Goal: Use online tool/utility: Utilize a website feature to perform a specific function

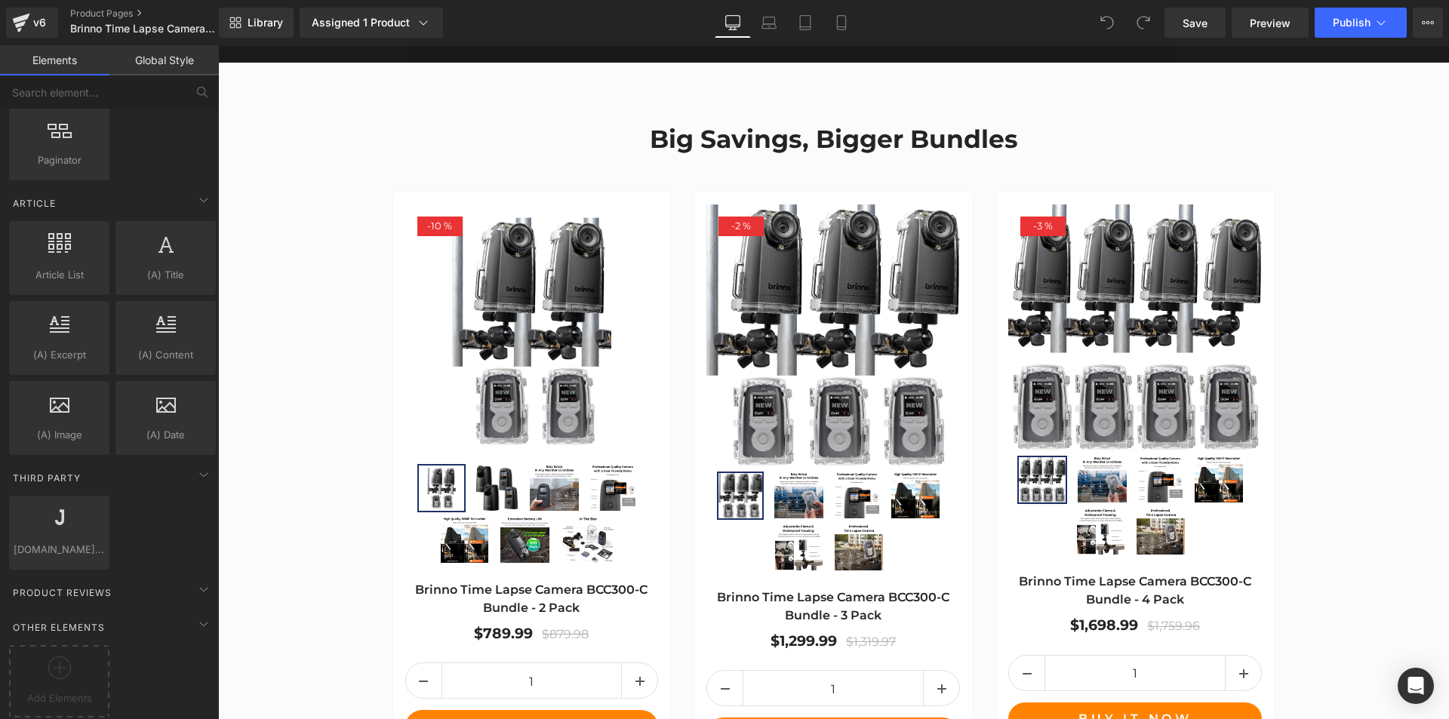
scroll to position [2799, 0]
click at [75, 626] on div "Other Elements" at bounding box center [112, 627] width 213 height 30
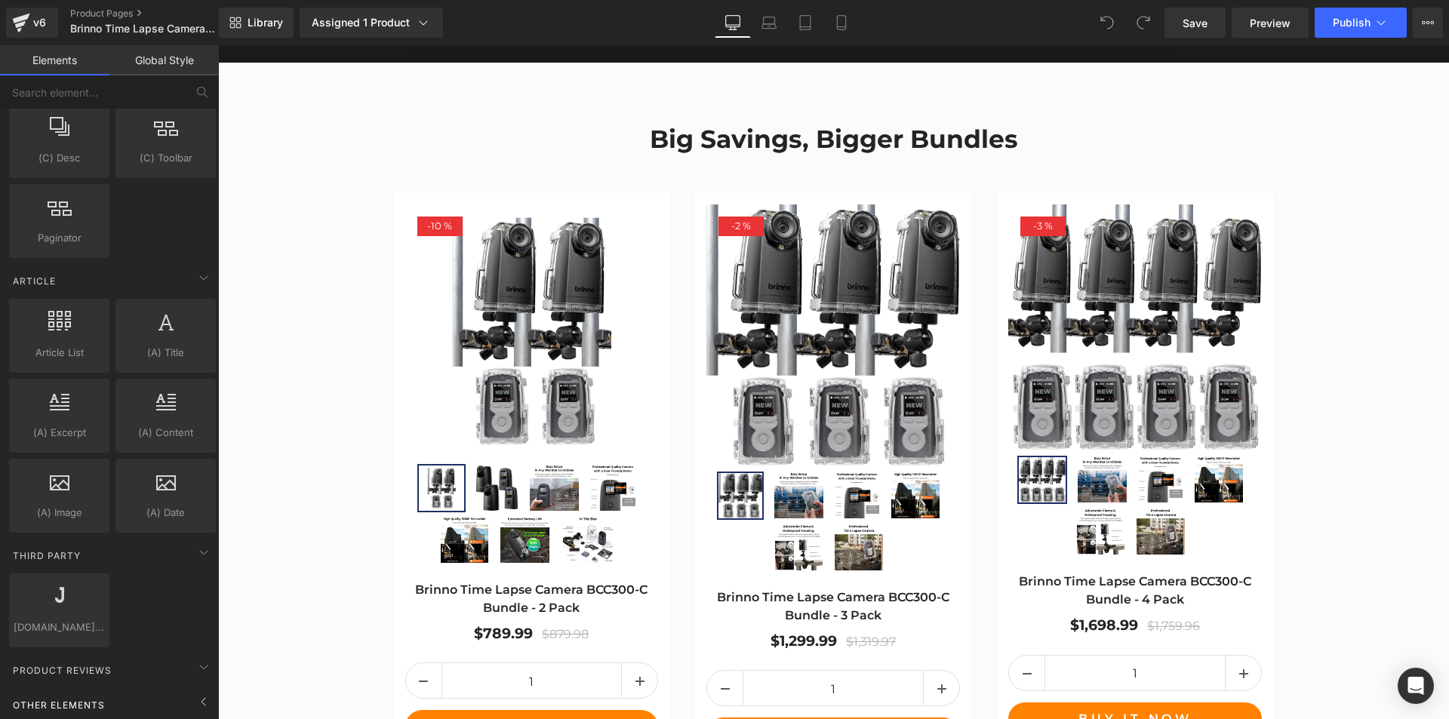
scroll to position [2720, 0]
click at [48, 699] on span "Other Elements" at bounding box center [58, 706] width 95 height 14
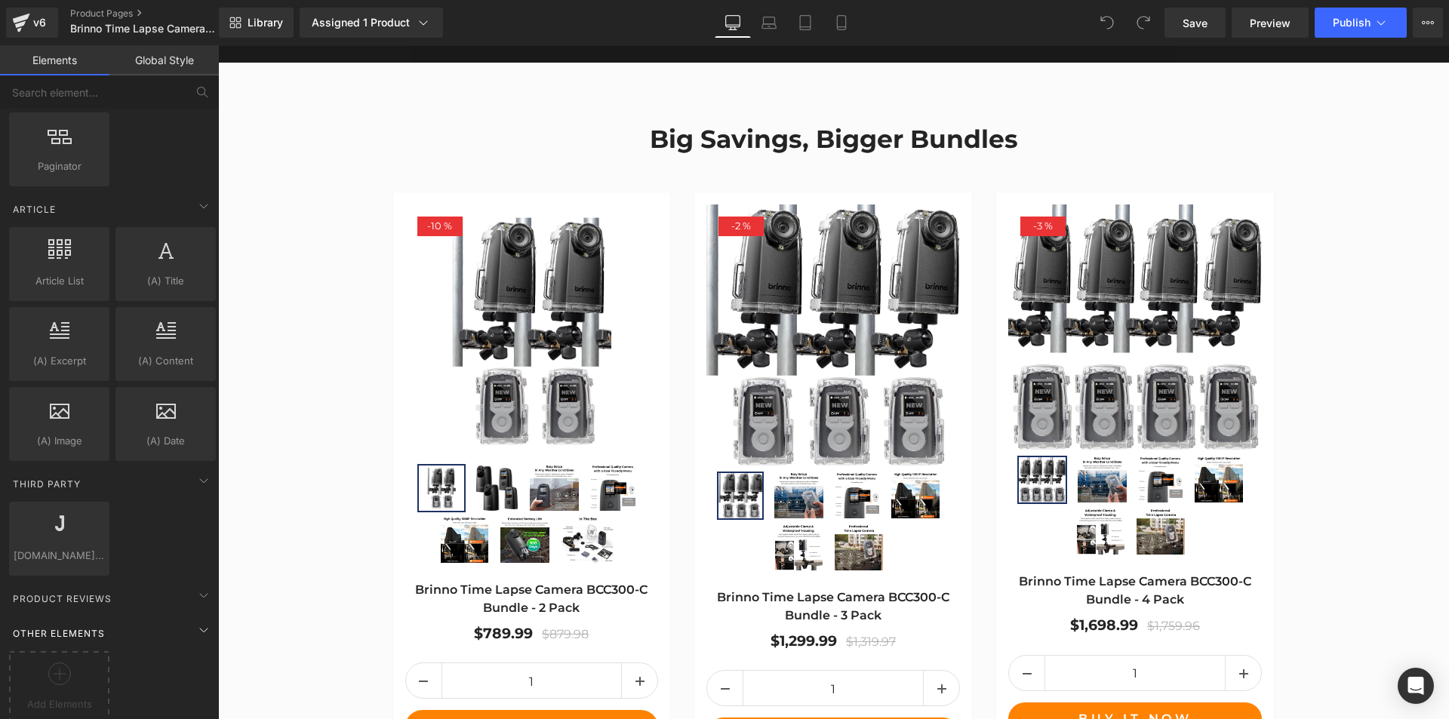
scroll to position [2799, 0]
click at [197, 615] on icon at bounding box center [204, 624] width 18 height 18
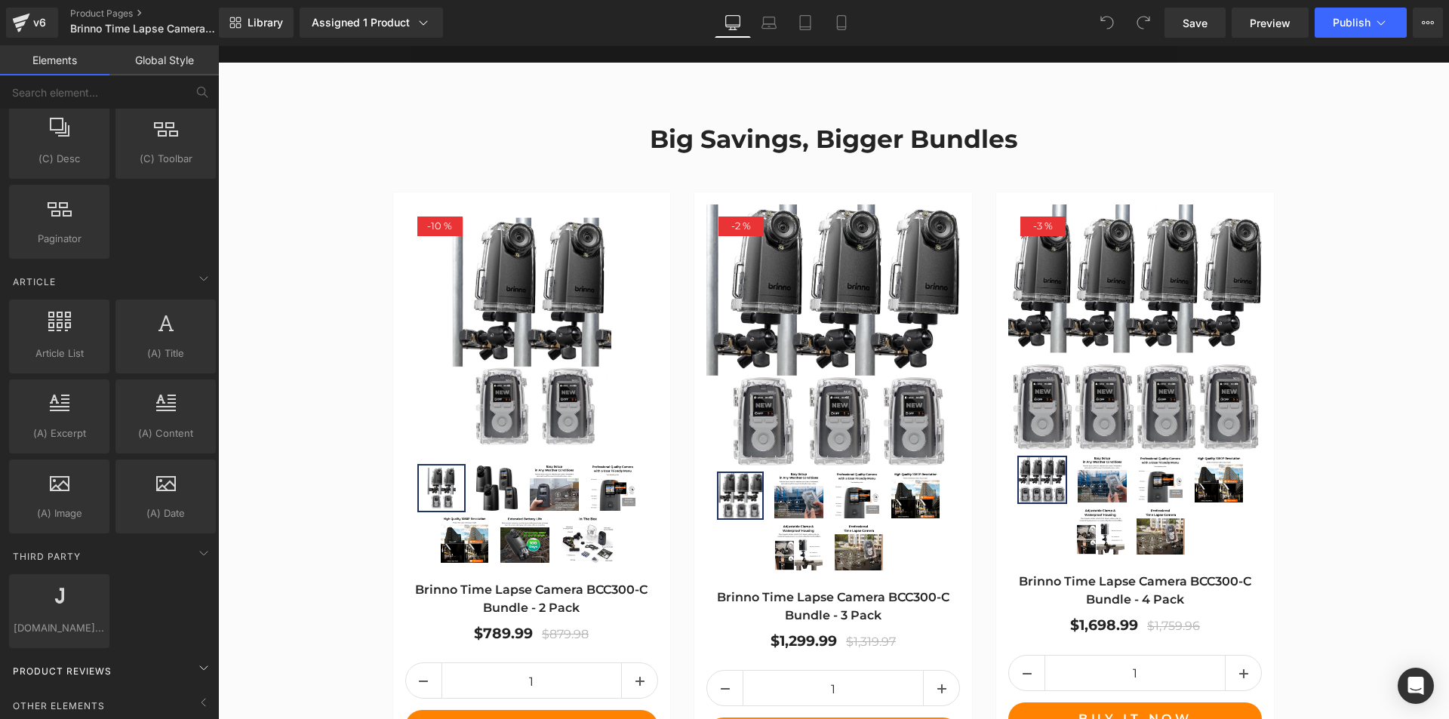
click at [97, 664] on span "Product Reviews" at bounding box center [62, 671] width 102 height 14
click at [195, 694] on icon at bounding box center [204, 703] width 18 height 18
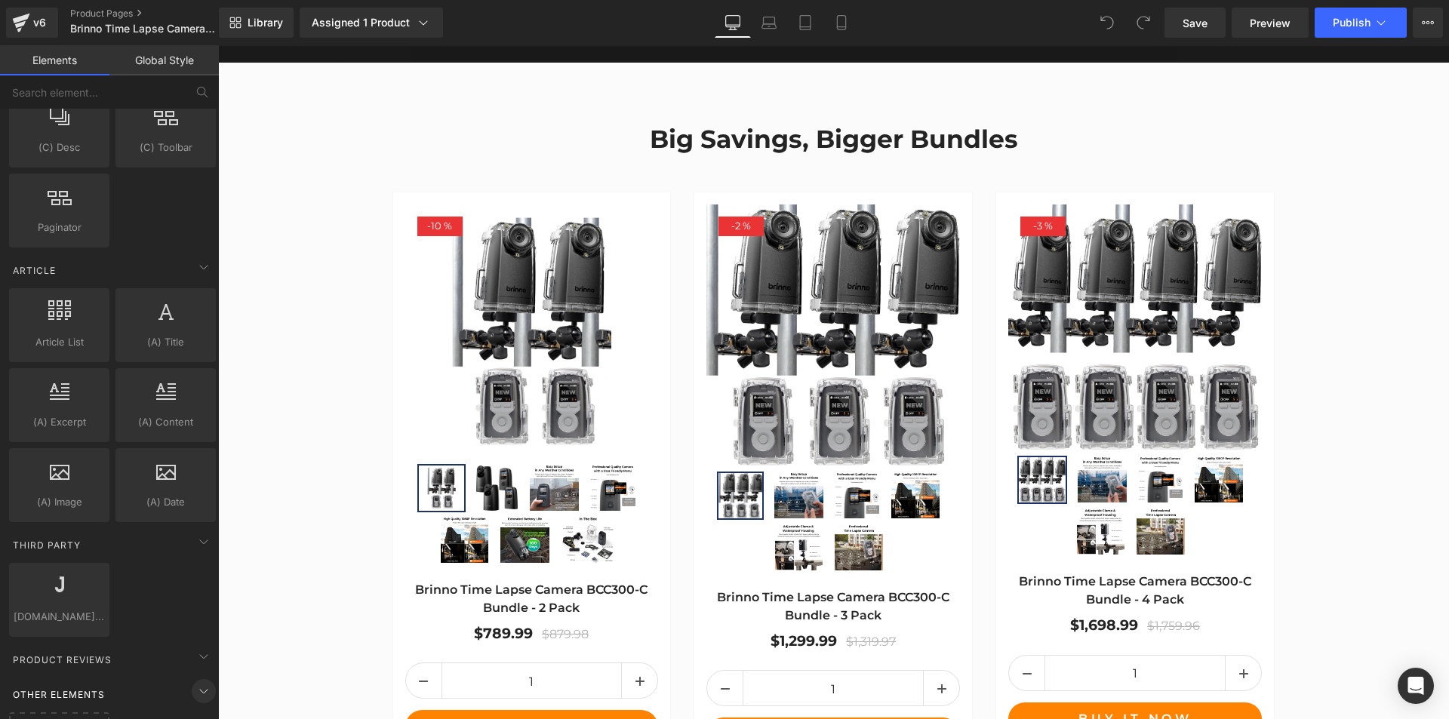
scroll to position [2799, 0]
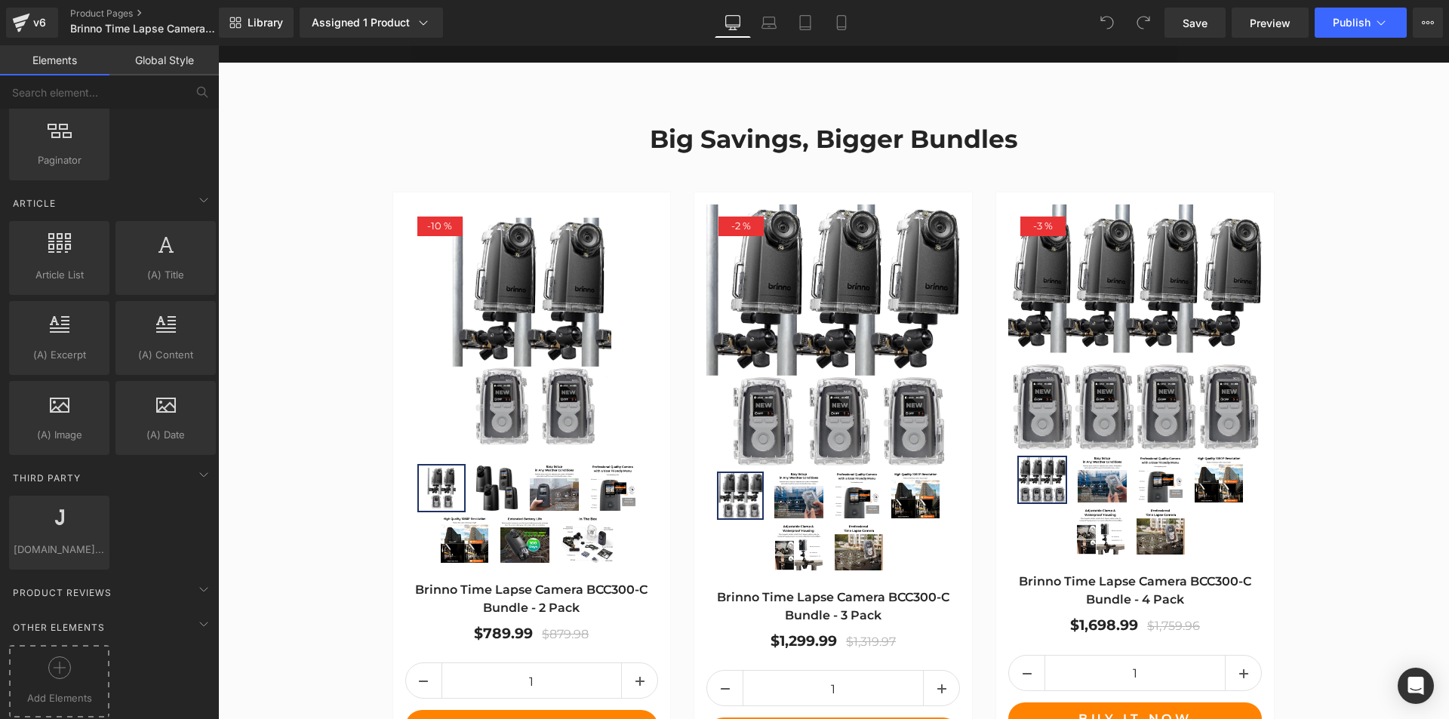
click at [69, 657] on circle at bounding box center [59, 668] width 22 height 22
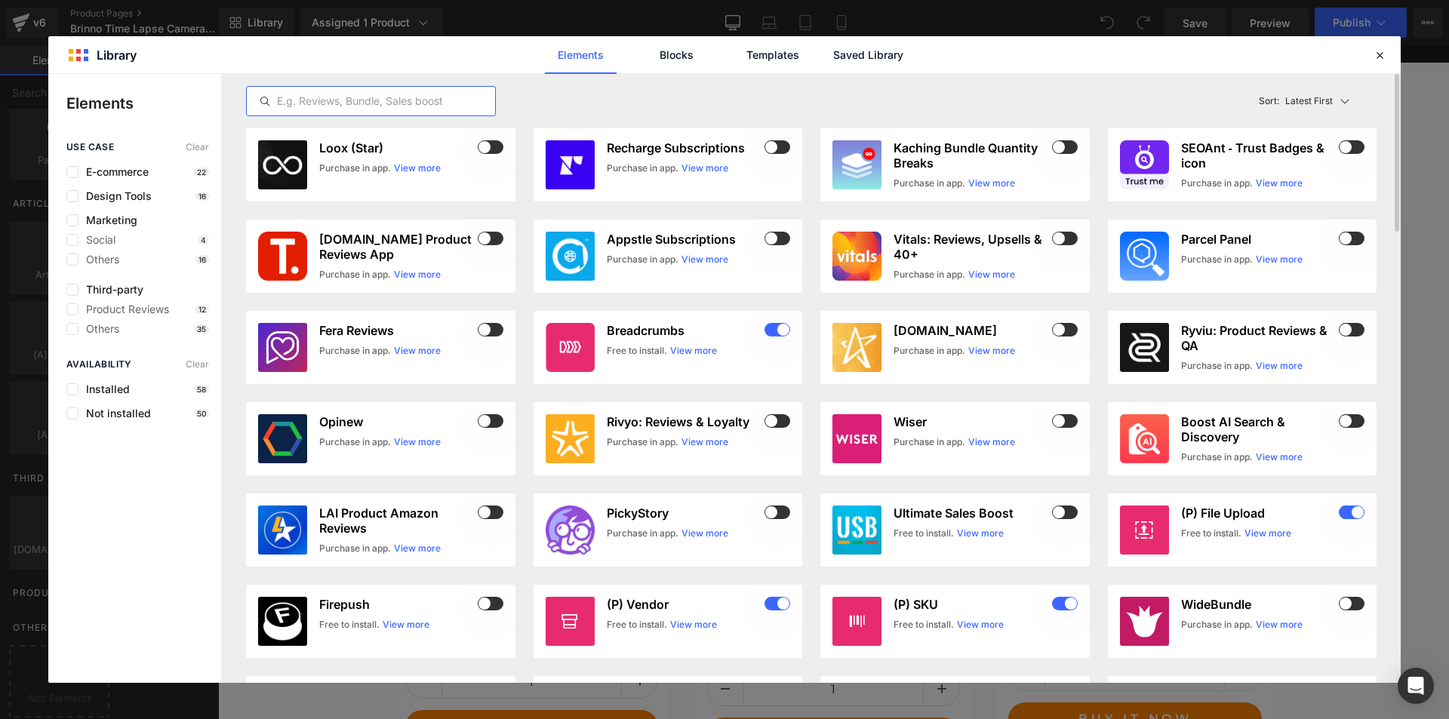
click at [375, 105] on input "text" at bounding box center [371, 101] width 248 height 18
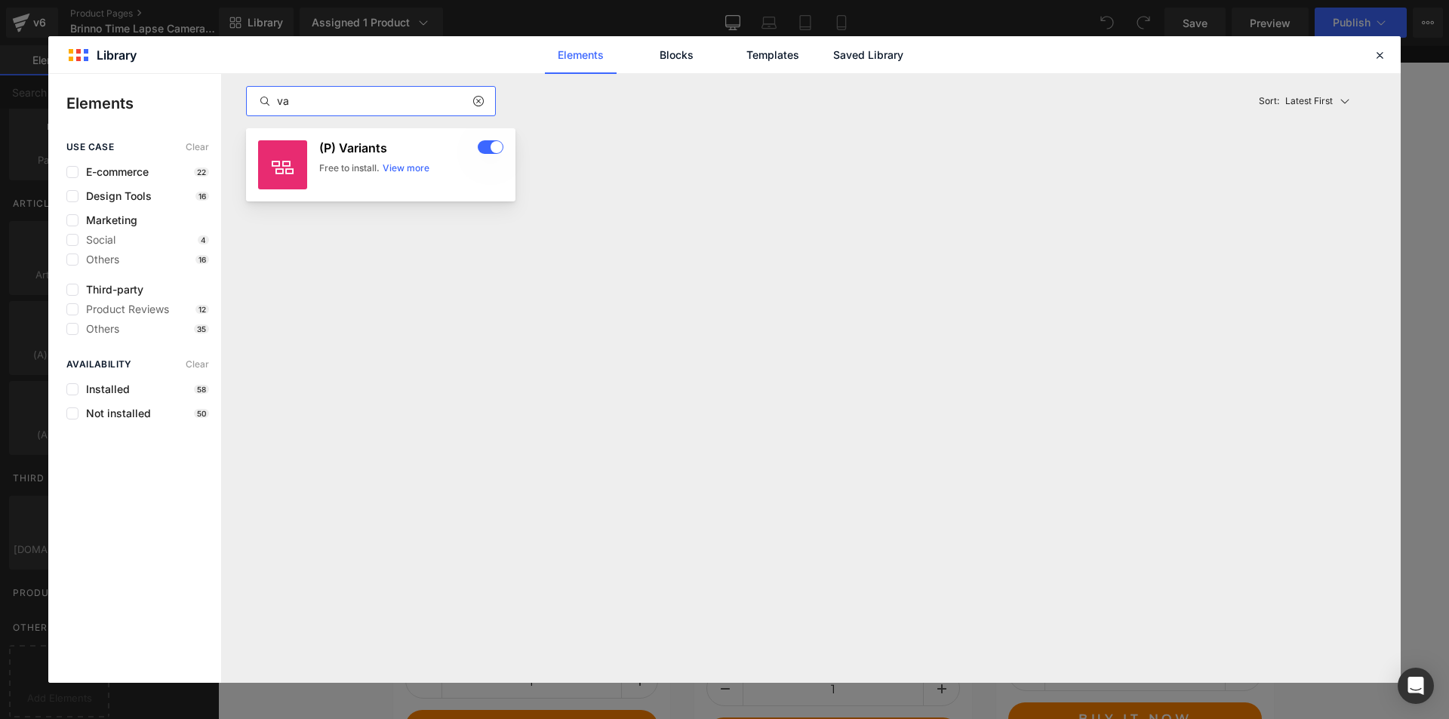
type input "va"
click at [345, 166] on div "Free to install." at bounding box center [349, 169] width 60 height 14
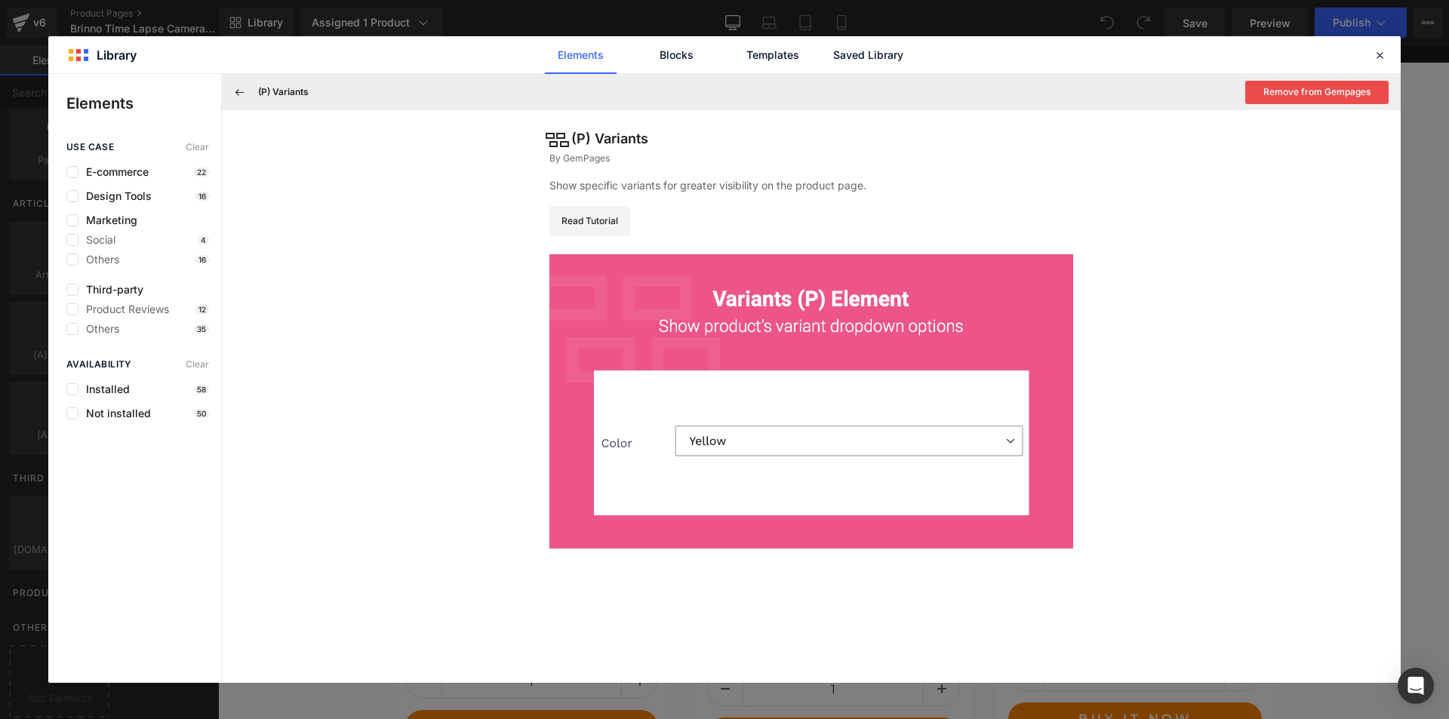
click at [1011, 439] on img at bounding box center [811, 401] width 524 height 294
click at [1383, 54] on icon at bounding box center [1380, 55] width 14 height 14
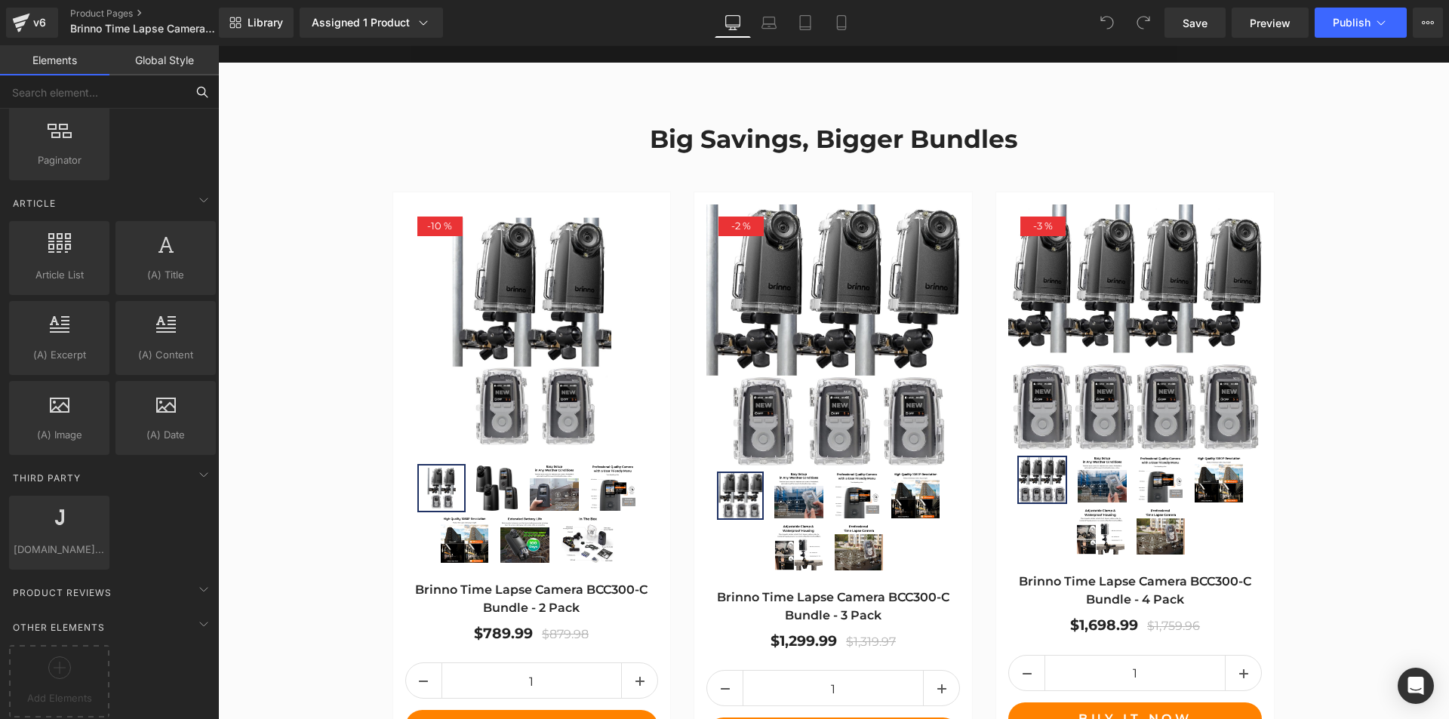
click at [122, 92] on input "text" at bounding box center [93, 91] width 186 height 33
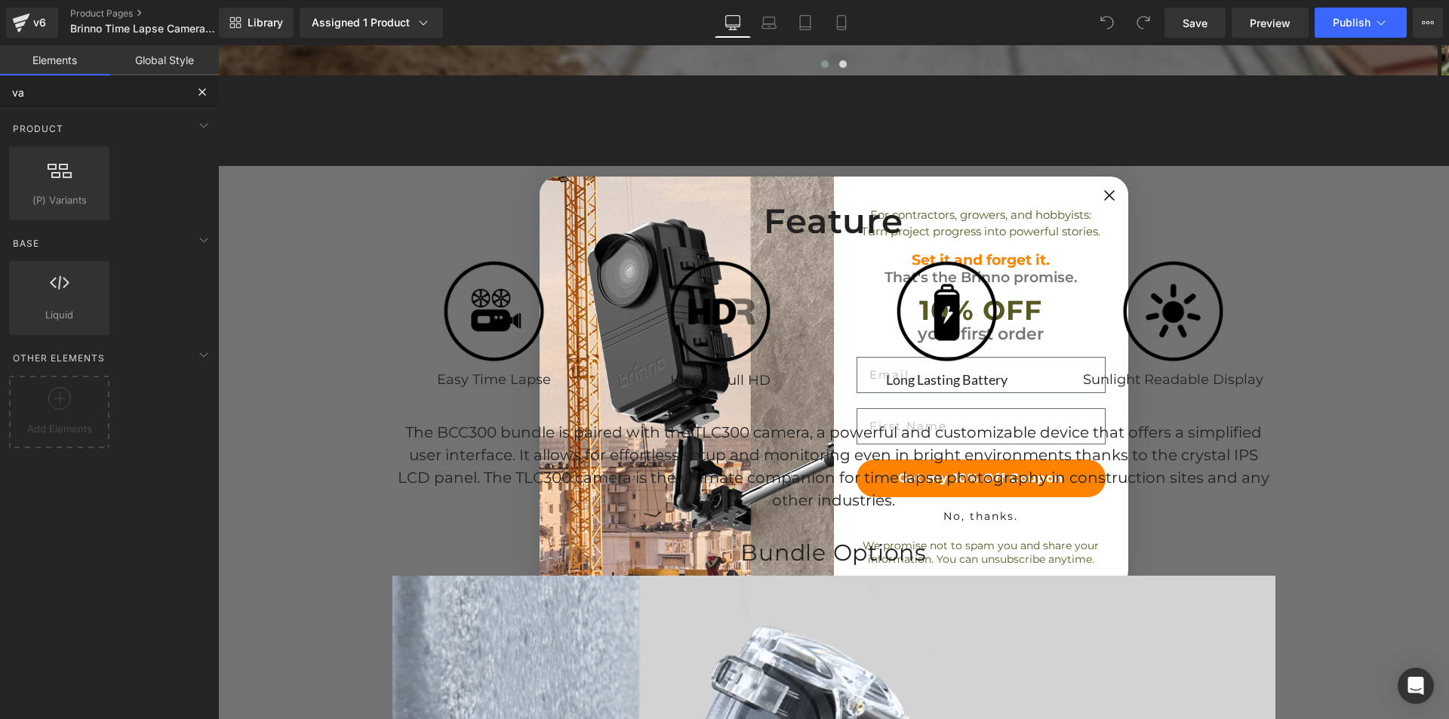
scroll to position [3623, 0]
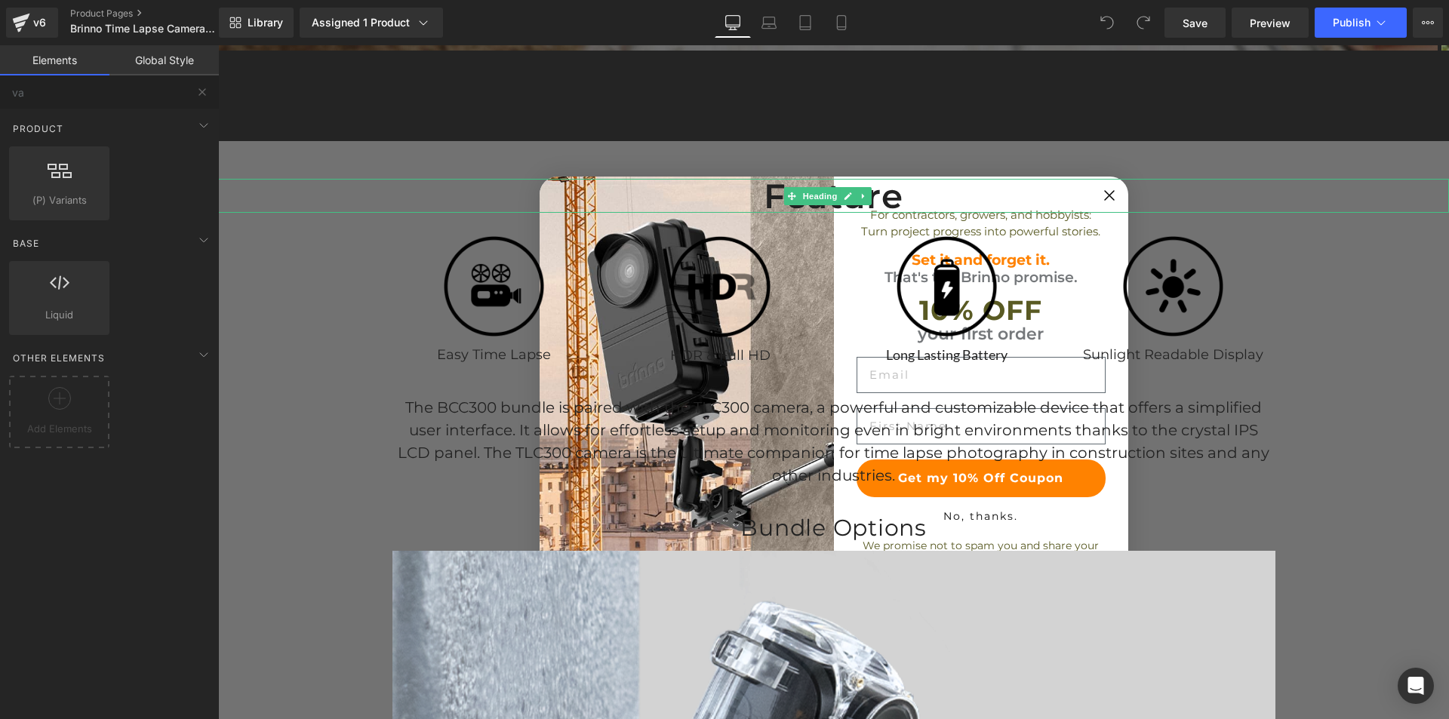
click at [1103, 195] on h1 "Feature" at bounding box center [833, 196] width 1231 height 34
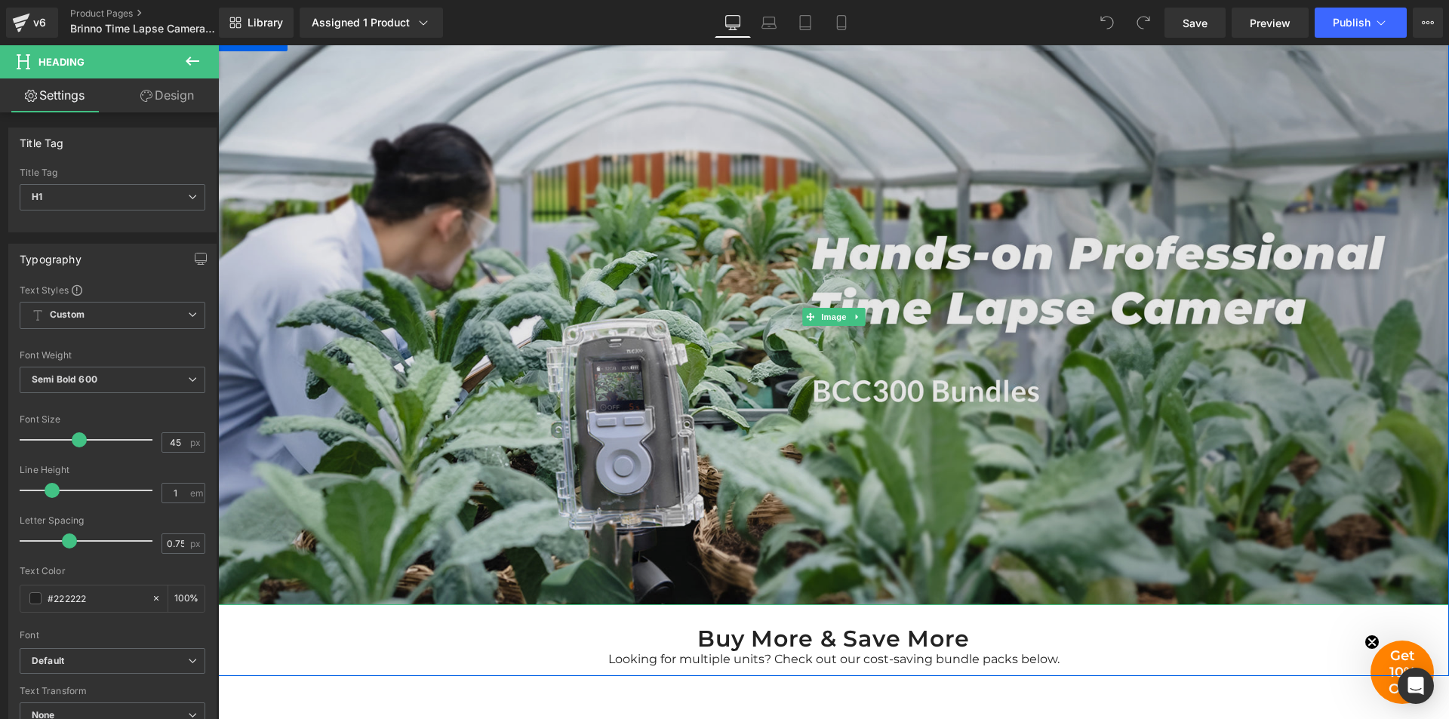
scroll to position [302, 0]
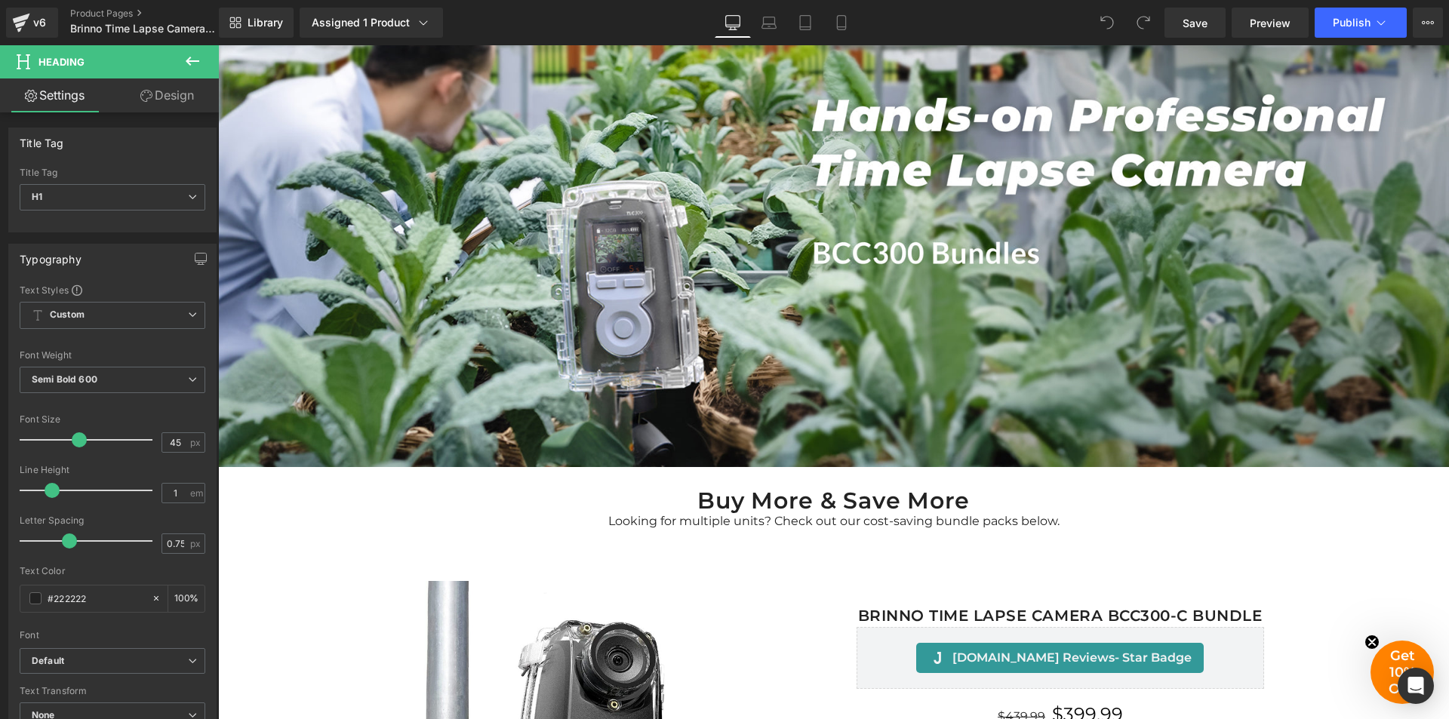
click at [195, 57] on icon at bounding box center [192, 61] width 18 height 18
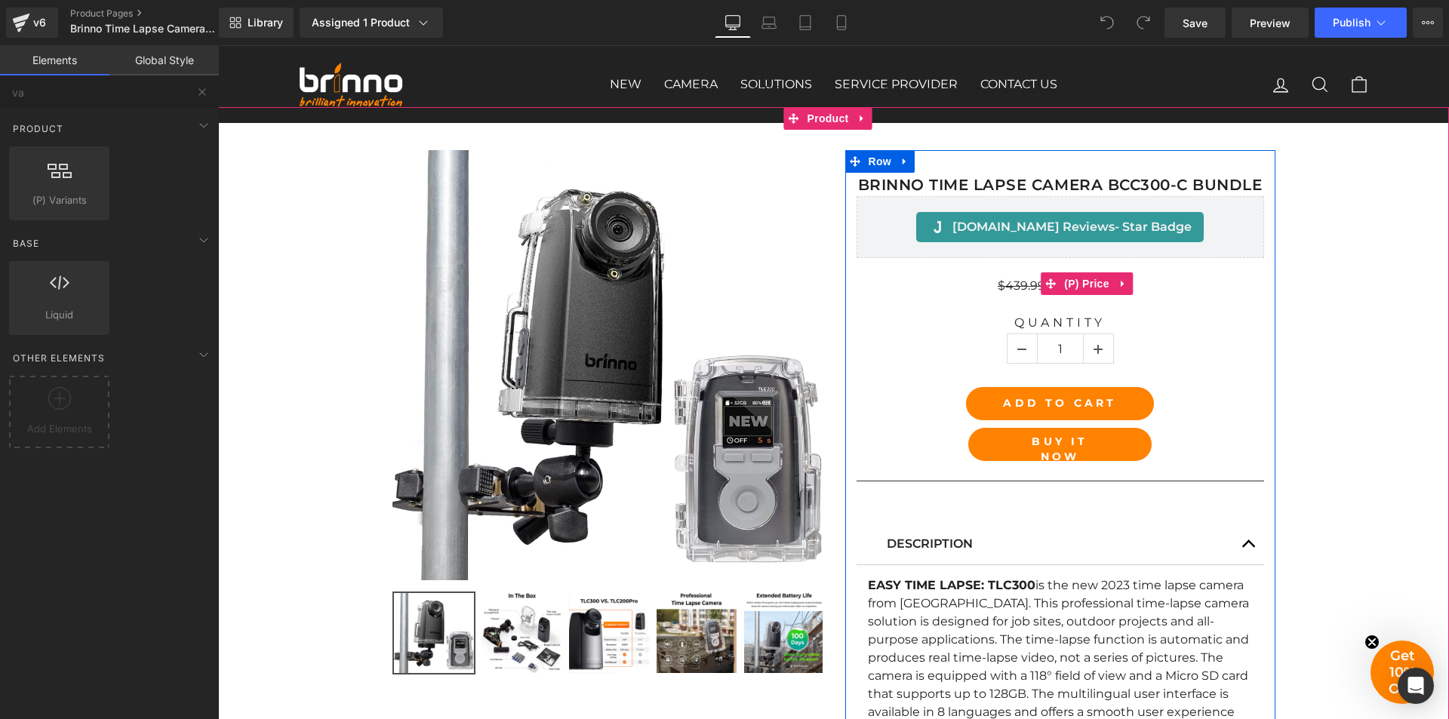
scroll to position [755, 0]
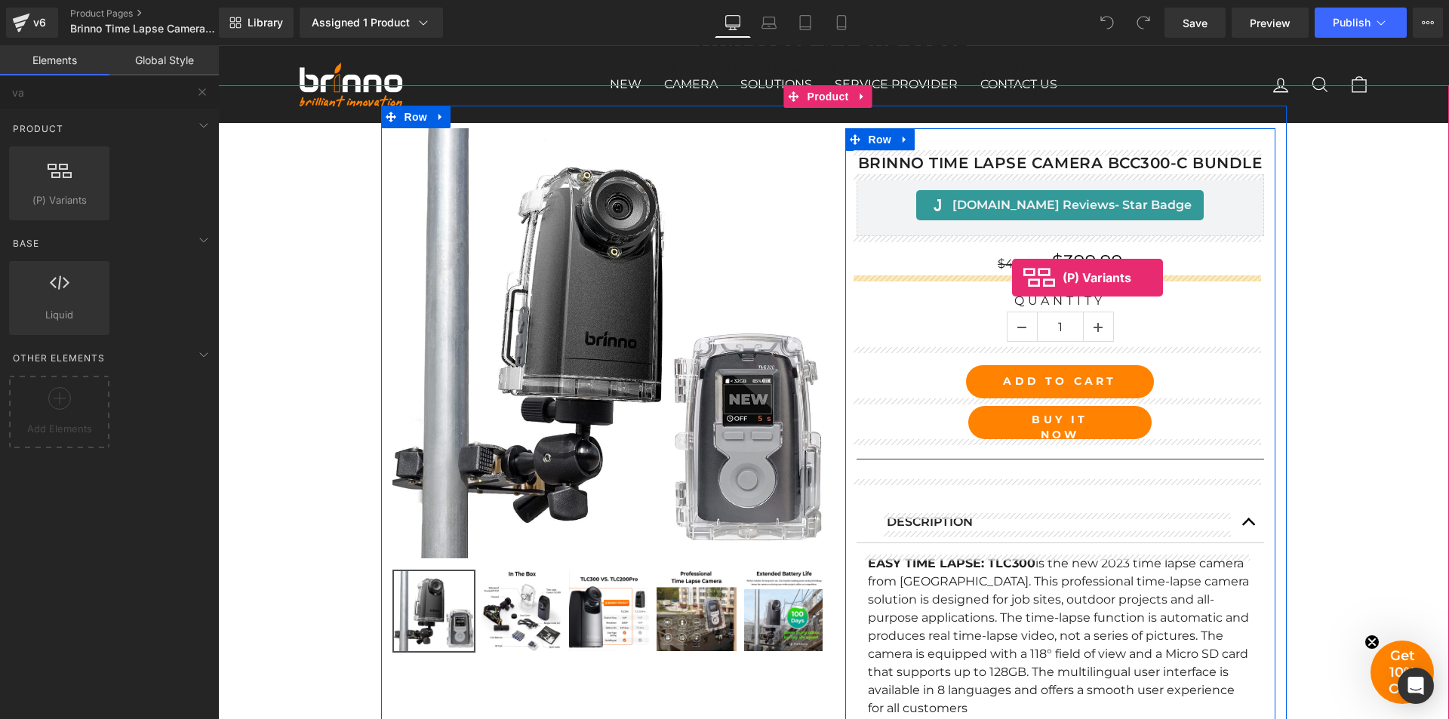
drag, startPoint x: 292, startPoint y: 229, endPoint x: 1012, endPoint y: 278, distance: 721.8
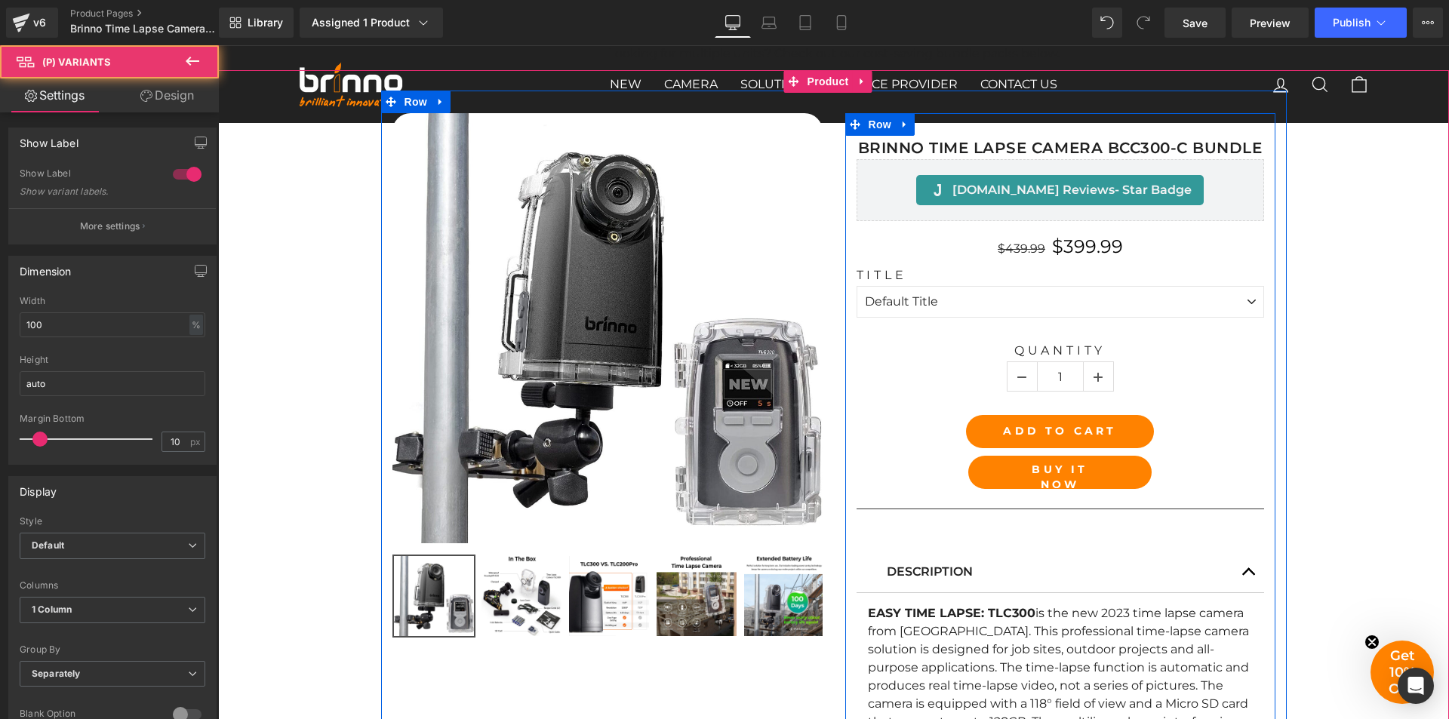
scroll to position [740, 0]
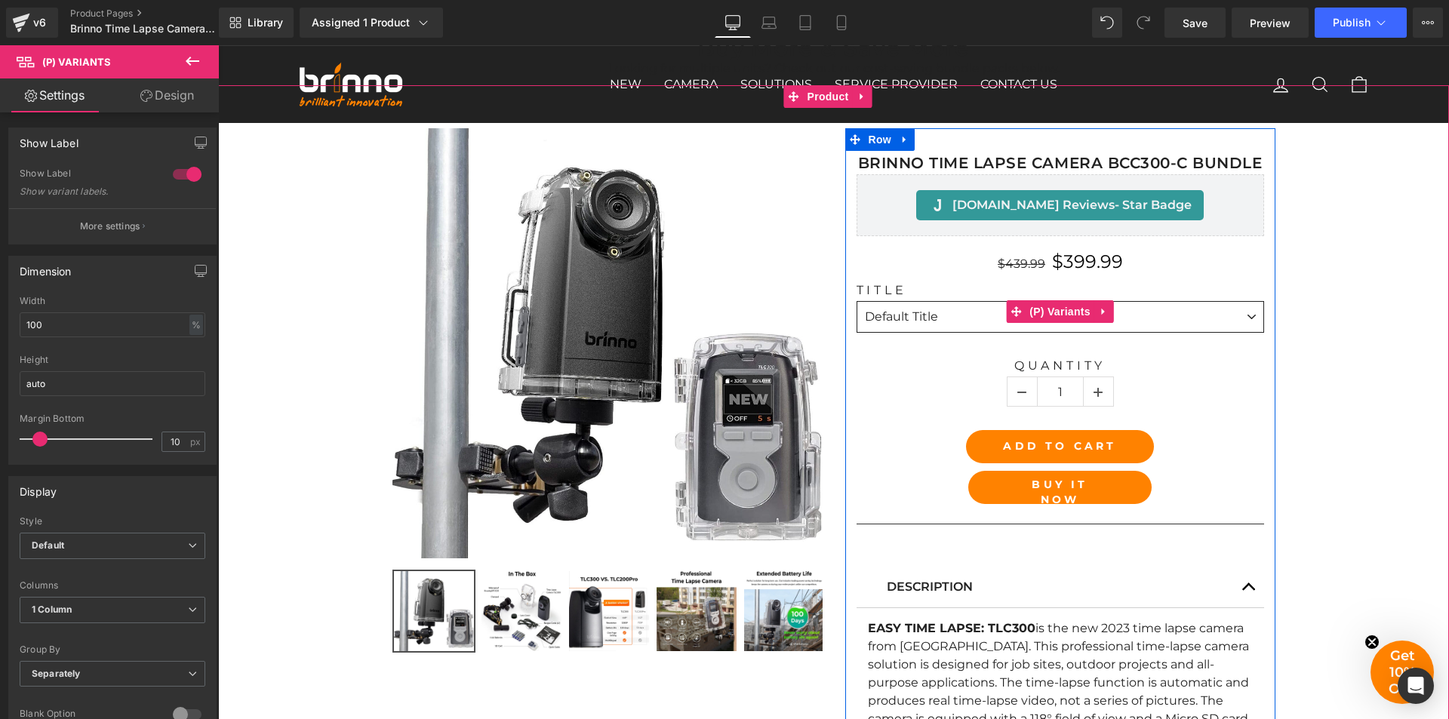
click at [1253, 315] on select "Default Title" at bounding box center [1061, 317] width 408 height 32
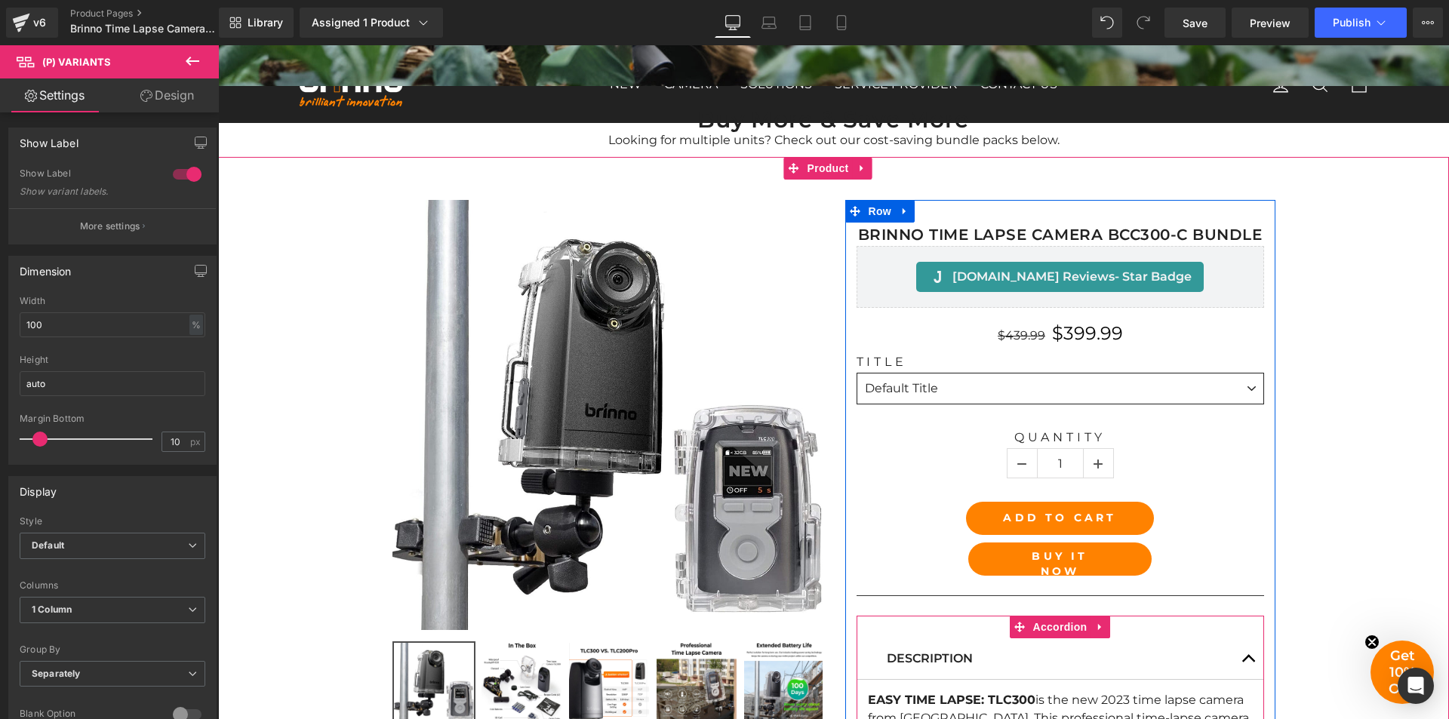
scroll to position [664, 0]
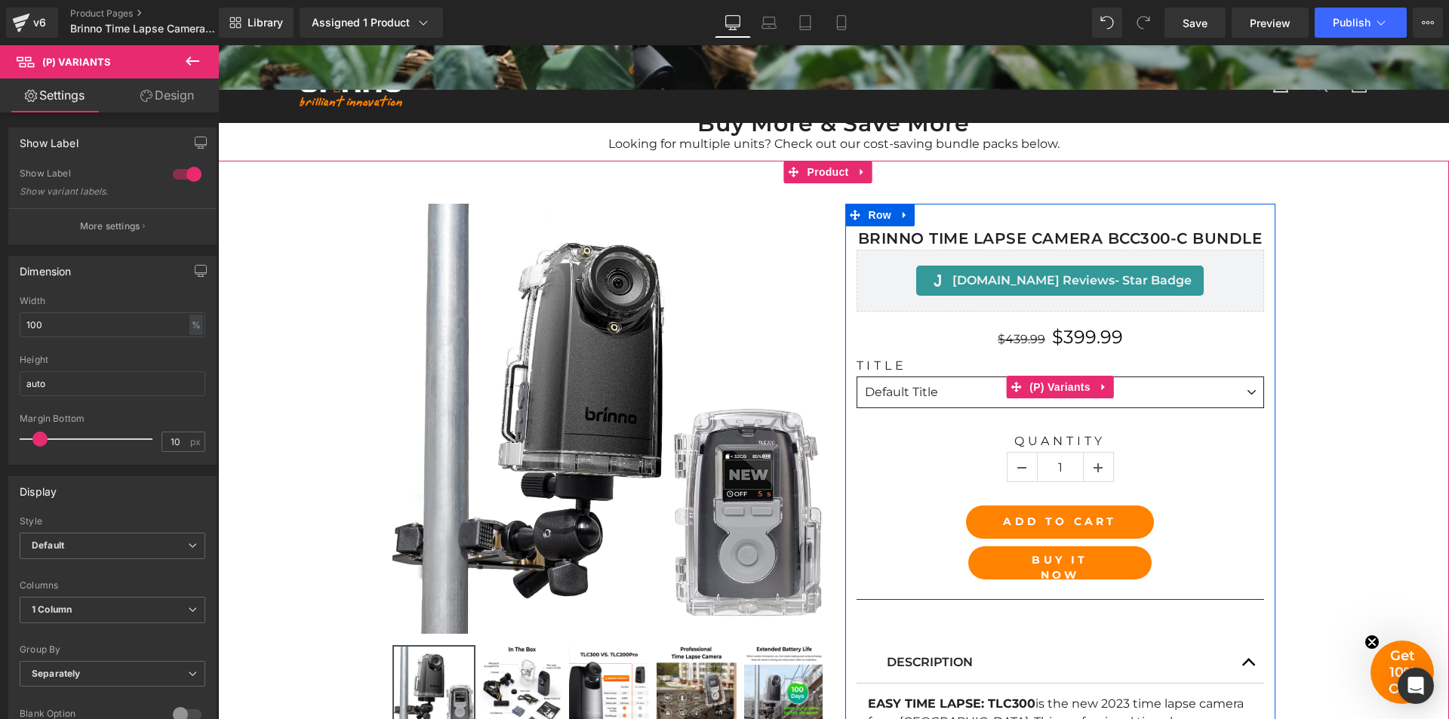
click at [1244, 391] on select "Default Title" at bounding box center [1061, 393] width 408 height 32
click at [1244, 392] on select "Default Title" at bounding box center [1061, 393] width 408 height 32
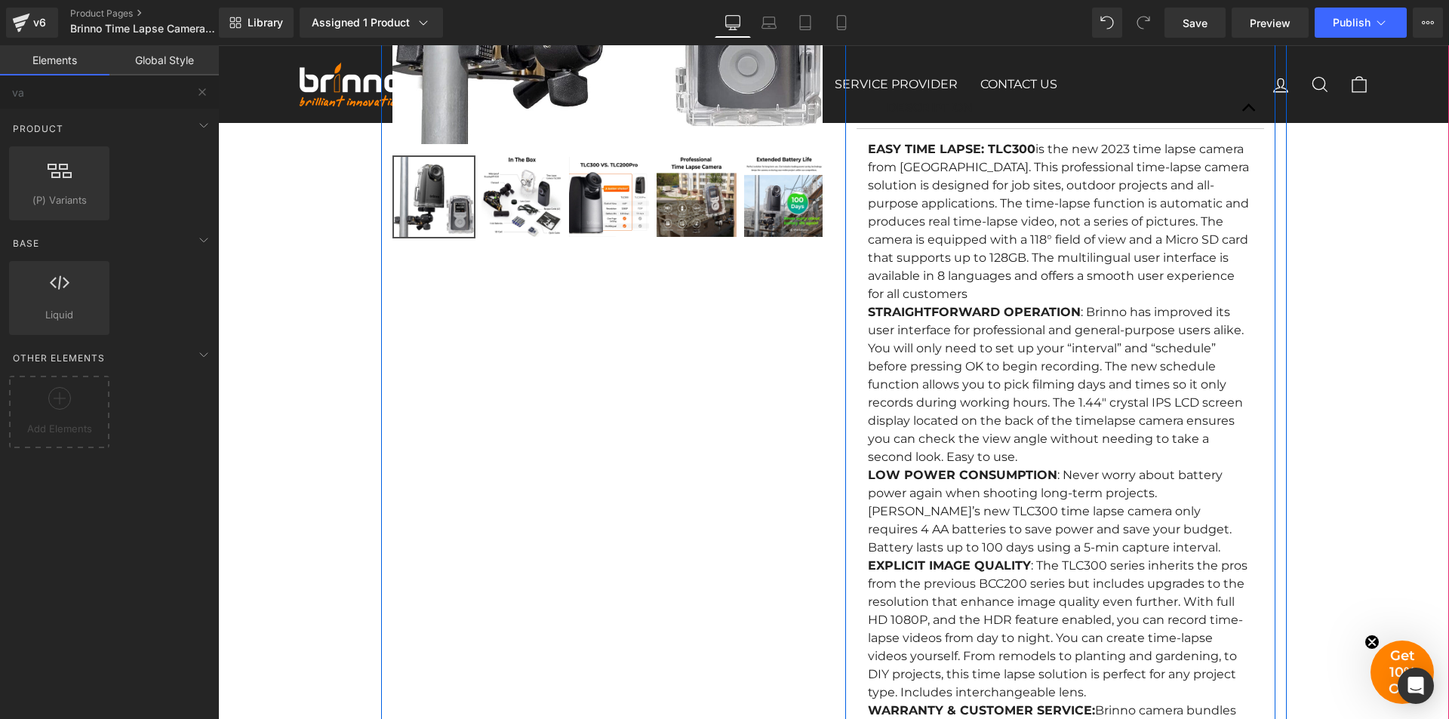
scroll to position [891, 0]
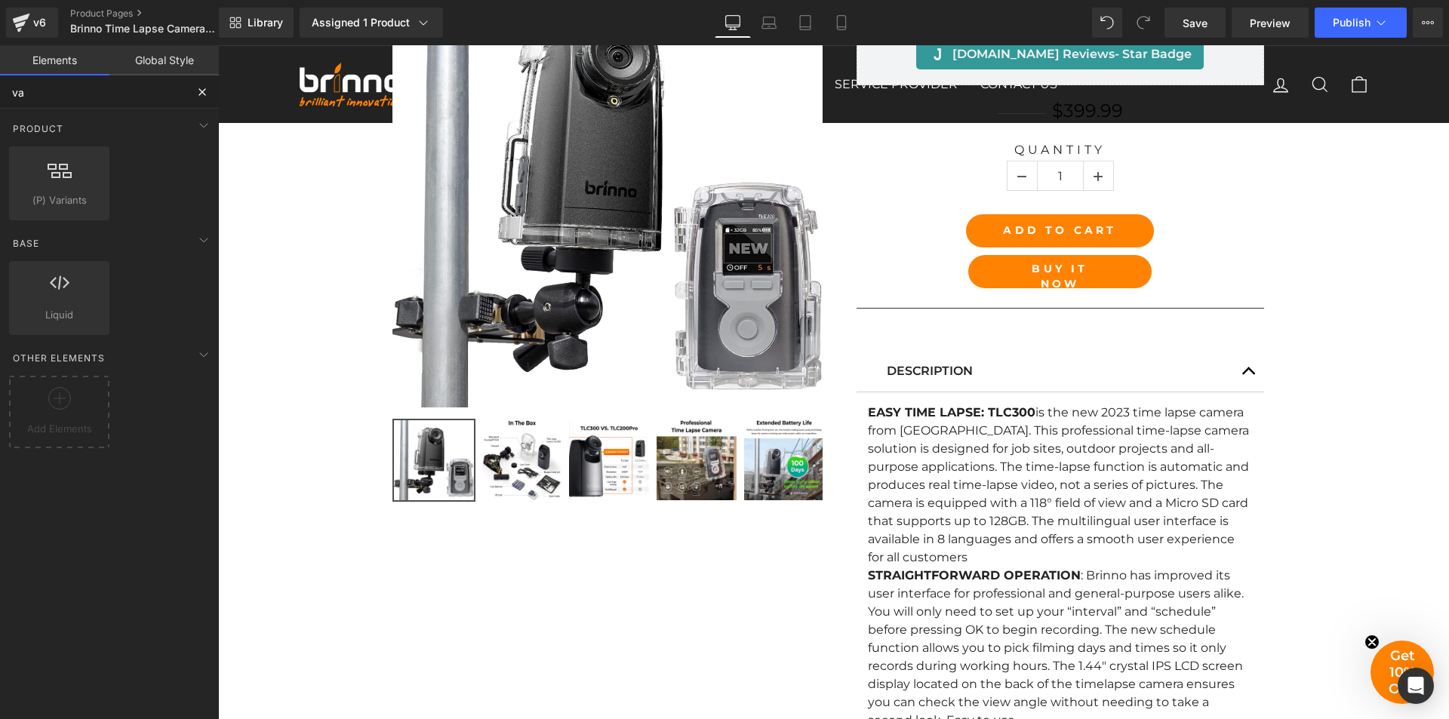
click at [96, 94] on input "va" at bounding box center [93, 91] width 186 height 33
type input "v"
type input "ac"
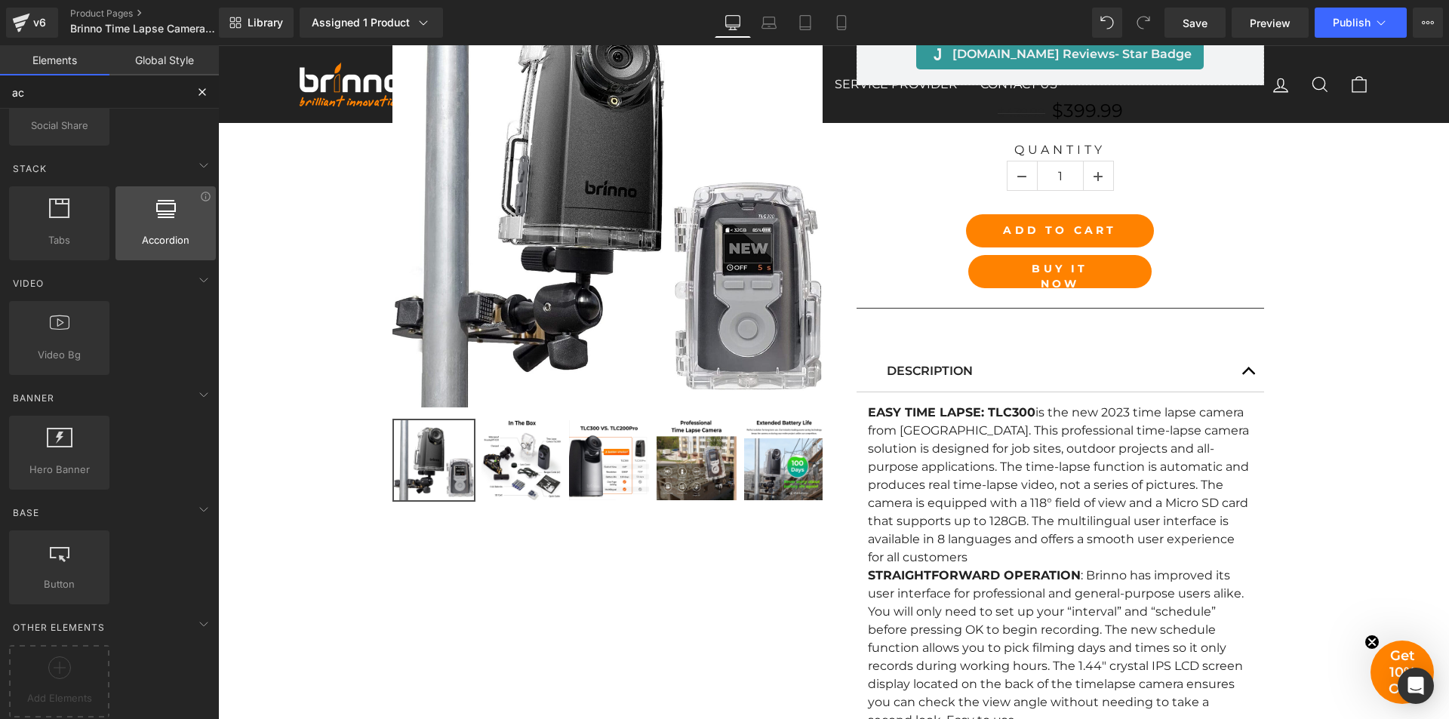
scroll to position [89, 0]
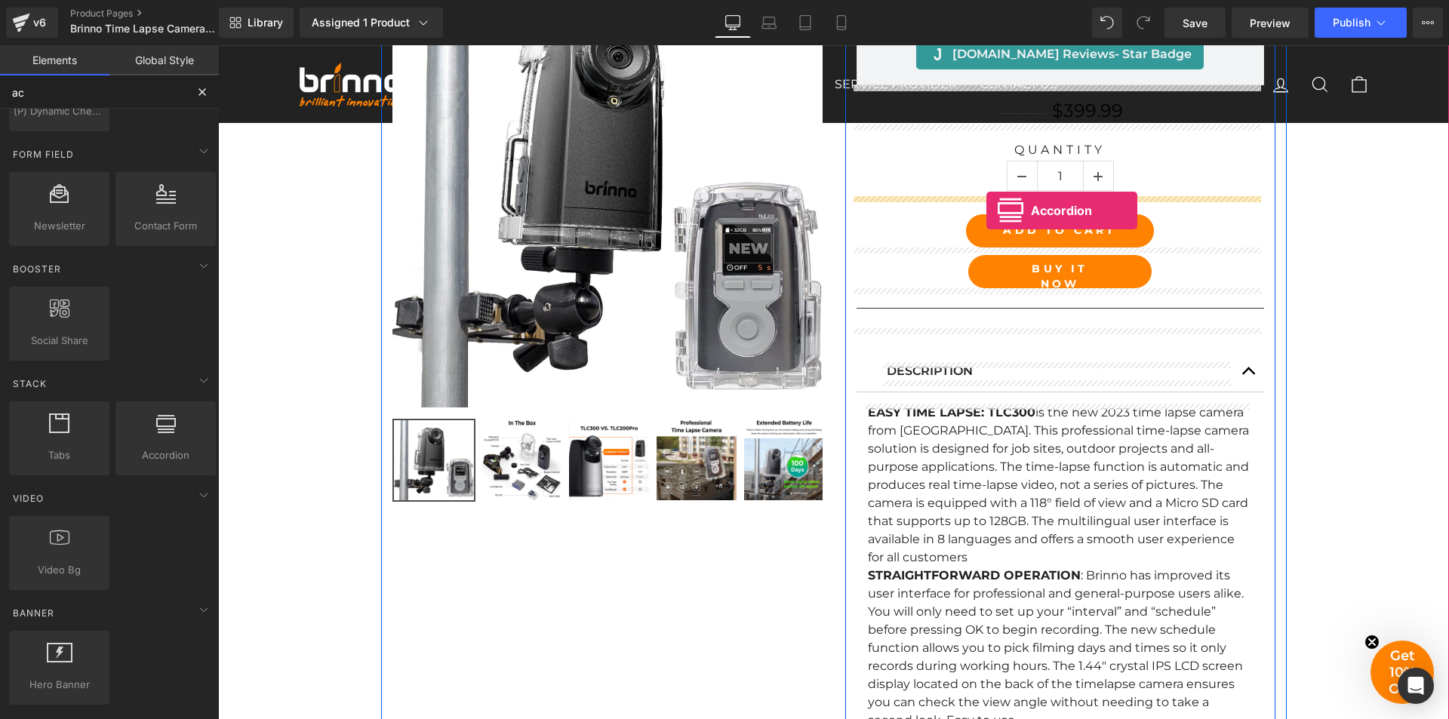
drag, startPoint x: 380, startPoint y: 476, endPoint x: 987, endPoint y: 211, distance: 662.2
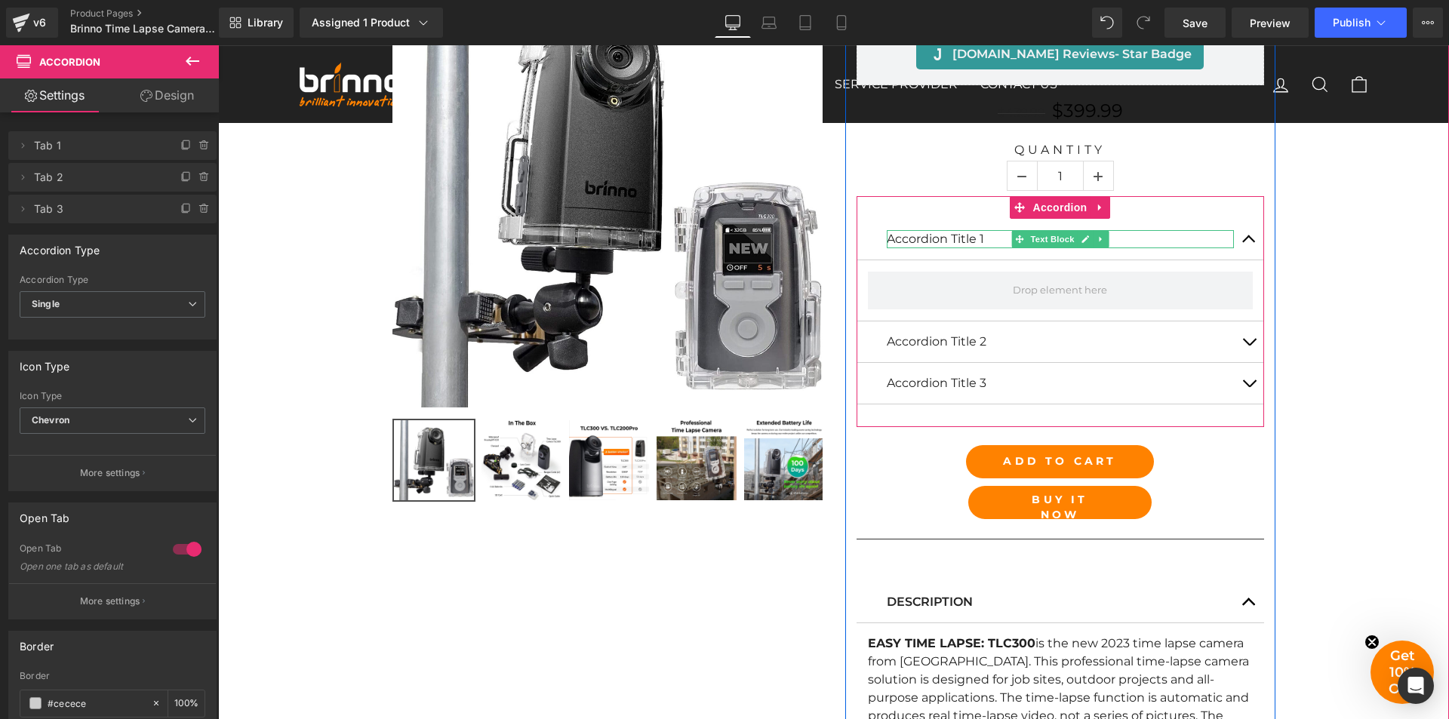
click at [964, 235] on p "Accordion Title 1" at bounding box center [1060, 239] width 347 height 18
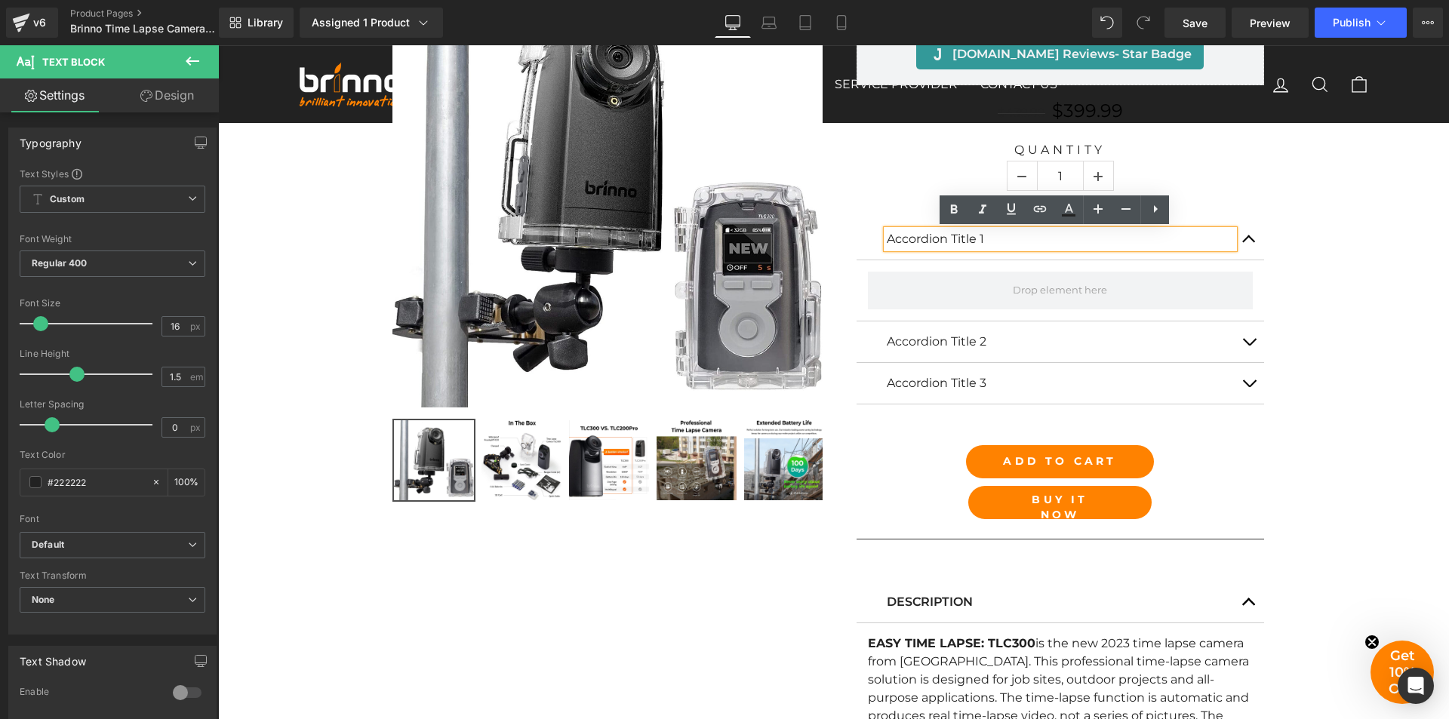
click at [991, 239] on p "Accordion Title 1" at bounding box center [1060, 239] width 347 height 18
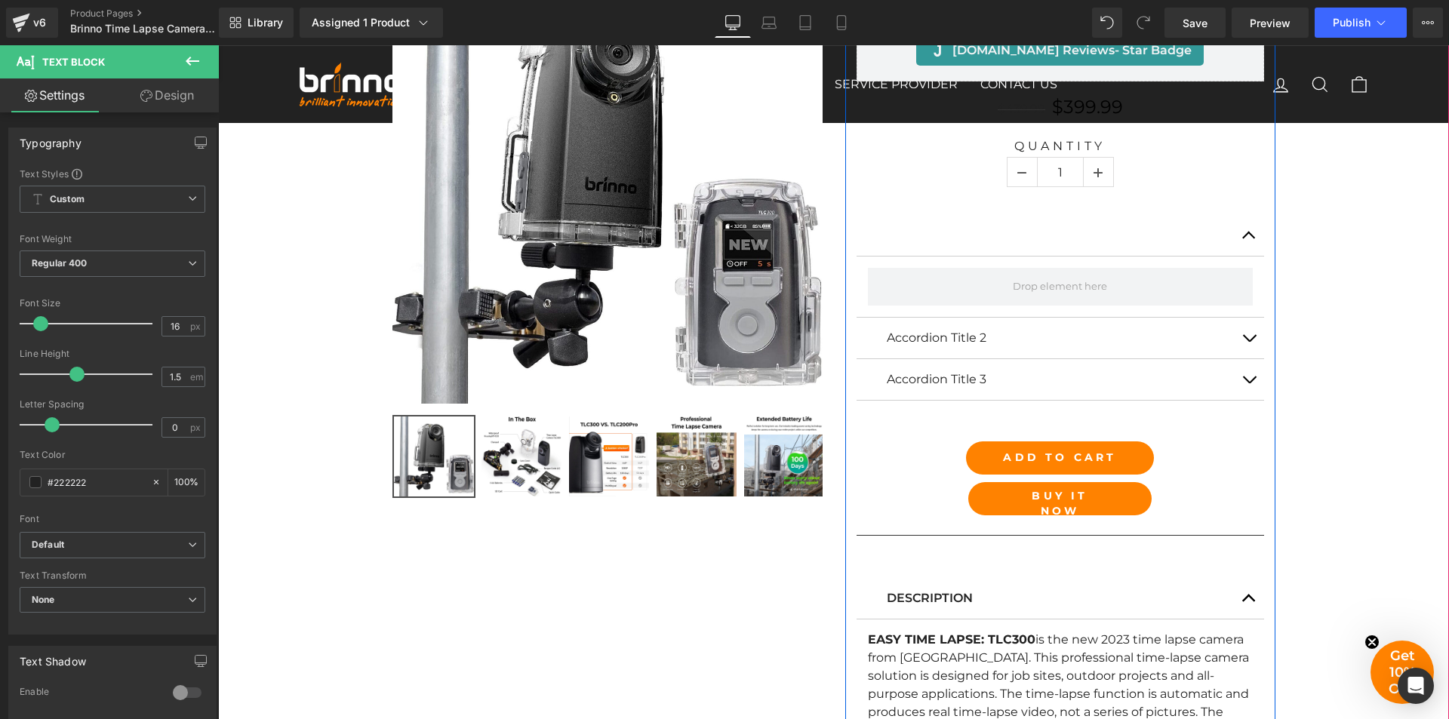
scroll to position [891, 0]
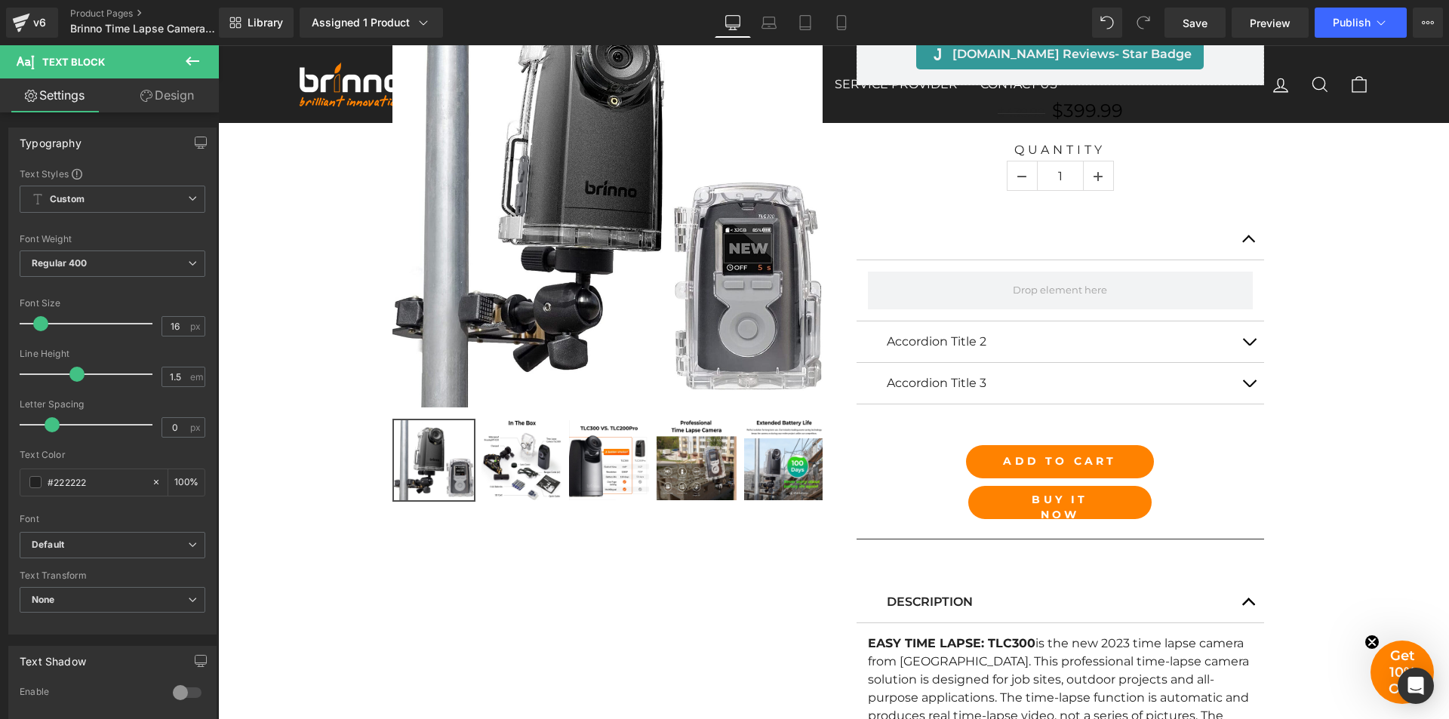
click at [184, 60] on icon at bounding box center [192, 61] width 18 height 18
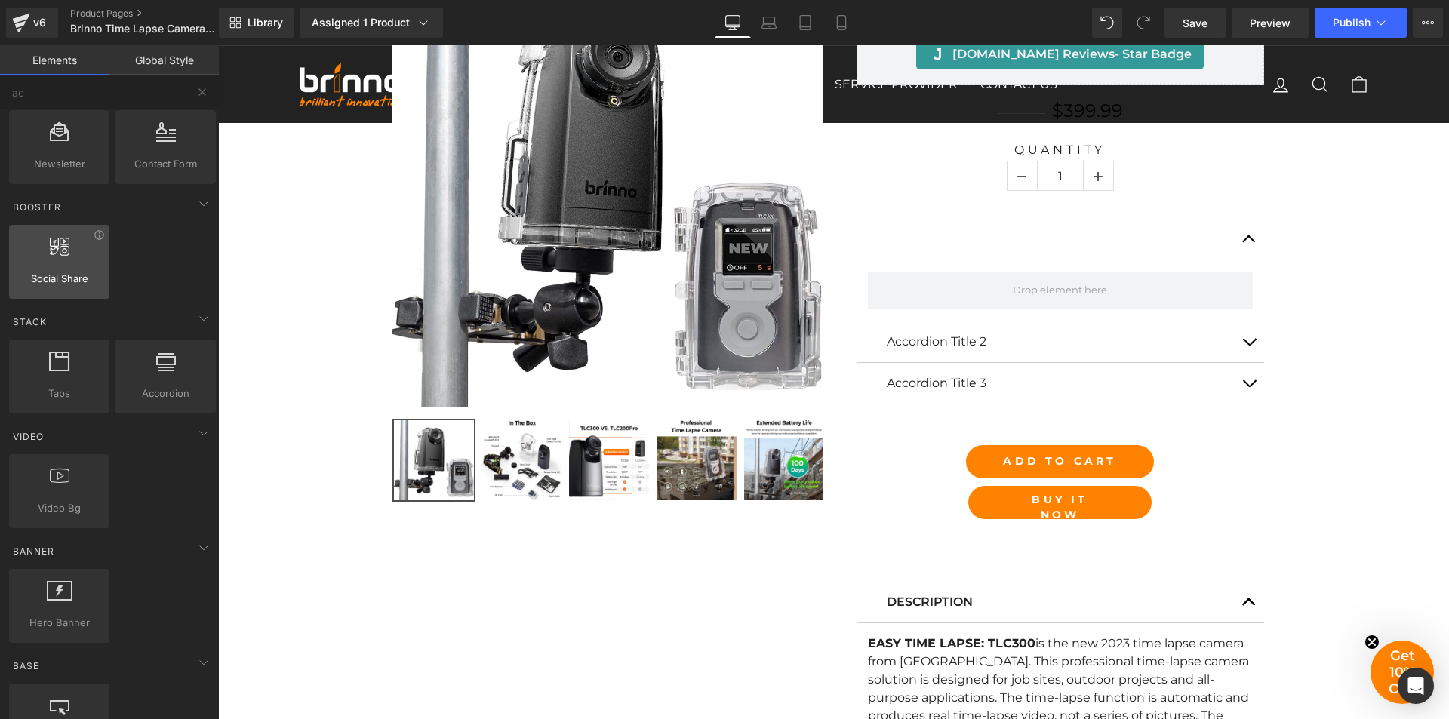
scroll to position [316, 0]
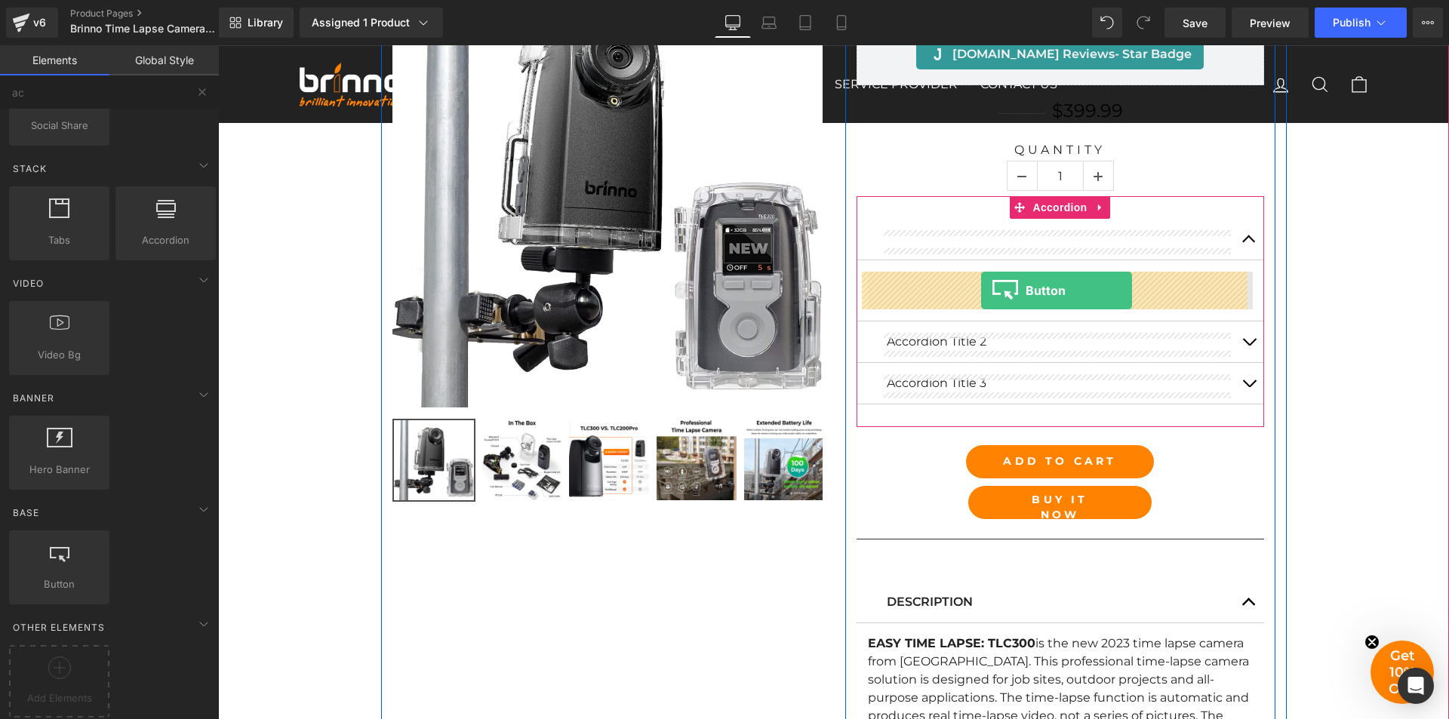
drag, startPoint x: 285, startPoint y: 604, endPoint x: 981, endPoint y: 291, distance: 763.9
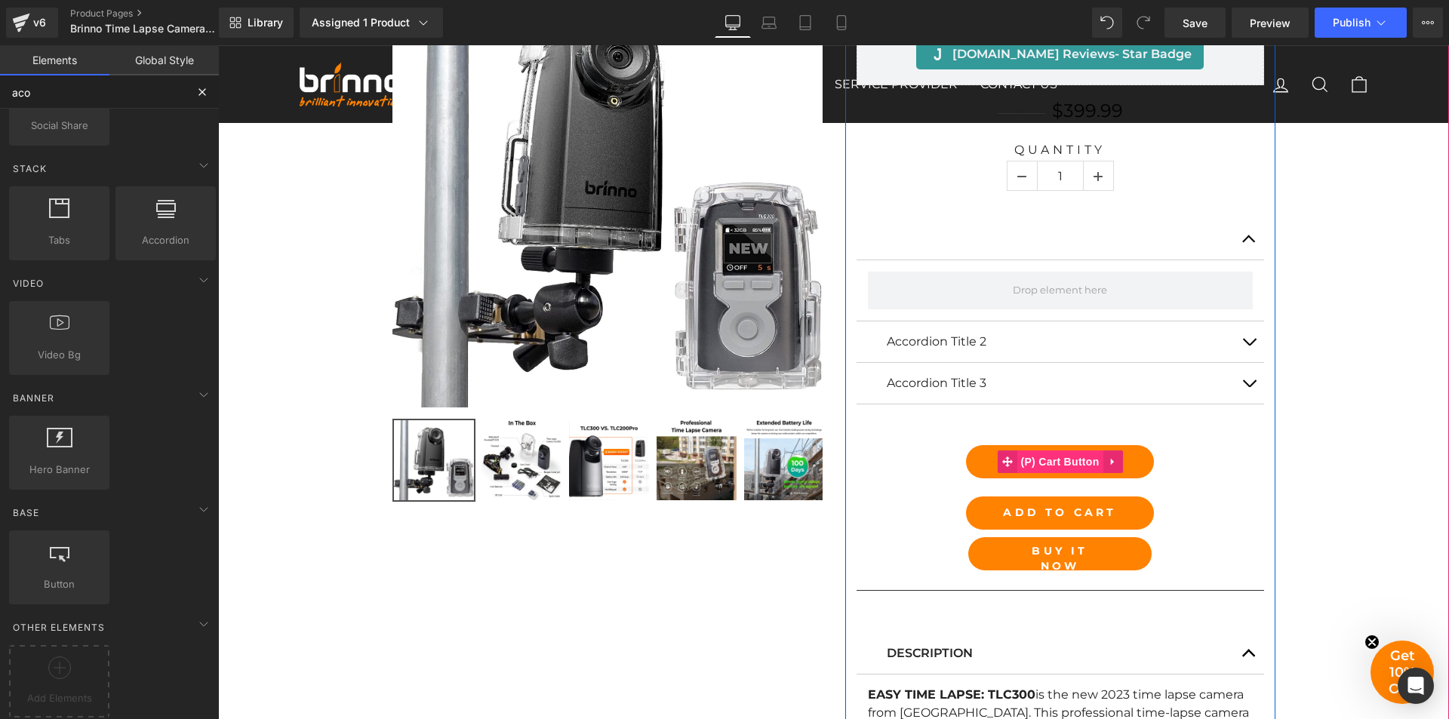
scroll to position [0, 0]
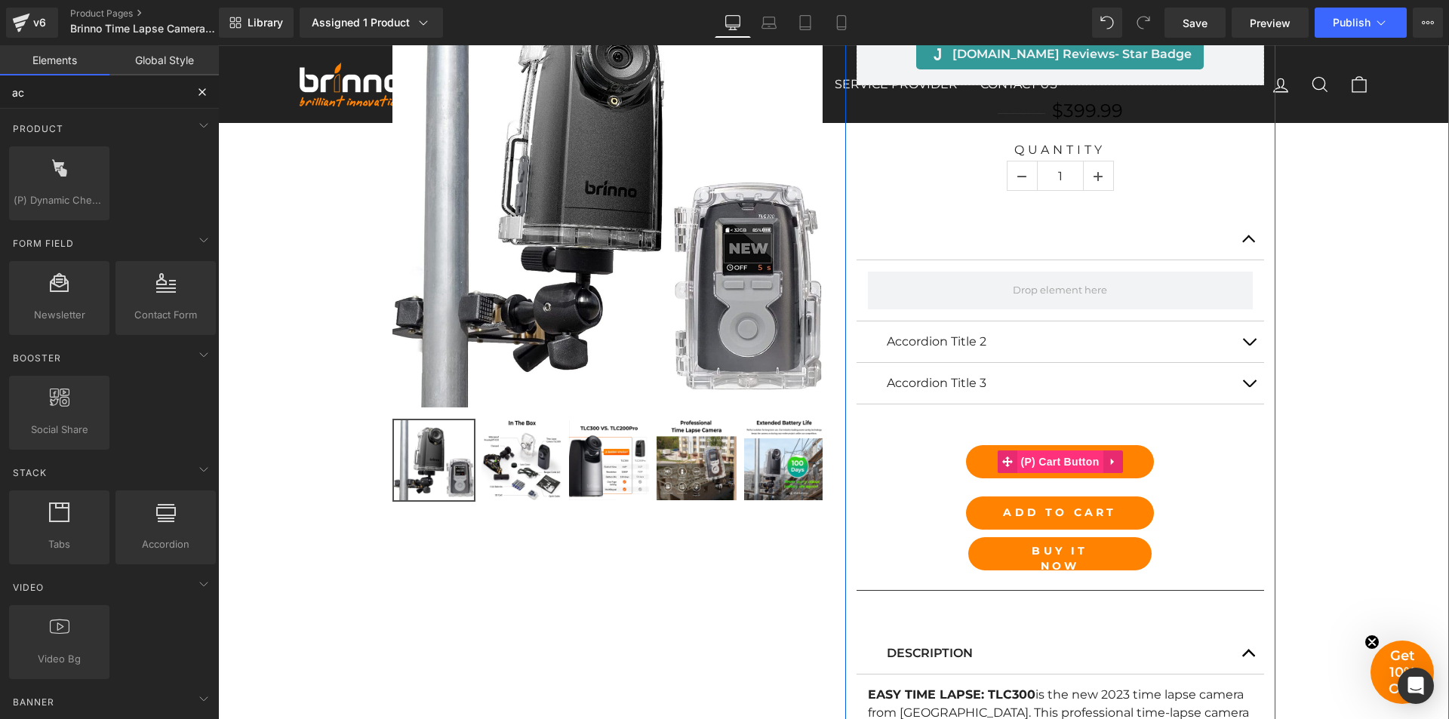
type input "a"
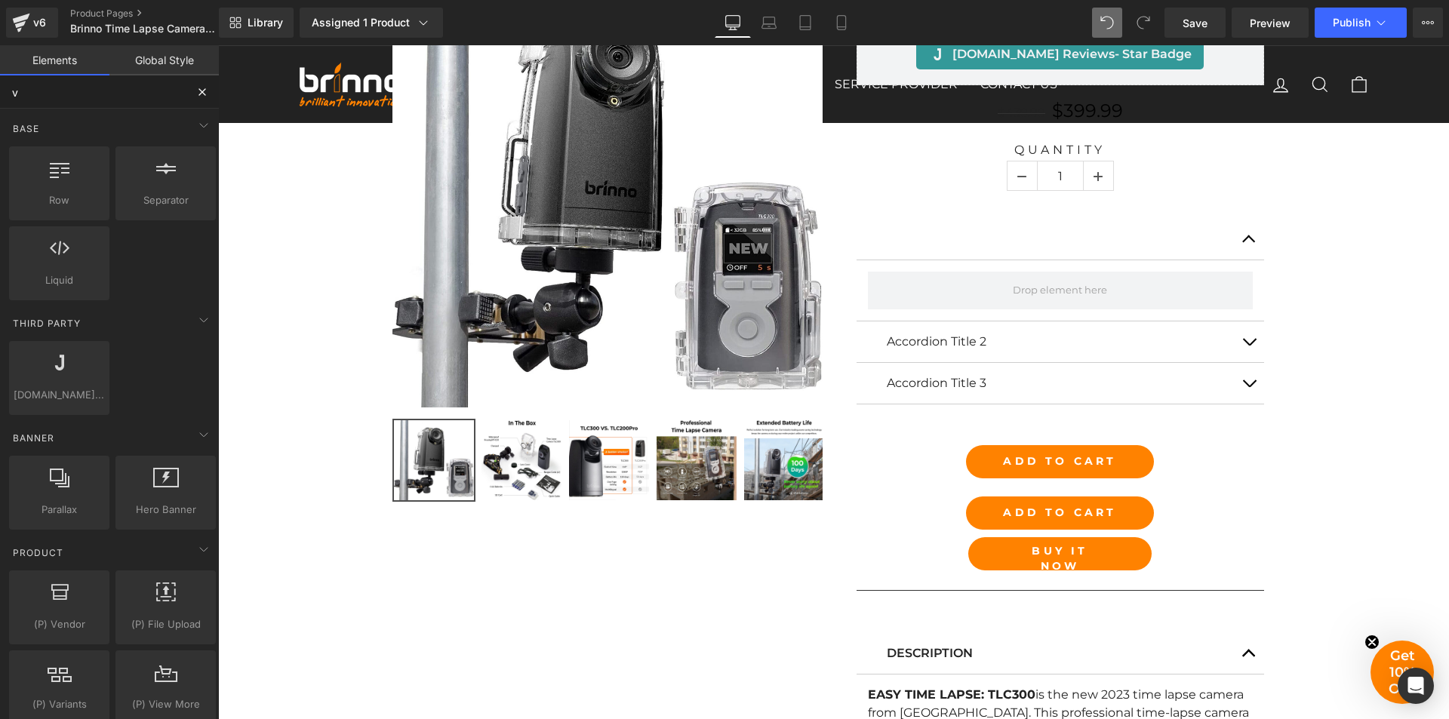
type input "v"
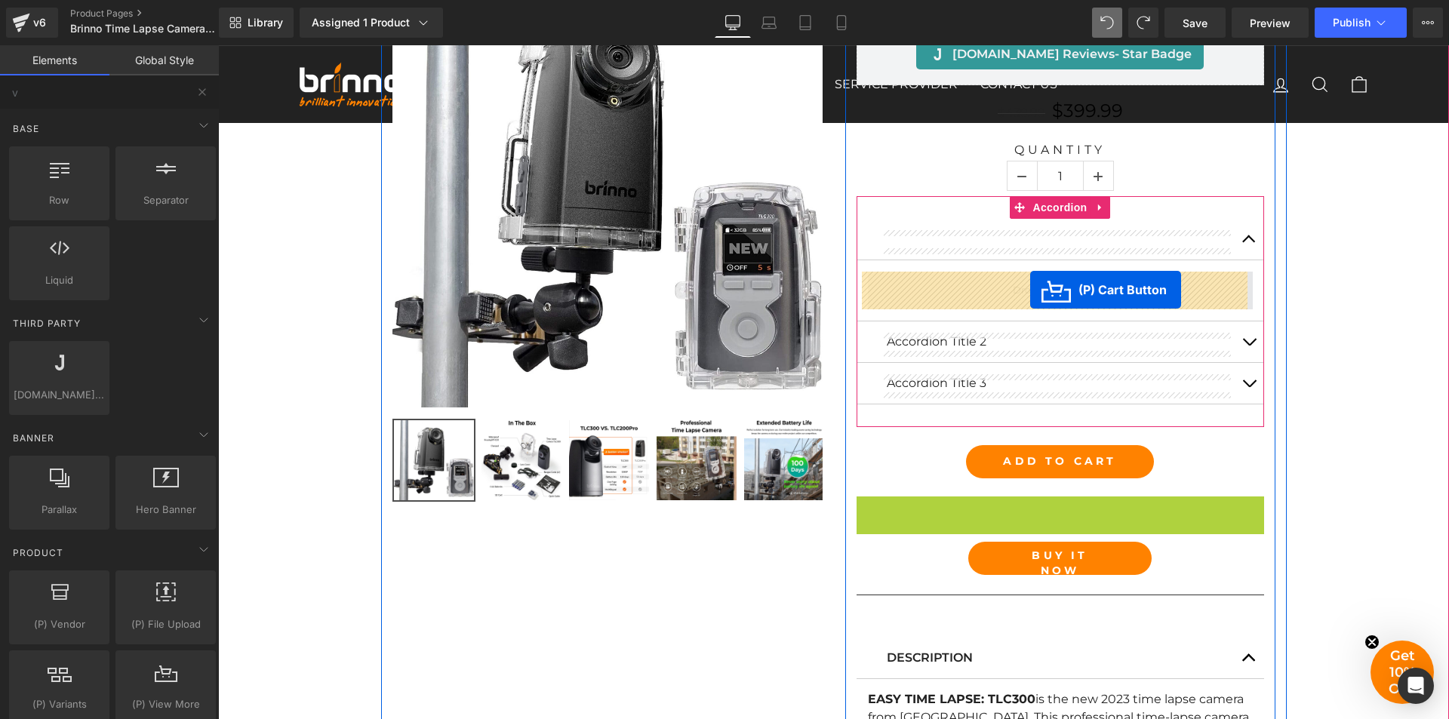
drag, startPoint x: 1058, startPoint y: 509, endPoint x: 1030, endPoint y: 290, distance: 220.7
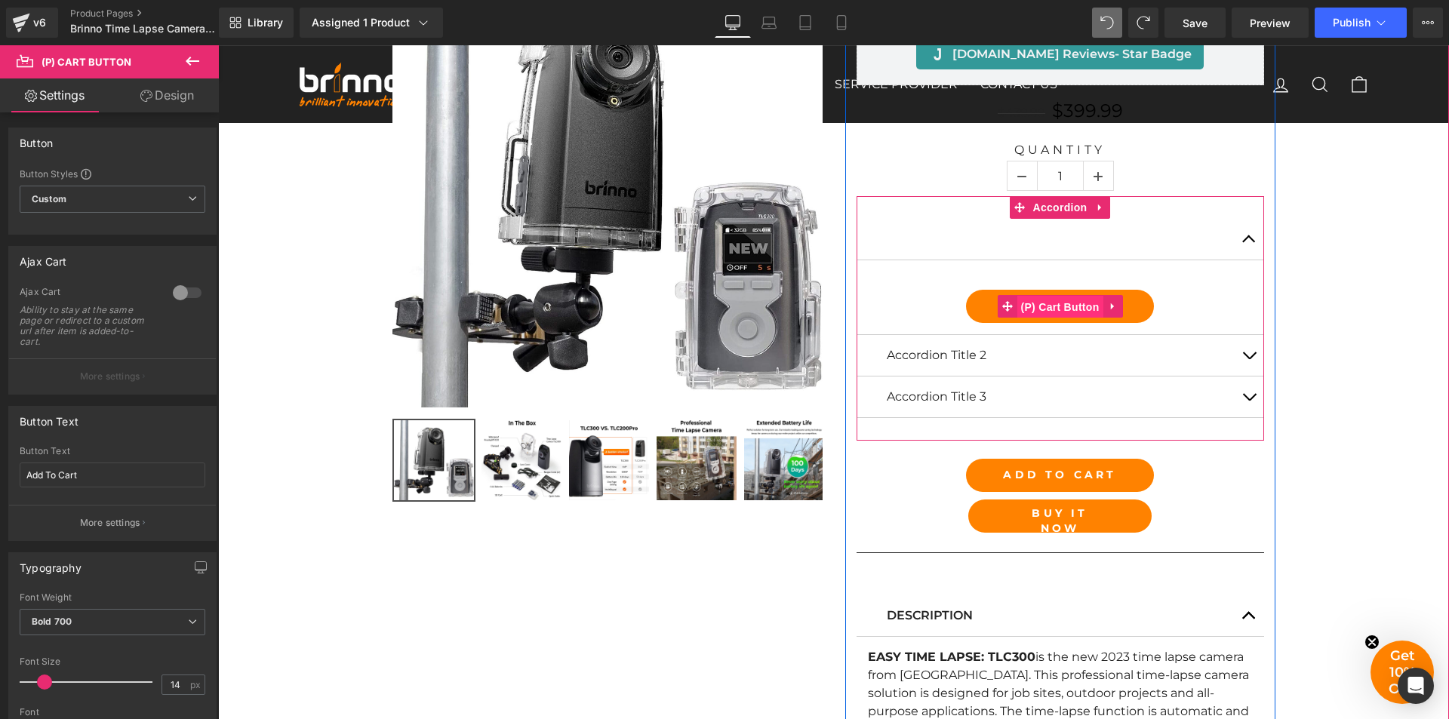
click at [1051, 302] on span "(P) Cart Button" at bounding box center [1060, 307] width 86 height 23
click at [1251, 232] on button "button" at bounding box center [1249, 239] width 30 height 41
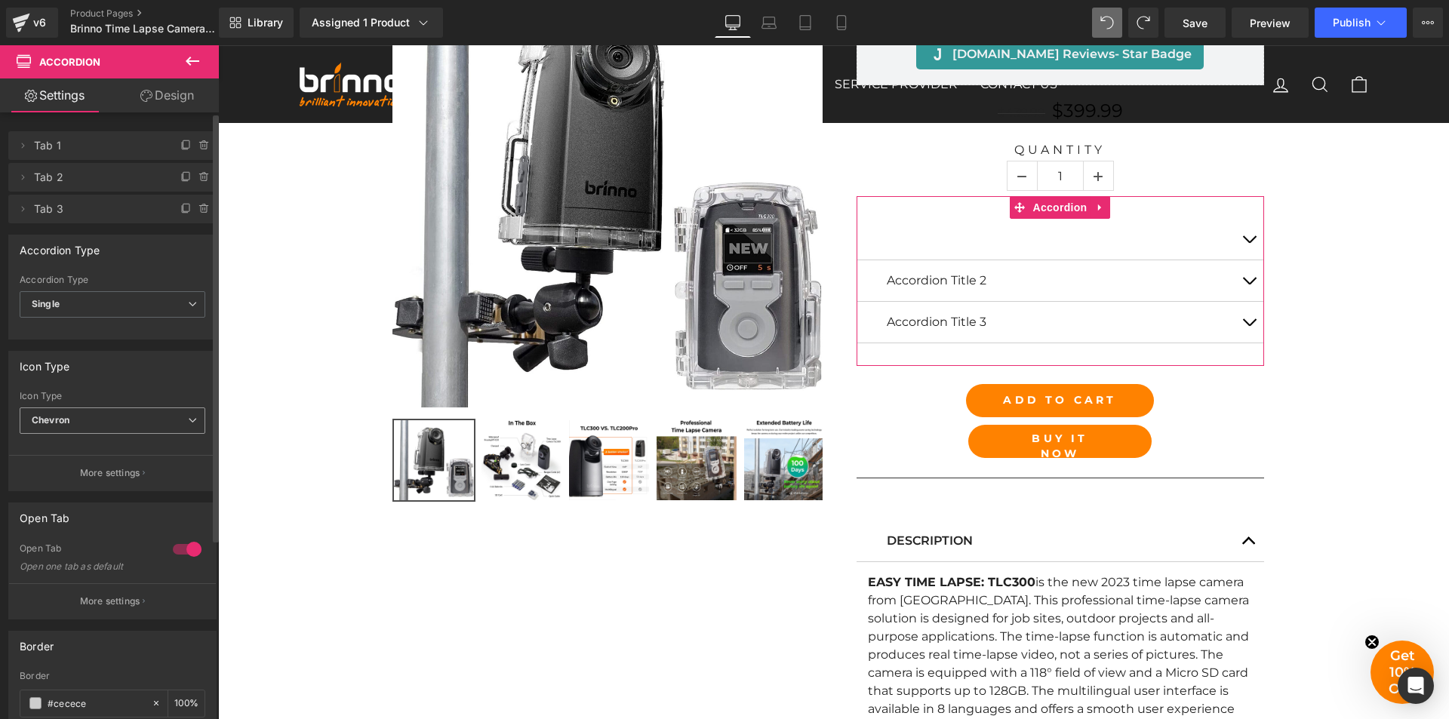
click at [190, 425] on icon at bounding box center [192, 420] width 9 height 9
click at [153, 464] on li "Plus" at bounding box center [110, 470] width 180 height 23
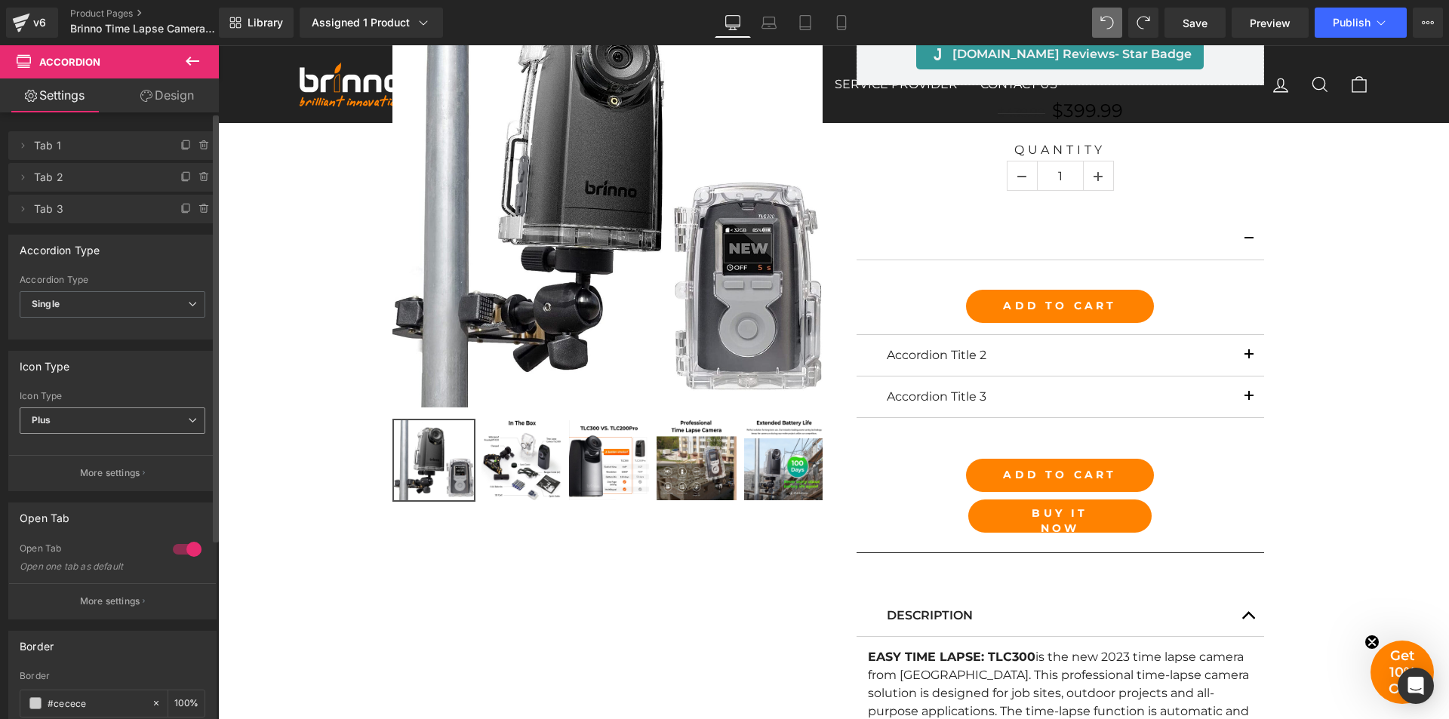
click at [188, 421] on icon at bounding box center [192, 420] width 9 height 9
click at [138, 444] on li "None" at bounding box center [110, 447] width 180 height 23
click at [188, 423] on icon at bounding box center [192, 420] width 9 height 9
click at [159, 466] on li "Plus" at bounding box center [110, 470] width 180 height 23
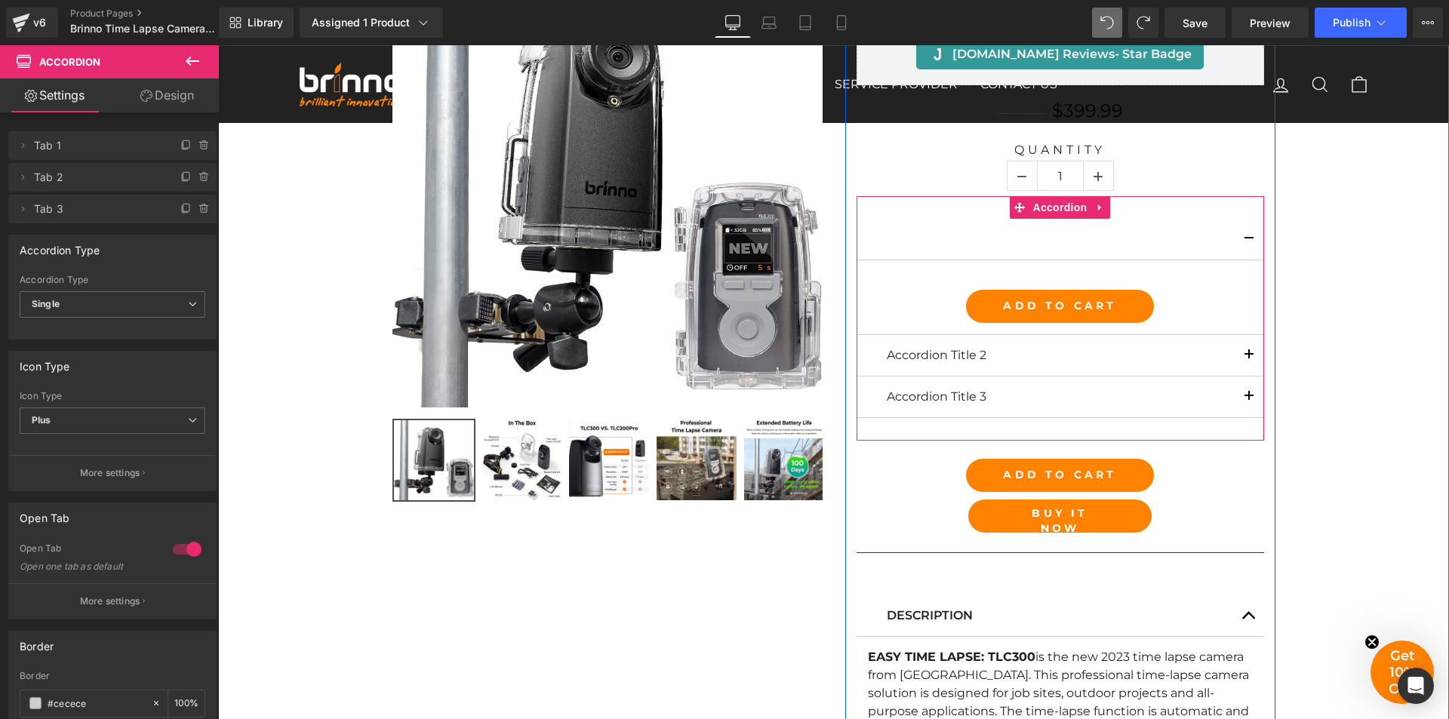
click at [1249, 243] on span "button" at bounding box center [1249, 243] width 0 height 0
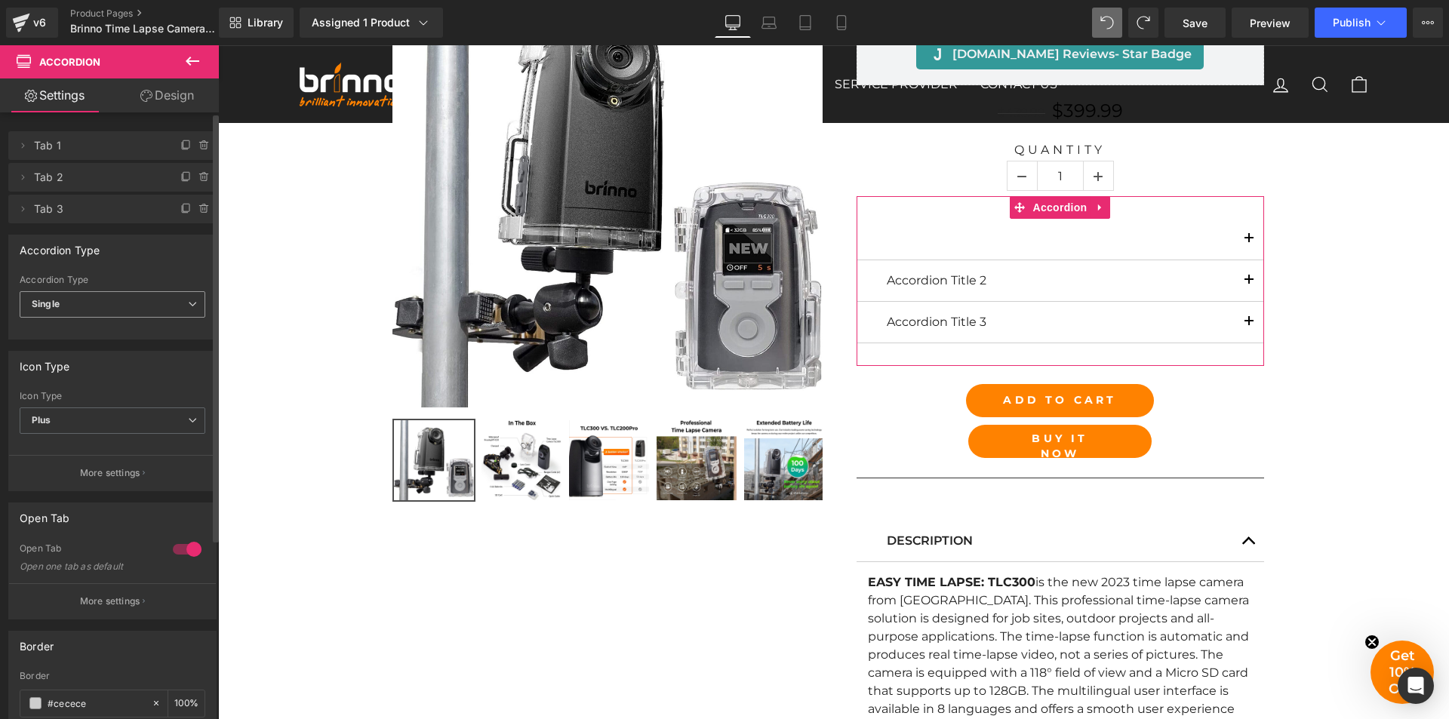
click at [152, 304] on span "Single" at bounding box center [113, 304] width 186 height 26
click at [138, 337] on li "Multiple" at bounding box center [110, 331] width 180 height 23
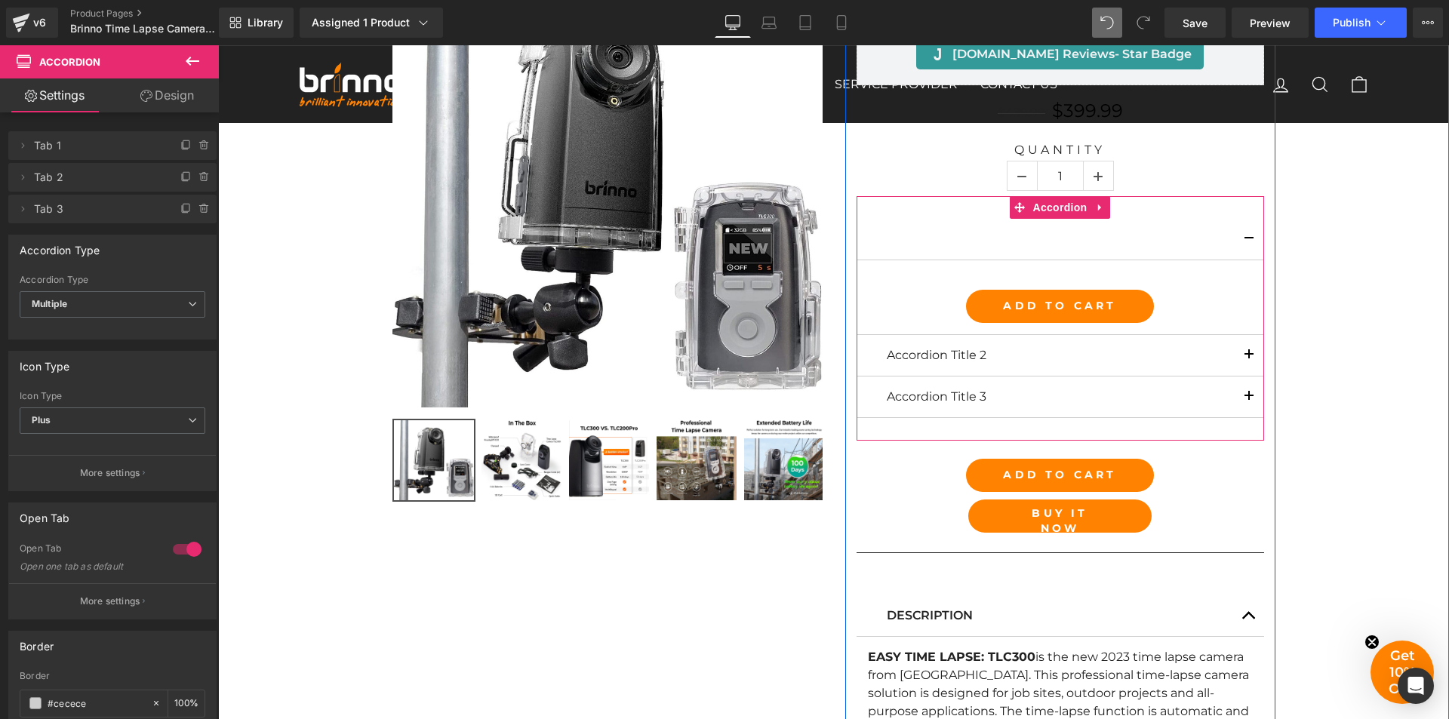
click at [1249, 359] on span "button" at bounding box center [1249, 359] width 0 height 0
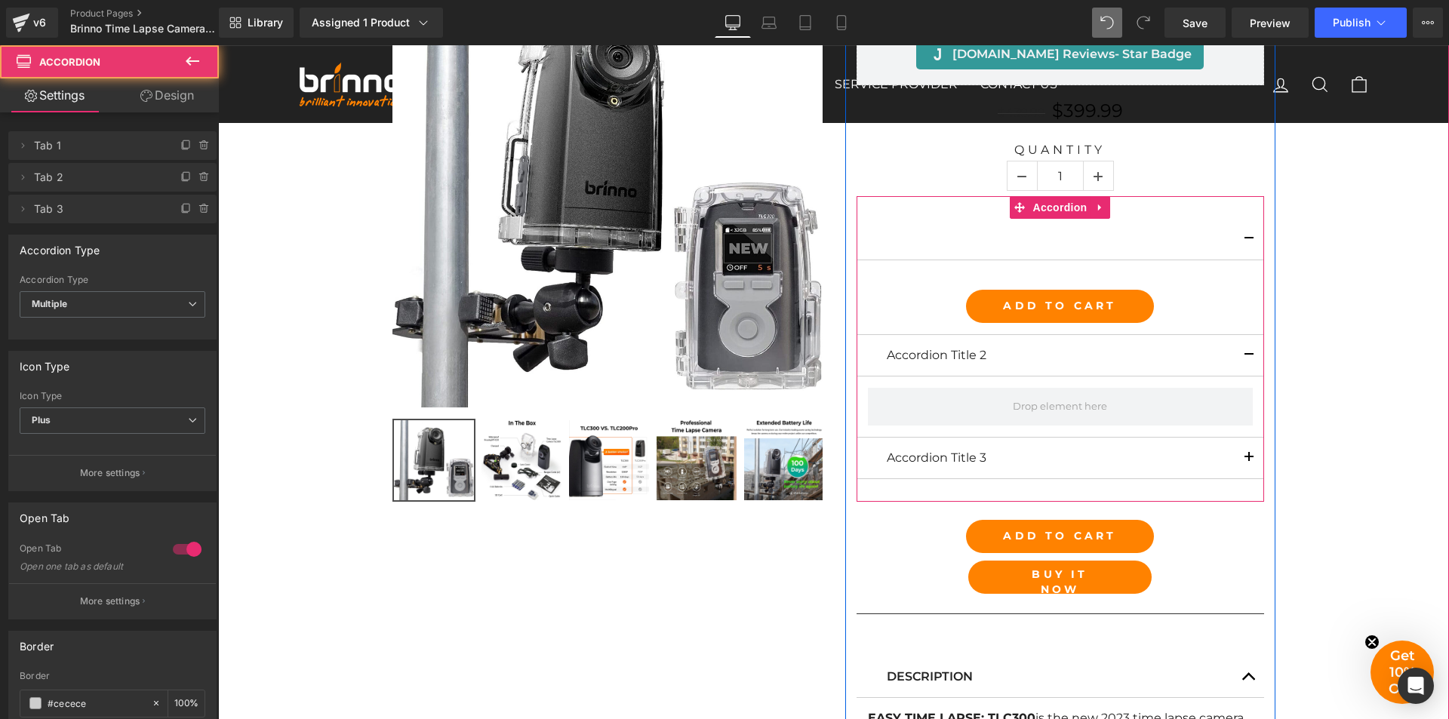
click at [1249, 359] on span "button" at bounding box center [1249, 359] width 0 height 0
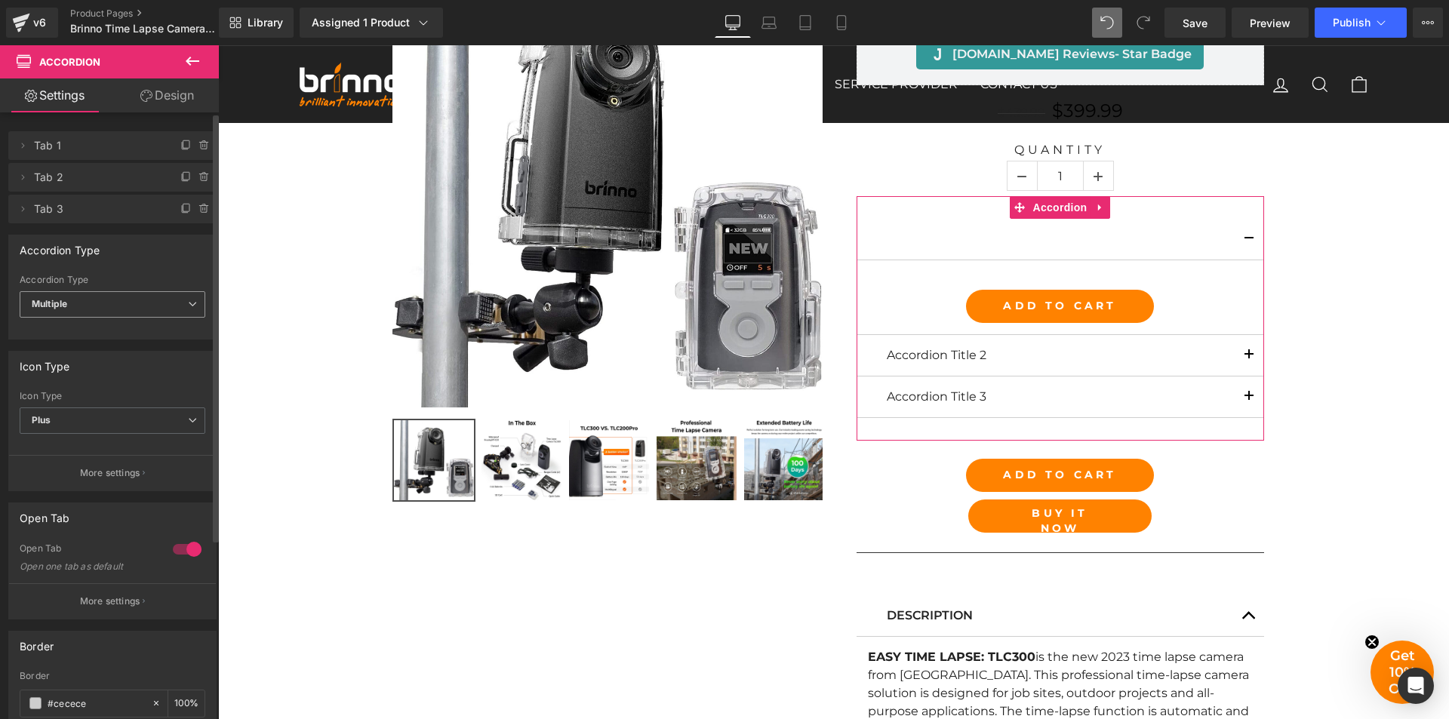
click at [108, 306] on span "Multiple" at bounding box center [113, 304] width 186 height 26
click at [125, 352] on li "Single" at bounding box center [110, 354] width 180 height 23
click at [159, 308] on span "Single" at bounding box center [113, 304] width 186 height 26
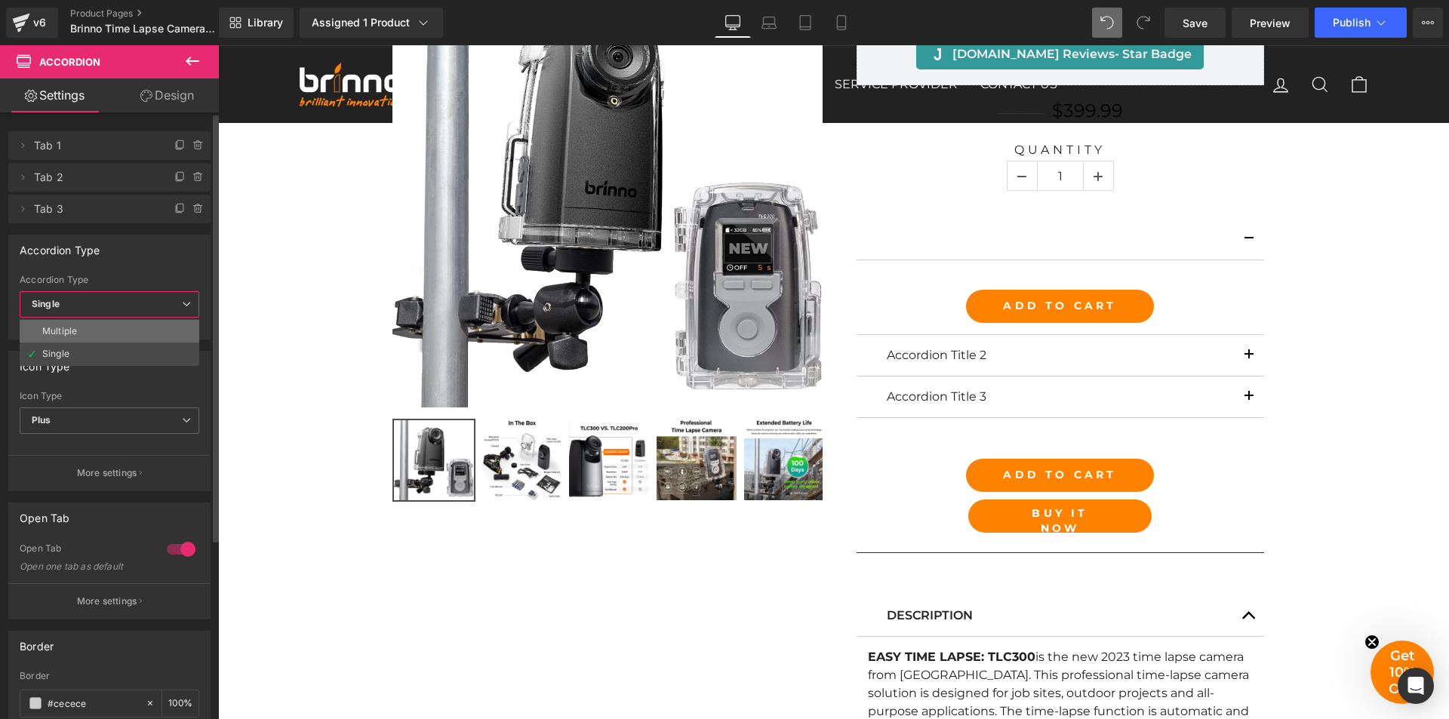
click at [162, 330] on li "Multiple" at bounding box center [110, 331] width 180 height 23
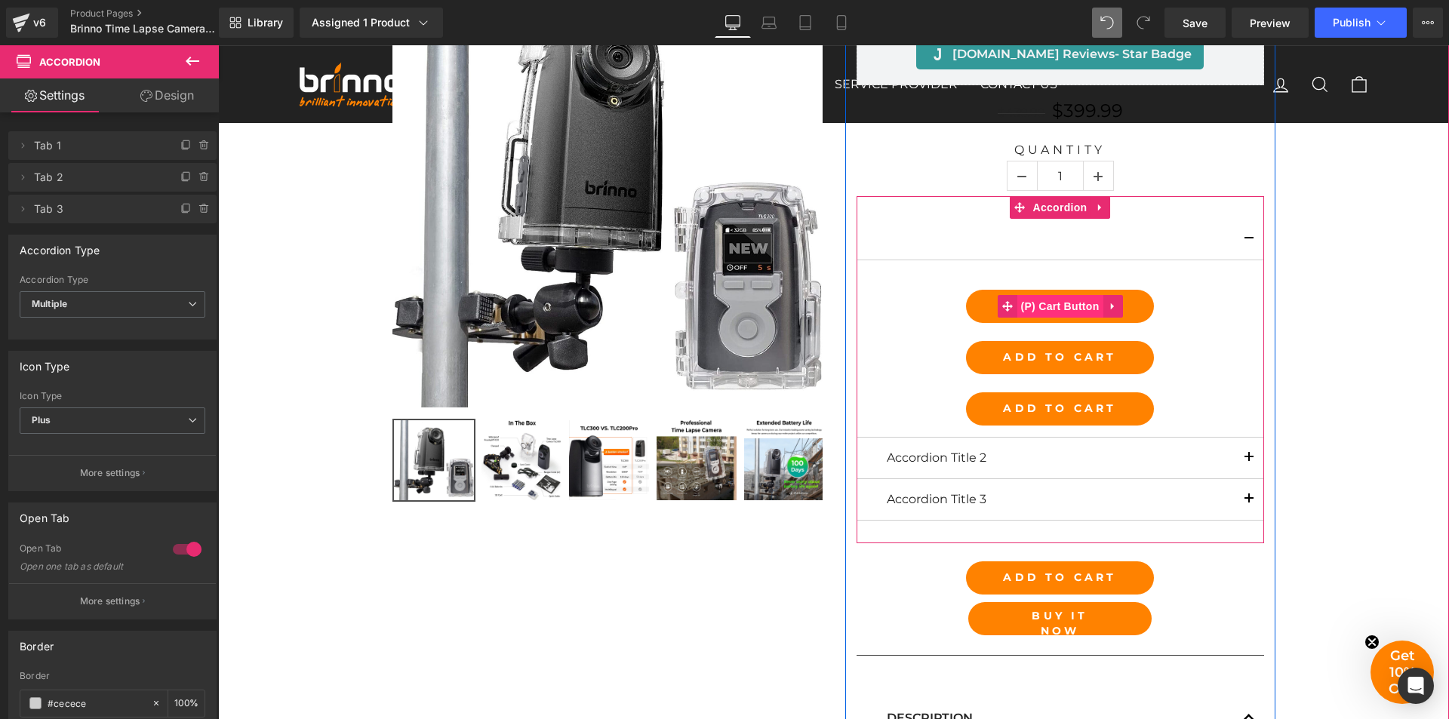
click at [1055, 302] on span "(P) Cart Button" at bounding box center [1060, 306] width 86 height 23
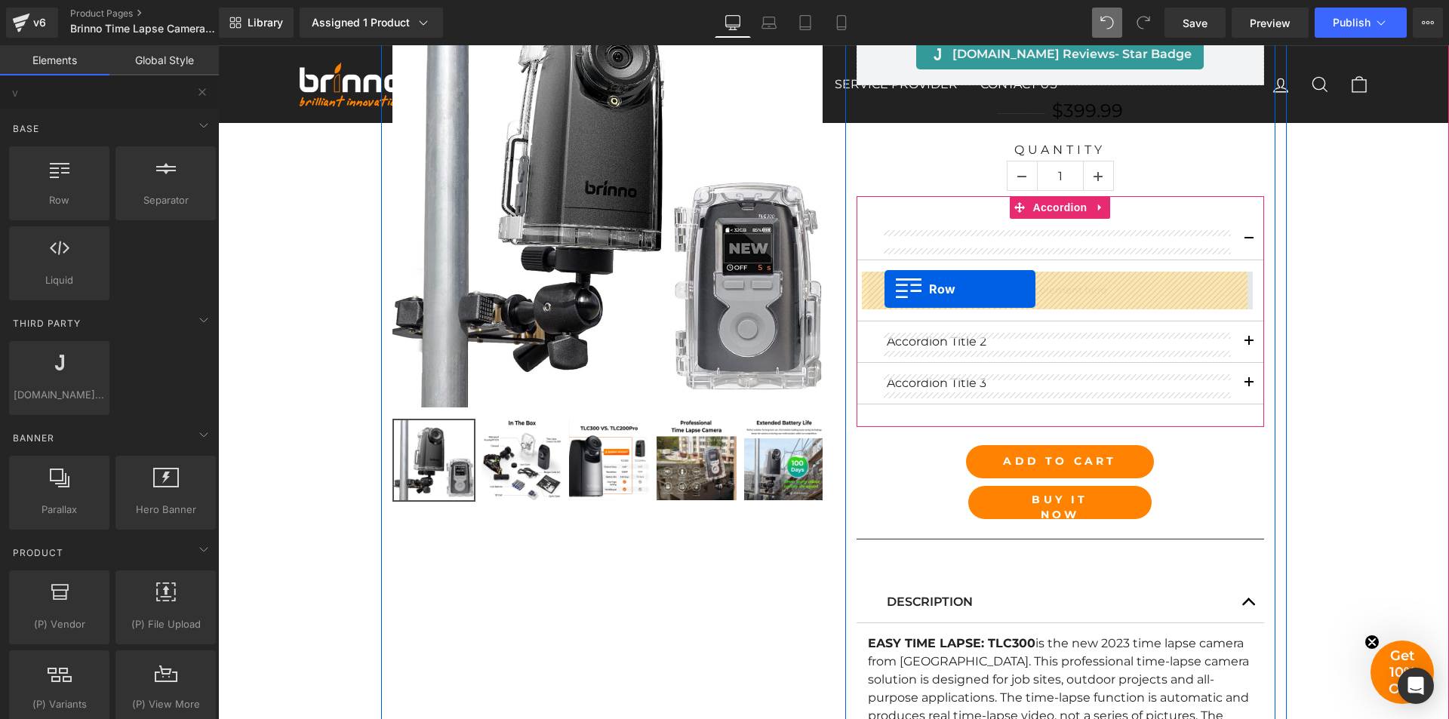
drag, startPoint x: 269, startPoint y: 232, endPoint x: 885, endPoint y: 289, distance: 617.8
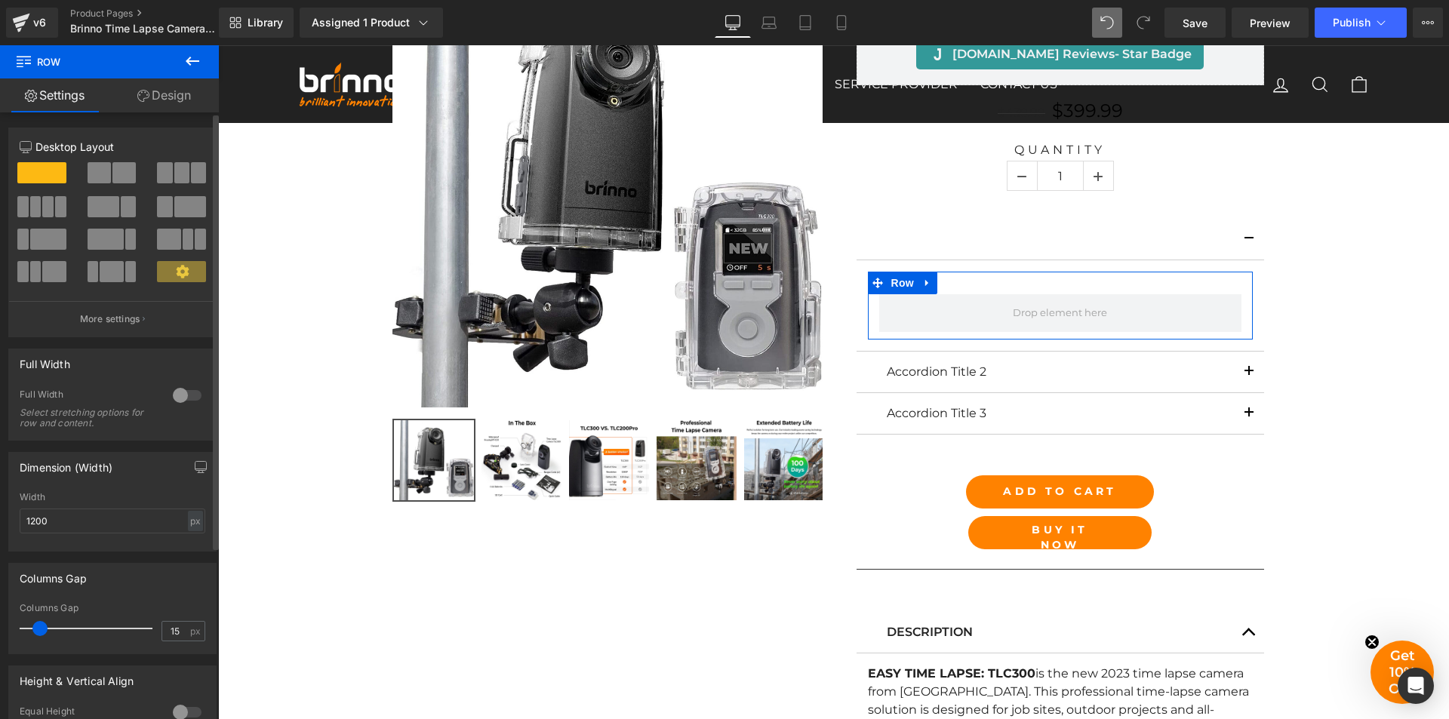
click at [112, 171] on span at bounding box center [123, 172] width 23 height 21
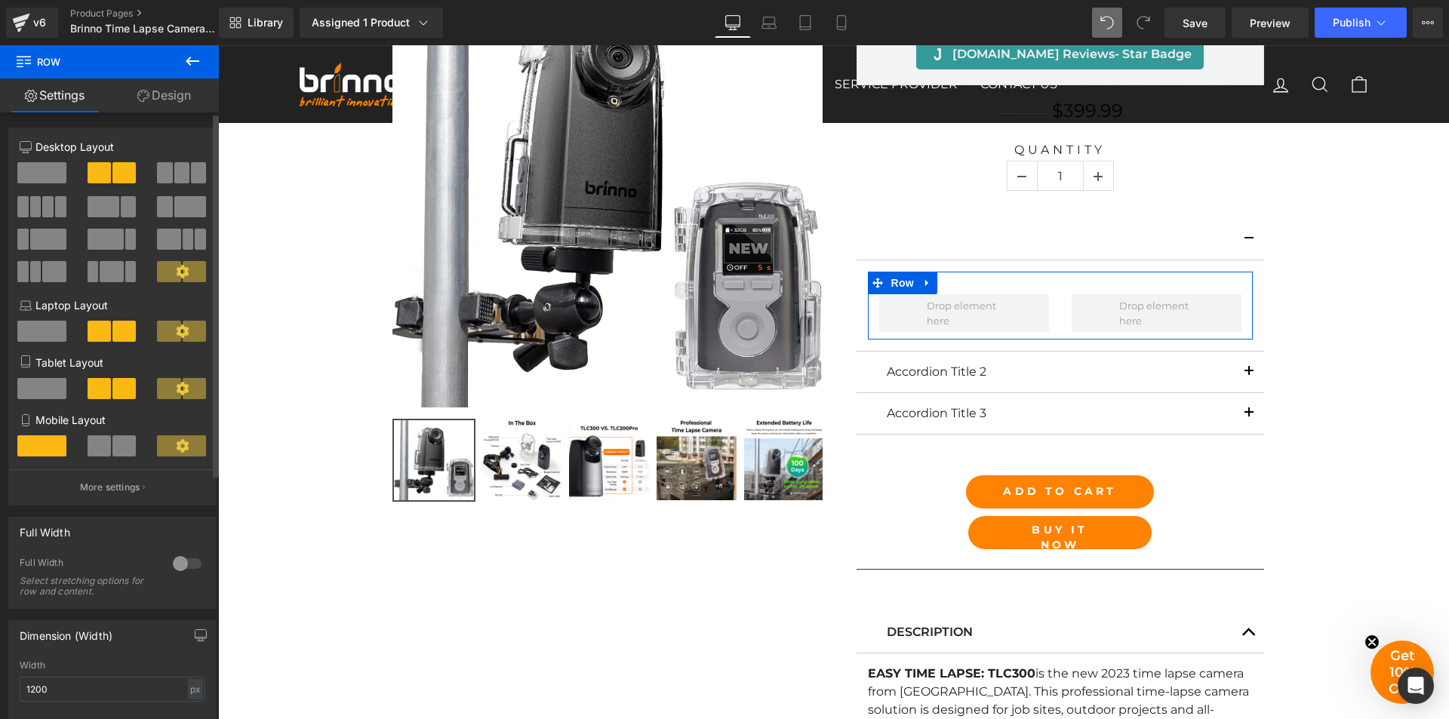
click at [177, 171] on span at bounding box center [181, 172] width 15 height 21
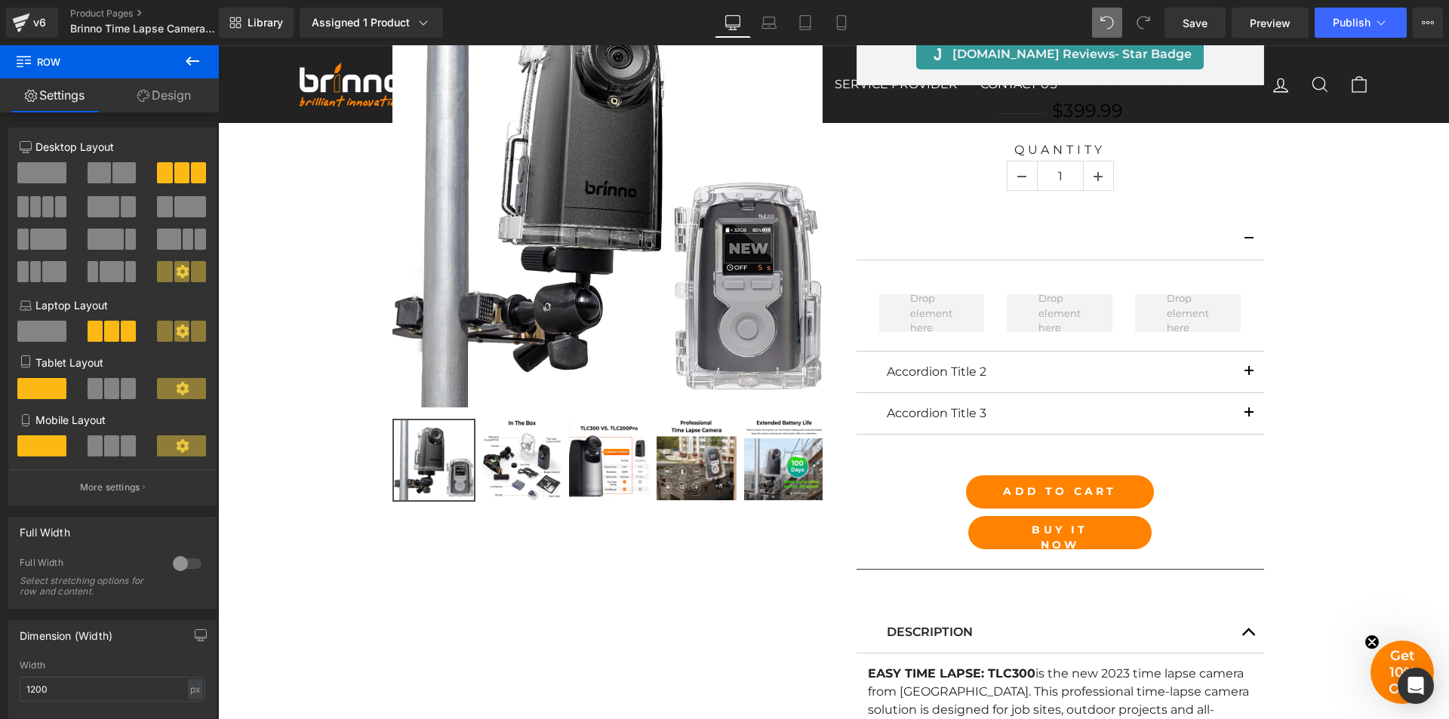
click at [188, 58] on icon at bounding box center [192, 61] width 18 height 18
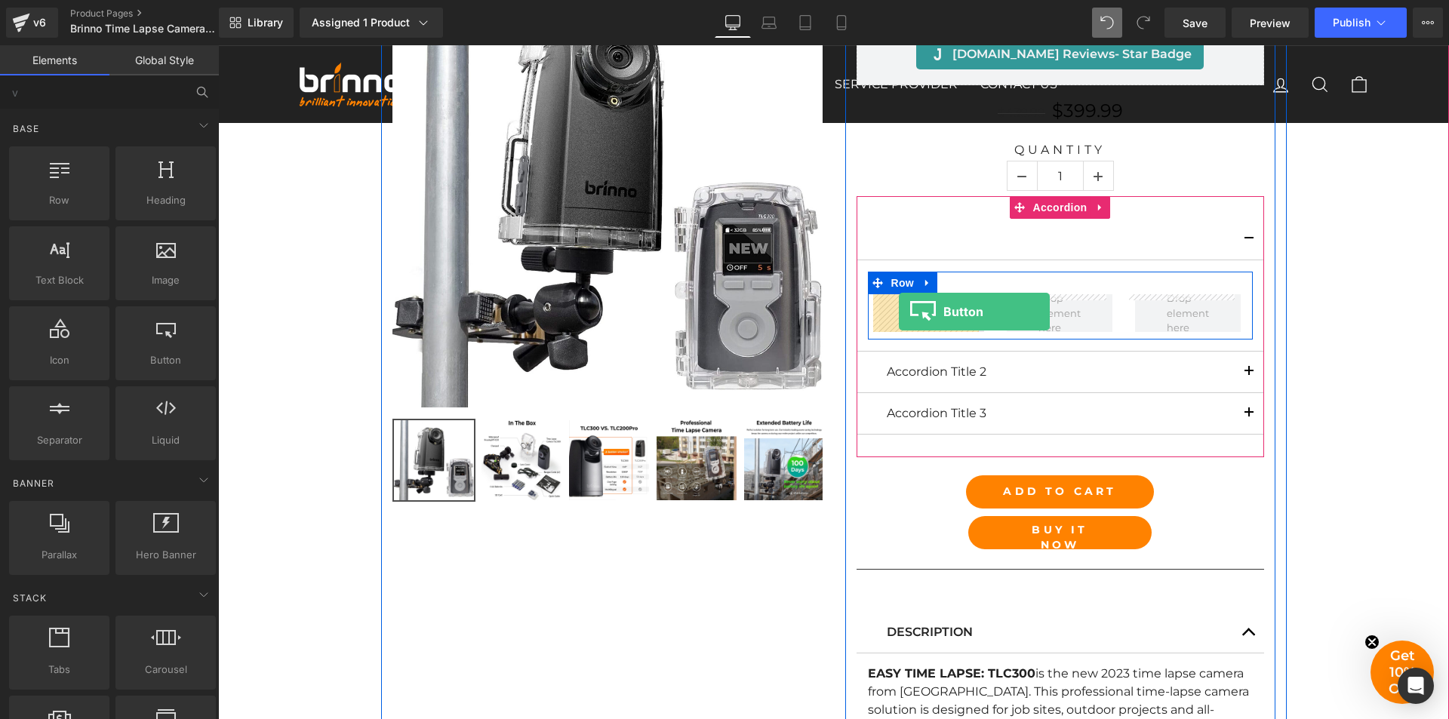
drag, startPoint x: 382, startPoint y: 396, endPoint x: 899, endPoint y: 312, distance: 523.8
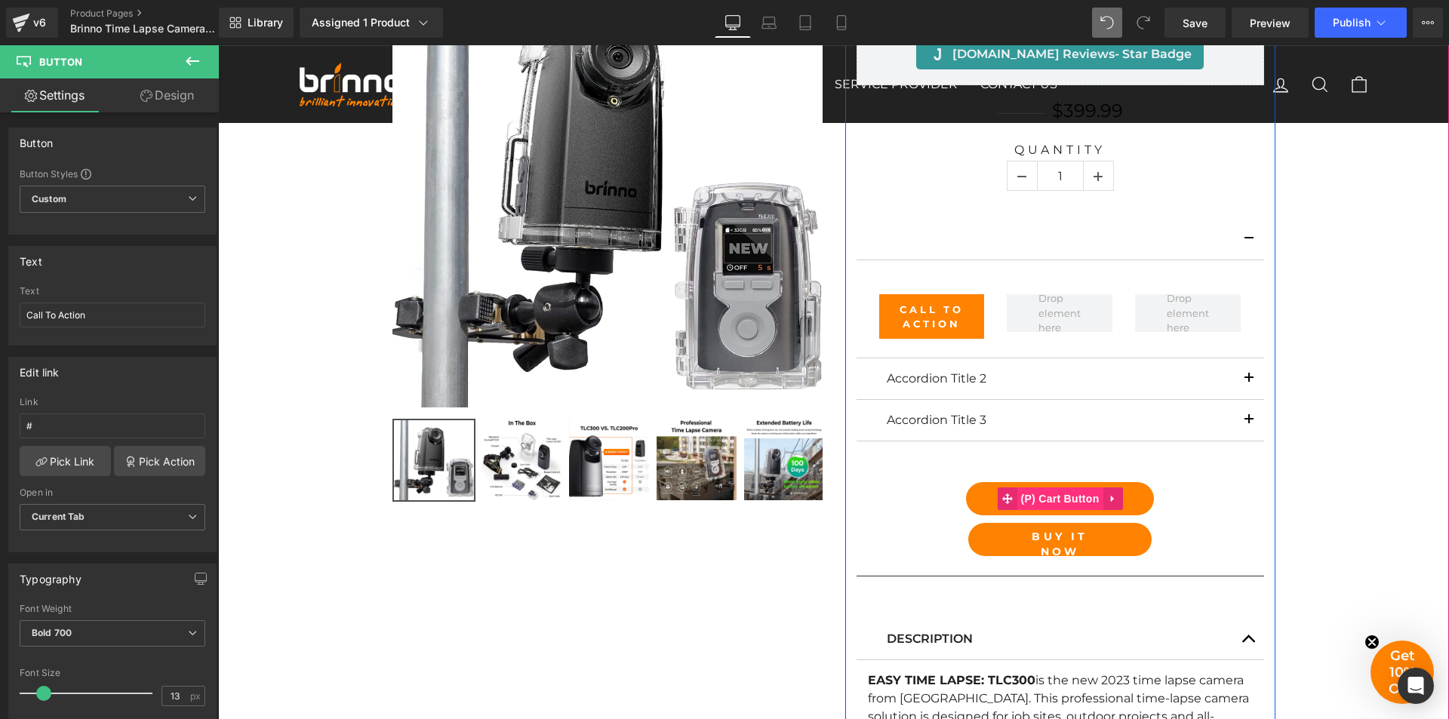
click at [1052, 498] on span "(P) Cart Button" at bounding box center [1060, 499] width 86 height 23
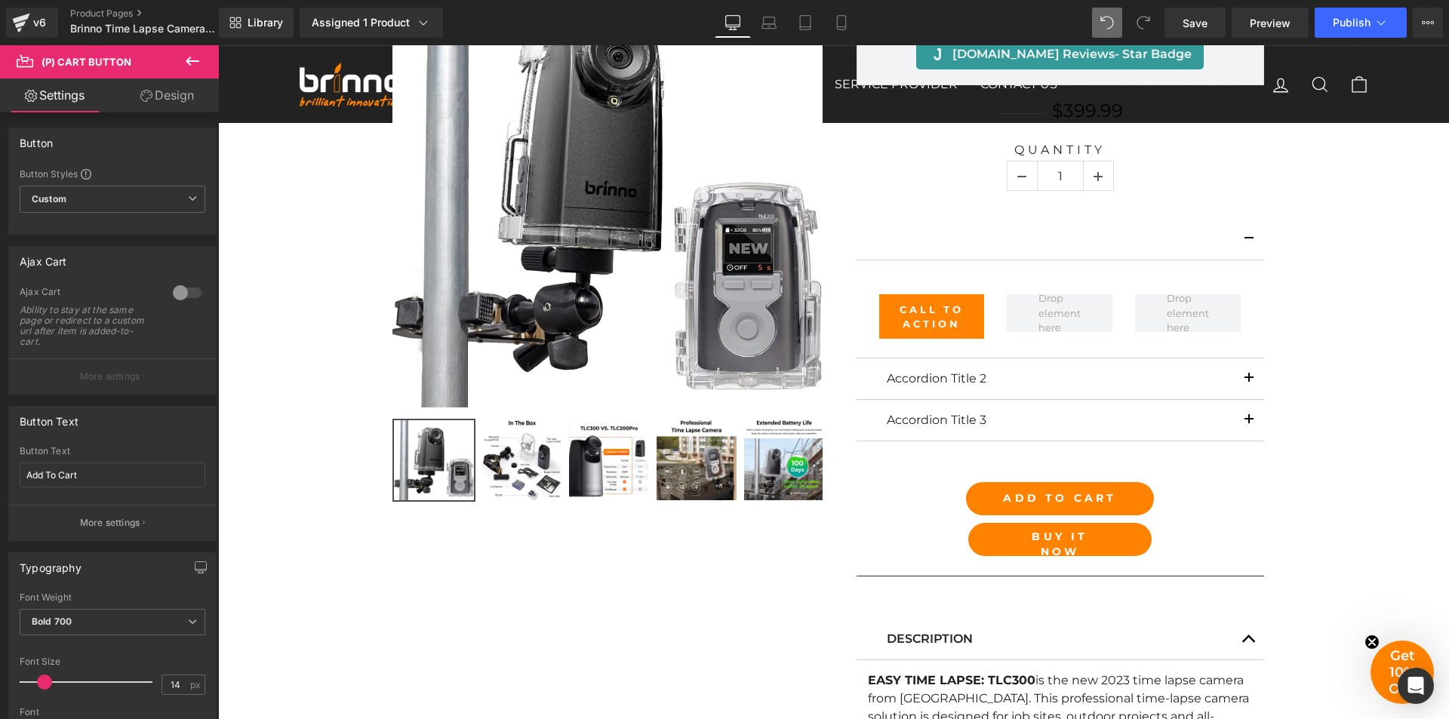
click at [183, 95] on link "Design" at bounding box center [166, 95] width 109 height 34
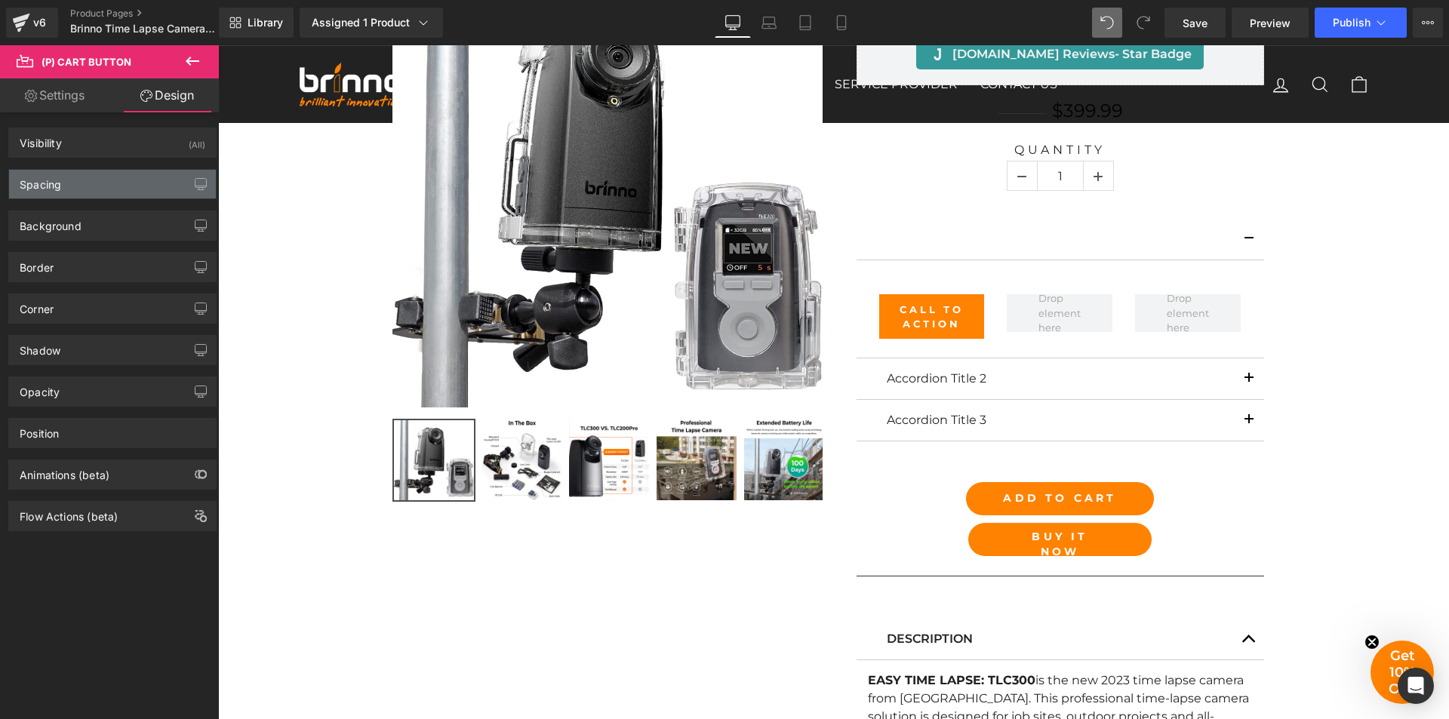
click at [101, 193] on div "Spacing" at bounding box center [112, 184] width 207 height 29
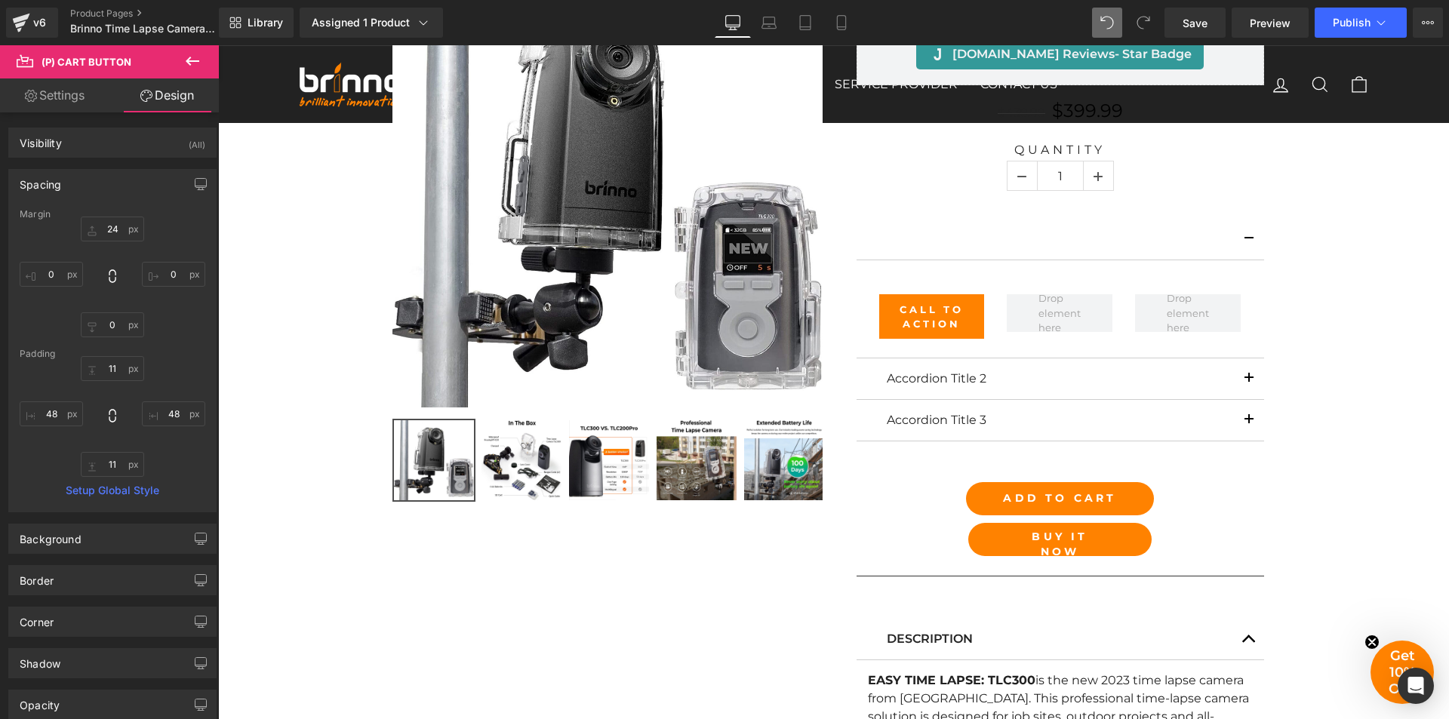
click at [101, 193] on div "Spacing" at bounding box center [112, 184] width 207 height 29
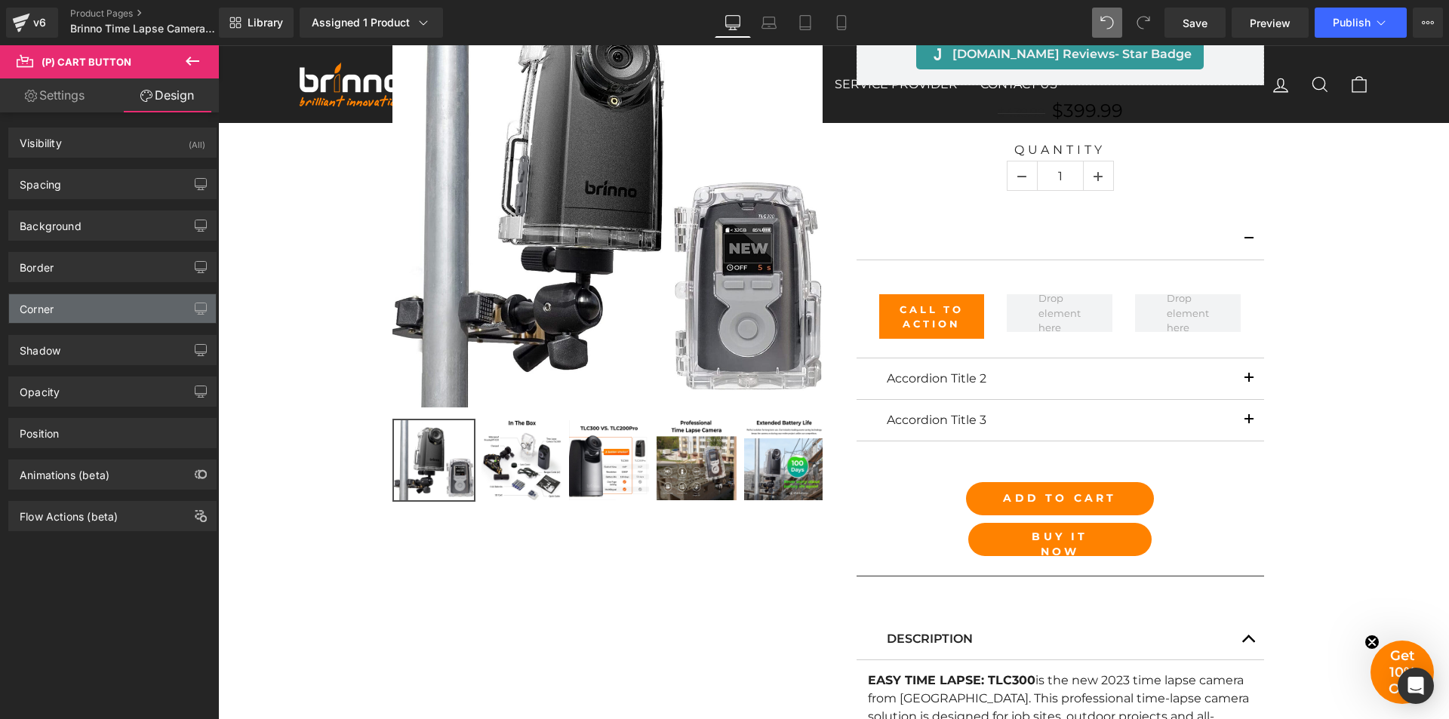
click at [117, 312] on div "Corner" at bounding box center [112, 308] width 207 height 29
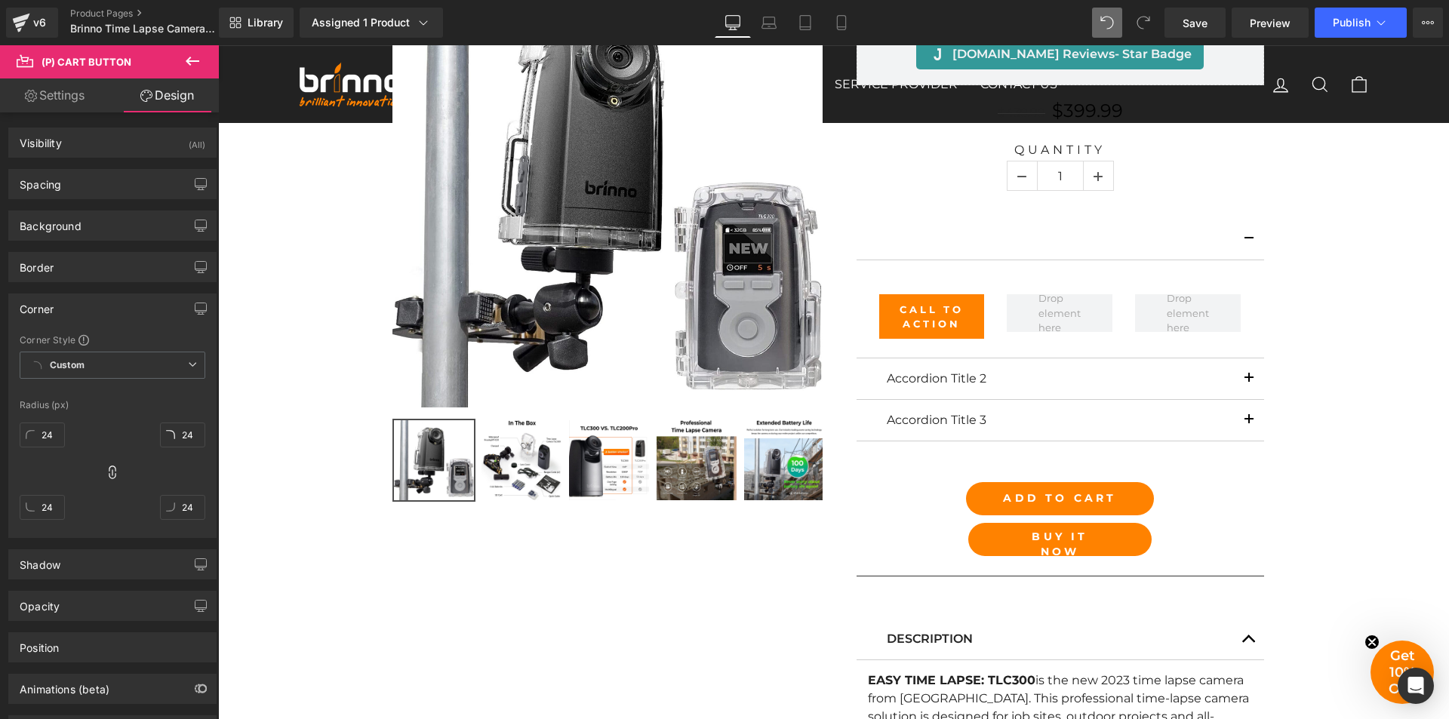
click at [117, 312] on div "Corner" at bounding box center [112, 308] width 207 height 29
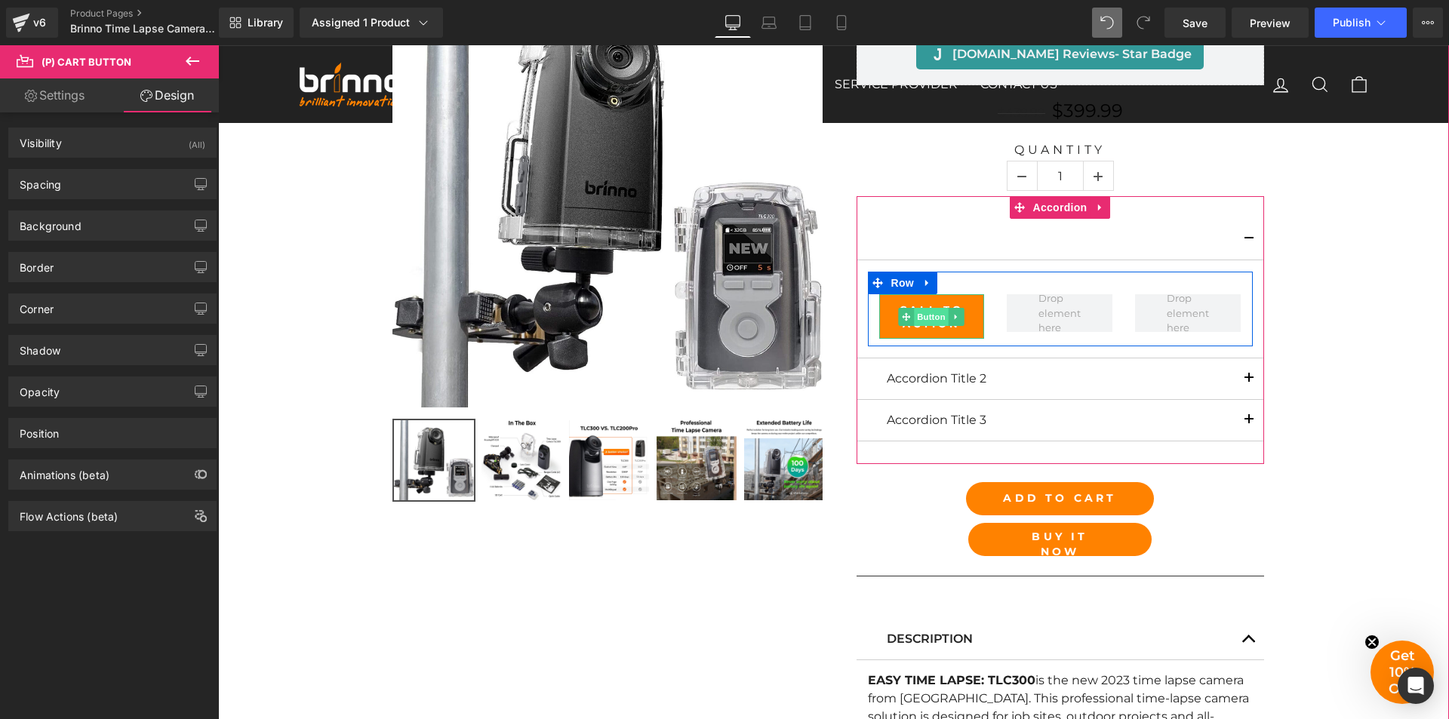
click at [921, 313] on span "Button" at bounding box center [932, 317] width 35 height 18
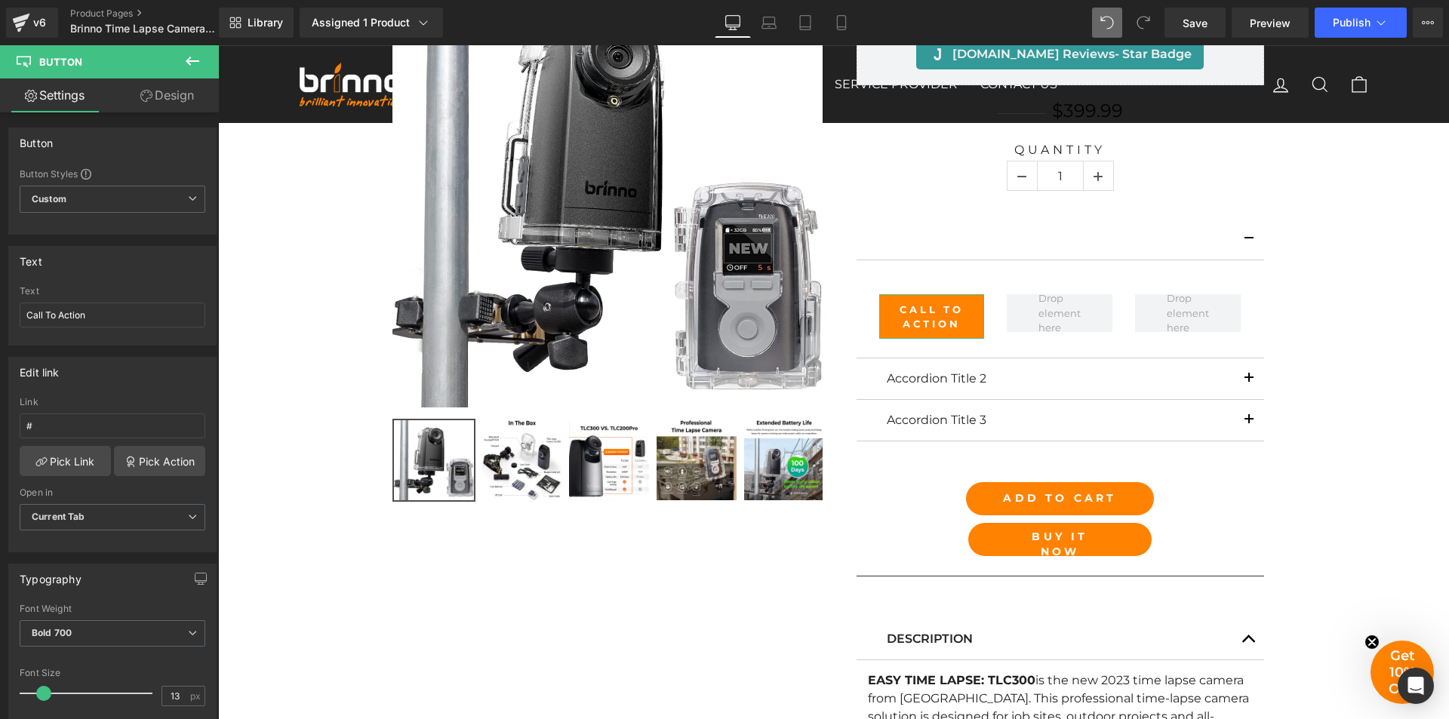
click at [183, 93] on link "Design" at bounding box center [166, 95] width 109 height 34
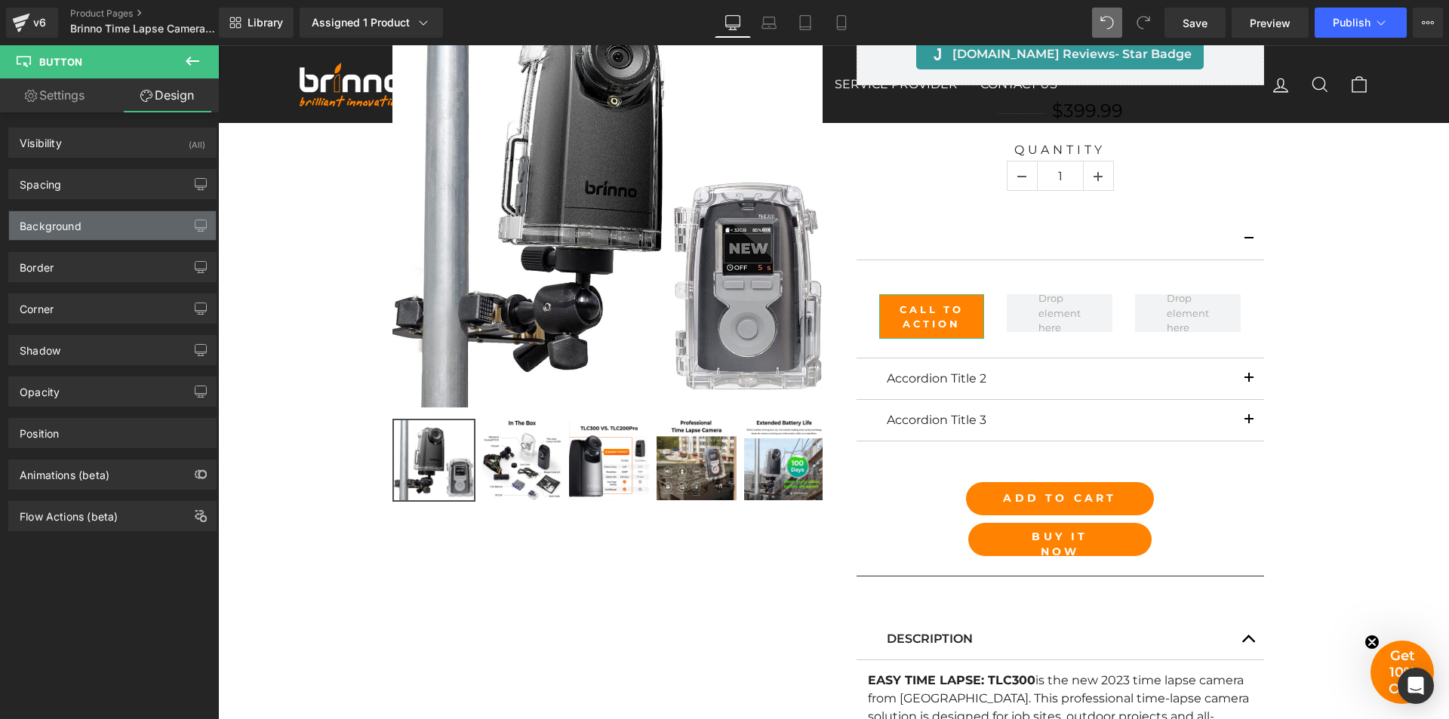
click at [68, 220] on div "Background" at bounding box center [51, 221] width 62 height 21
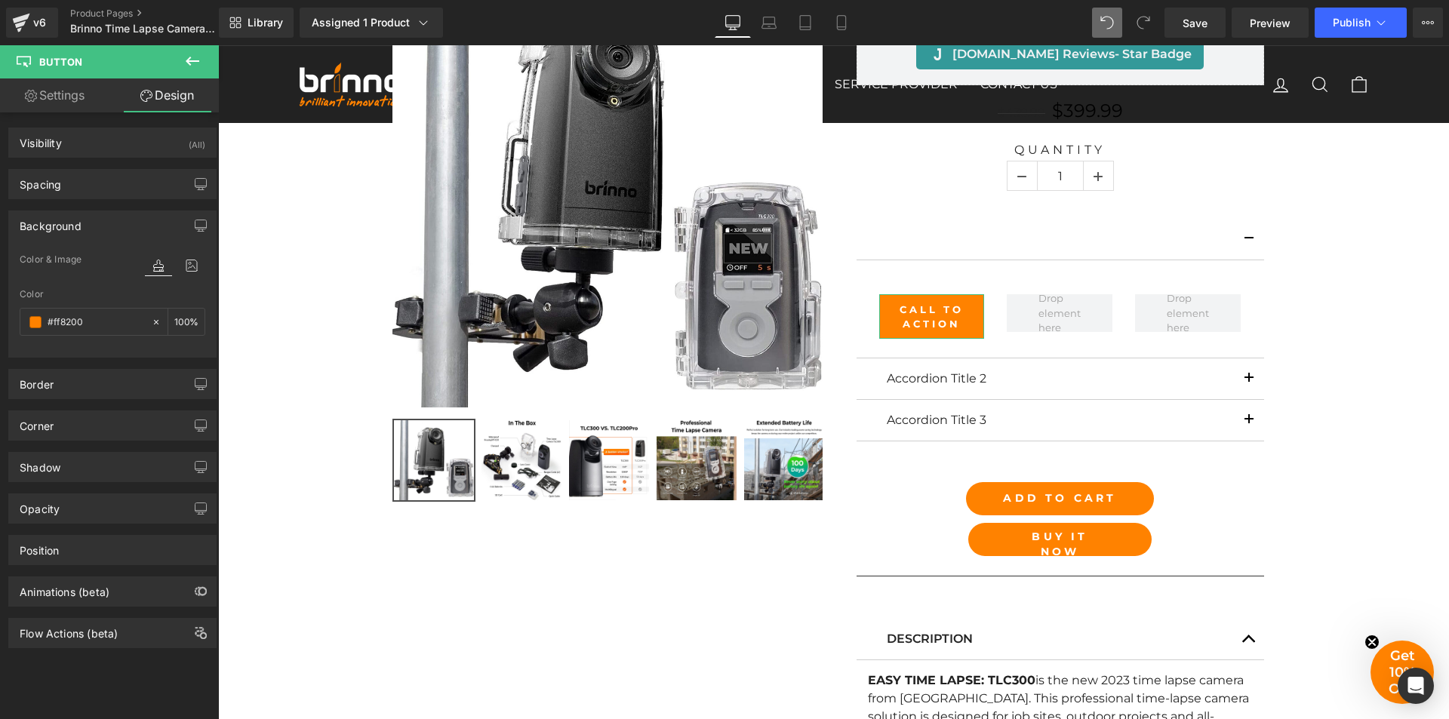
click at [68, 220] on div "Background" at bounding box center [51, 221] width 62 height 21
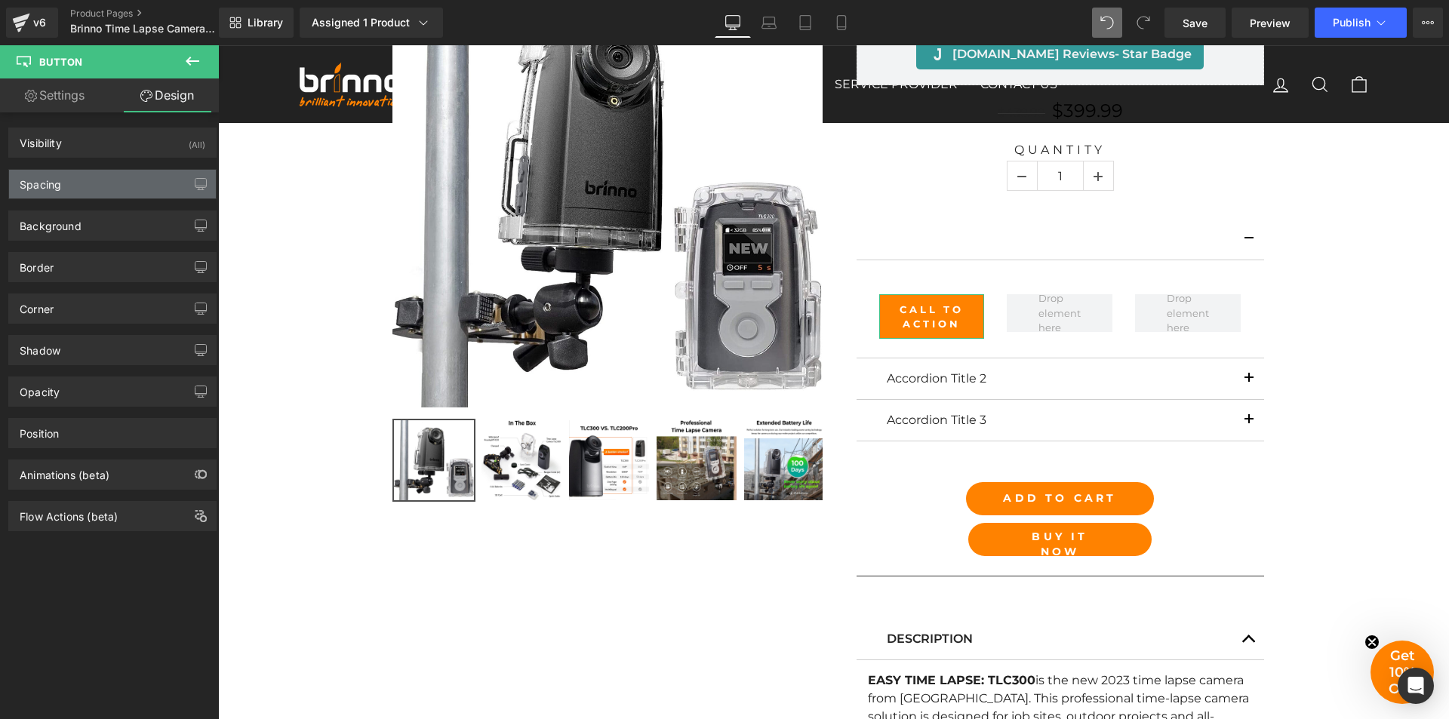
click at [80, 186] on div "Spacing" at bounding box center [112, 184] width 207 height 29
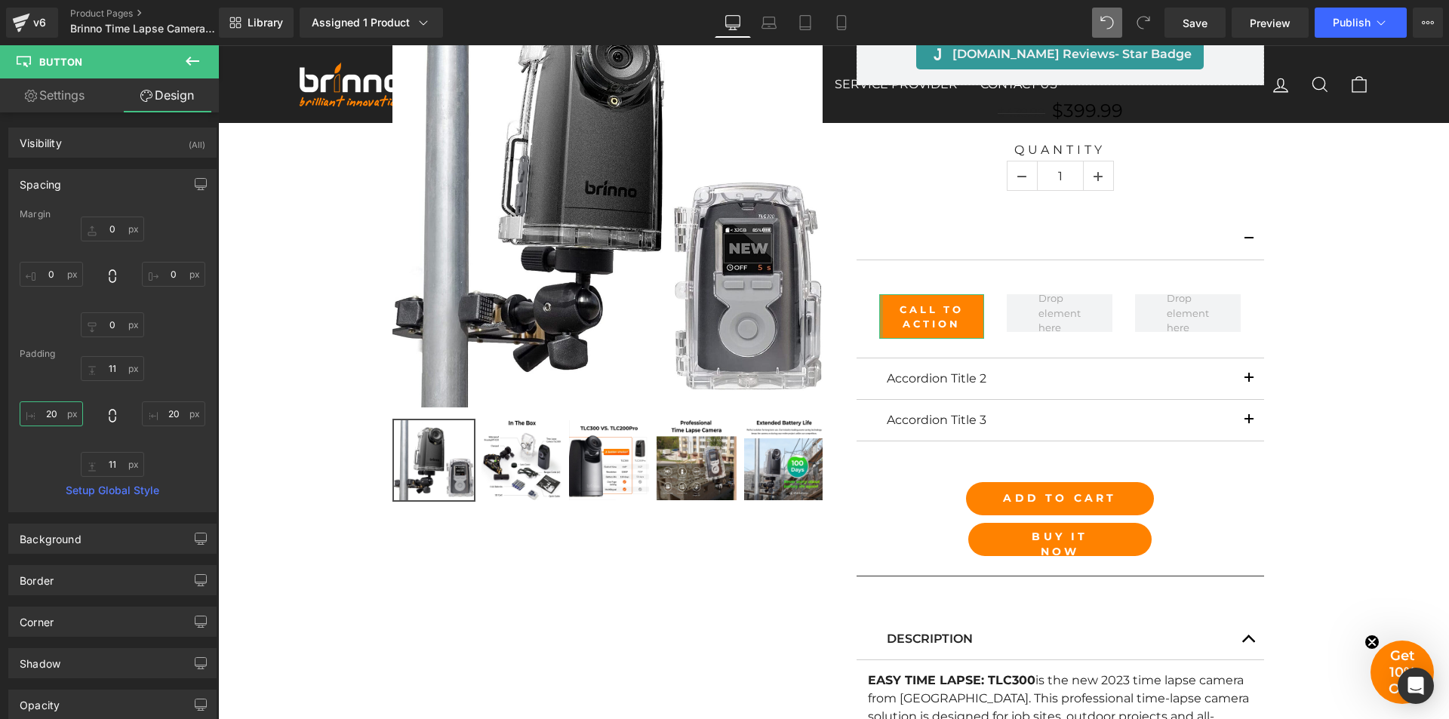
click at [45, 413] on input "20" at bounding box center [51, 414] width 63 height 25
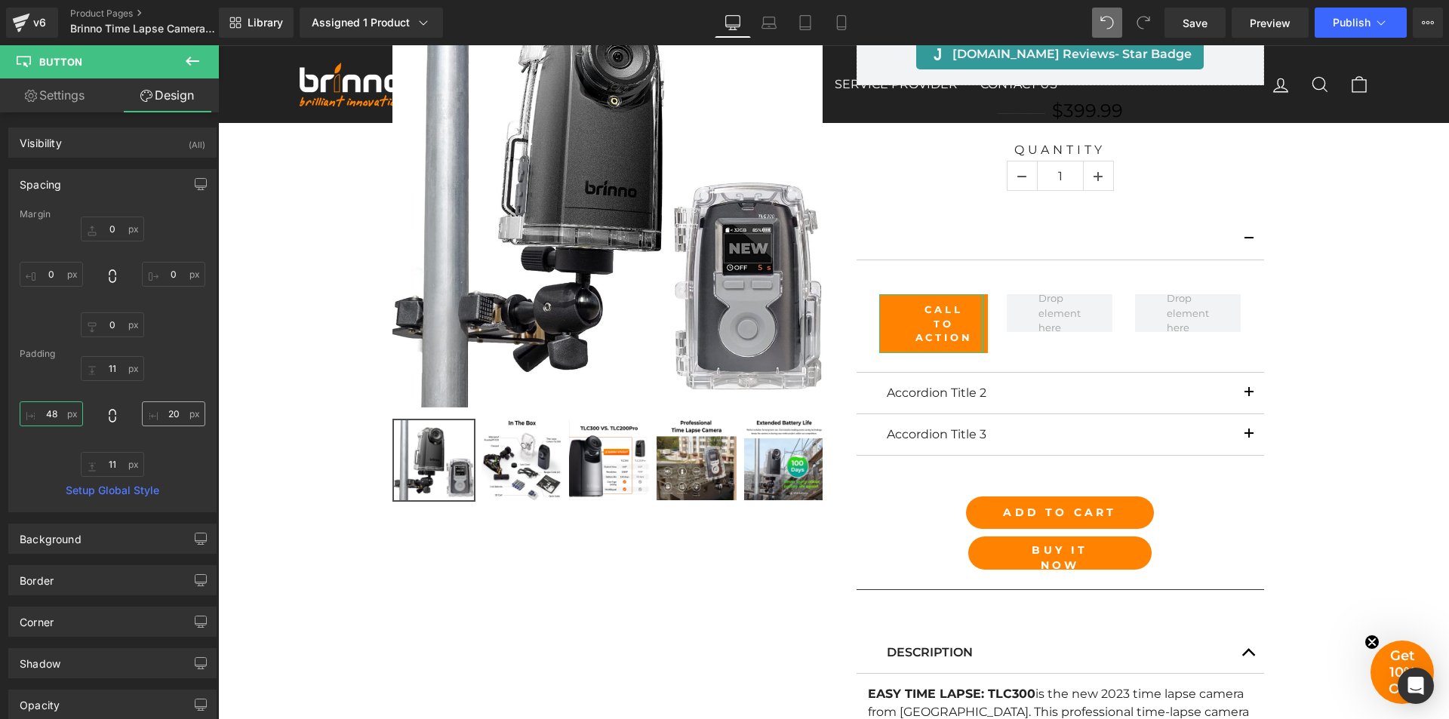
type input "48"
click at [158, 414] on input "20" at bounding box center [173, 414] width 63 height 25
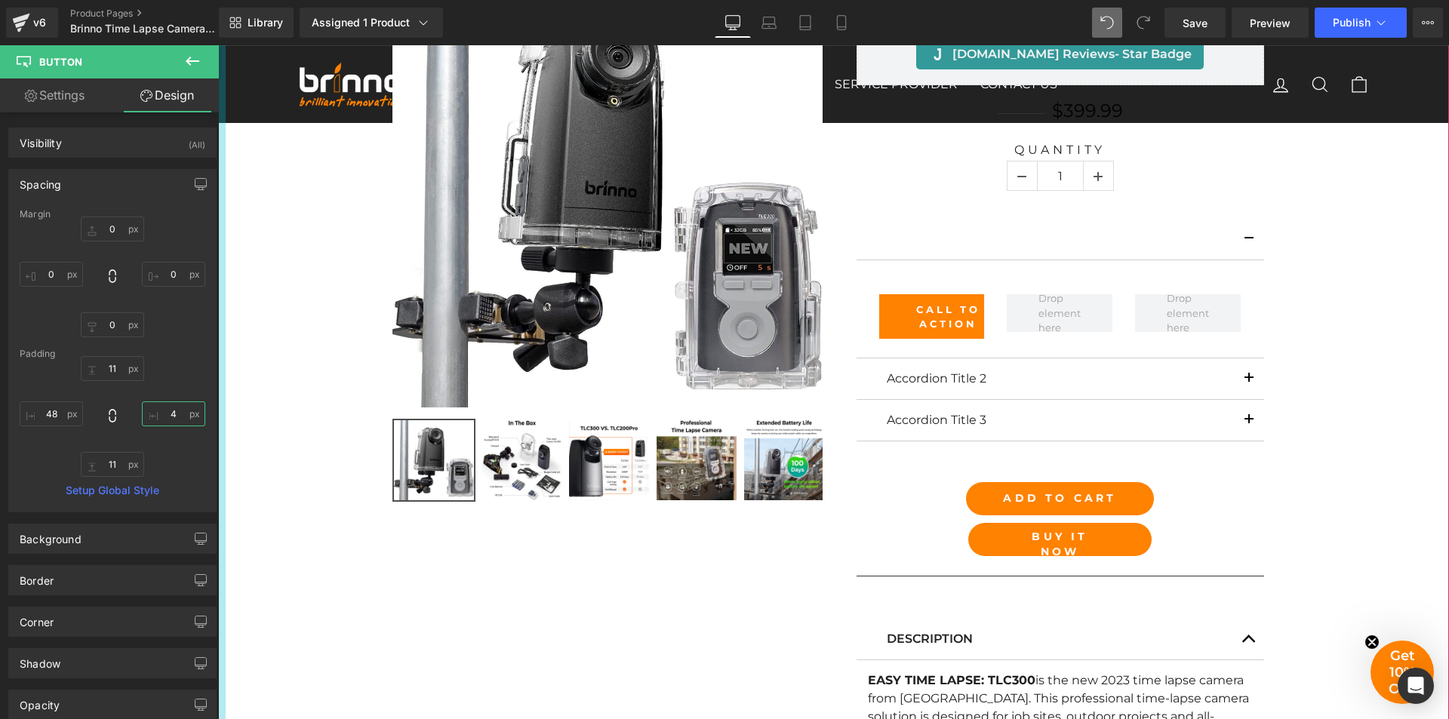
type input "20"
type input "1"
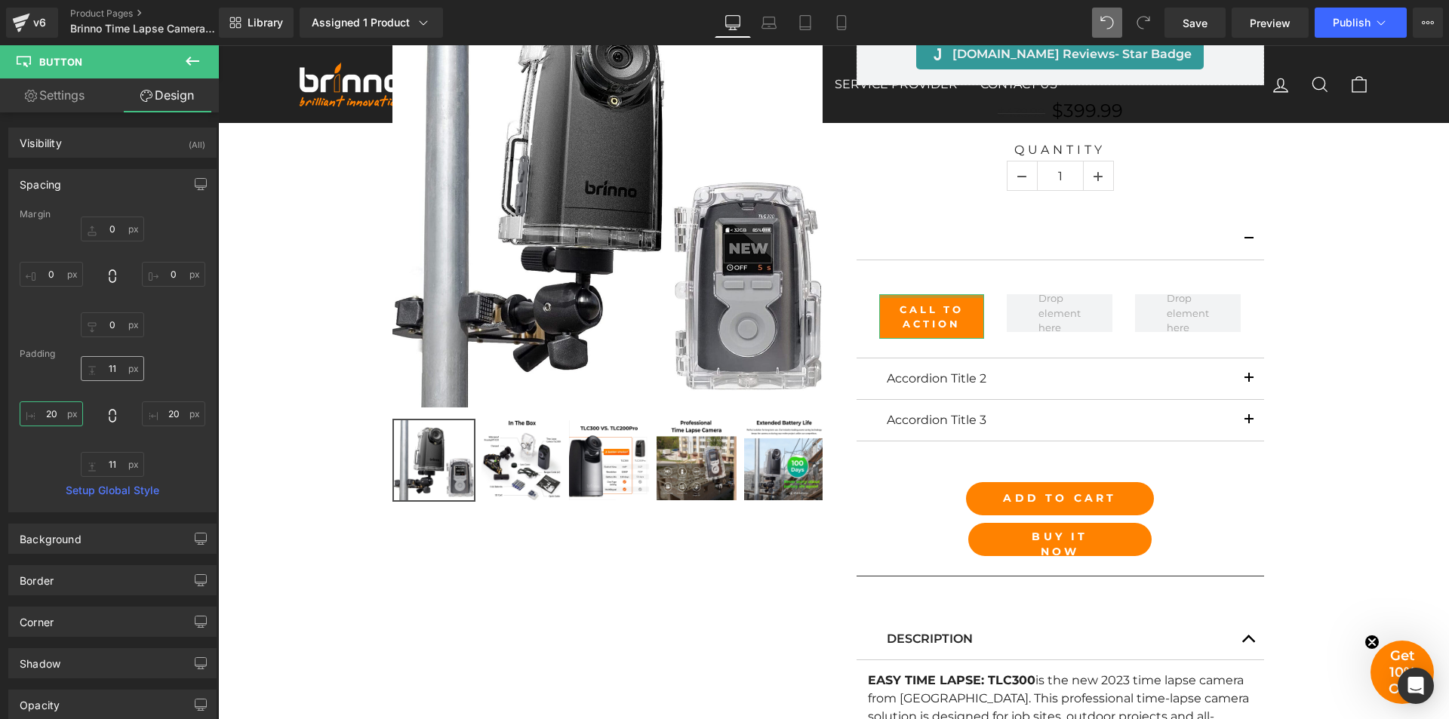
type input "20"
click at [112, 374] on input "11" at bounding box center [112, 368] width 63 height 25
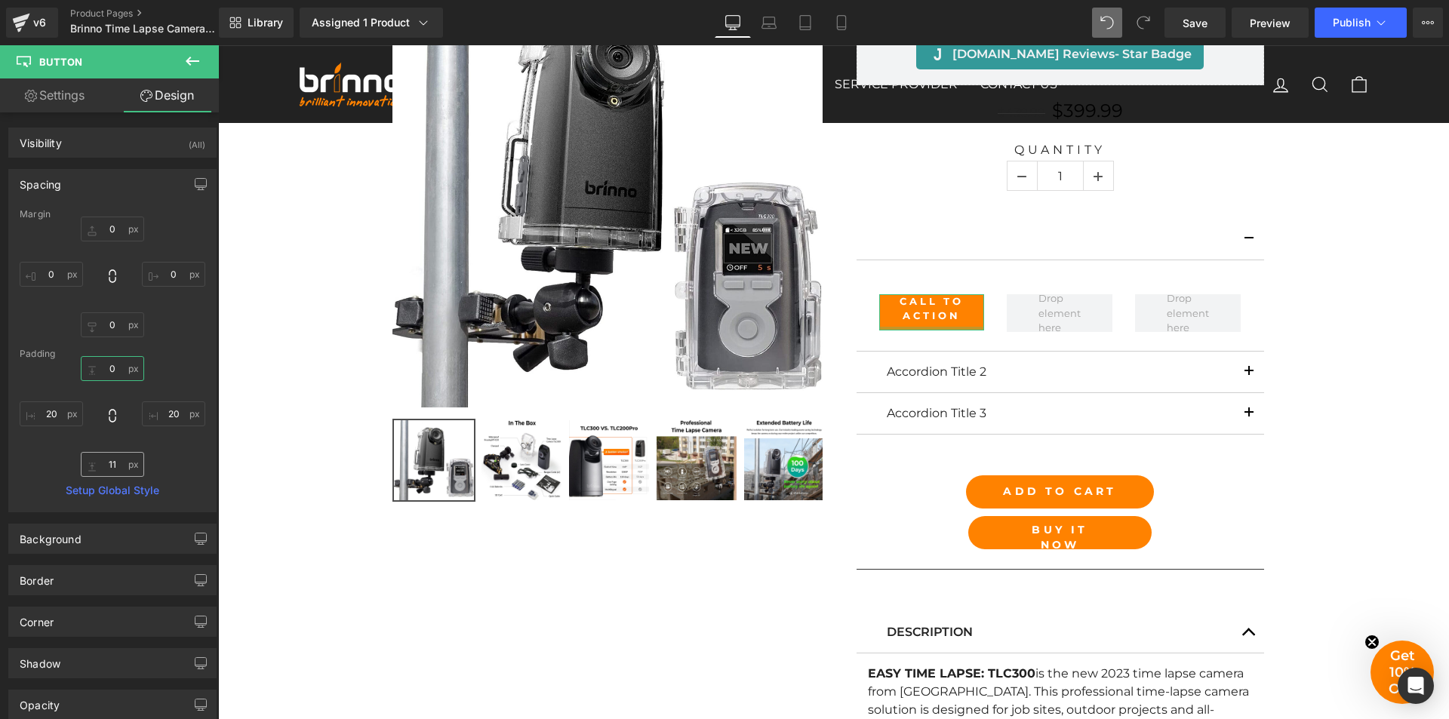
type input "0"
click at [111, 467] on input "11" at bounding box center [112, 464] width 63 height 25
type input "1"
click at [116, 367] on input "0" at bounding box center [112, 368] width 63 height 25
type input "1"
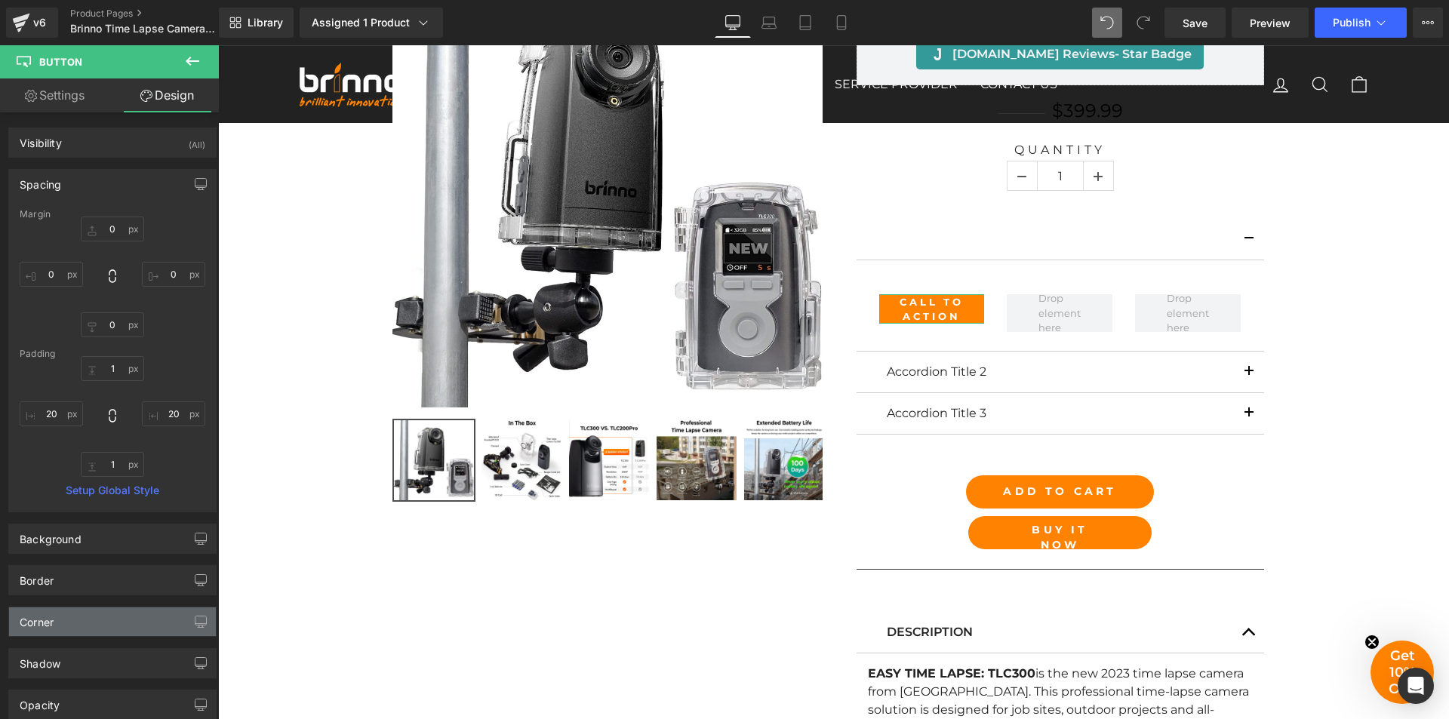
click at [76, 628] on div "Corner" at bounding box center [112, 622] width 207 height 29
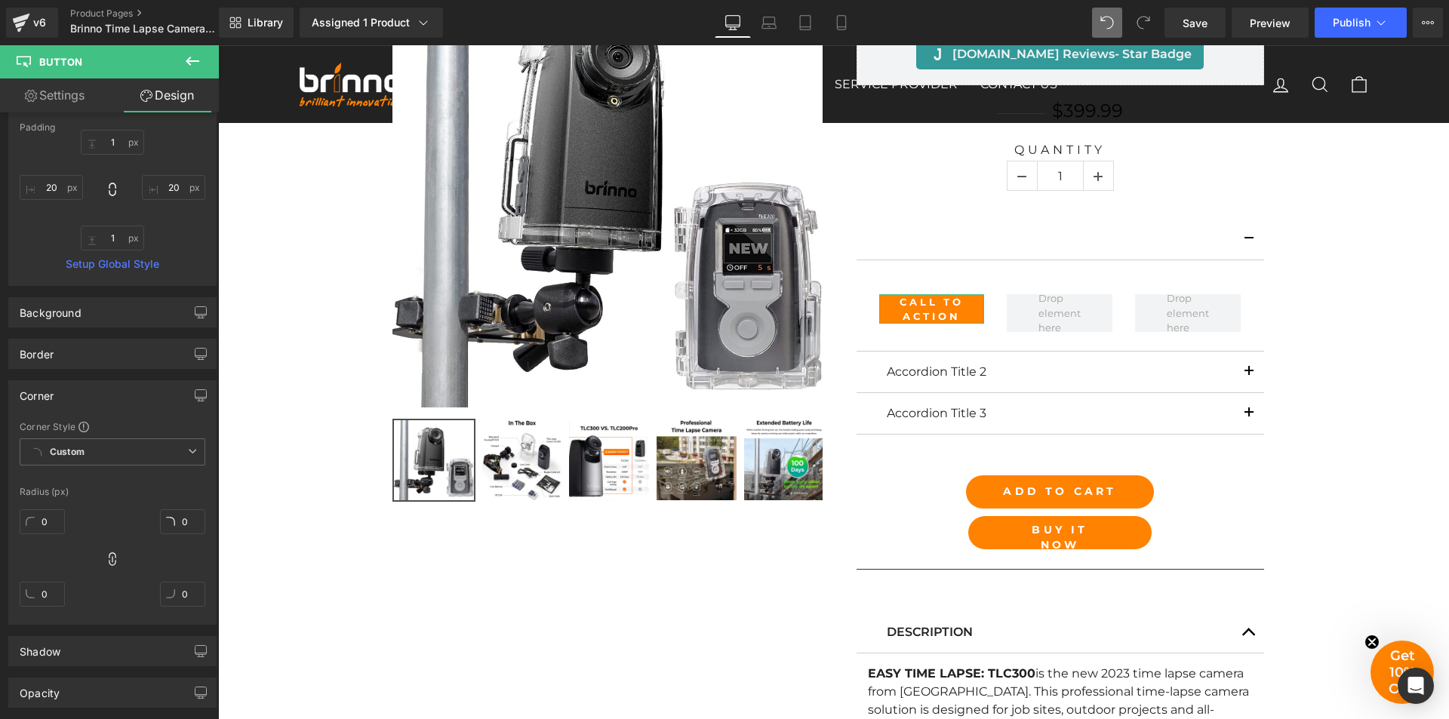
scroll to position [151, 0]
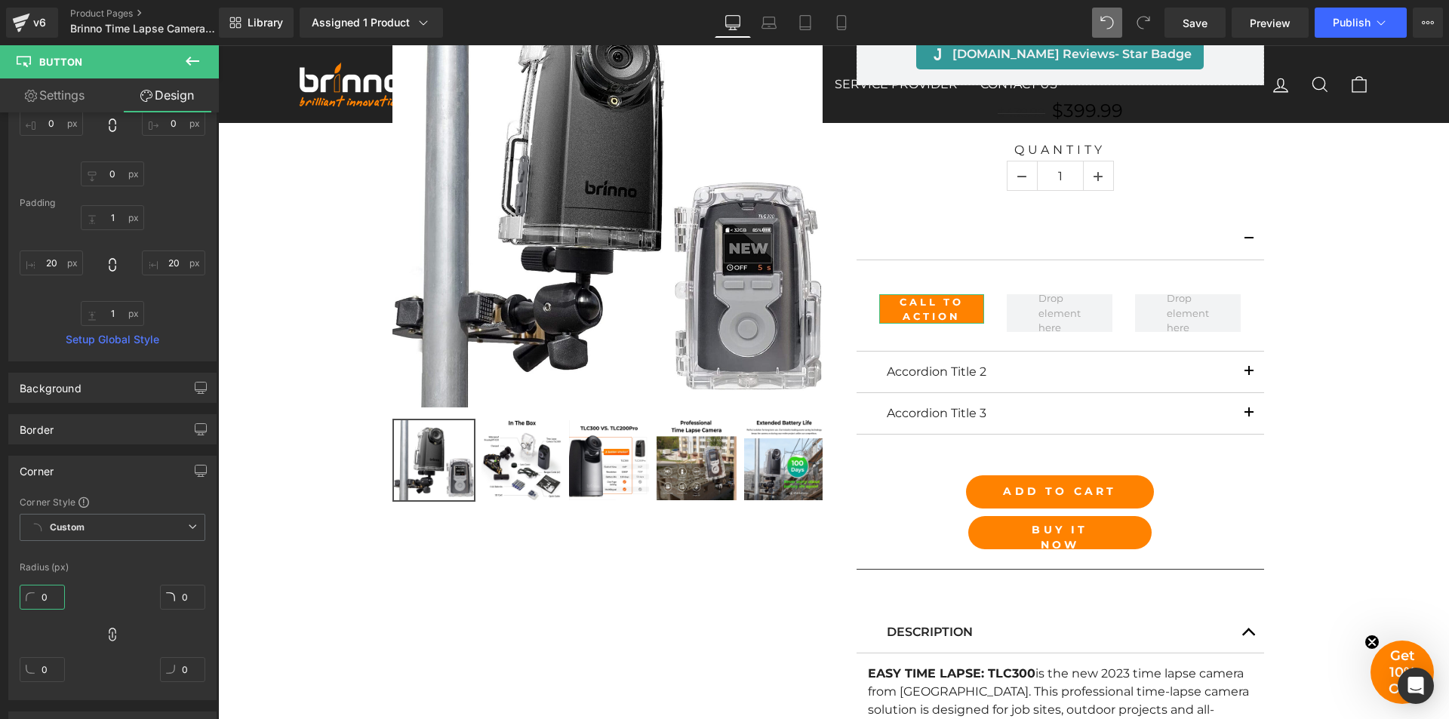
click at [42, 594] on input "0" at bounding box center [42, 597] width 45 height 25
type input "24"
click at [70, 97] on link "Settings" at bounding box center [54, 95] width 109 height 34
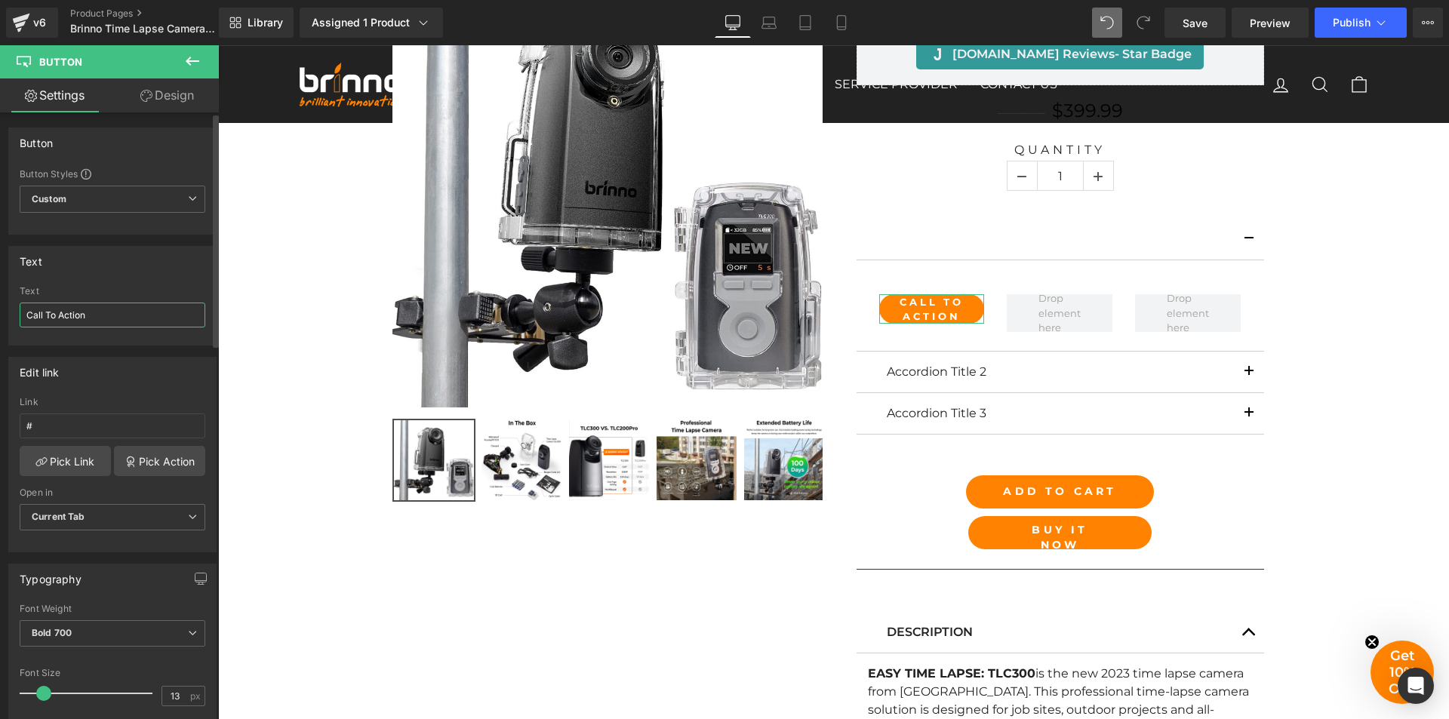
click at [115, 309] on input "Call To Action" at bounding box center [113, 315] width 186 height 25
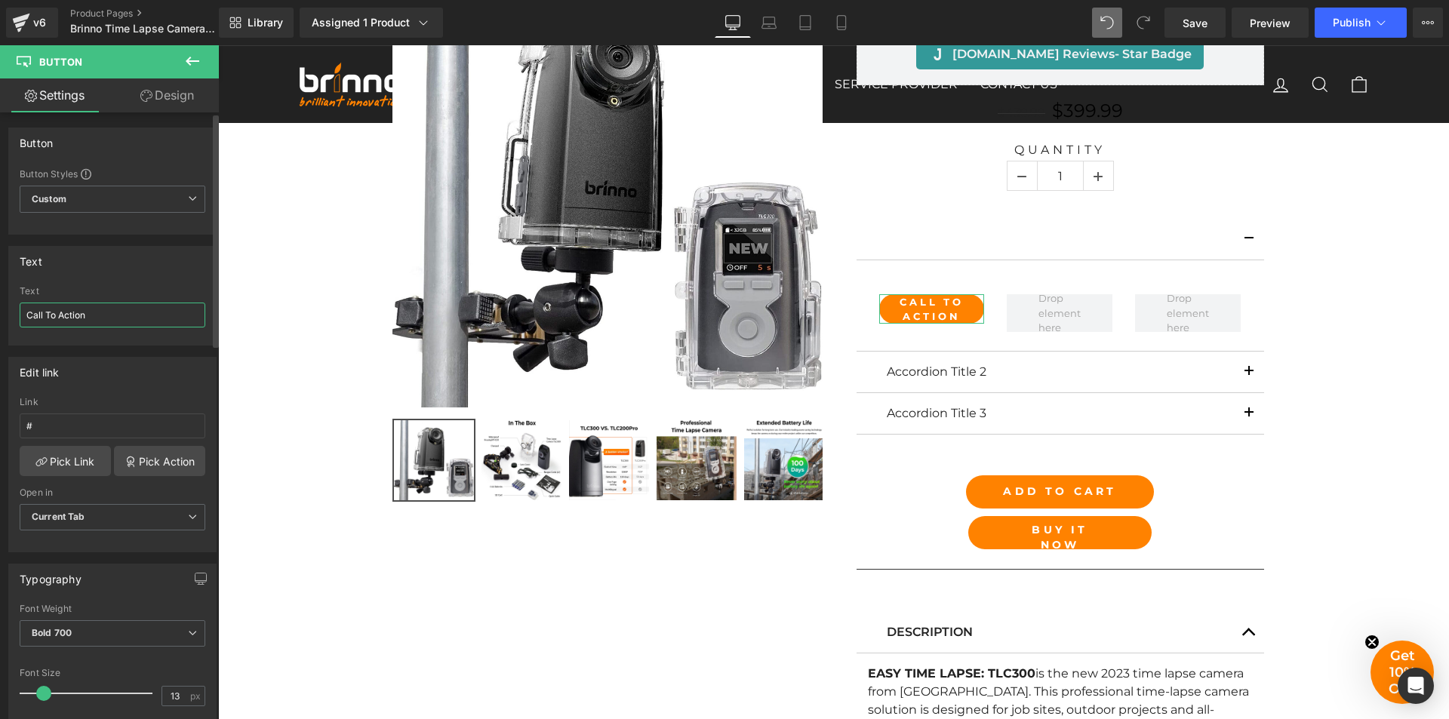
click at [115, 309] on input "Call To Action" at bounding box center [113, 315] width 186 height 25
type input "2 PAck"
click at [187, 100] on link "Design" at bounding box center [166, 95] width 109 height 34
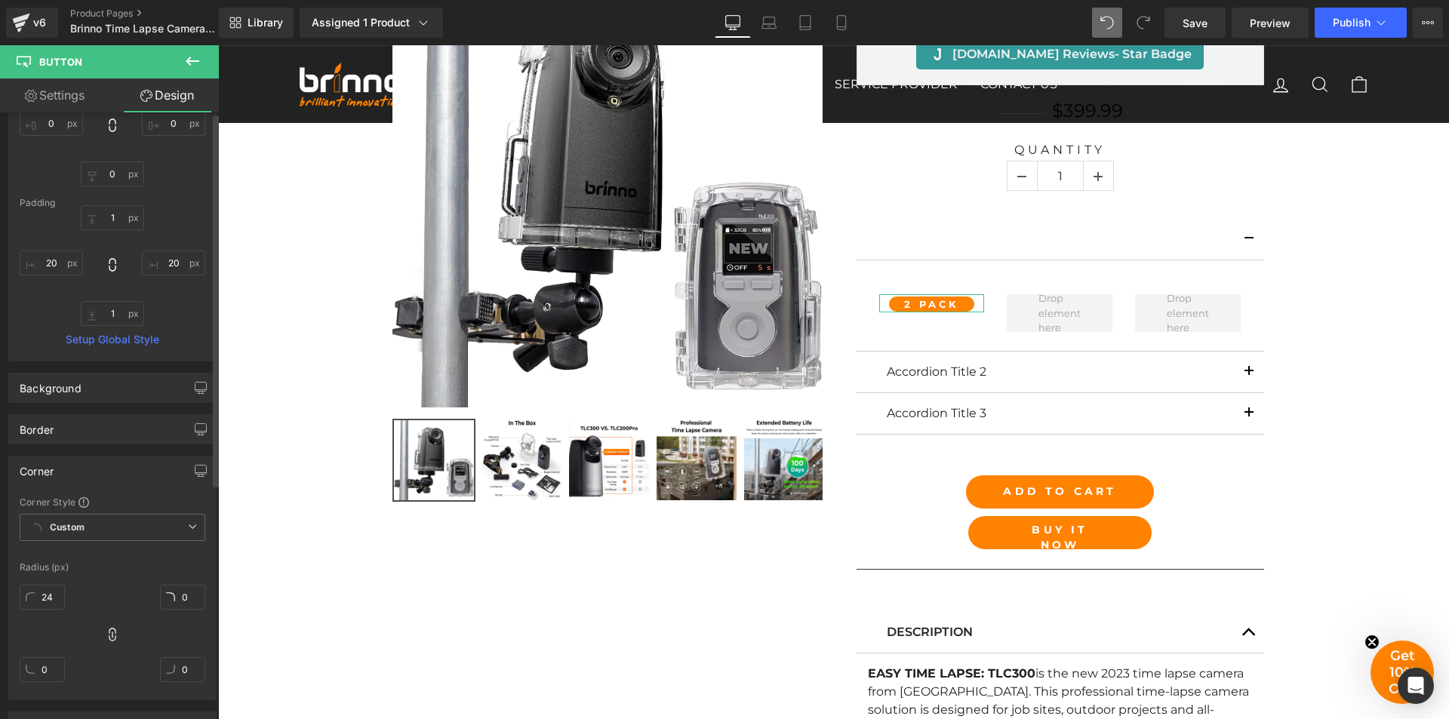
scroll to position [0, 0]
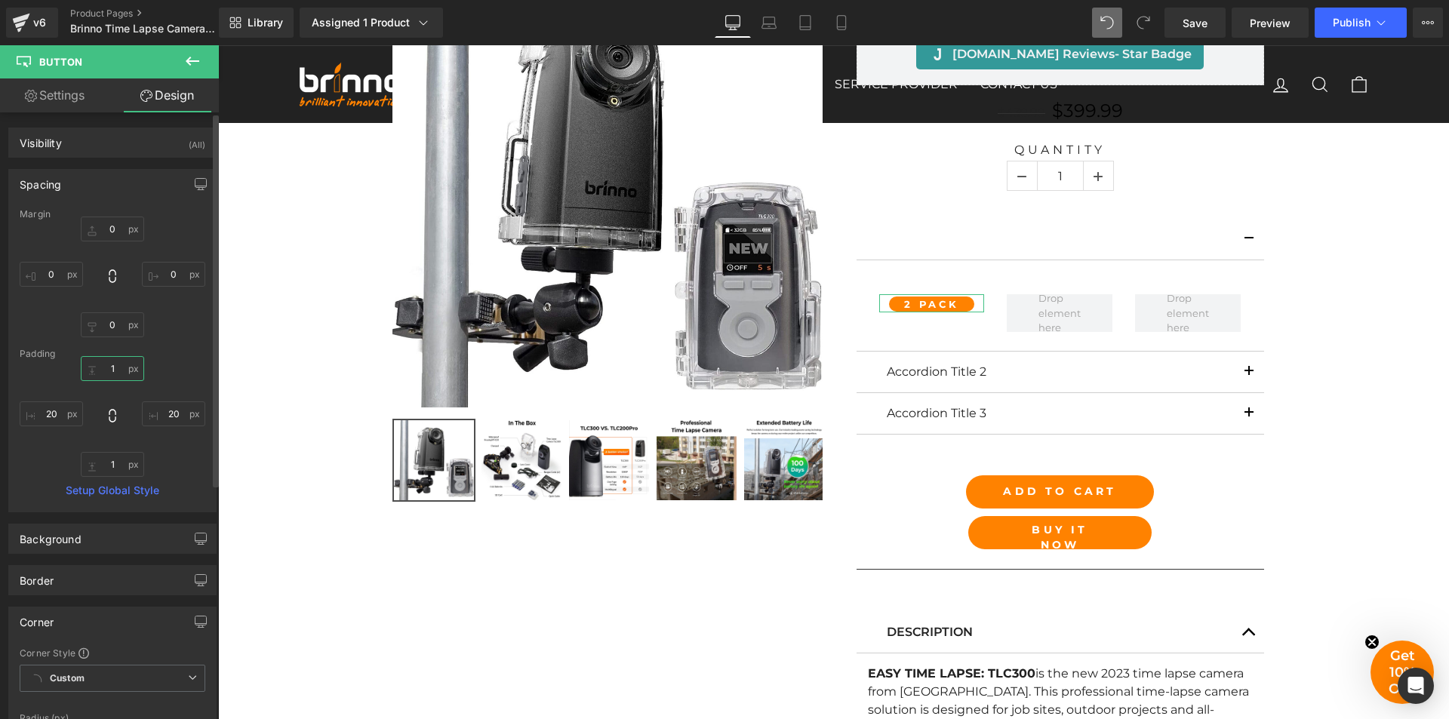
click at [112, 366] on input "1" at bounding box center [112, 368] width 63 height 25
type input "11"
click at [115, 465] on input "1" at bounding box center [112, 464] width 63 height 25
type input "11"
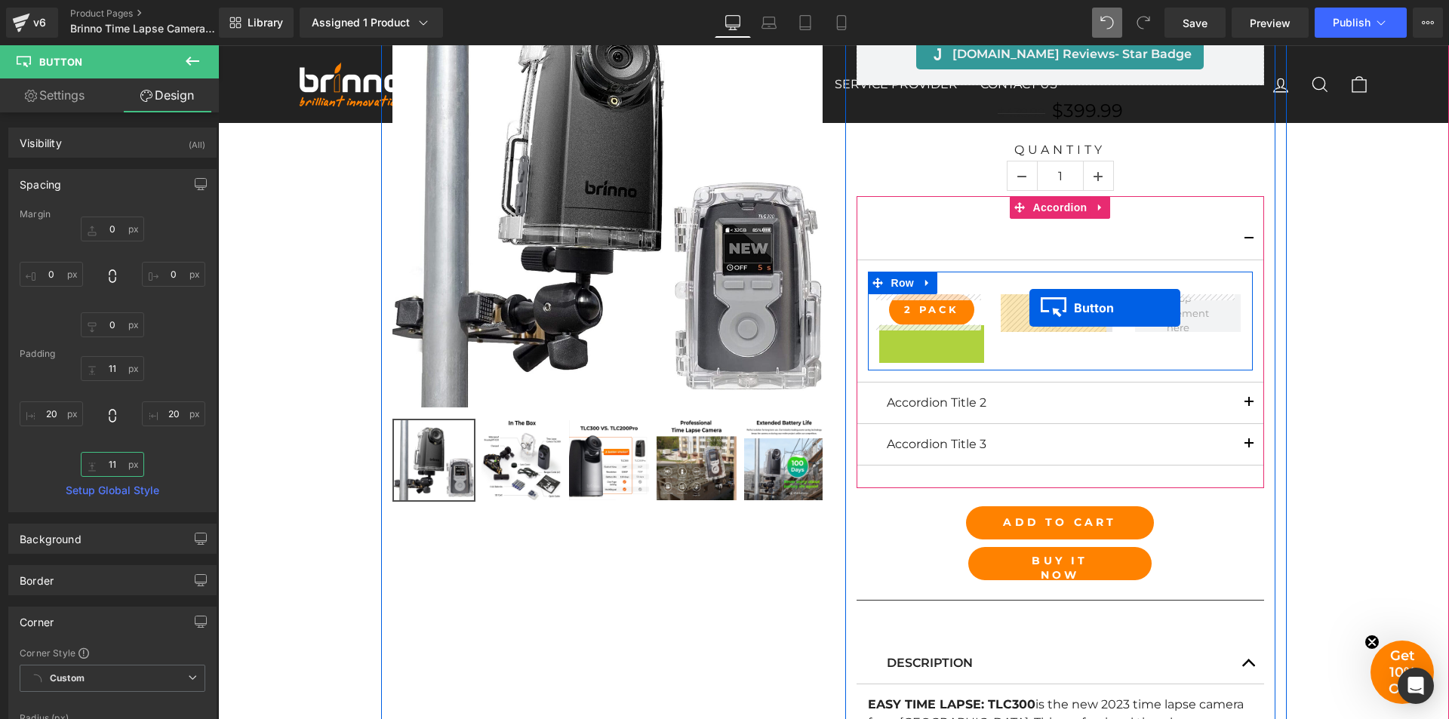
drag, startPoint x: 923, startPoint y: 340, endPoint x: 1030, endPoint y: 308, distance: 111.3
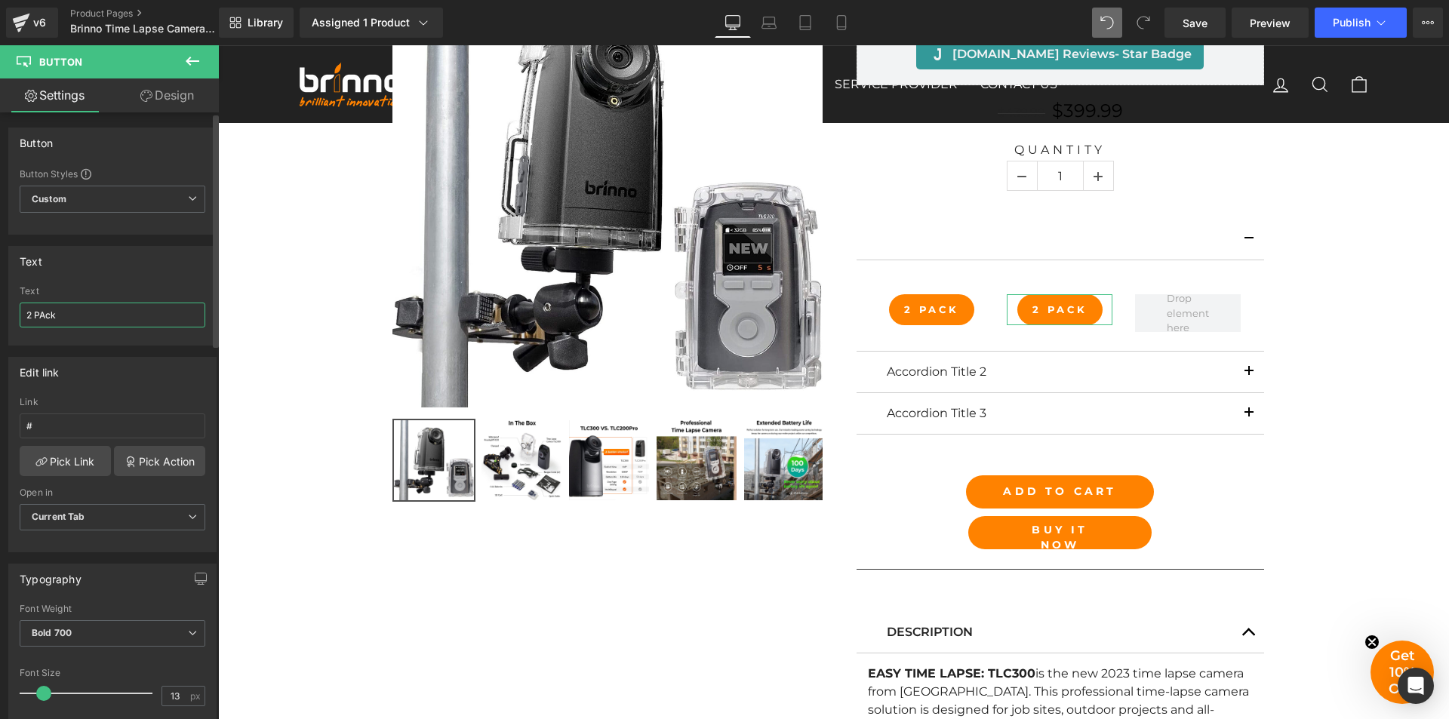
click at [29, 313] on input "2 PAck" at bounding box center [113, 315] width 186 height 25
type input "3 PAck"
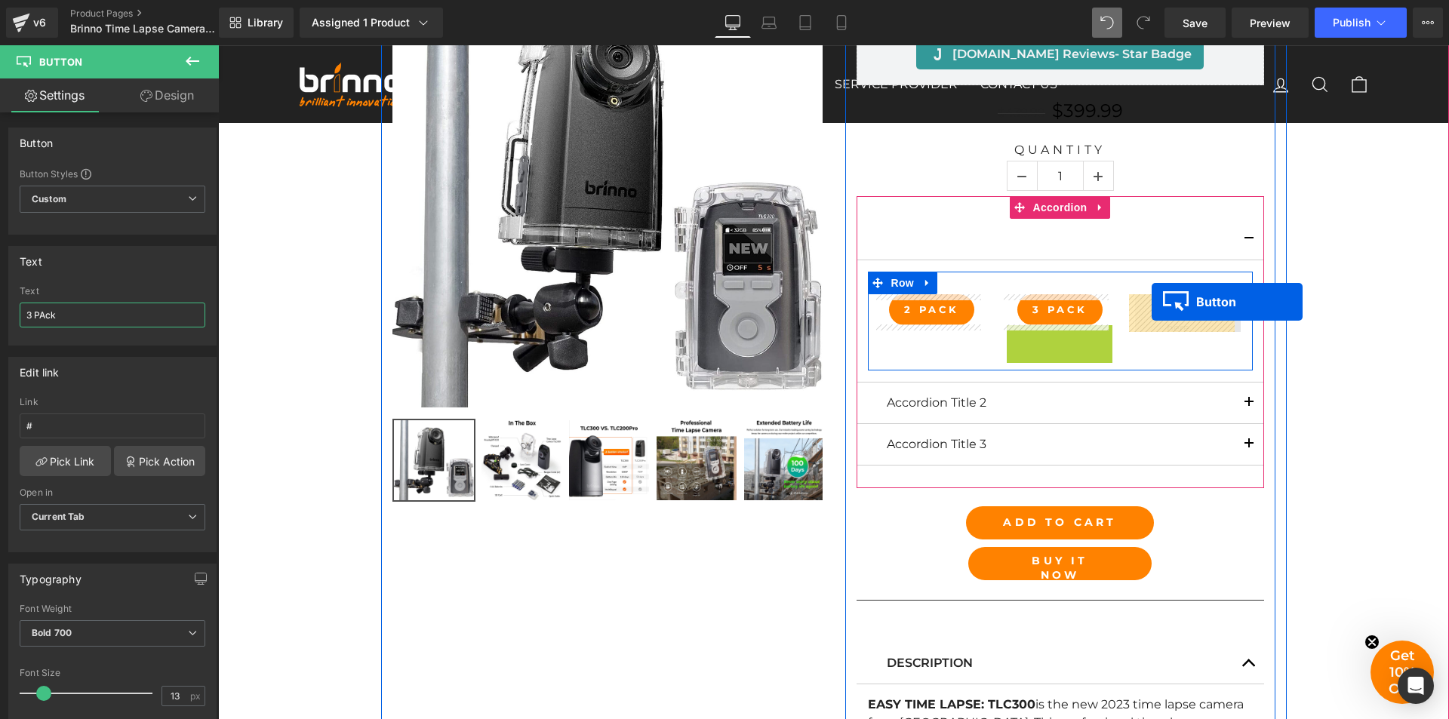
drag, startPoint x: 1054, startPoint y: 337, endPoint x: 1152, endPoint y: 302, distance: 103.6
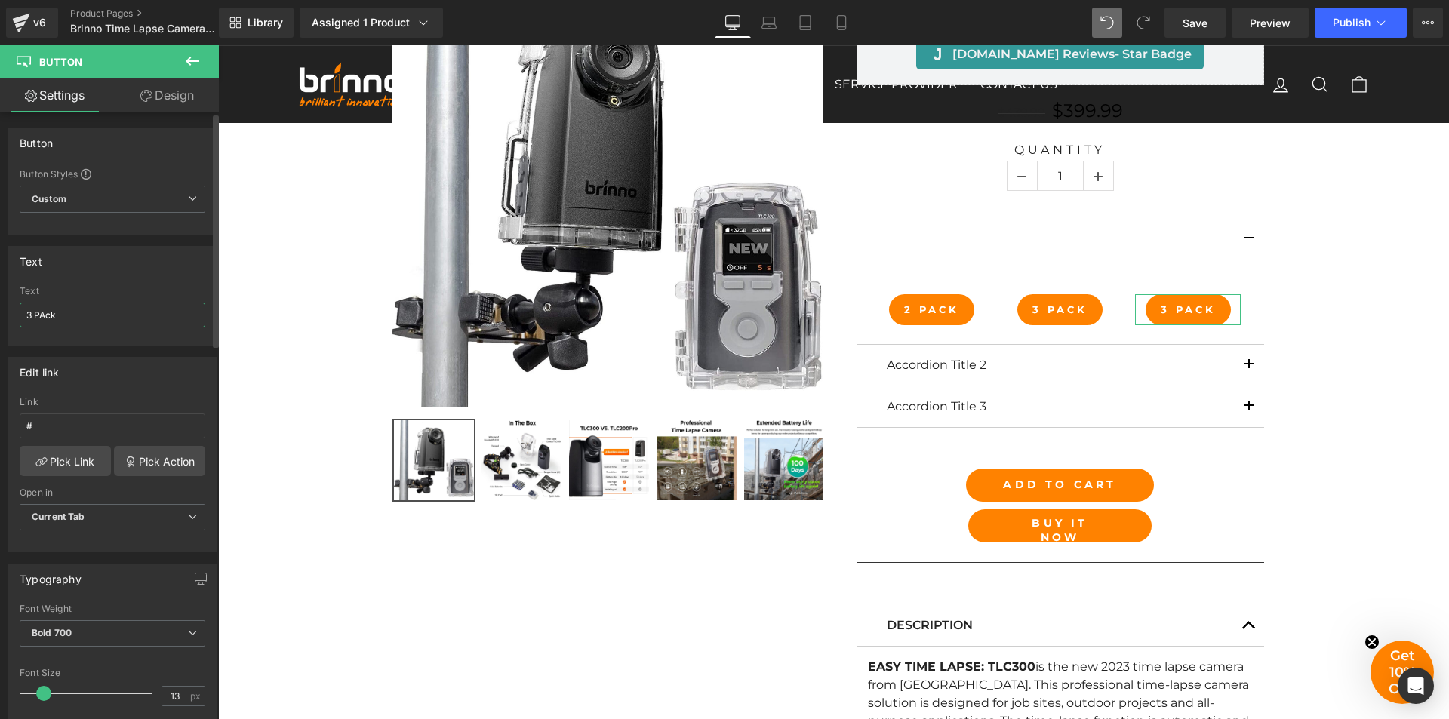
click at [33, 313] on input "3 PAck" at bounding box center [113, 315] width 186 height 25
type input "4 PAck"
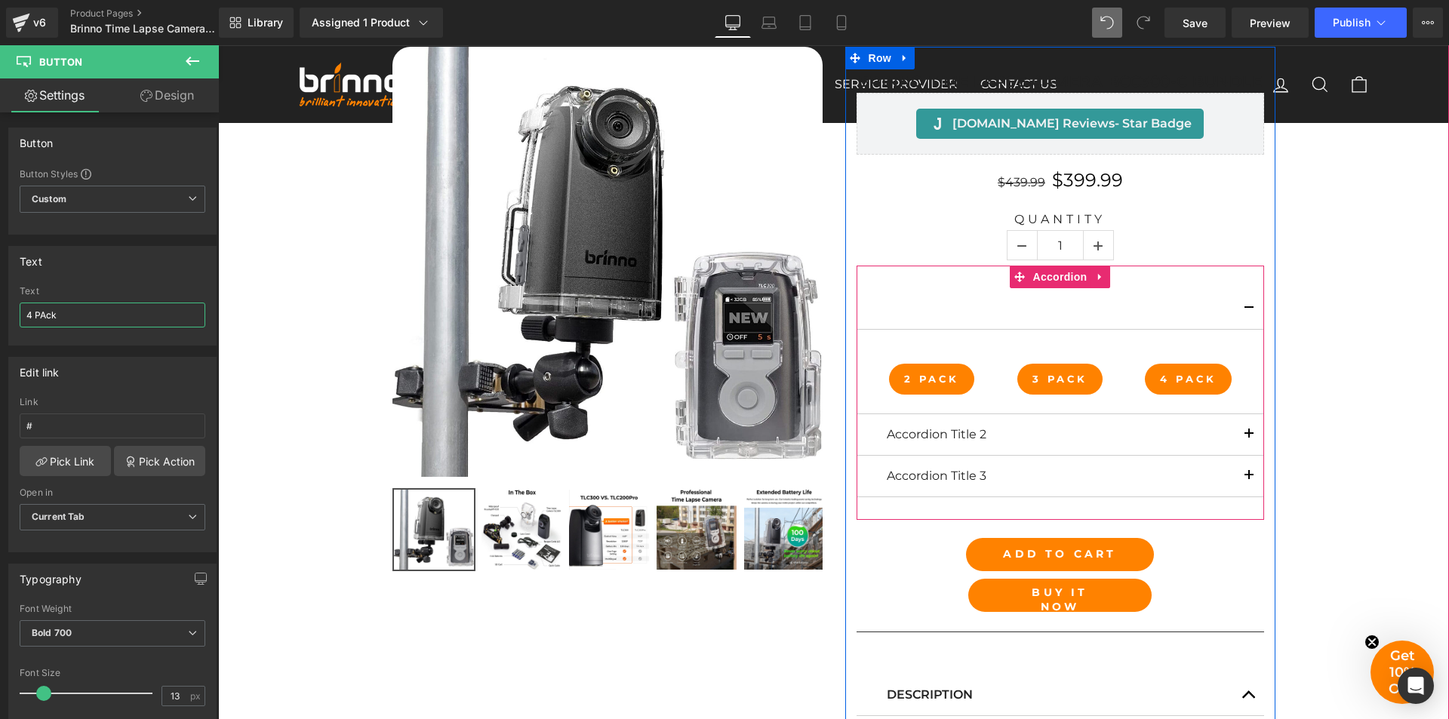
scroll to position [815, 0]
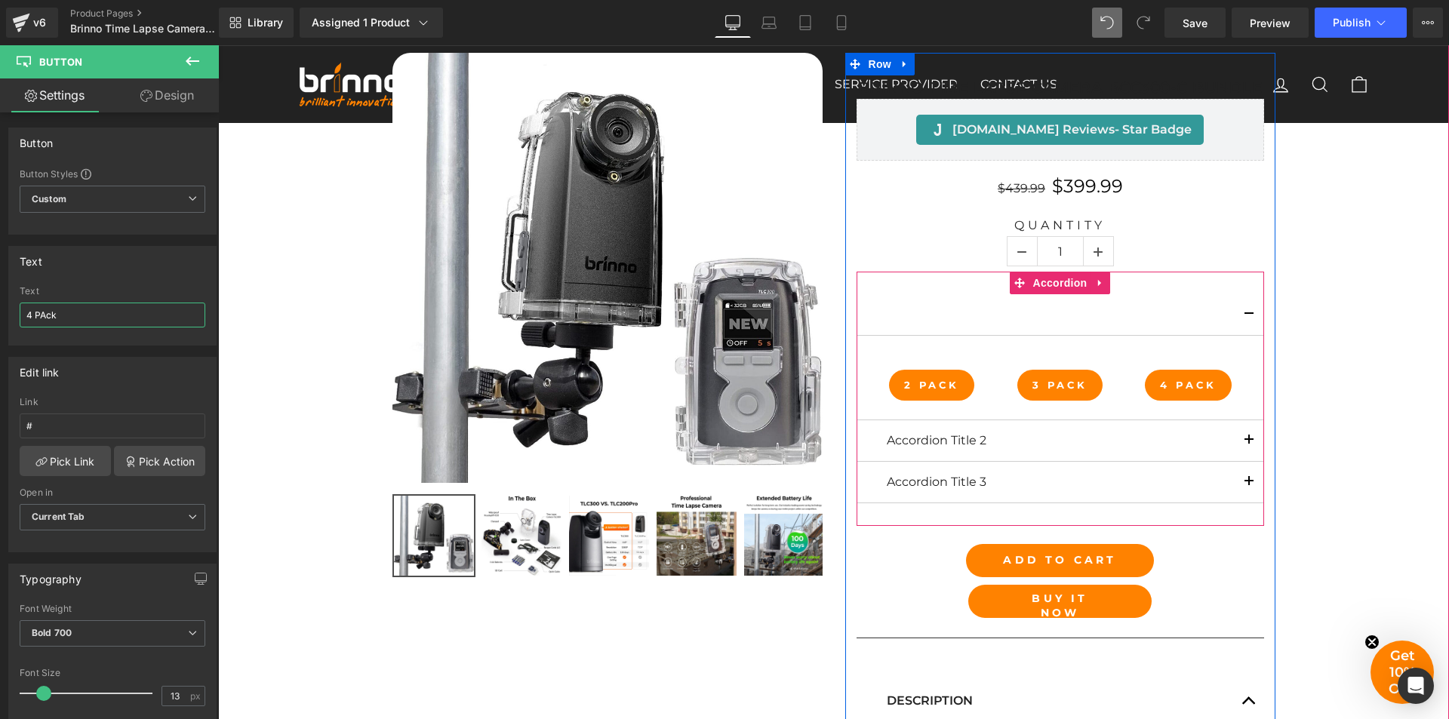
drag, startPoint x: 1044, startPoint y: 289, endPoint x: 836, endPoint y: 306, distance: 209.0
click at [1045, 289] on span "Accordion" at bounding box center [1061, 283] width 62 height 23
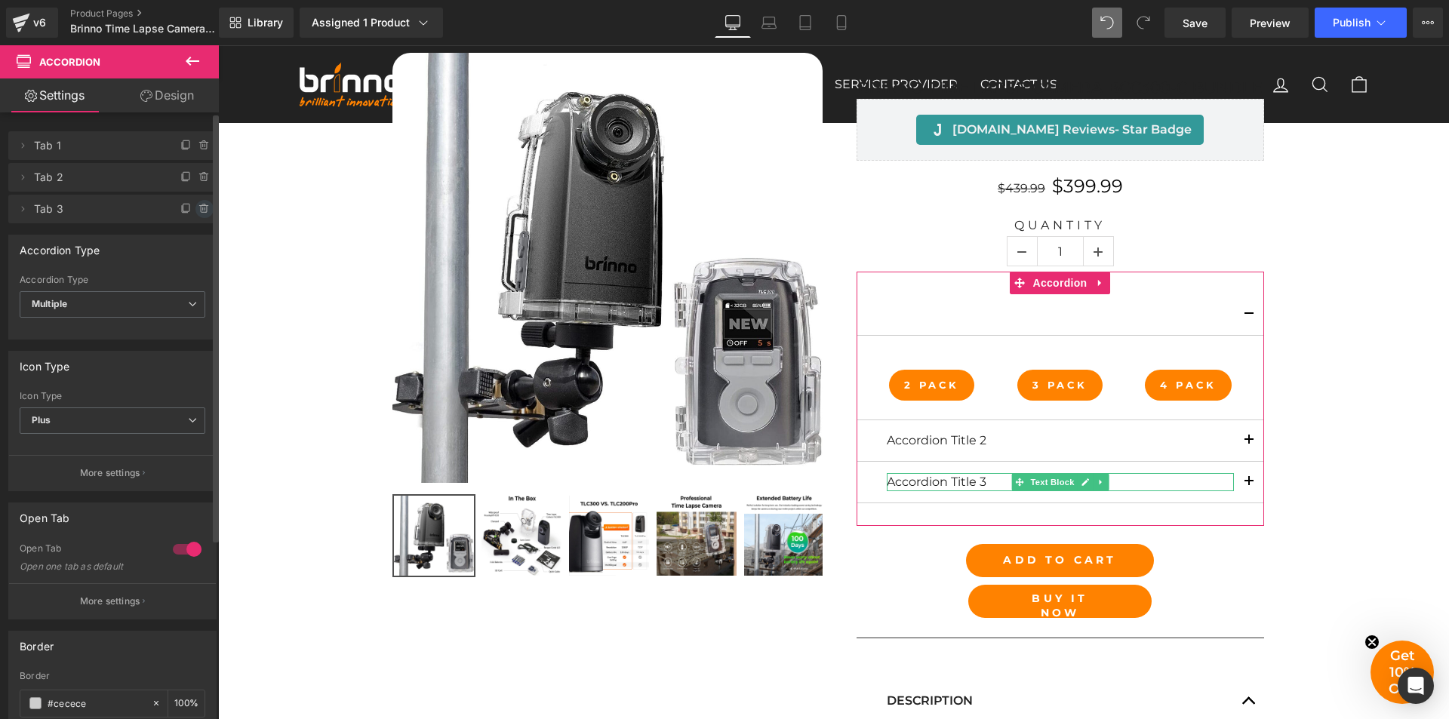
click at [199, 208] on icon at bounding box center [205, 209] width 12 height 12
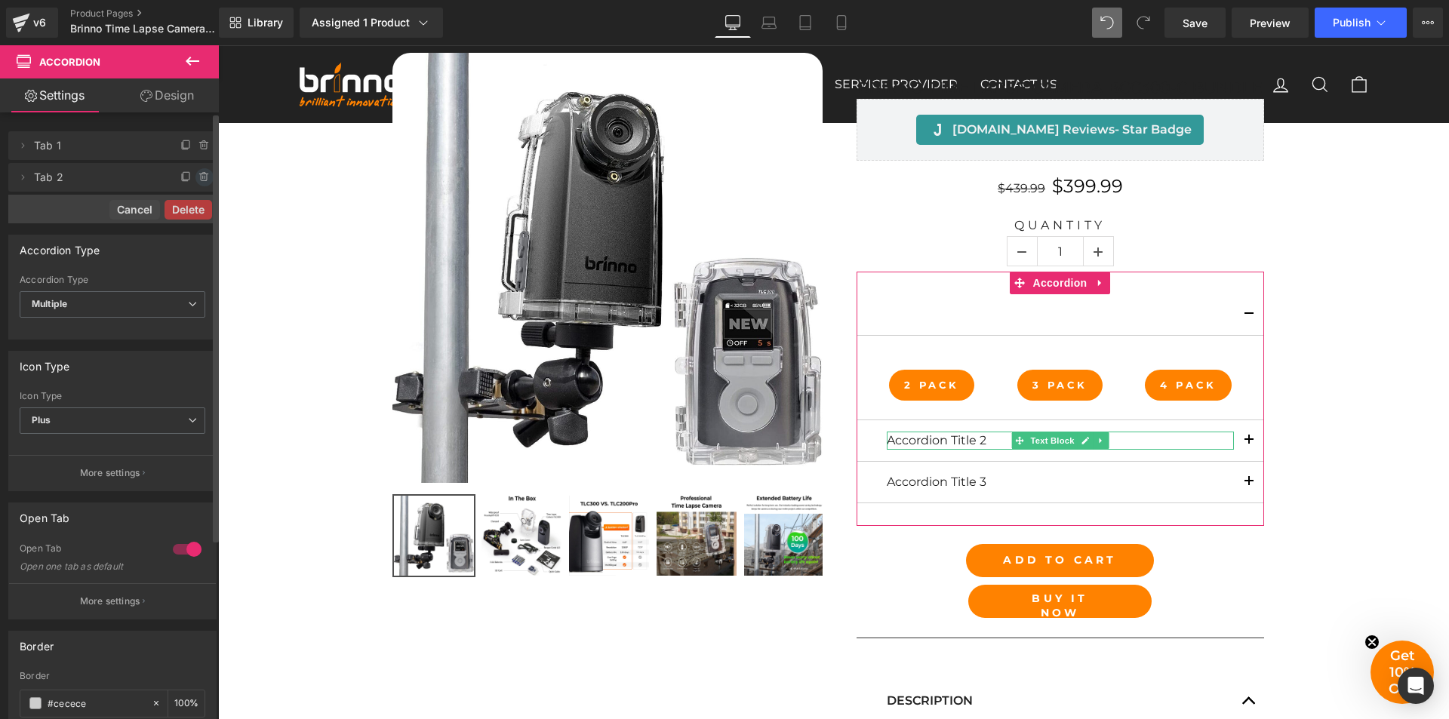
click at [205, 179] on icon at bounding box center [205, 177] width 0 height 3
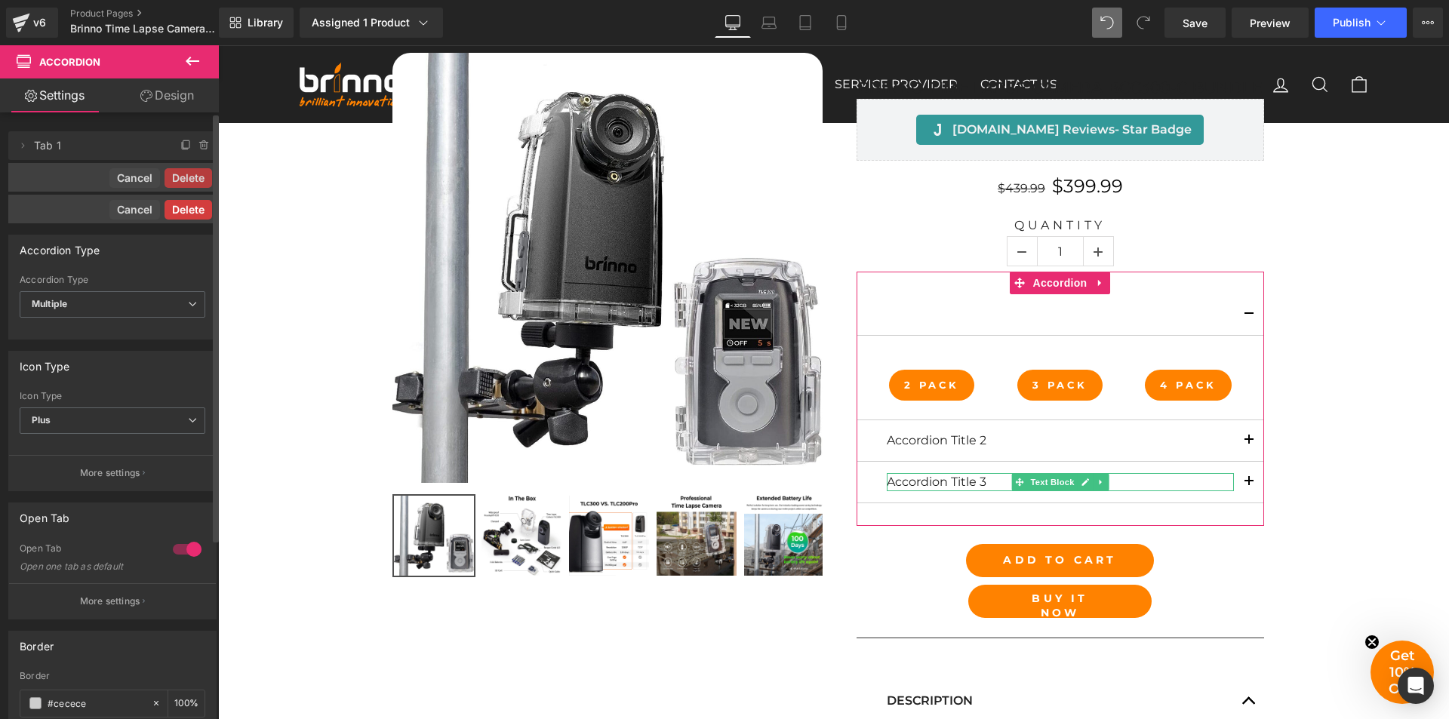
click at [180, 209] on button "Delete" at bounding box center [189, 210] width 48 height 20
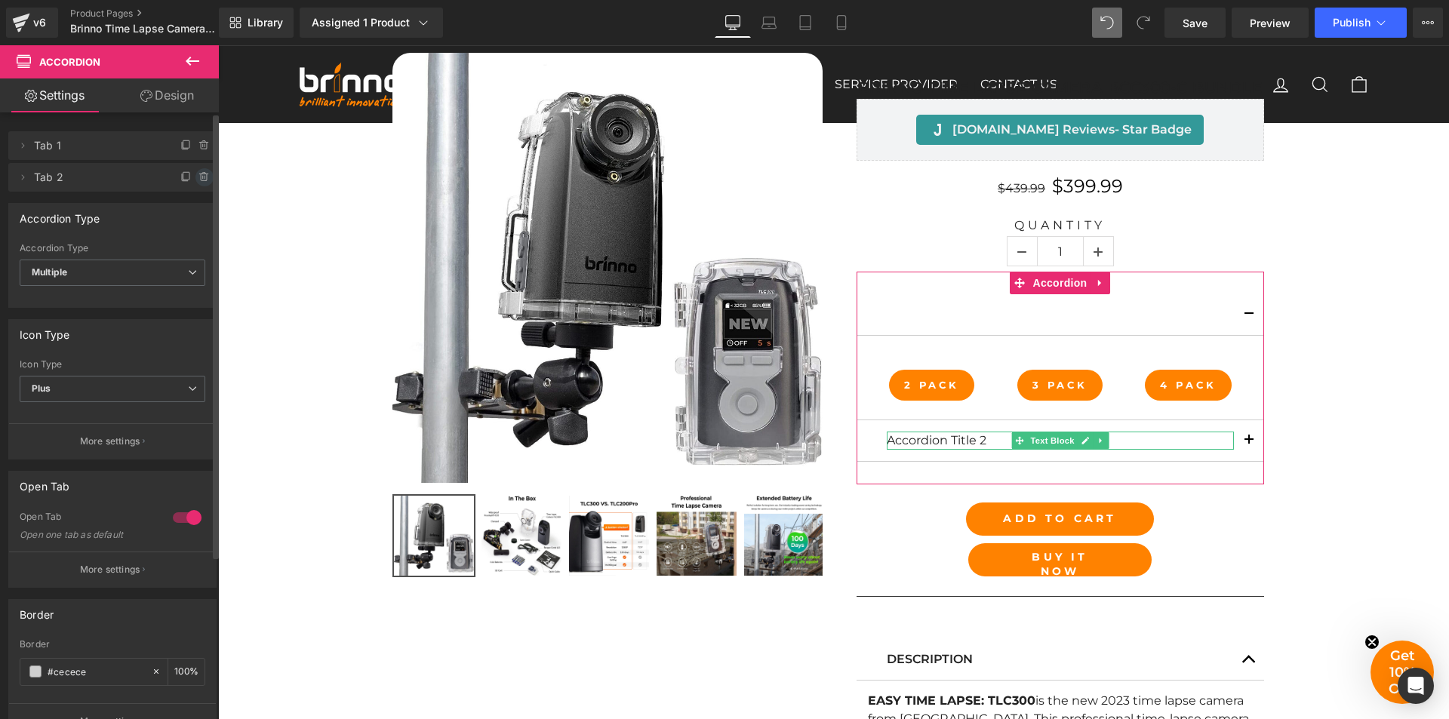
click at [201, 178] on icon at bounding box center [204, 177] width 6 height 7
click at [189, 186] on button "Delete" at bounding box center [189, 178] width 48 height 20
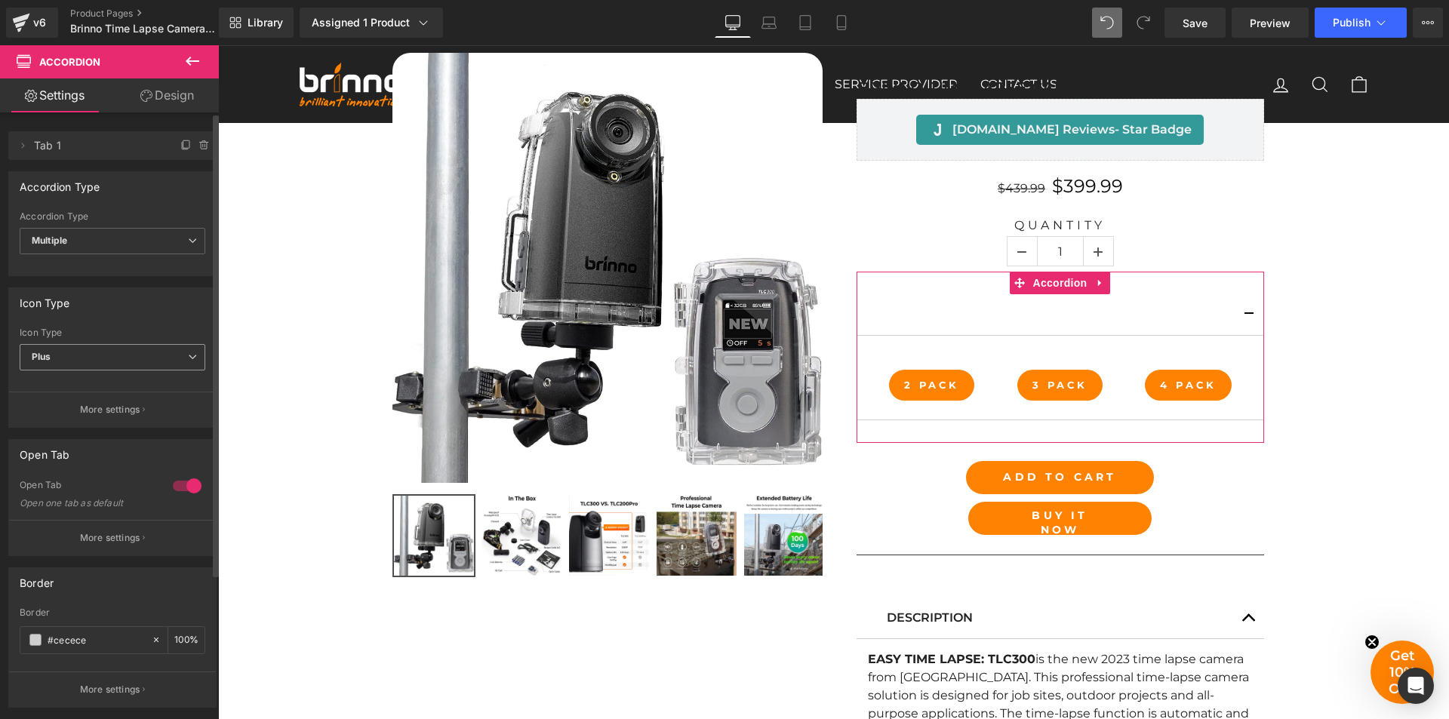
click at [186, 363] on span "Plus" at bounding box center [113, 357] width 186 height 26
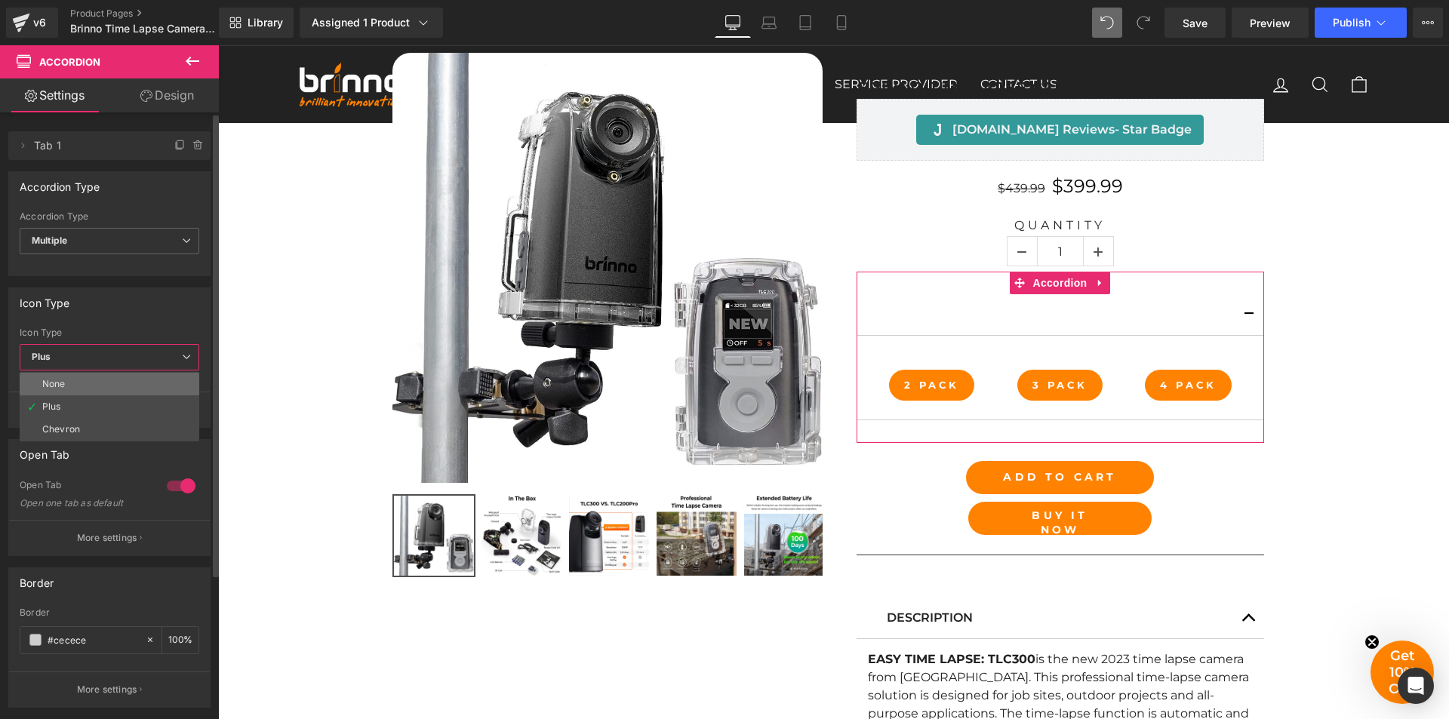
click at [161, 378] on li "None" at bounding box center [110, 384] width 180 height 23
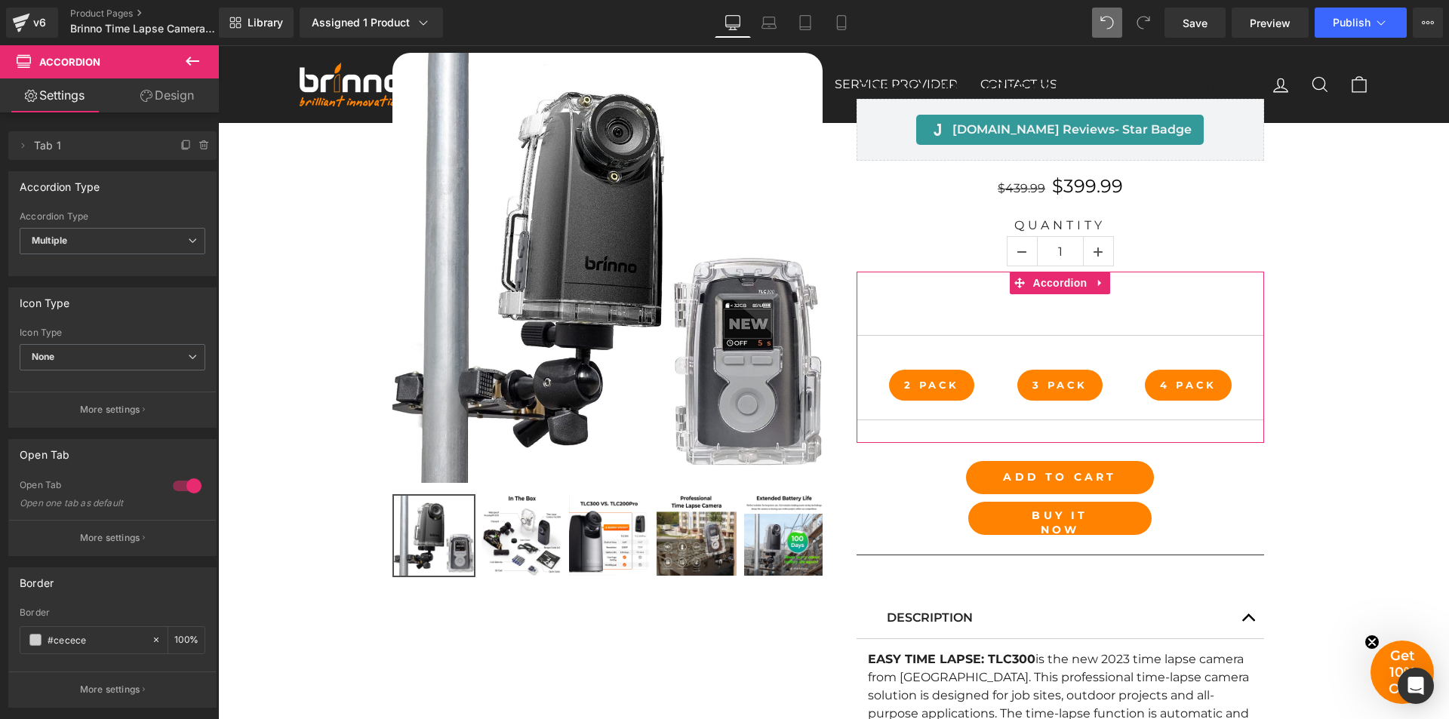
click at [163, 94] on link "Design" at bounding box center [166, 95] width 109 height 34
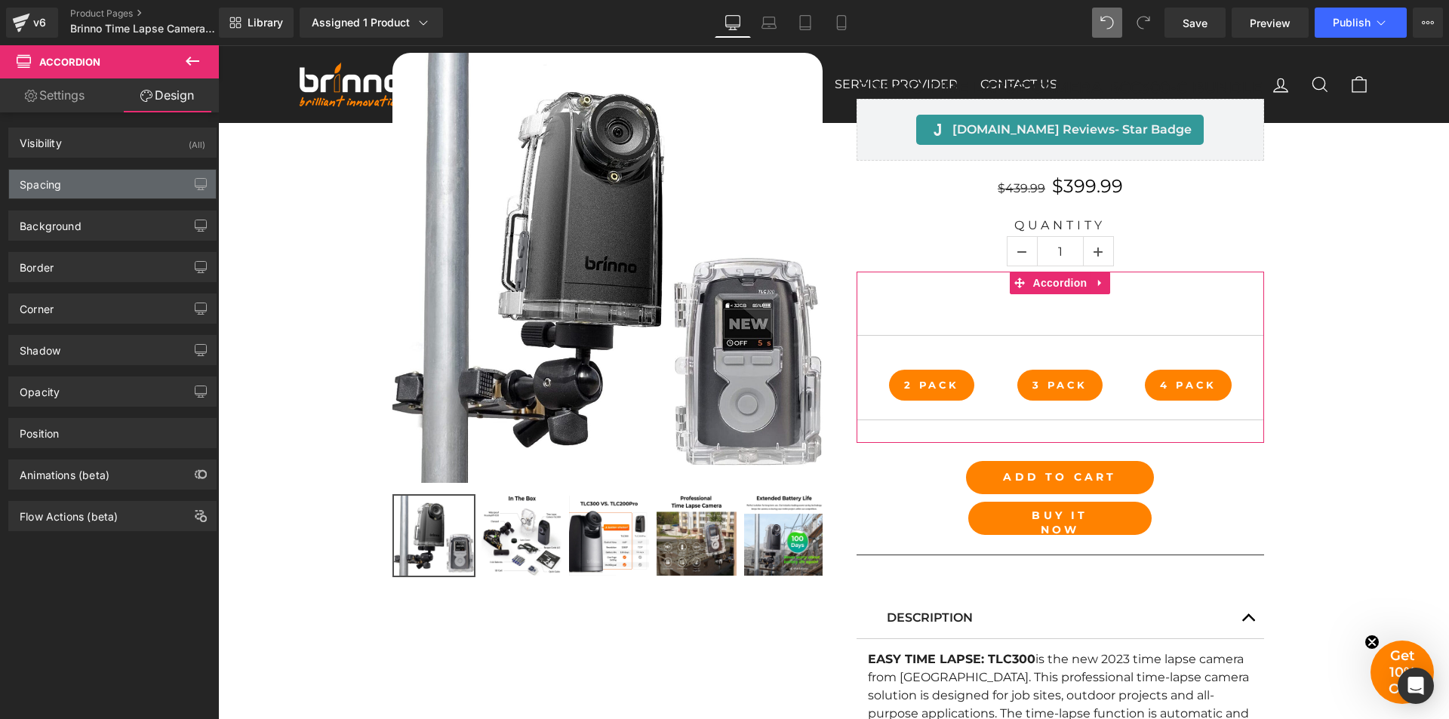
click at [85, 188] on div "Spacing" at bounding box center [112, 184] width 207 height 29
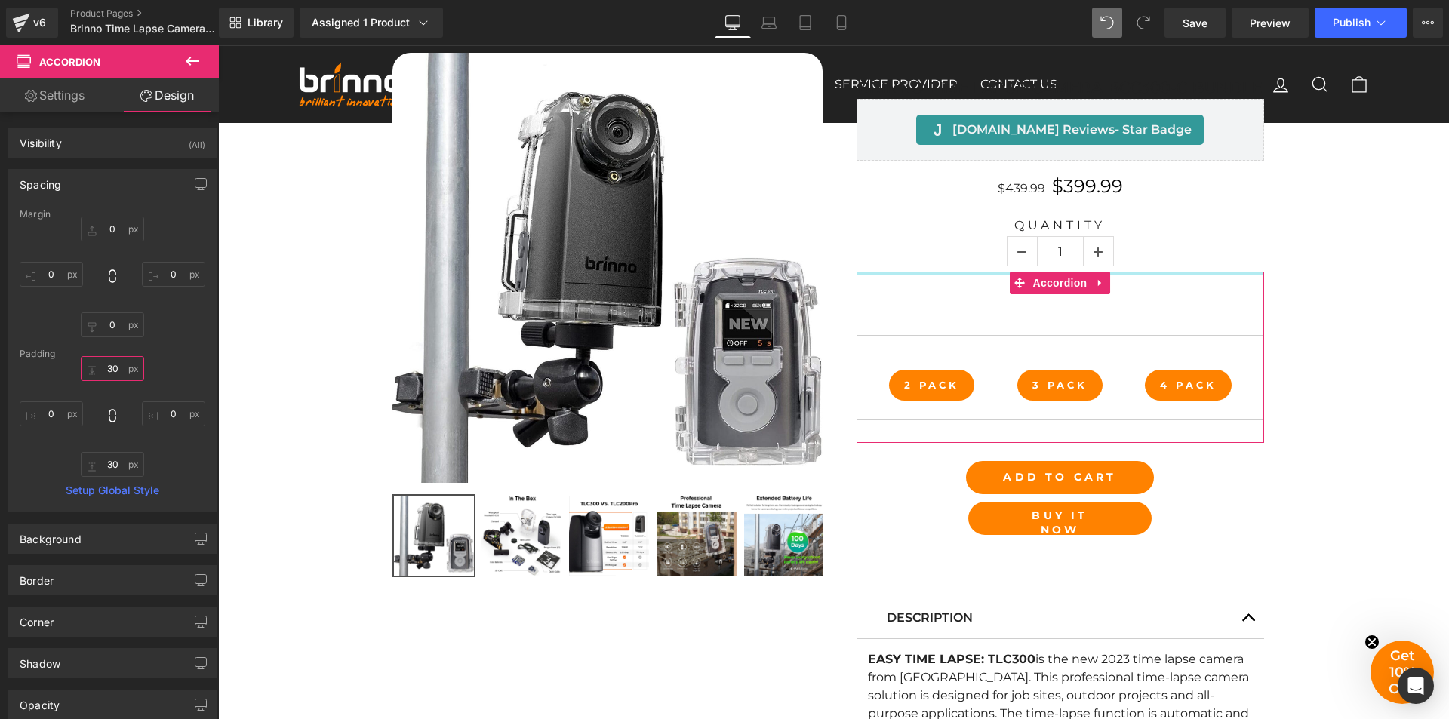
click at [105, 371] on input "30" at bounding box center [112, 368] width 63 height 25
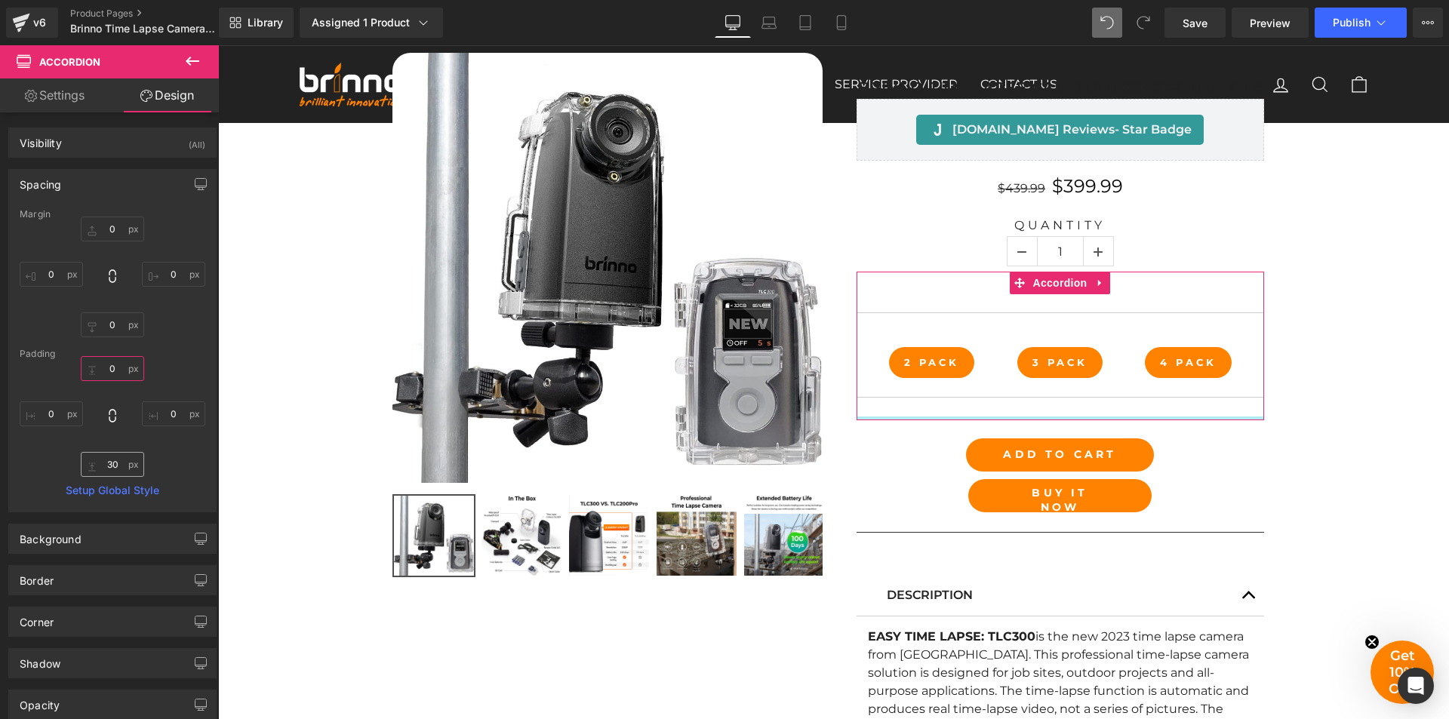
type input "0"
click at [108, 467] on input "30" at bounding box center [112, 464] width 63 height 25
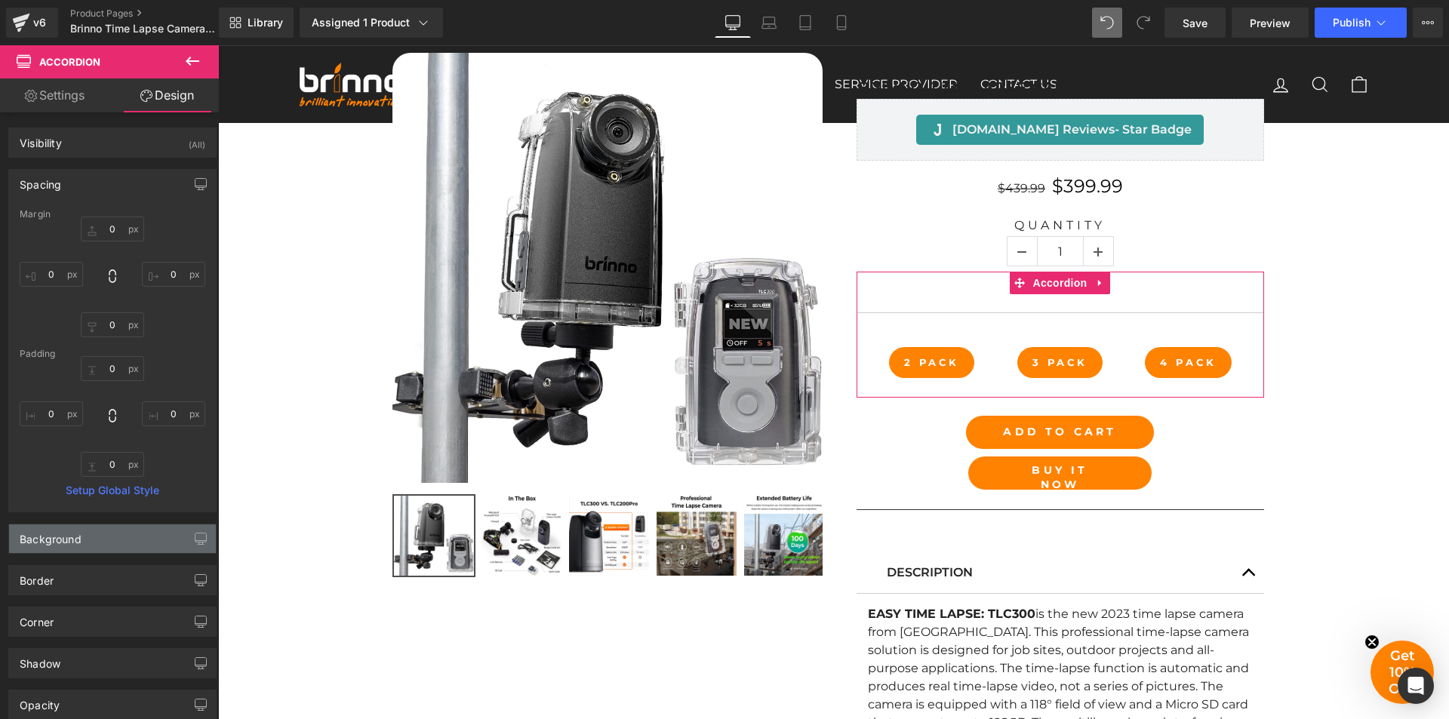
click at [144, 546] on div "Background" at bounding box center [112, 539] width 207 height 29
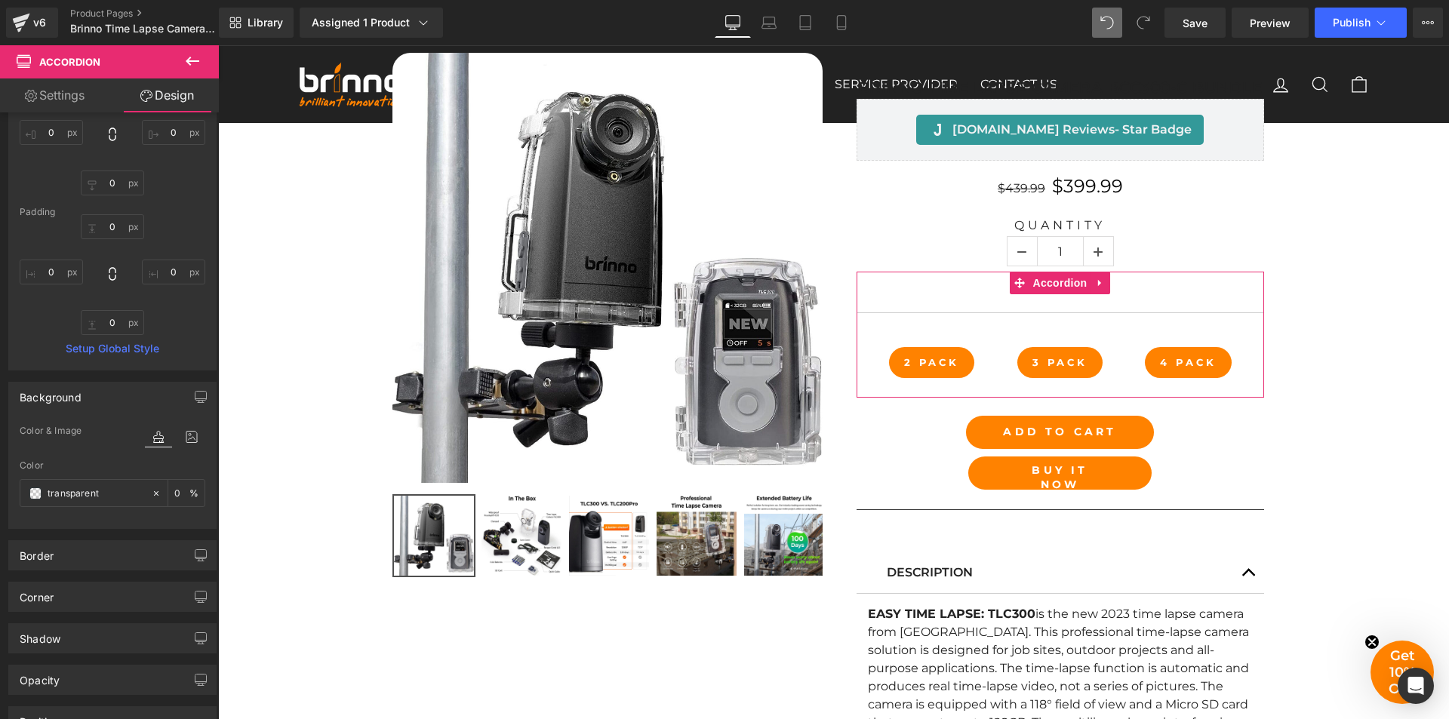
scroll to position [151, 0]
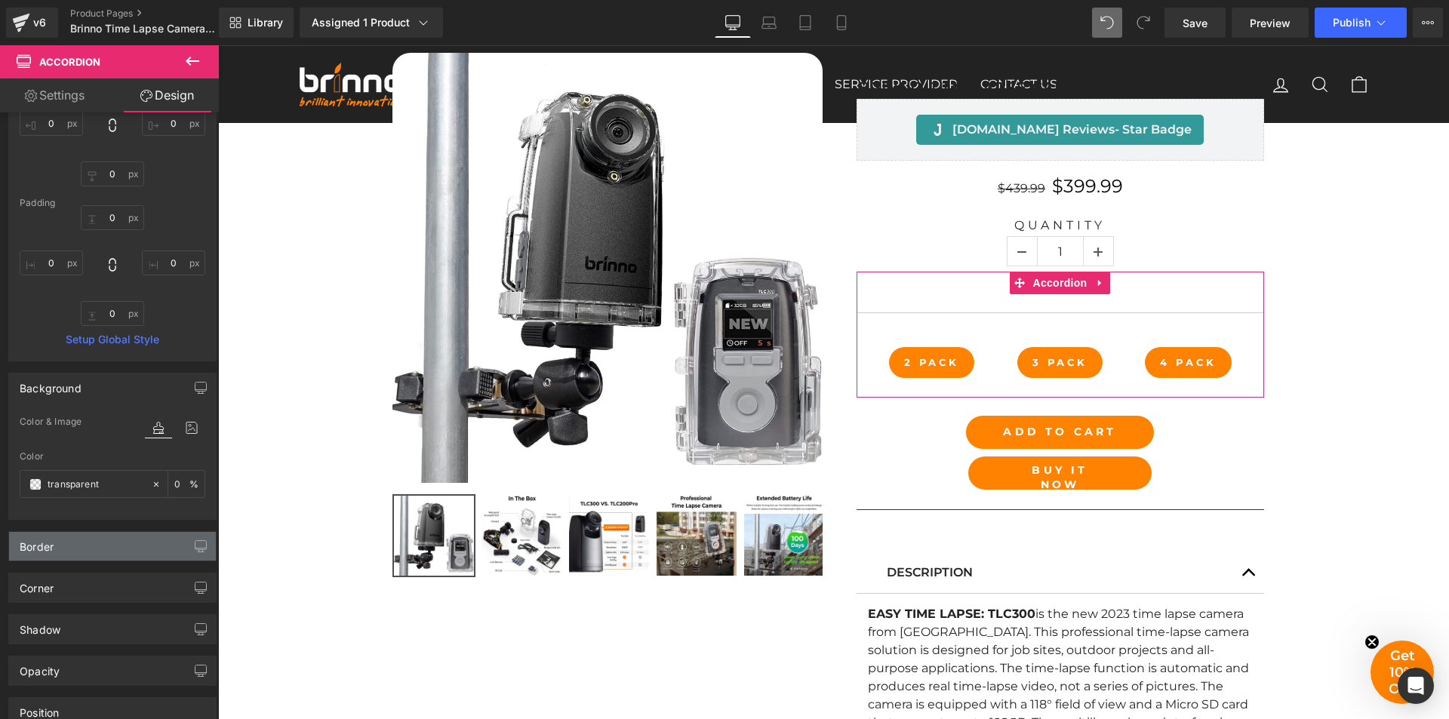
click at [141, 546] on div "Border" at bounding box center [112, 546] width 207 height 29
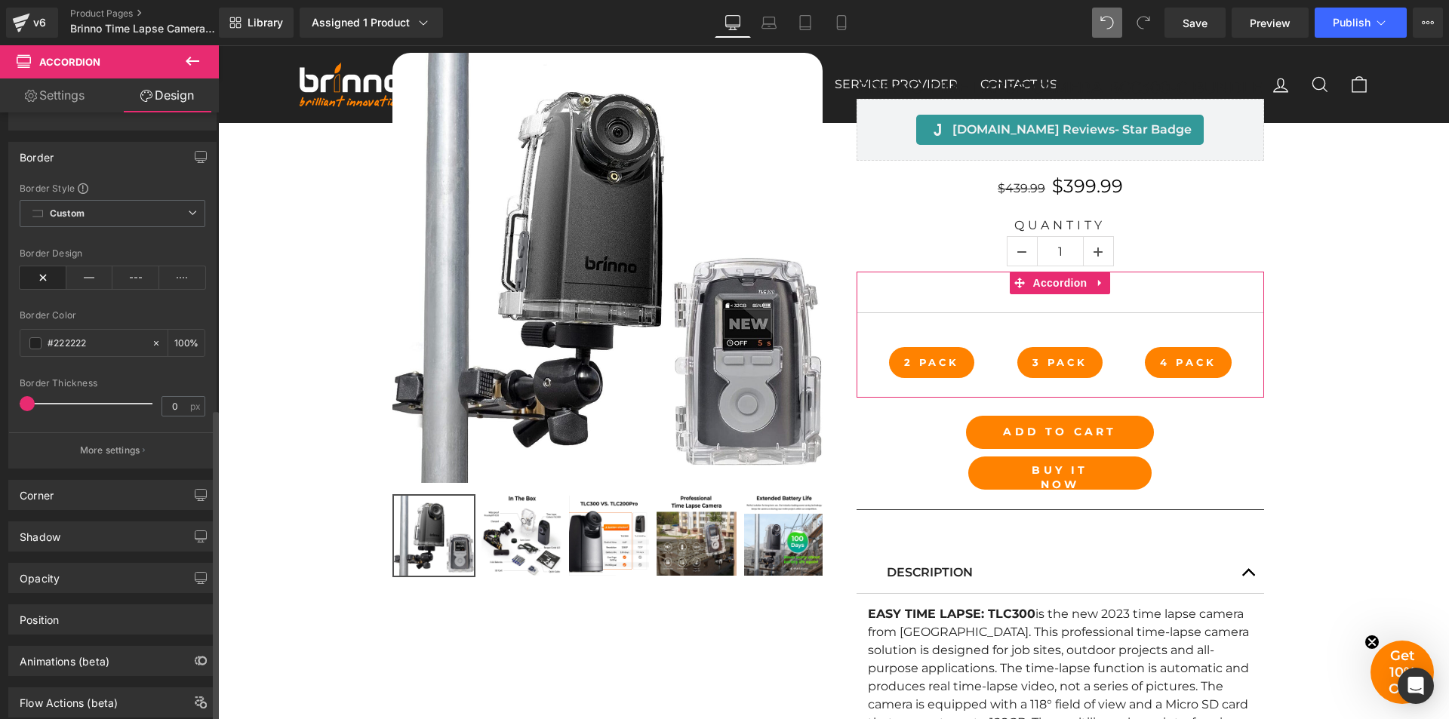
scroll to position [581, 0]
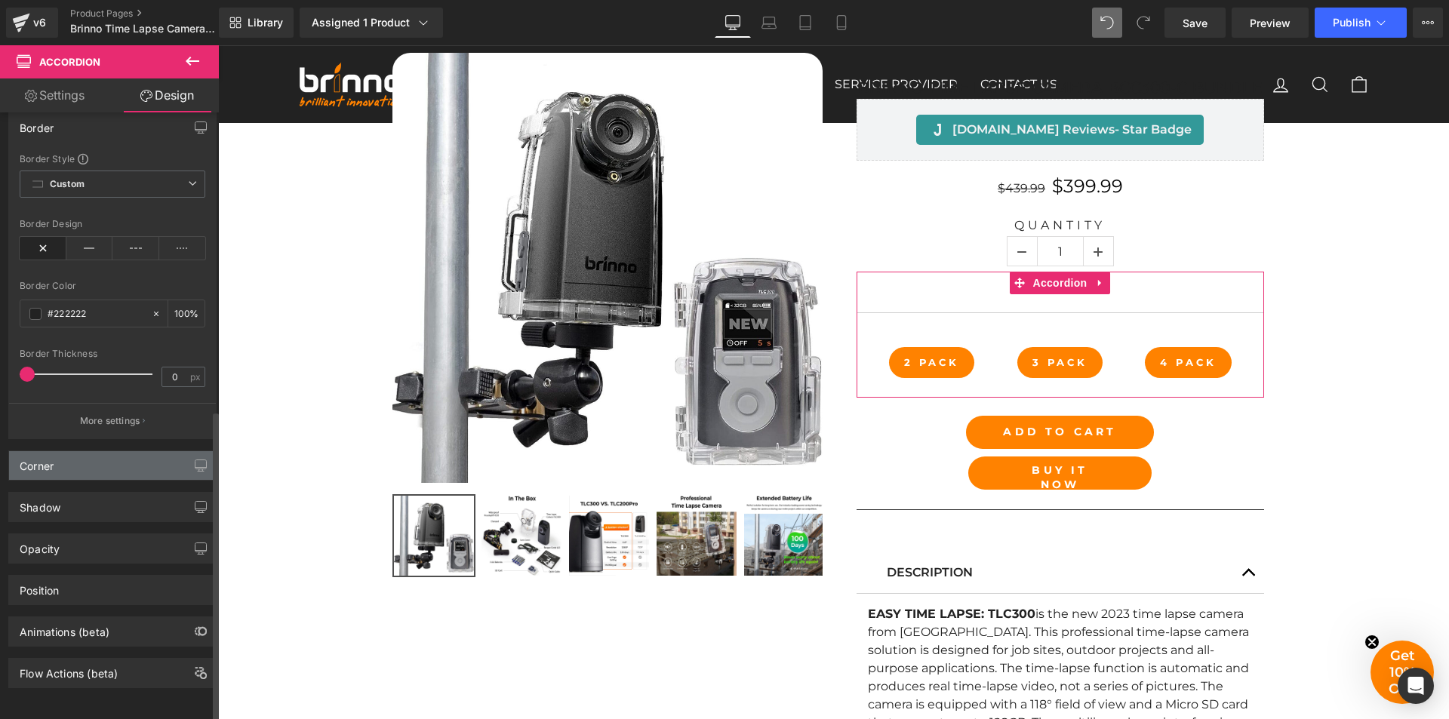
click at [103, 451] on div "Corner" at bounding box center [112, 465] width 207 height 29
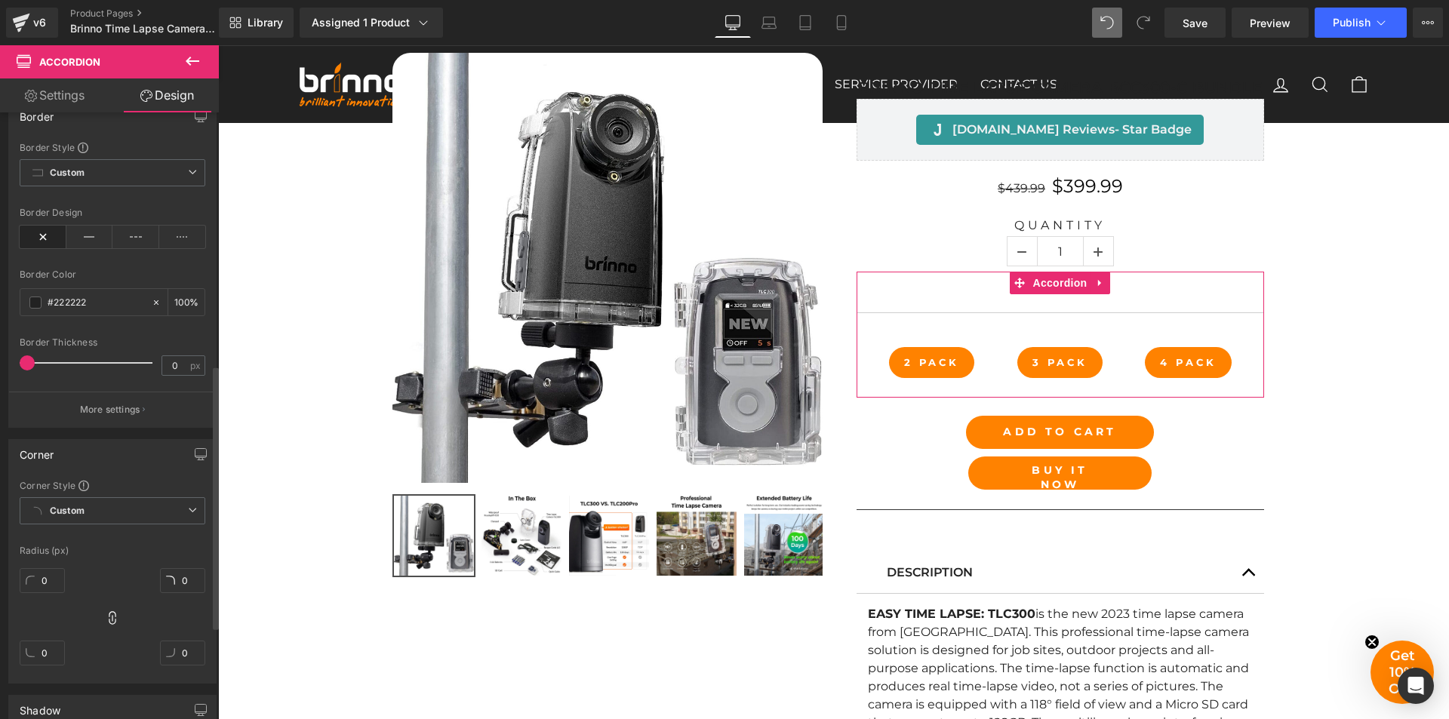
click at [155, 453] on div "Corner" at bounding box center [112, 454] width 207 height 29
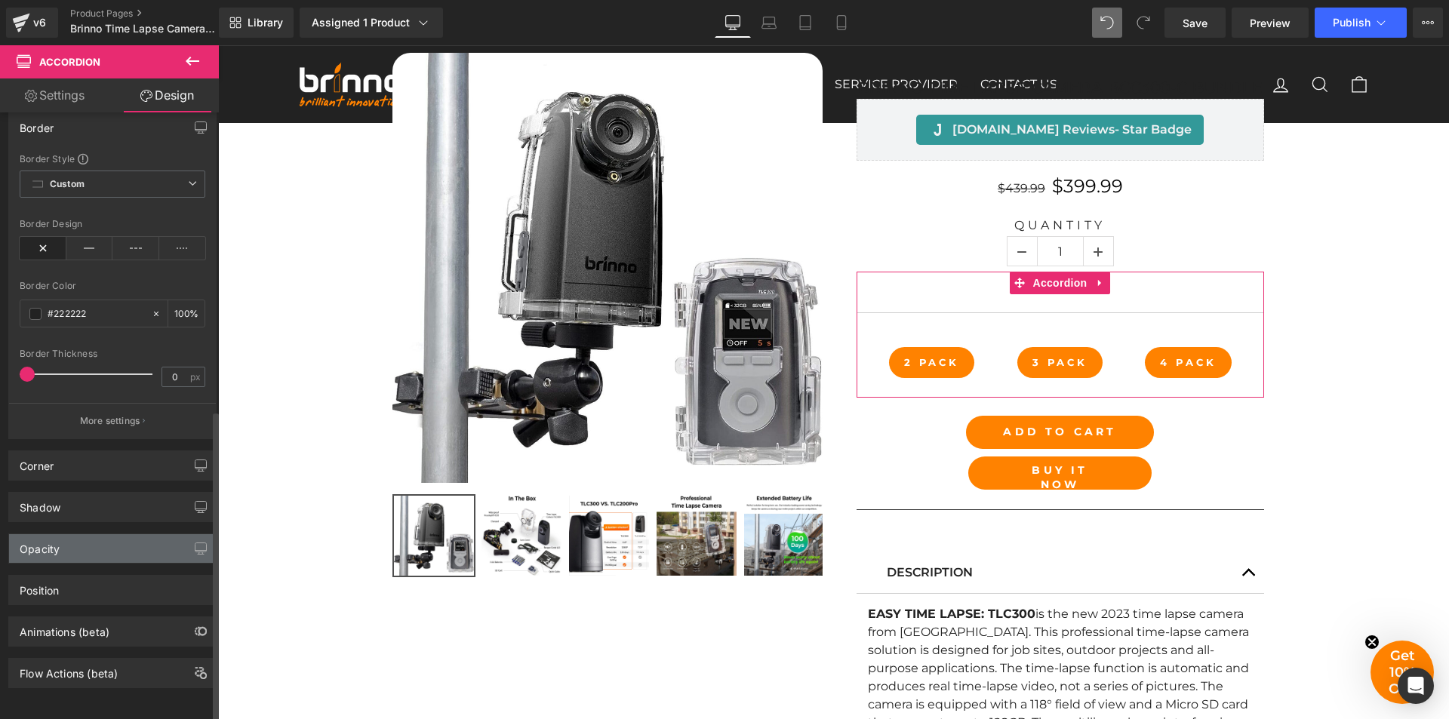
click at [97, 534] on div "Opacity" at bounding box center [112, 548] width 207 height 29
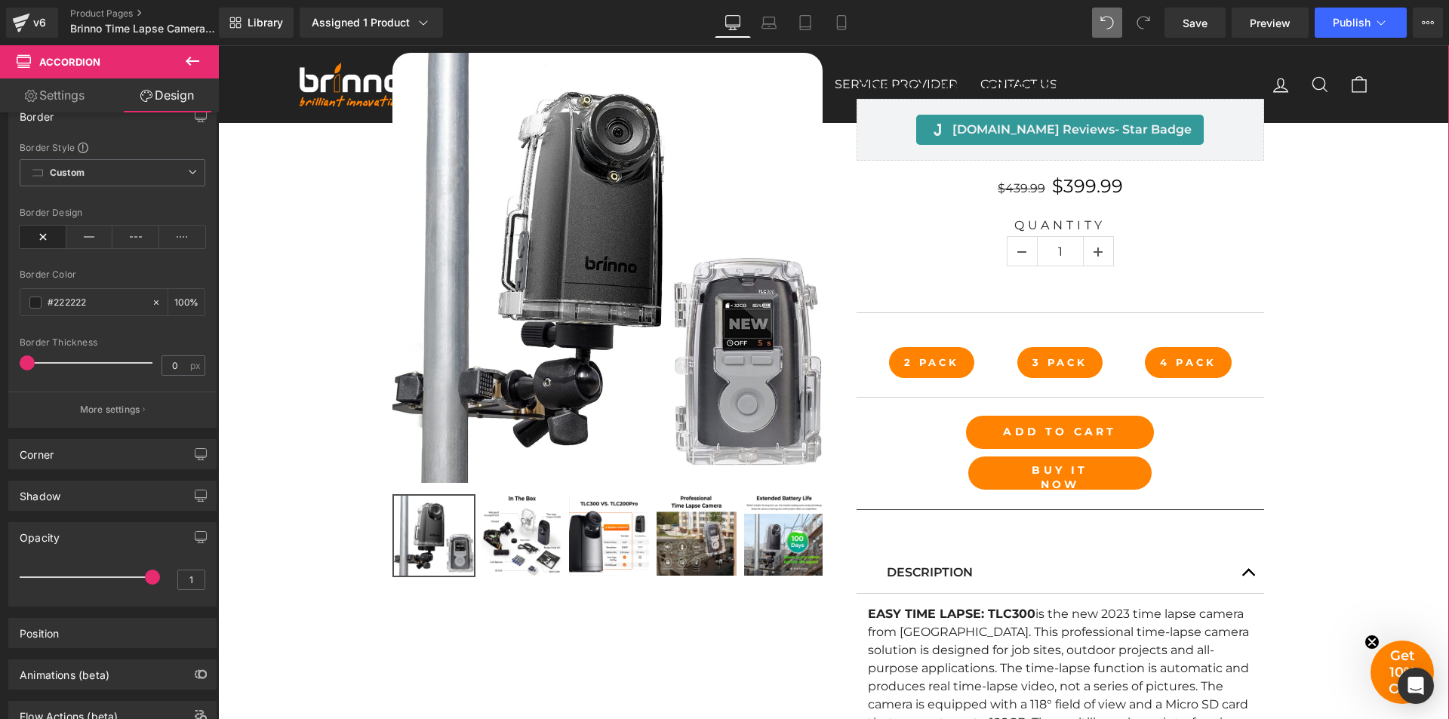
drag, startPoint x: 362, startPoint y: 625, endPoint x: 260, endPoint y: 566, distance: 117.0
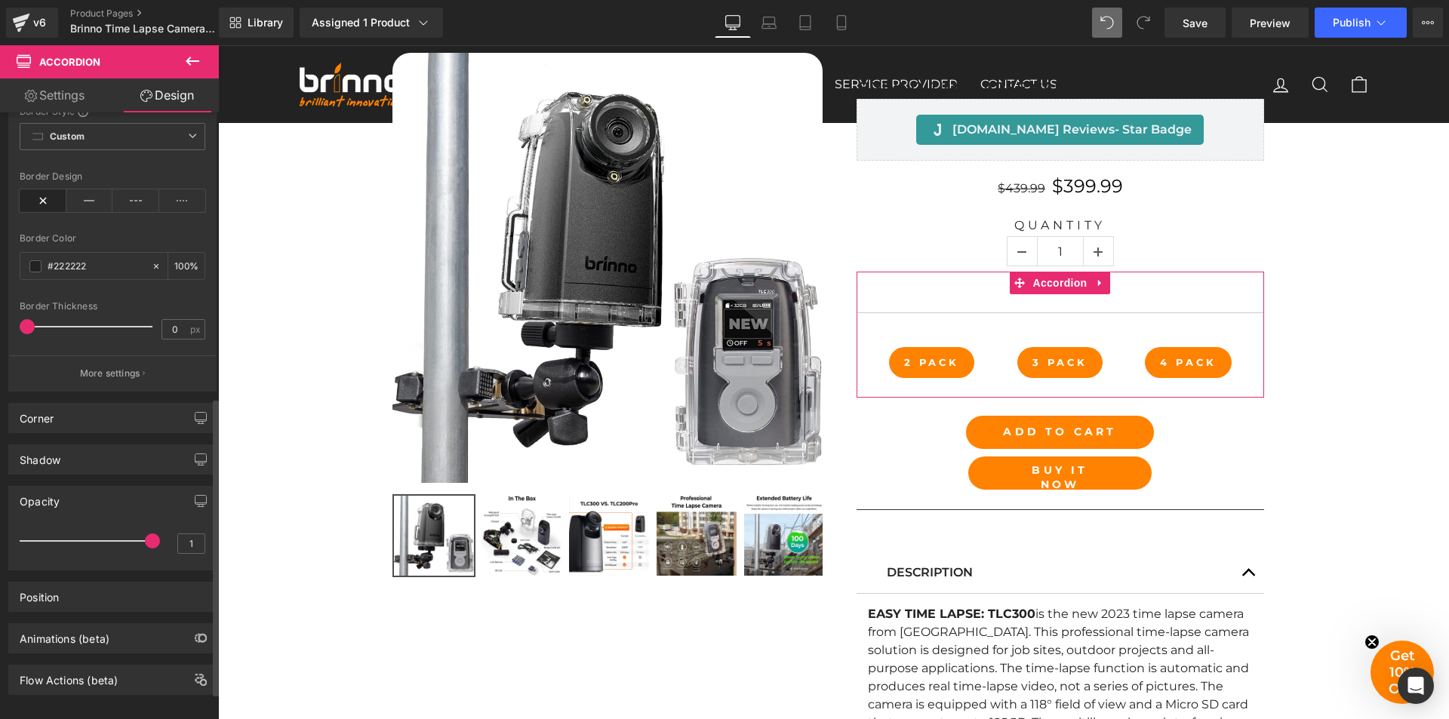
scroll to position [636, 0]
click at [75, 564] on div "Position Advanced option : Please proceed if you have coding knowledge. Relativ…" at bounding box center [113, 585] width 226 height 42
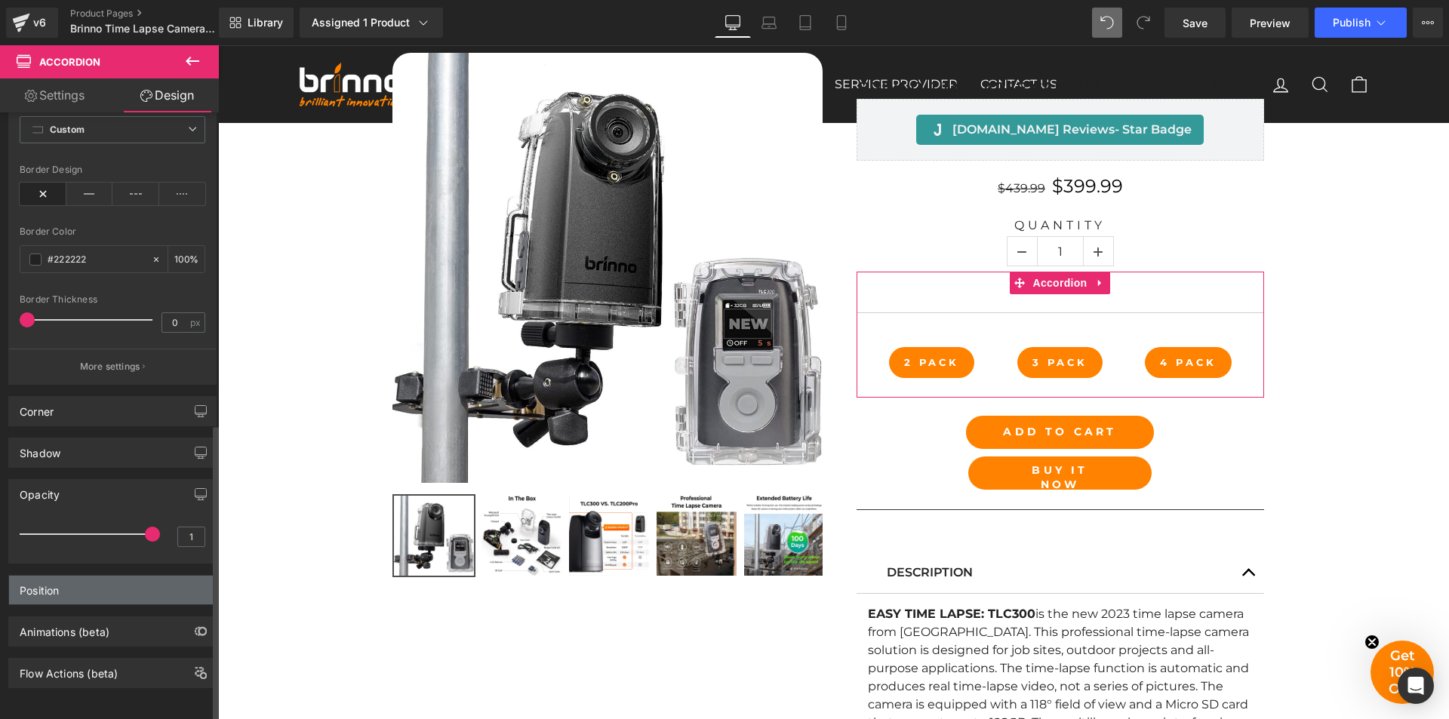
click at [73, 576] on div "Position" at bounding box center [112, 590] width 207 height 29
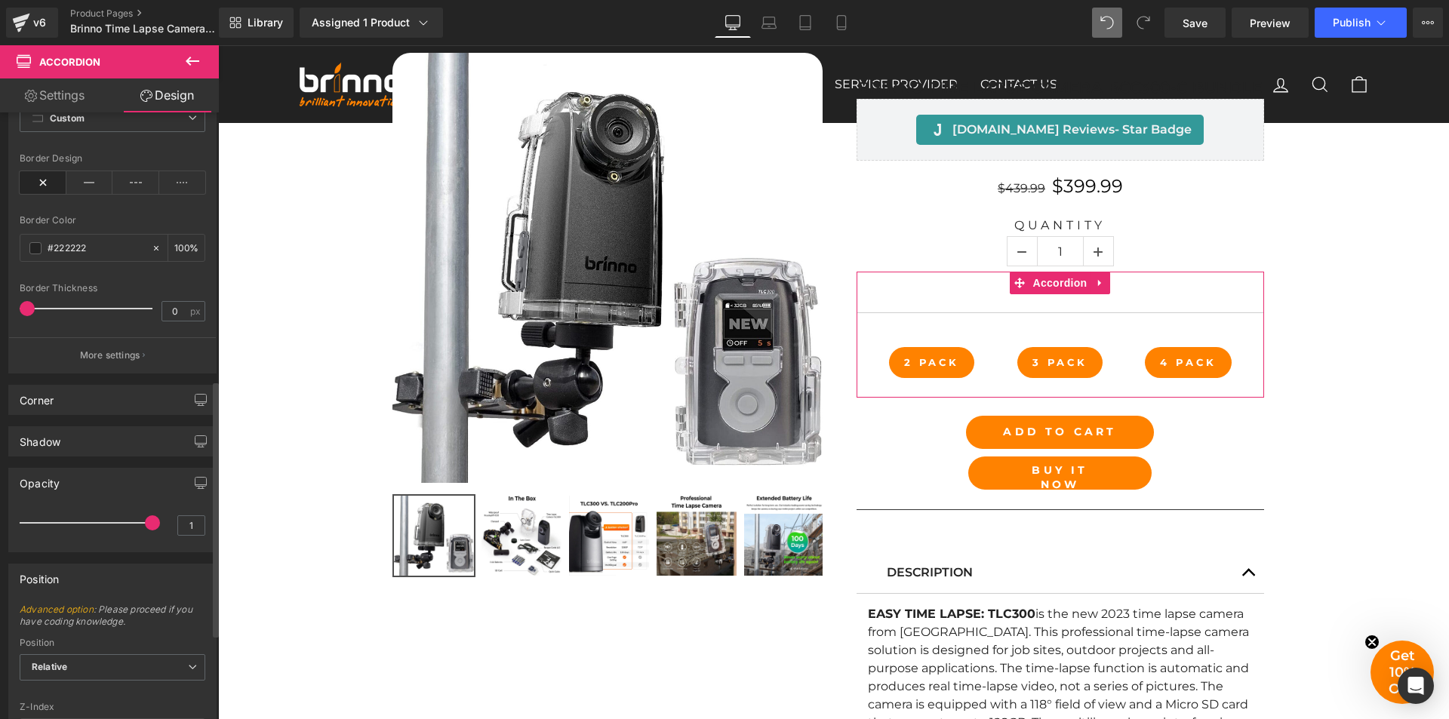
click at [73, 572] on div "Position" at bounding box center [112, 579] width 207 height 29
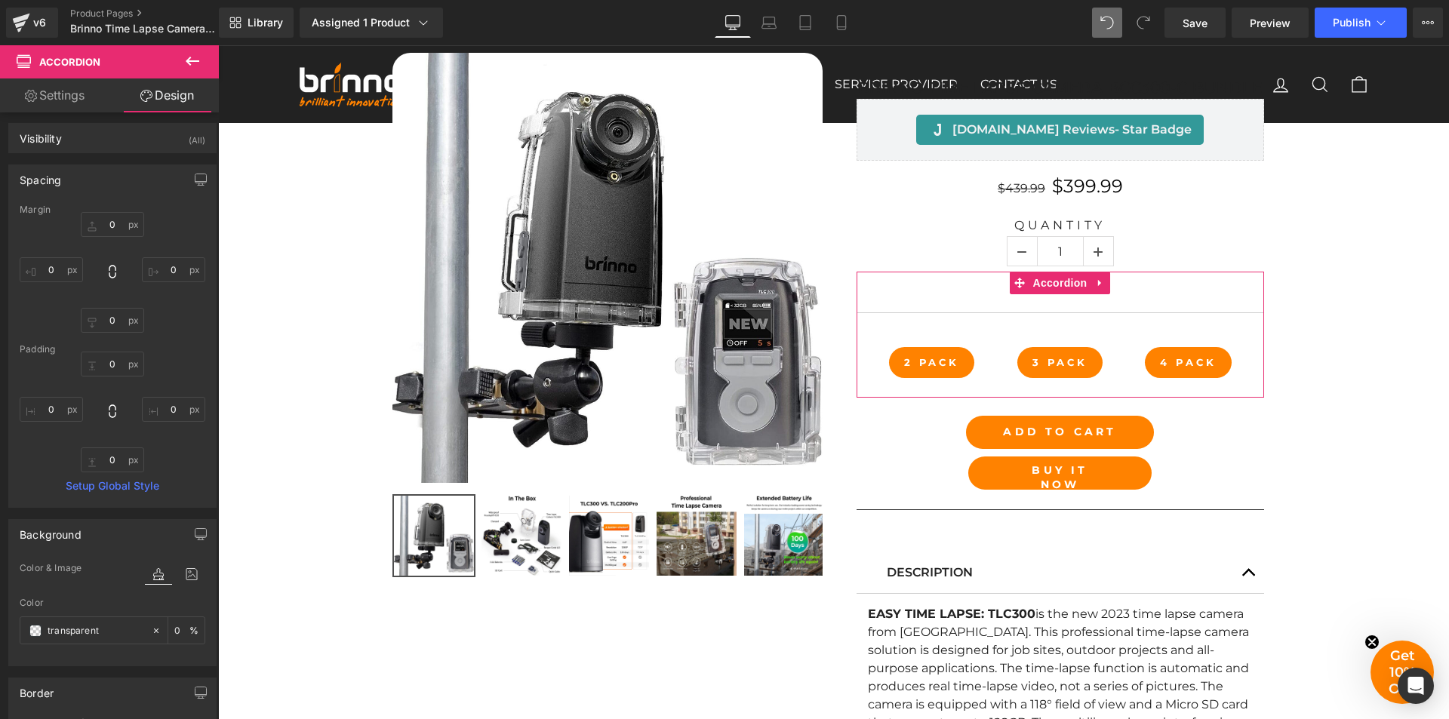
scroll to position [0, 0]
click at [69, 102] on link "Settings" at bounding box center [54, 95] width 109 height 34
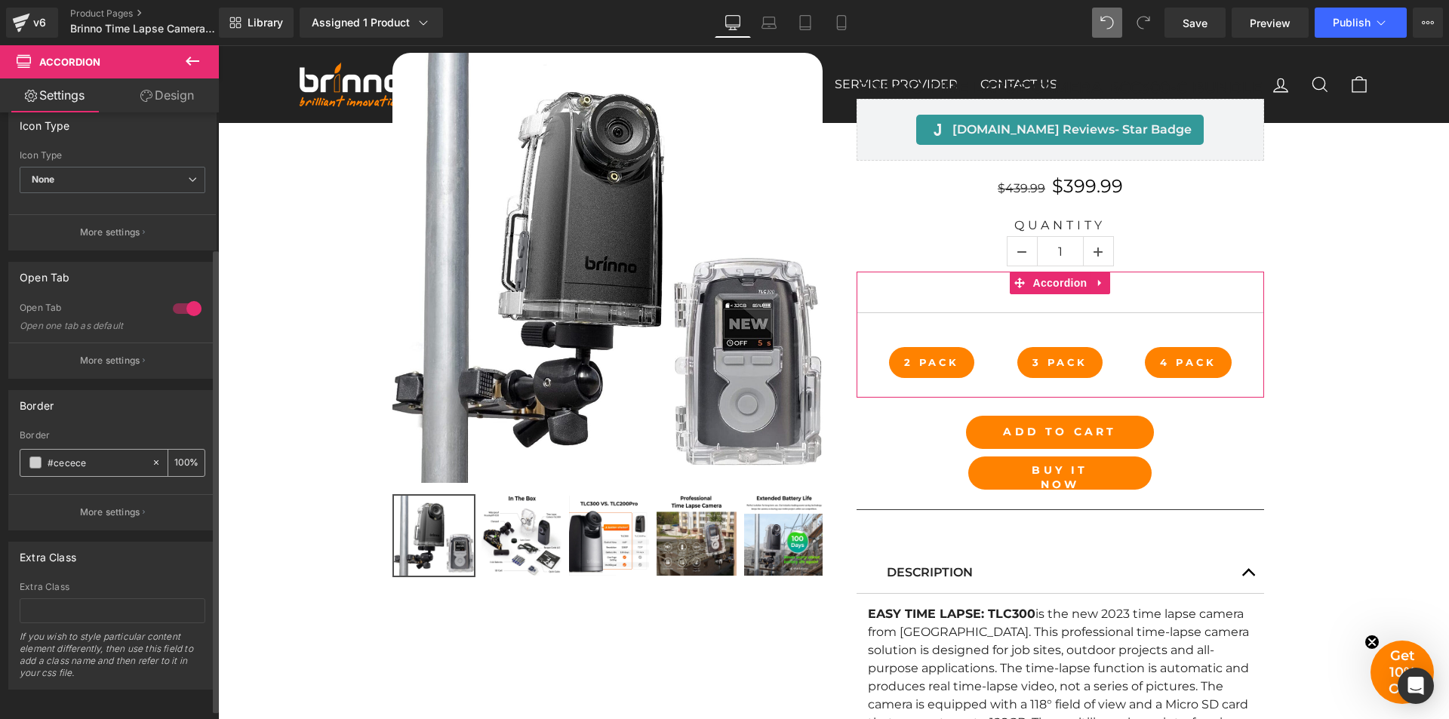
scroll to position [190, 0]
click at [151, 456] on icon at bounding box center [156, 461] width 11 height 11
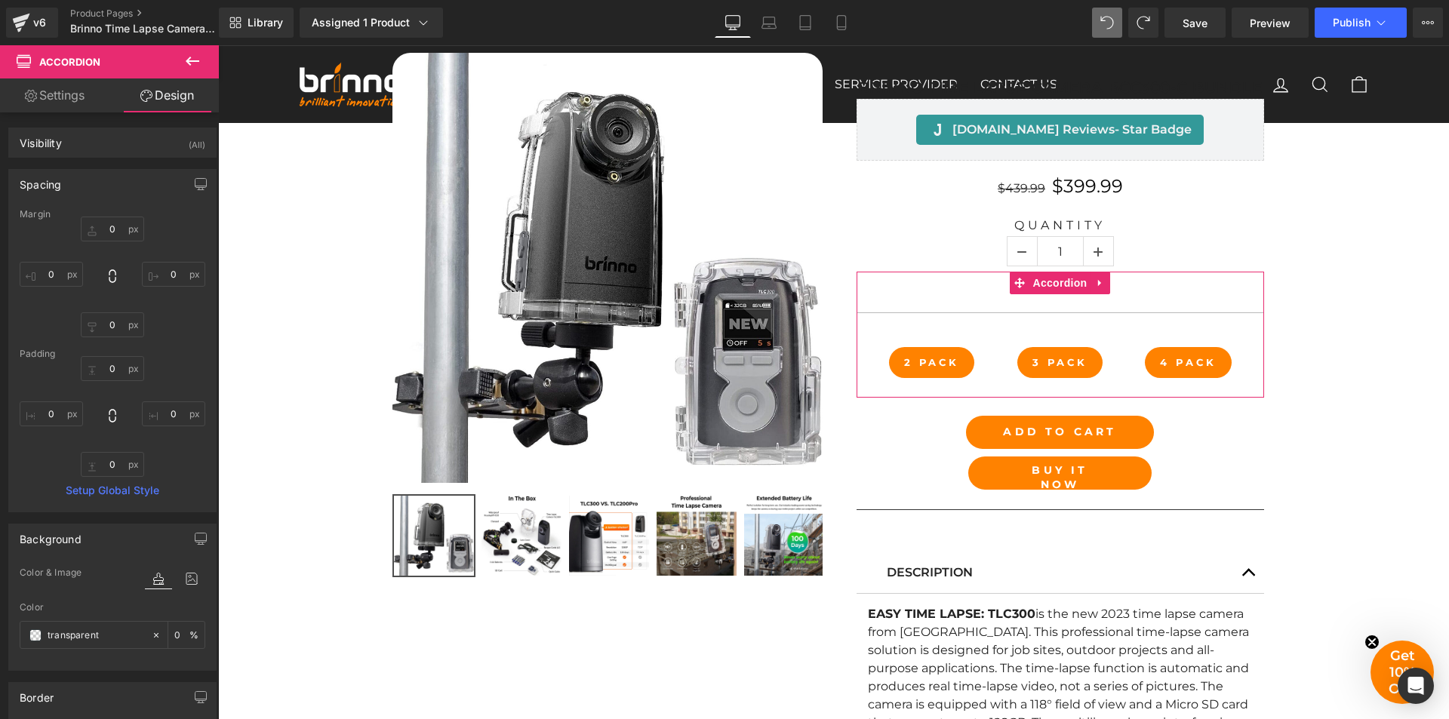
click at [71, 100] on link "Settings" at bounding box center [54, 95] width 109 height 34
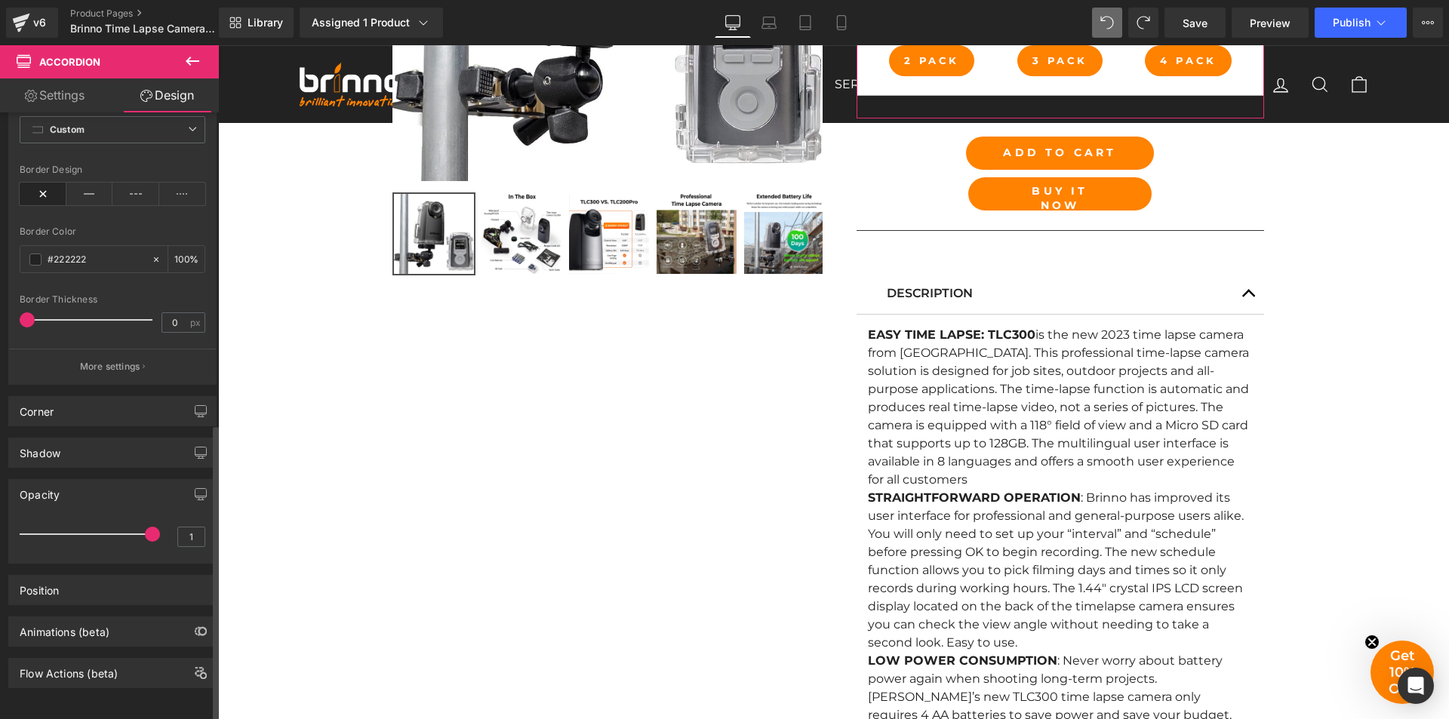
scroll to position [636, 0]
click at [71, 96] on link "Settings" at bounding box center [54, 95] width 109 height 34
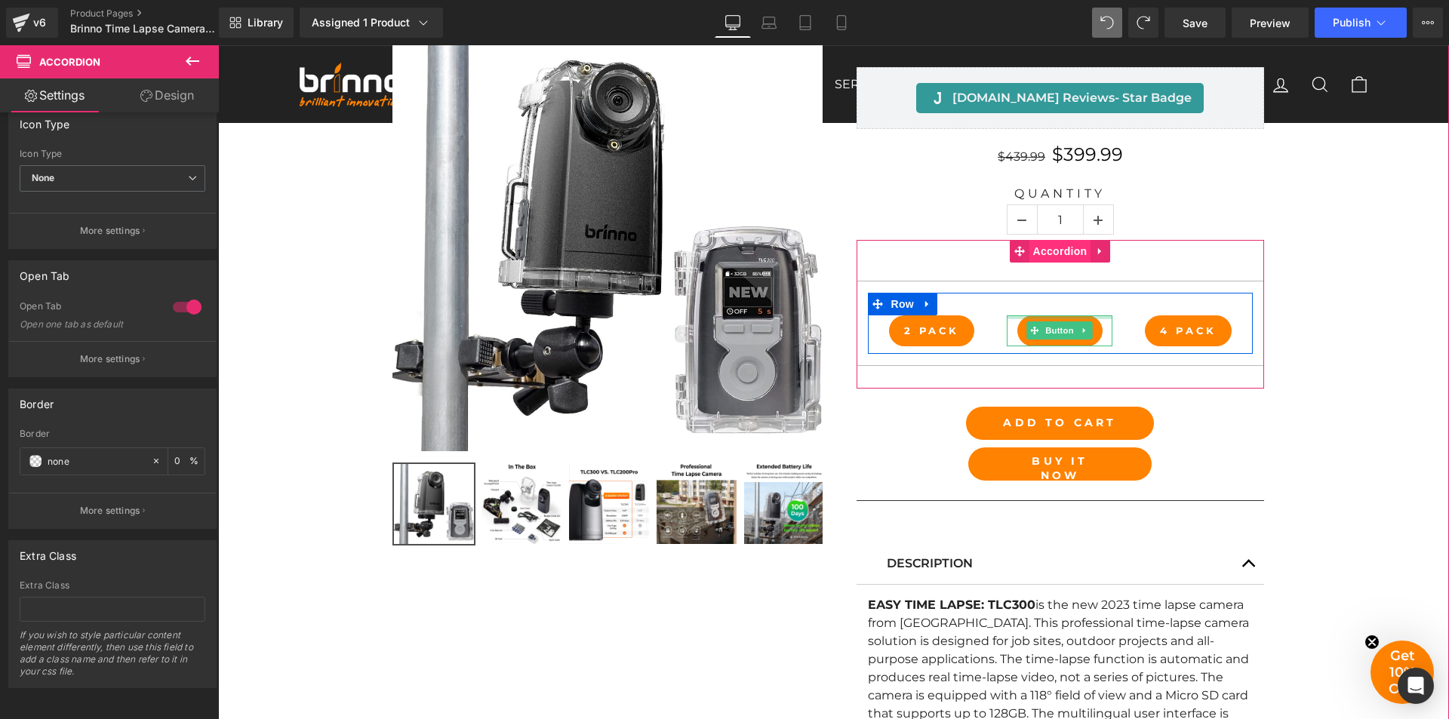
scroll to position [815, 0]
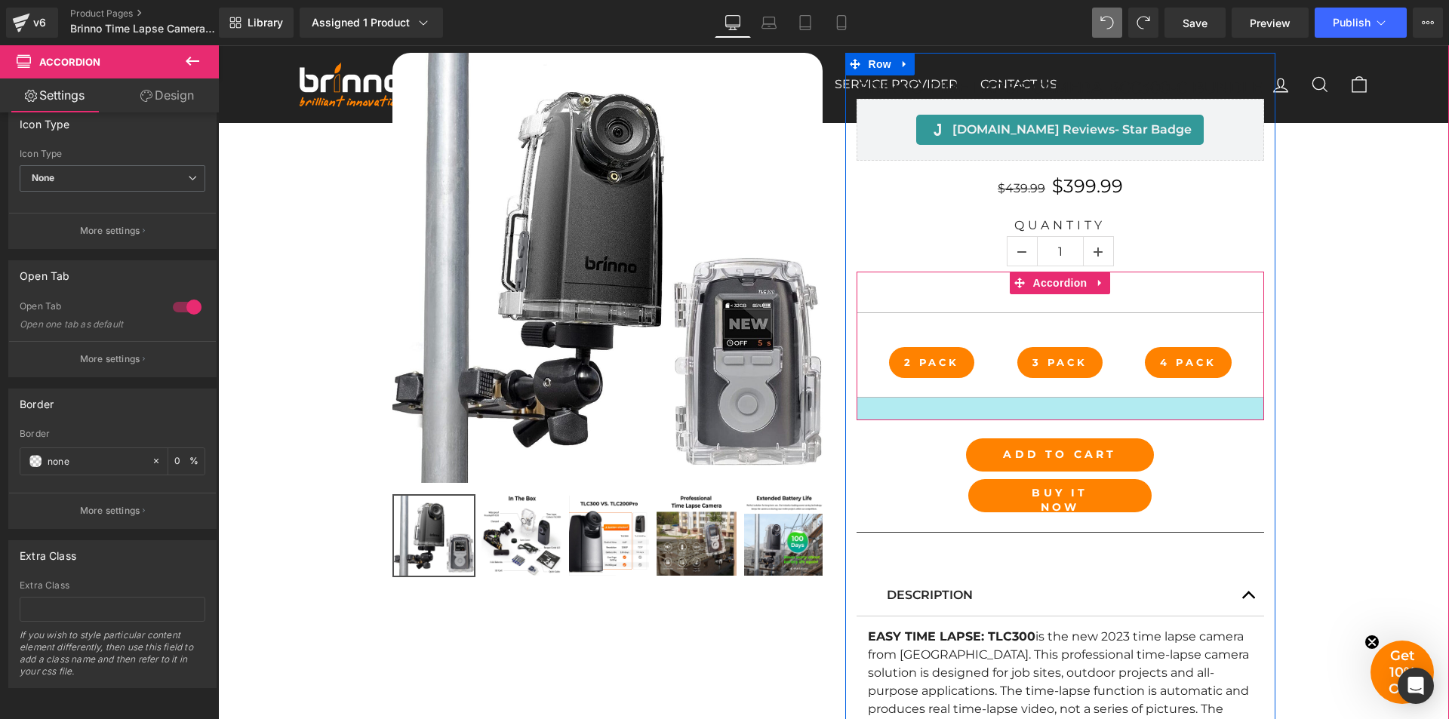
click at [997, 412] on div at bounding box center [1061, 409] width 408 height 23
click at [940, 408] on div at bounding box center [1061, 409] width 408 height 23
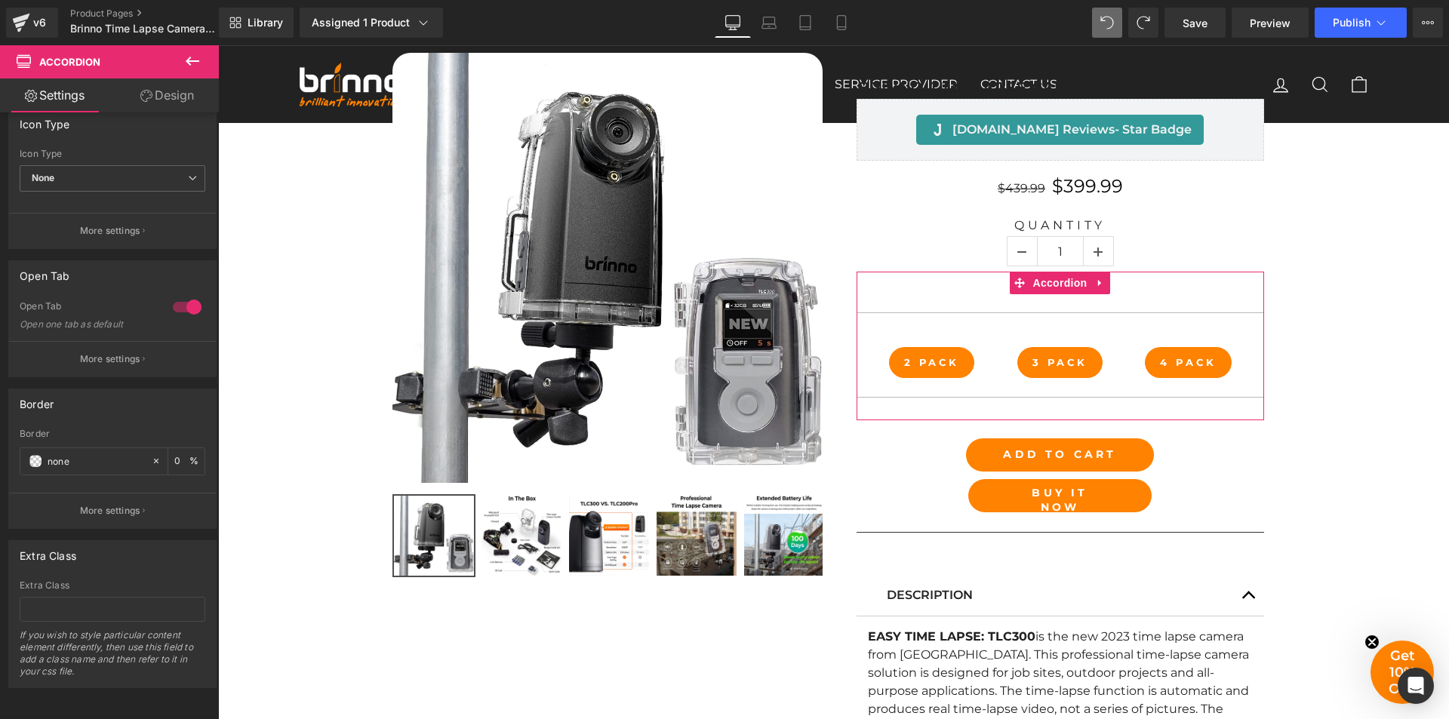
click at [168, 100] on link "Design" at bounding box center [166, 95] width 109 height 34
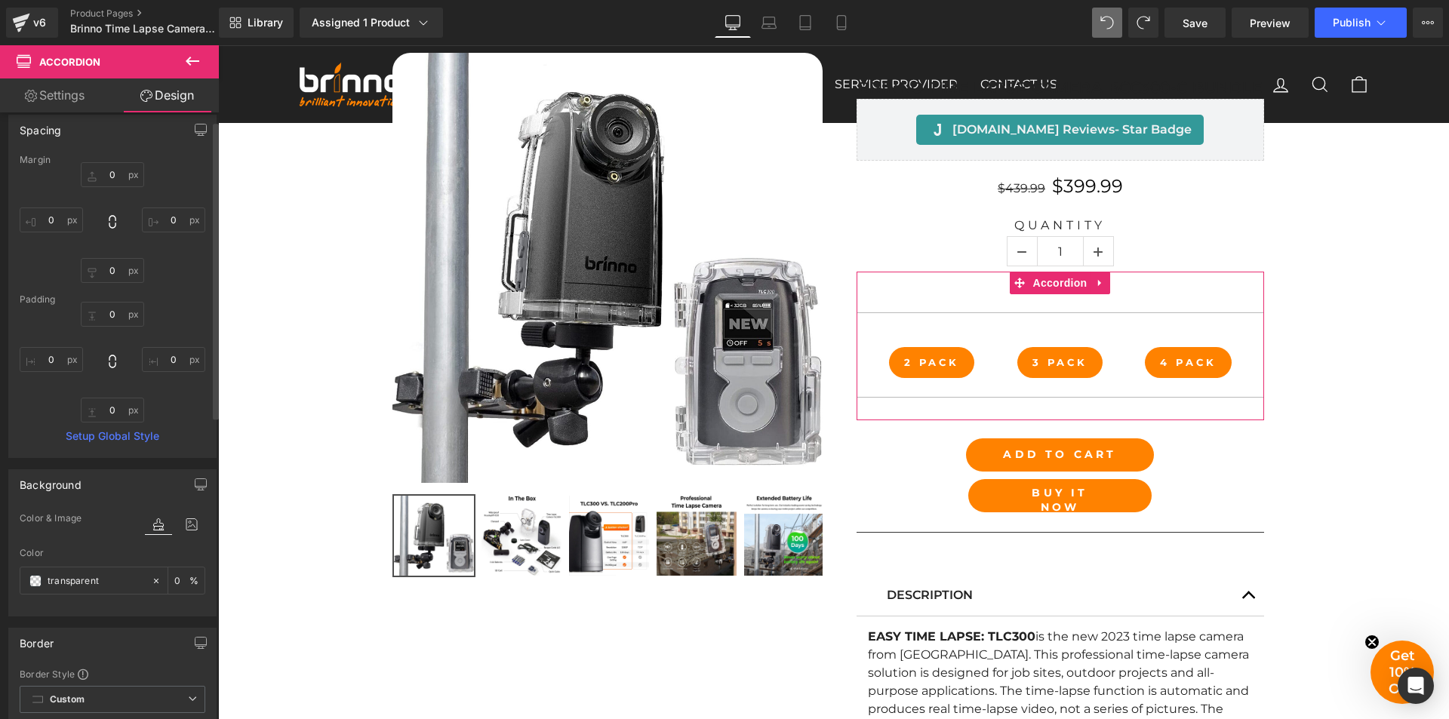
scroll to position [0, 0]
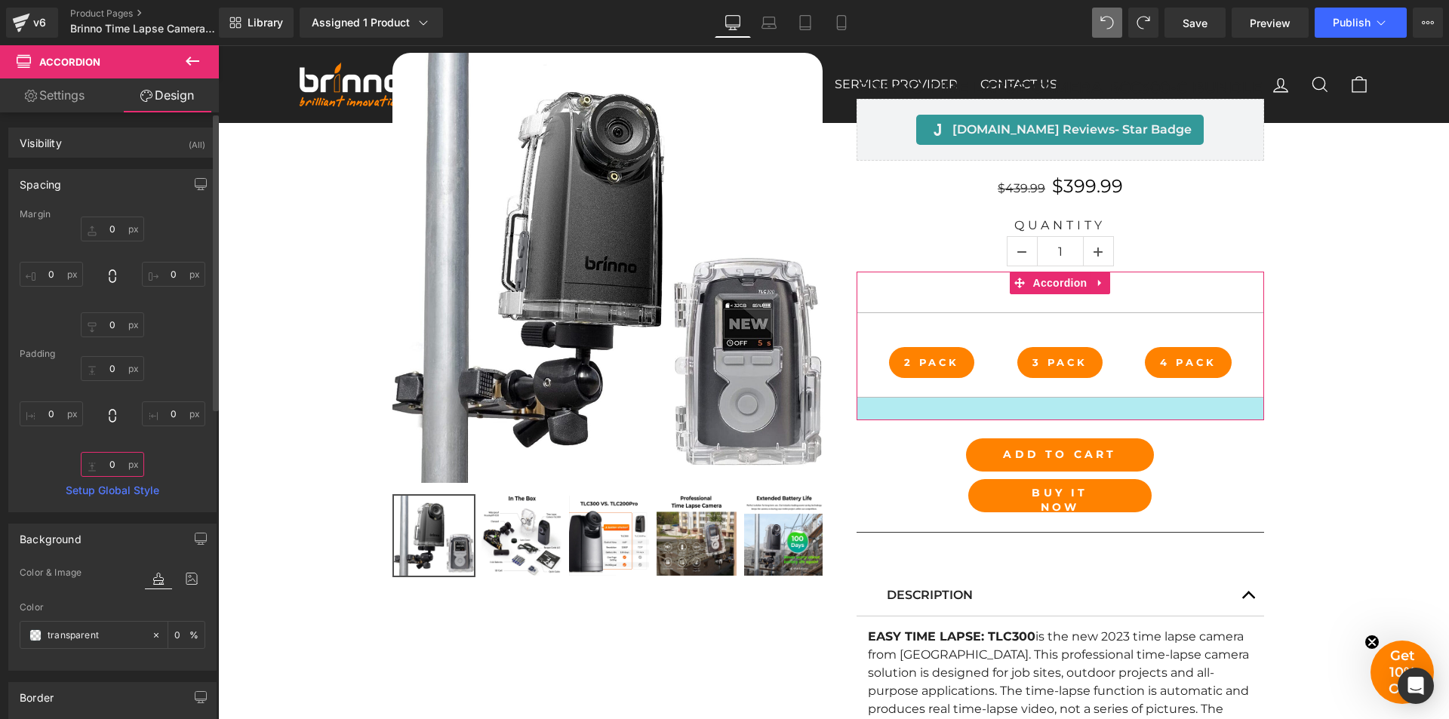
click at [111, 468] on input "0" at bounding box center [112, 464] width 63 height 25
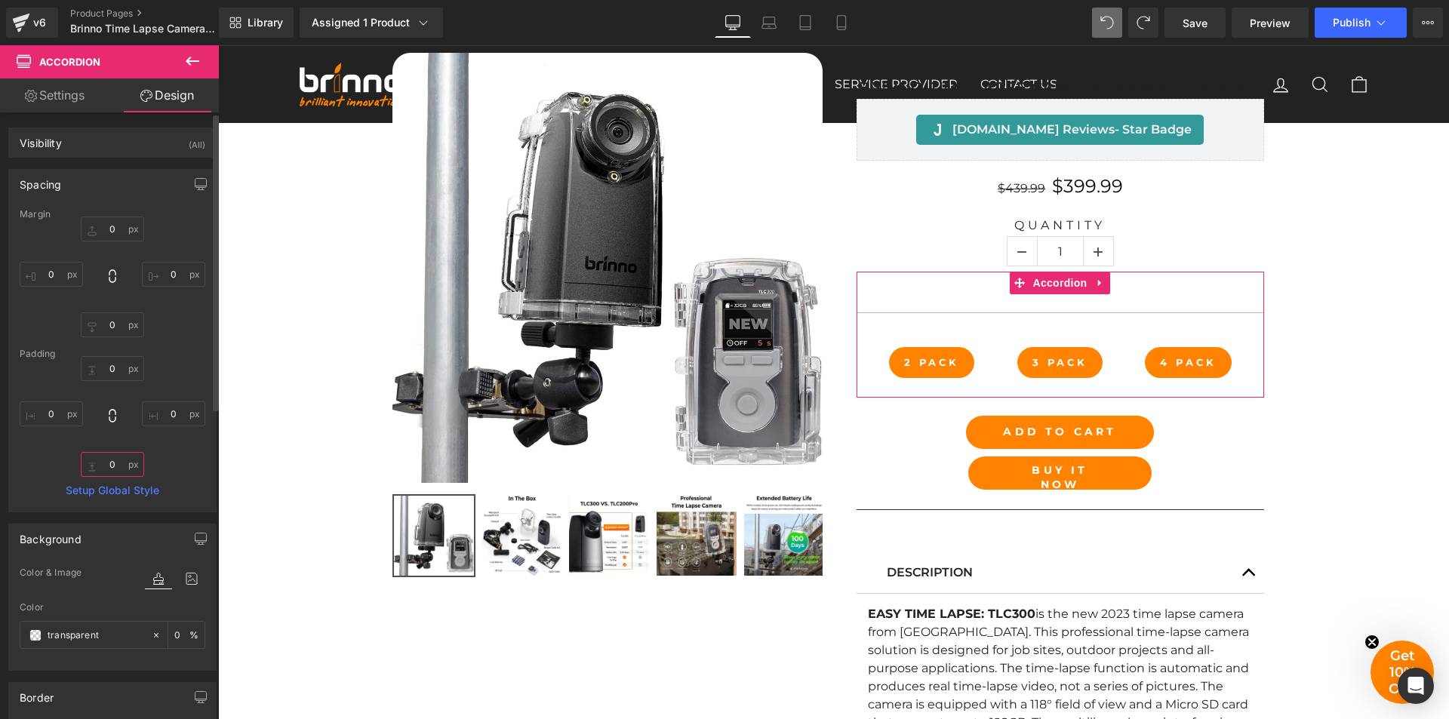
type input "0"
click at [142, 175] on div "Spacing" at bounding box center [112, 184] width 207 height 29
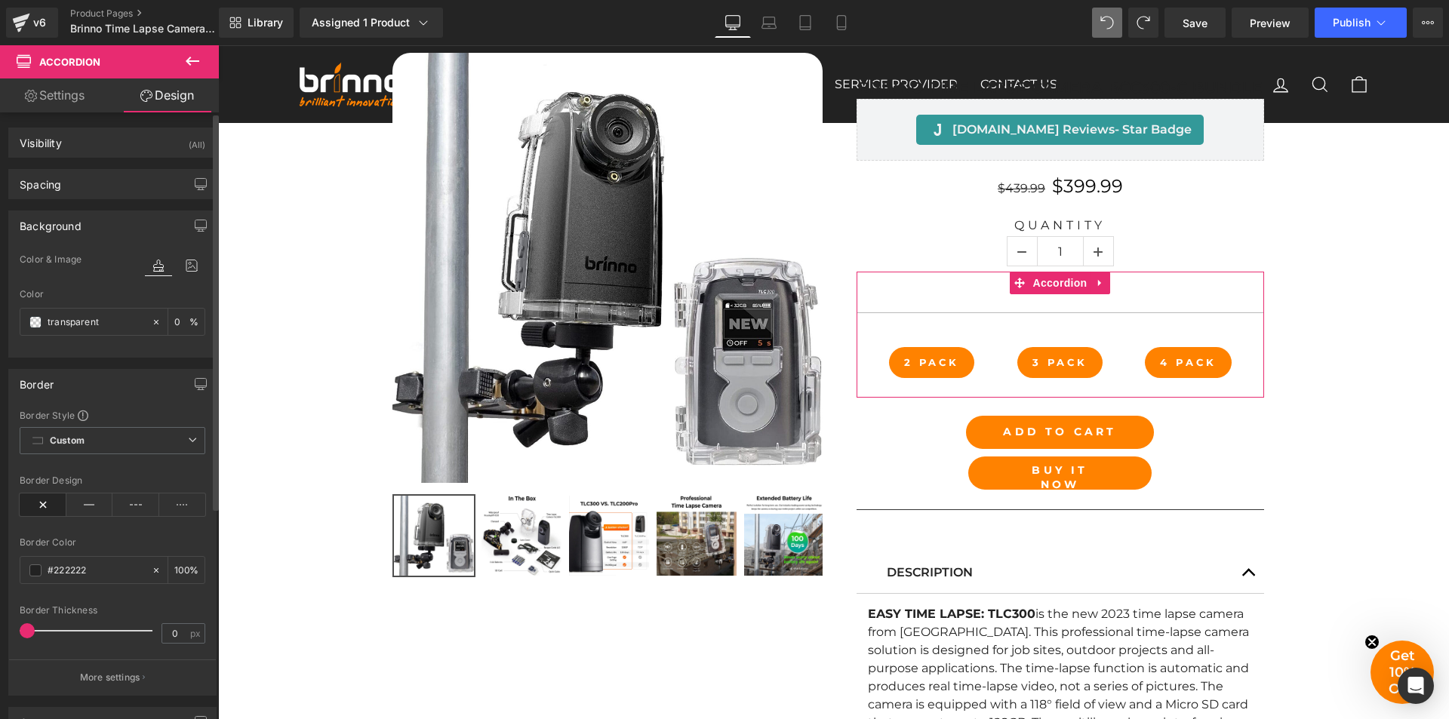
click at [67, 225] on div "Background" at bounding box center [51, 221] width 62 height 21
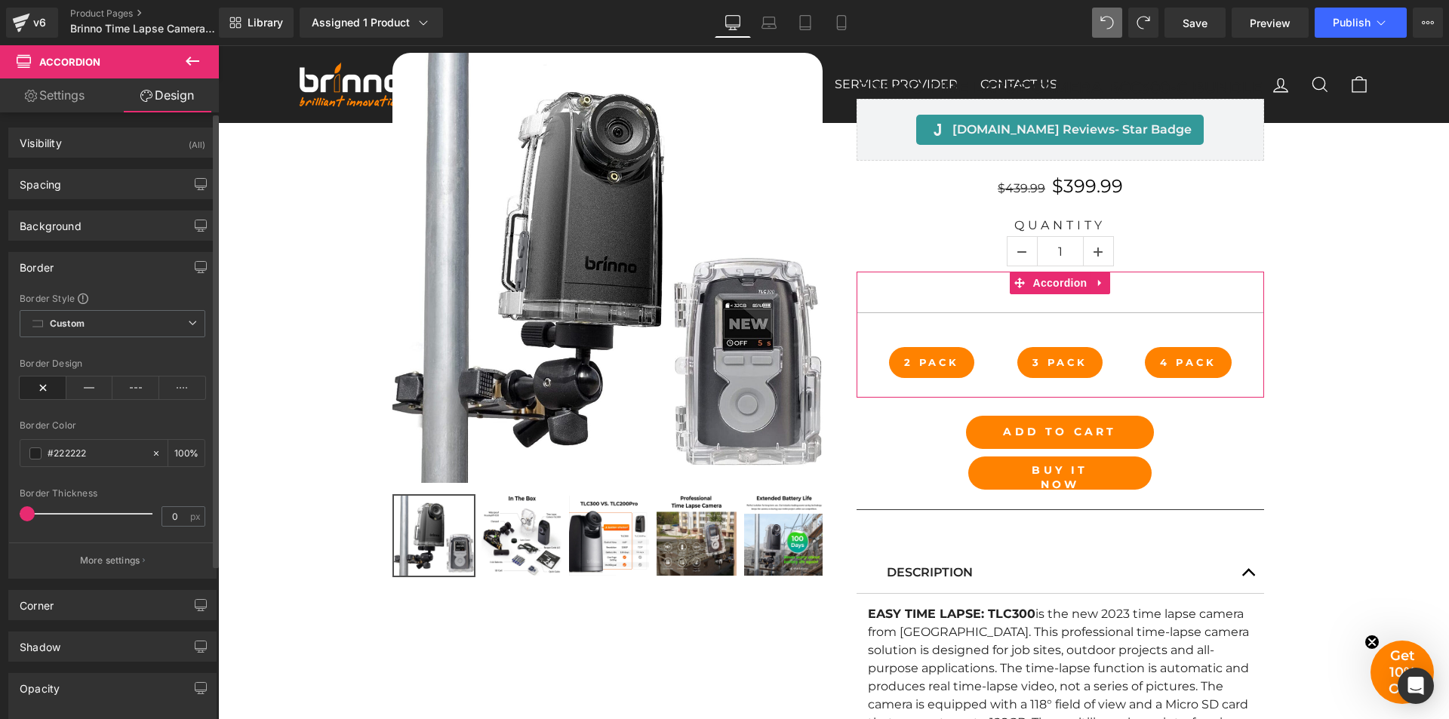
click at [60, 265] on div "Border" at bounding box center [112, 267] width 207 height 29
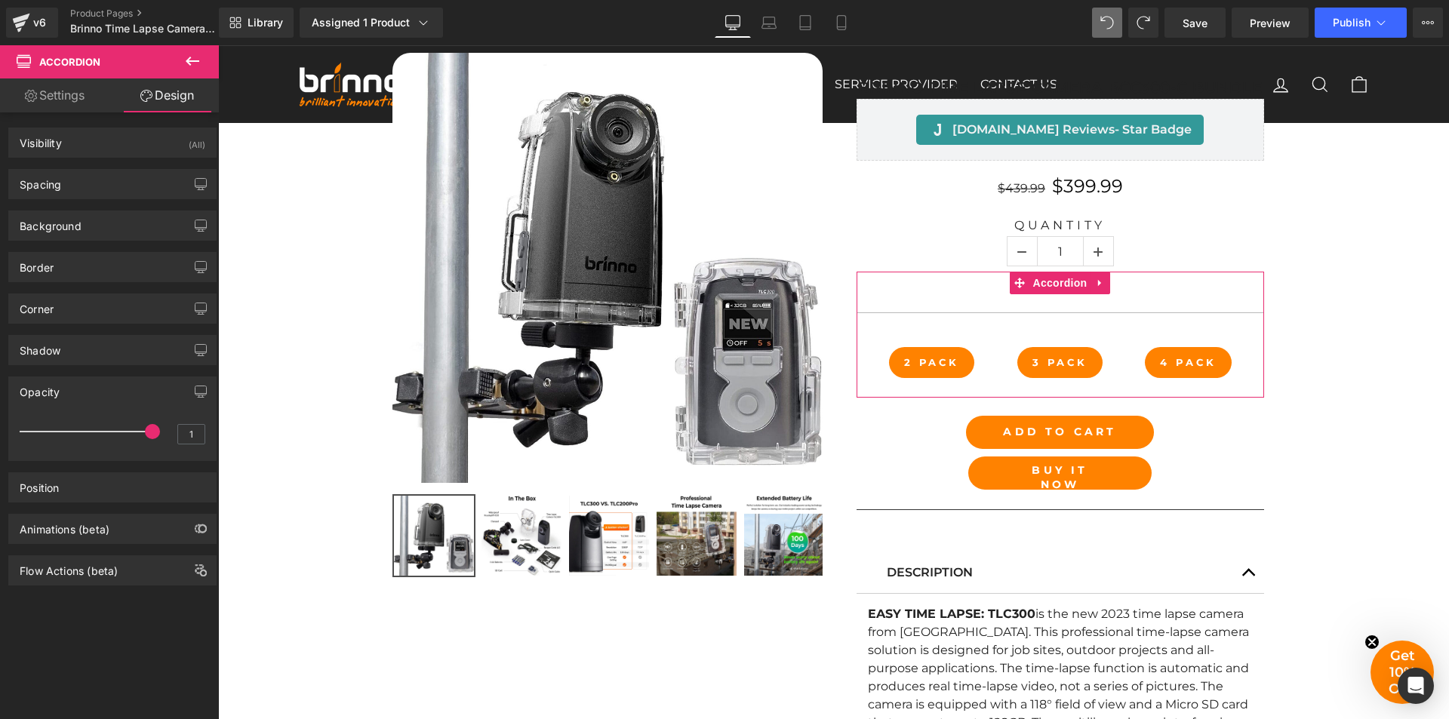
click at [87, 392] on div "Opacity" at bounding box center [112, 391] width 207 height 29
click at [63, 94] on link "Settings" at bounding box center [54, 95] width 109 height 34
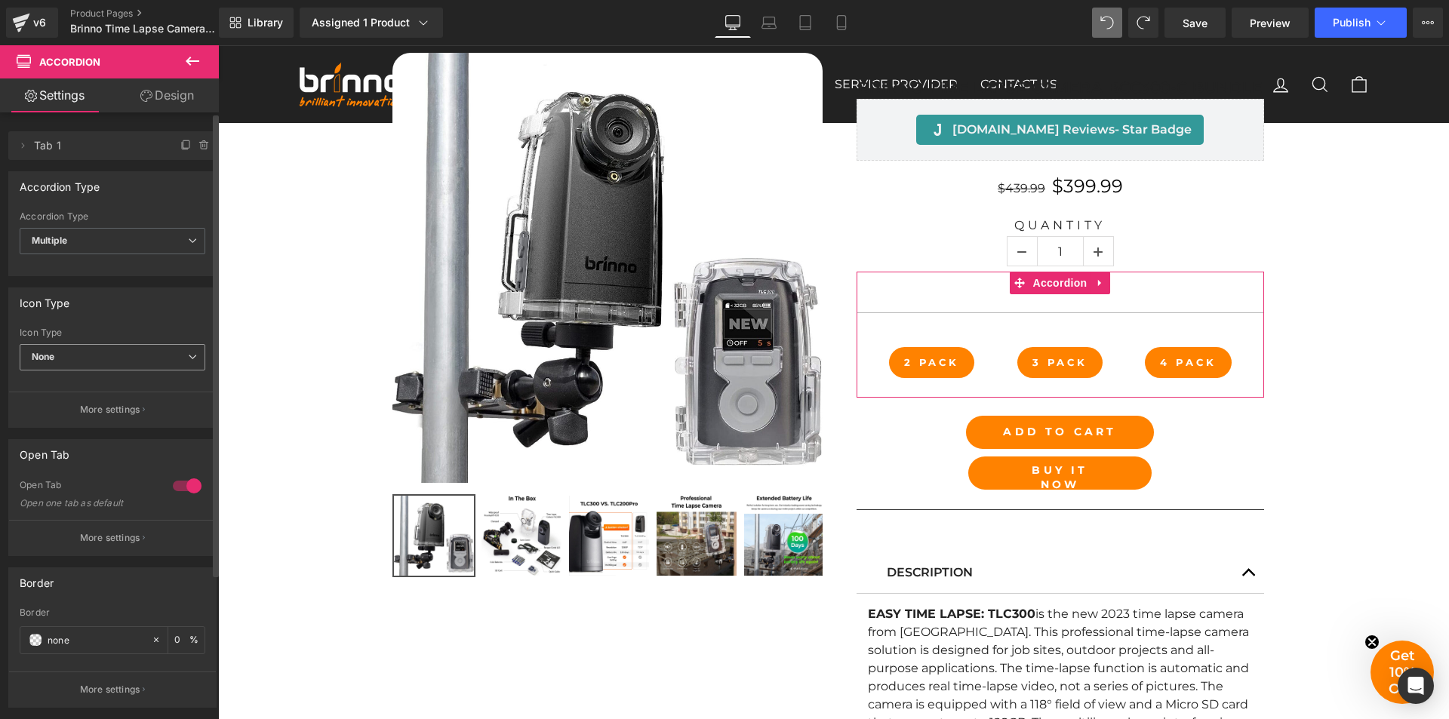
click at [165, 361] on span "None" at bounding box center [113, 357] width 186 height 26
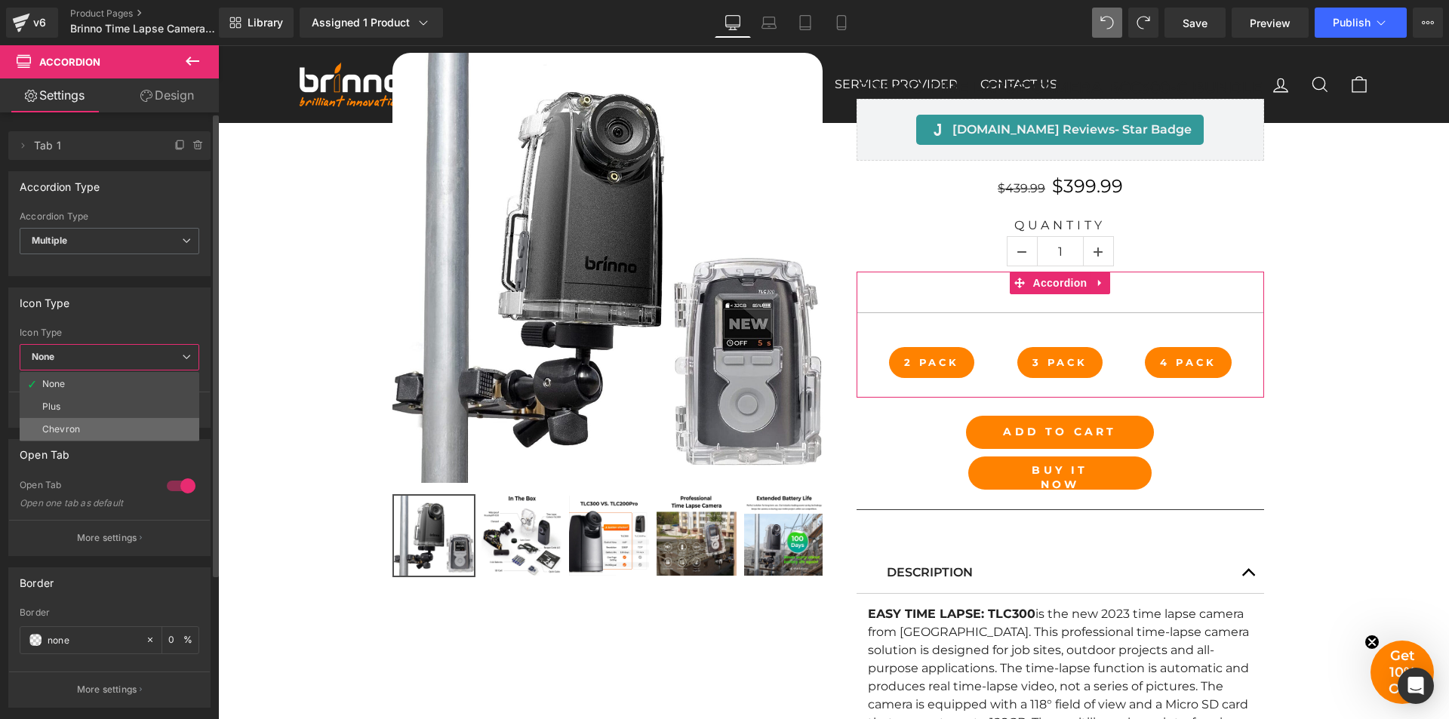
click at [139, 426] on li "Chevron" at bounding box center [110, 429] width 180 height 23
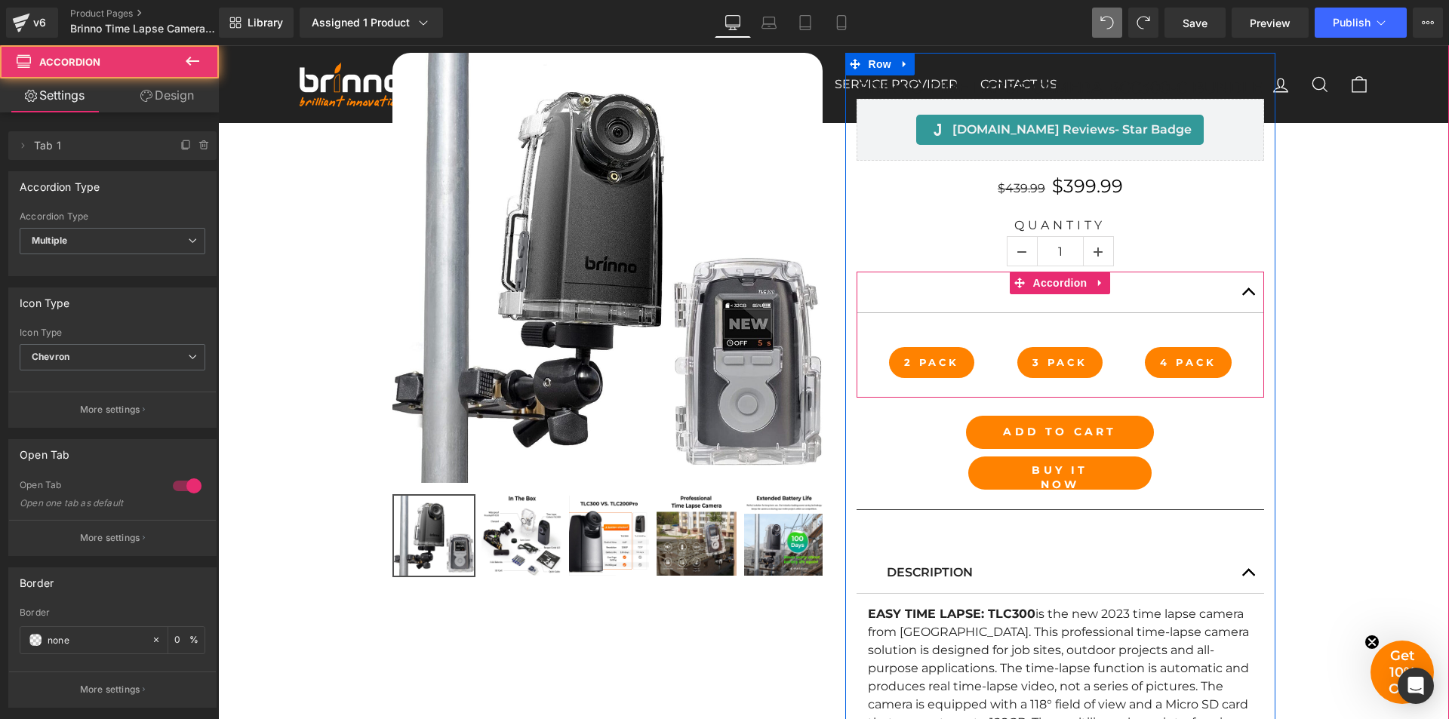
click at [1246, 294] on button "button" at bounding box center [1249, 292] width 30 height 41
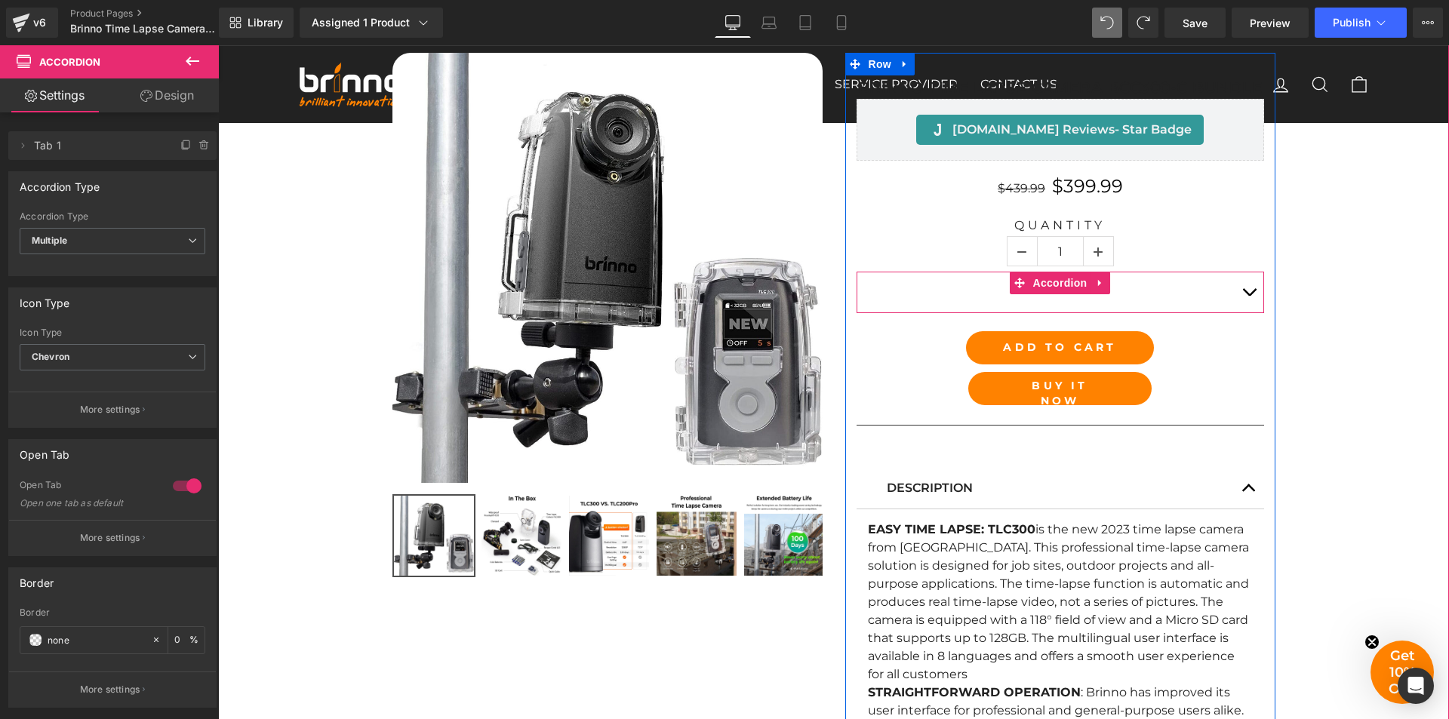
click at [1249, 296] on span "button" at bounding box center [1249, 296] width 0 height 0
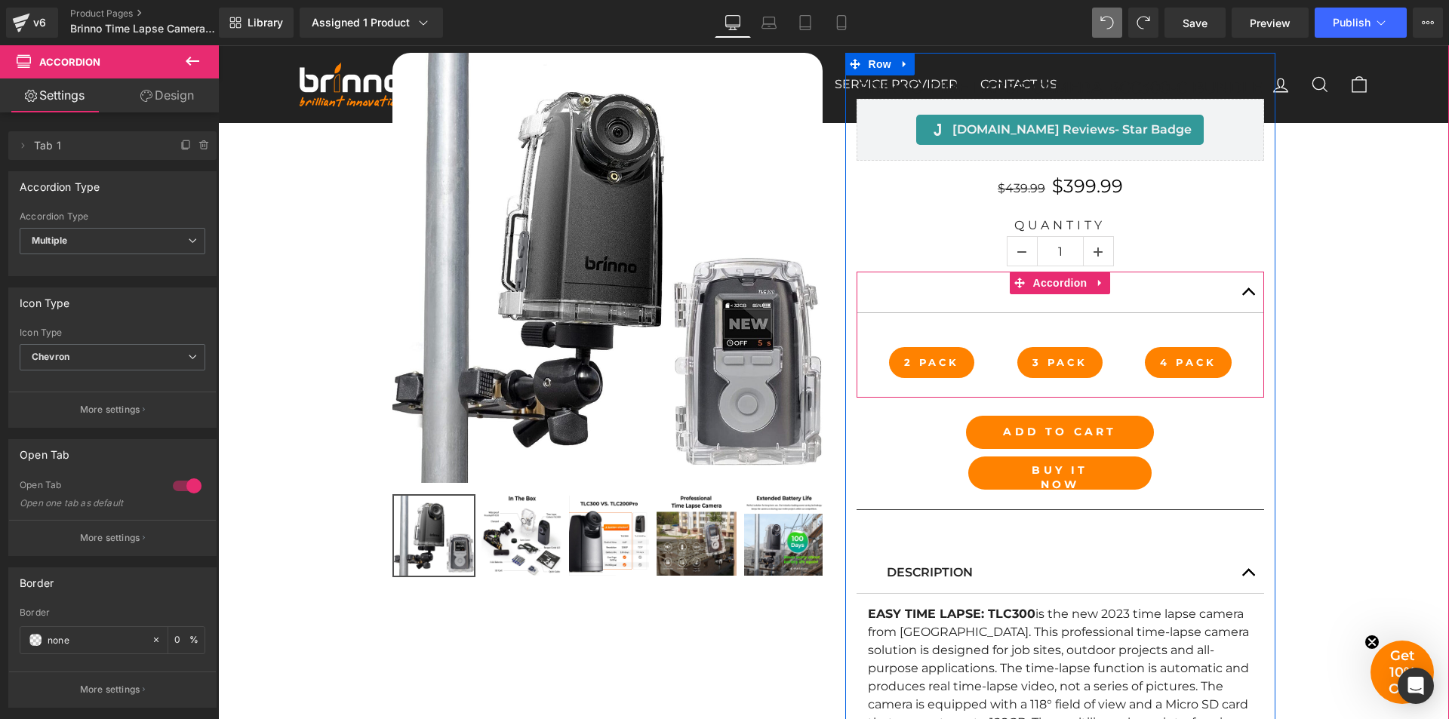
click at [1242, 293] on button "button" at bounding box center [1249, 292] width 30 height 41
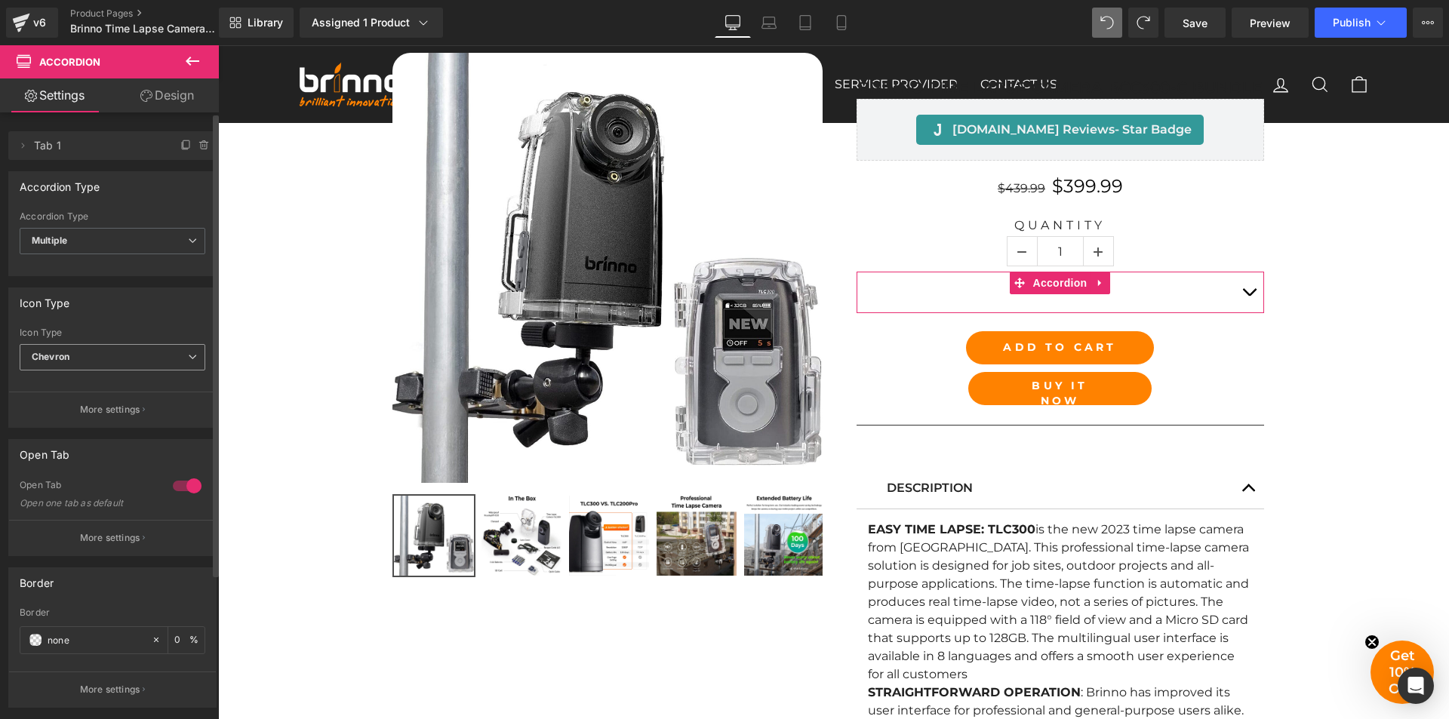
click at [165, 346] on span "Chevron" at bounding box center [113, 357] width 186 height 26
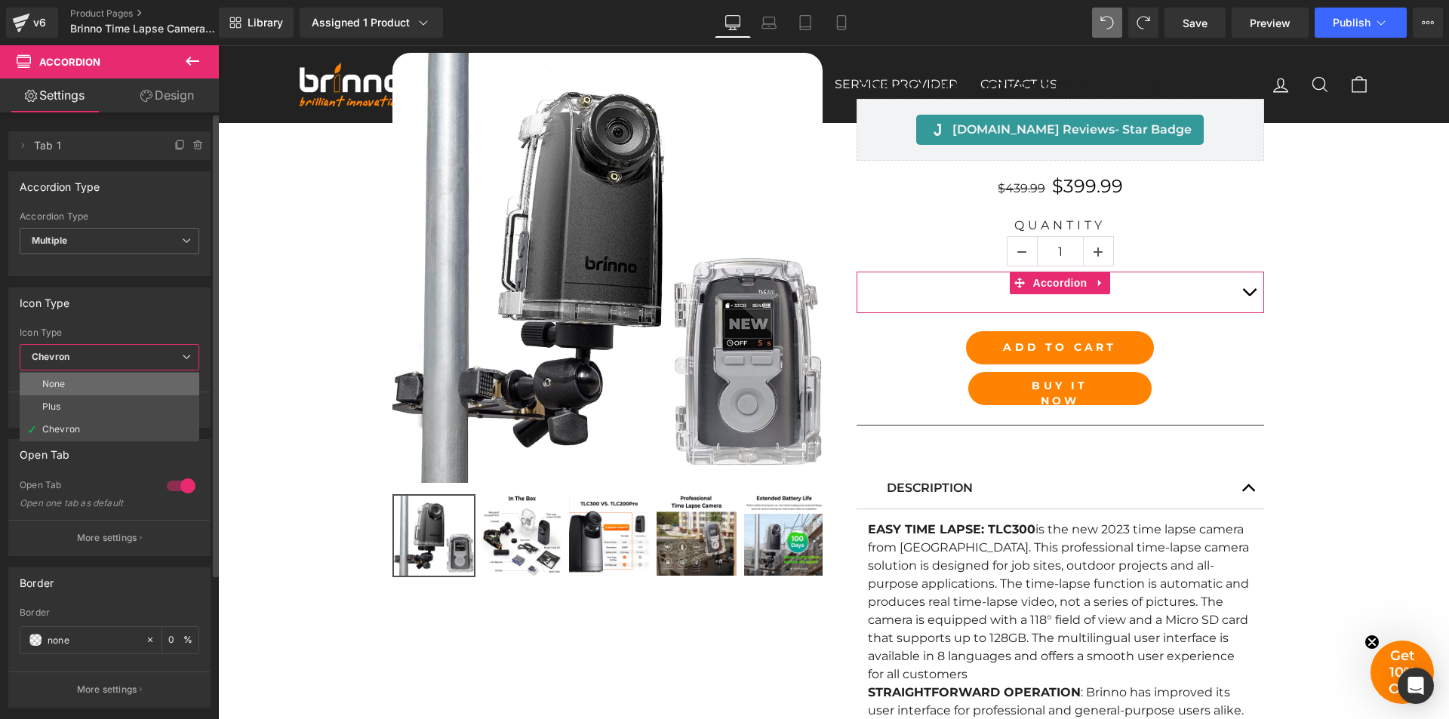
click at [149, 377] on li "None" at bounding box center [110, 384] width 180 height 23
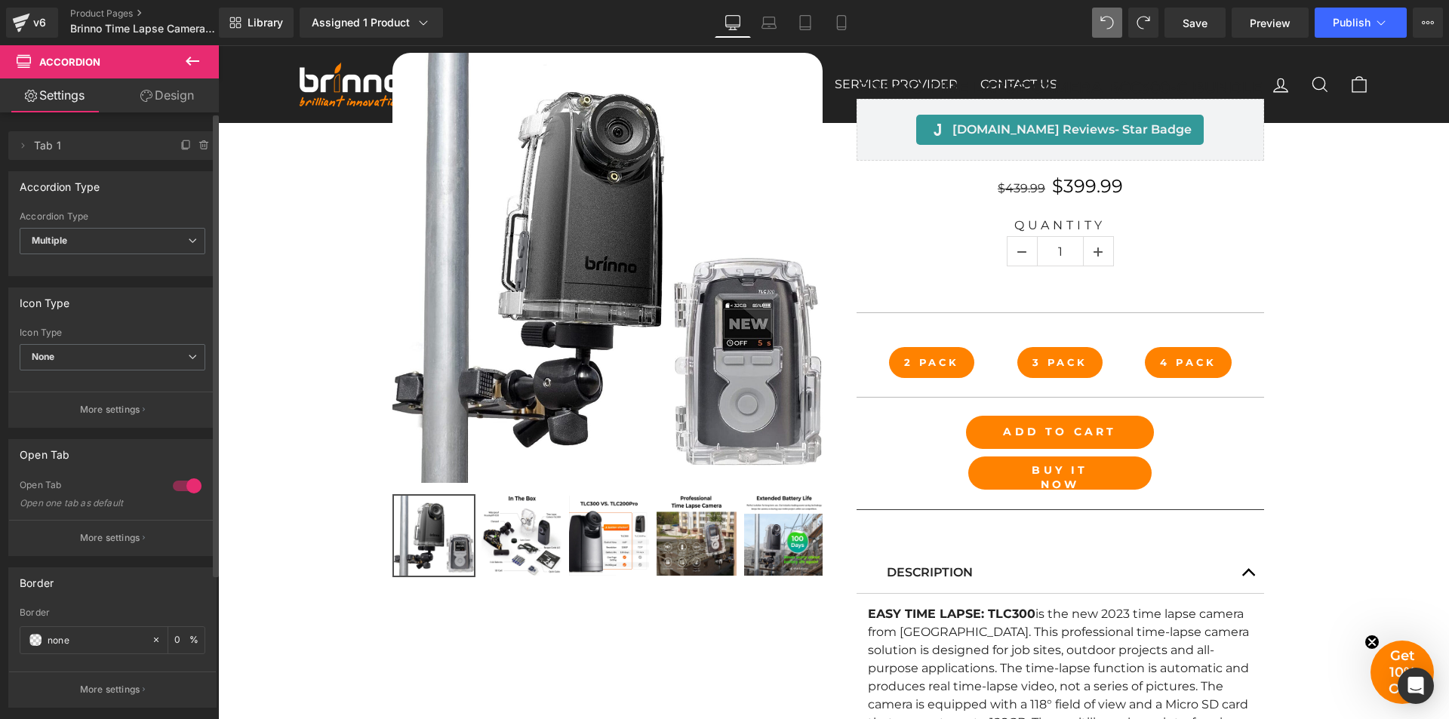
click at [95, 505] on div "Open one tab as default" at bounding box center [88, 503] width 136 height 11
click at [180, 488] on div at bounding box center [187, 486] width 36 height 24
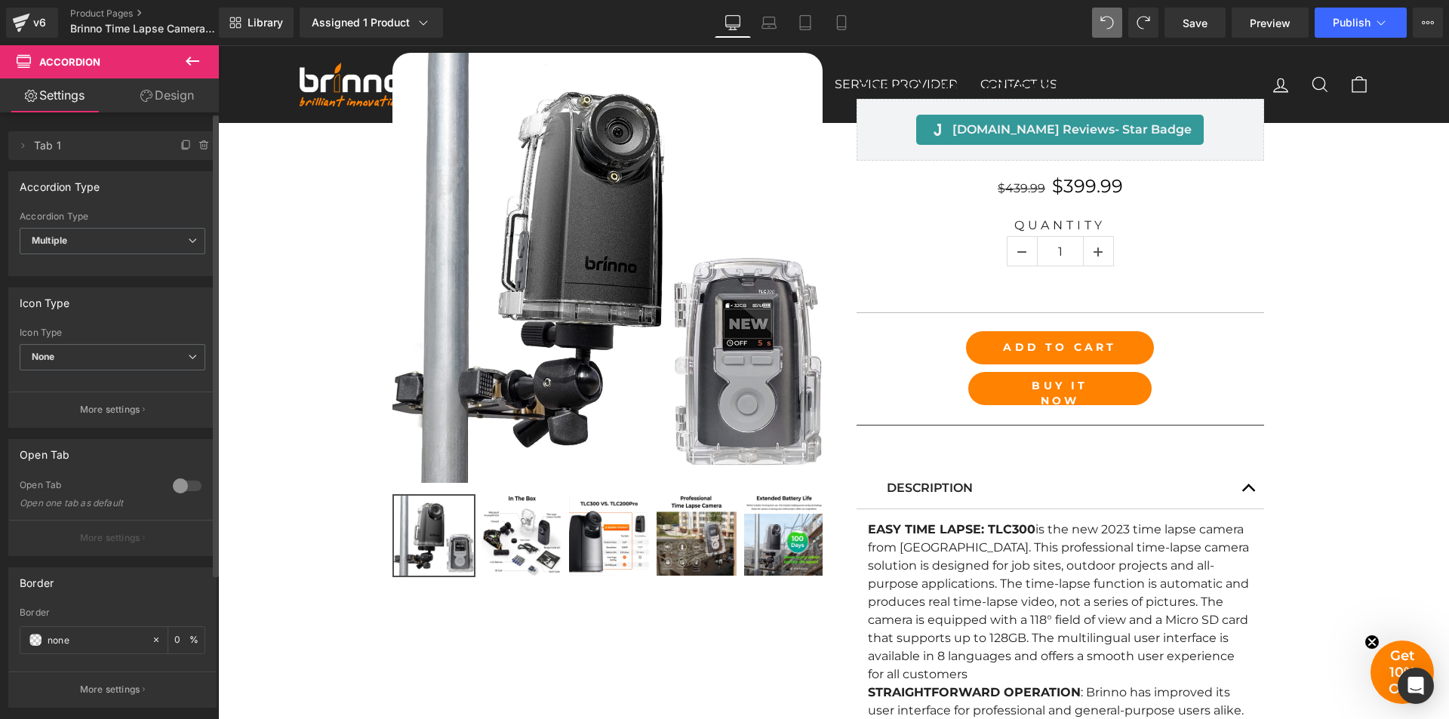
click at [180, 488] on div at bounding box center [187, 486] width 36 height 24
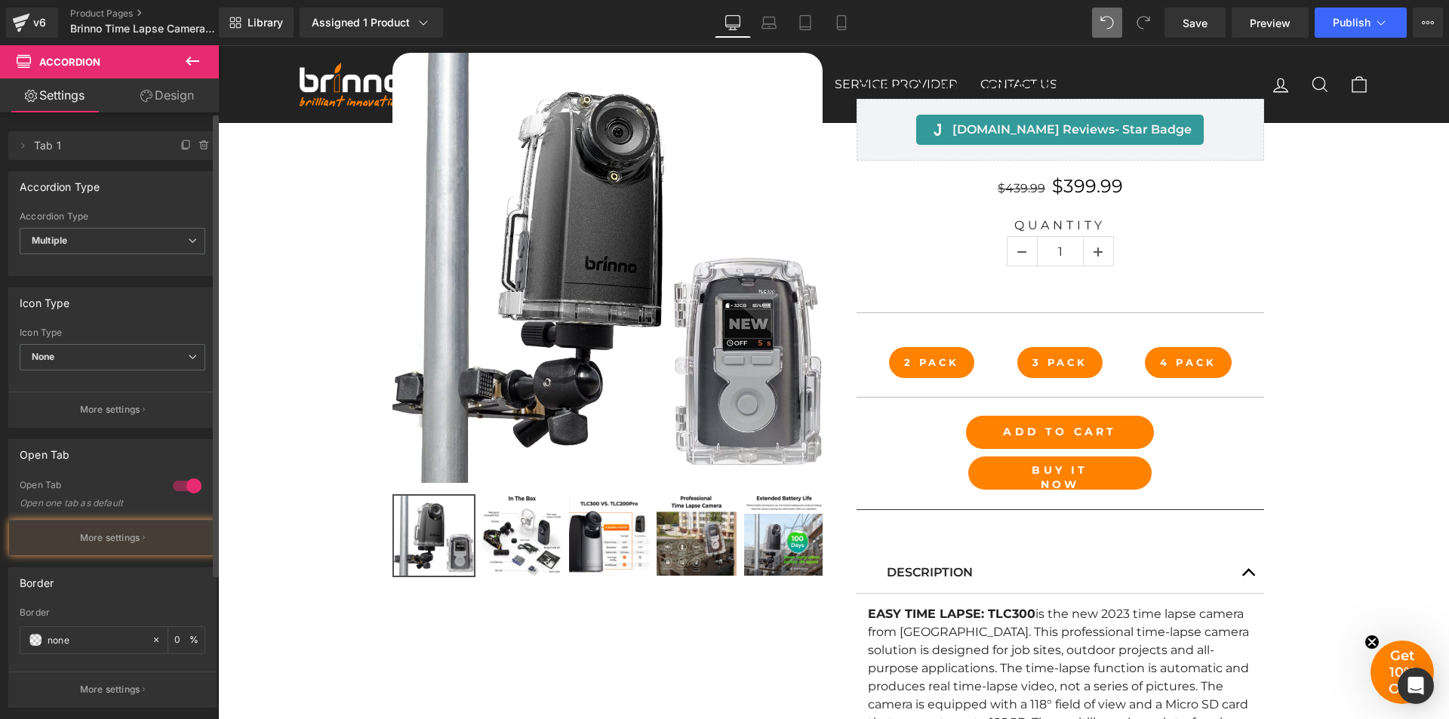
click at [180, 488] on div at bounding box center [187, 486] width 36 height 24
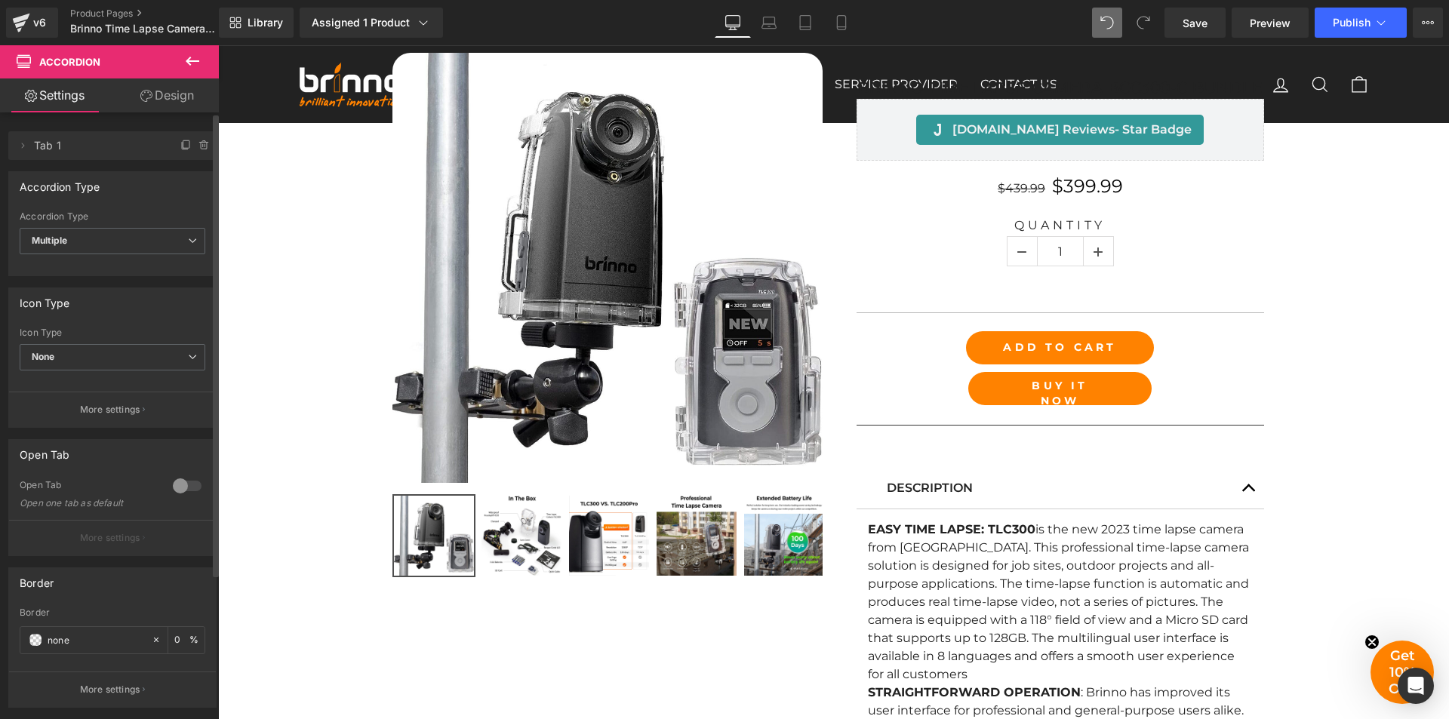
click at [180, 488] on div at bounding box center [187, 486] width 36 height 24
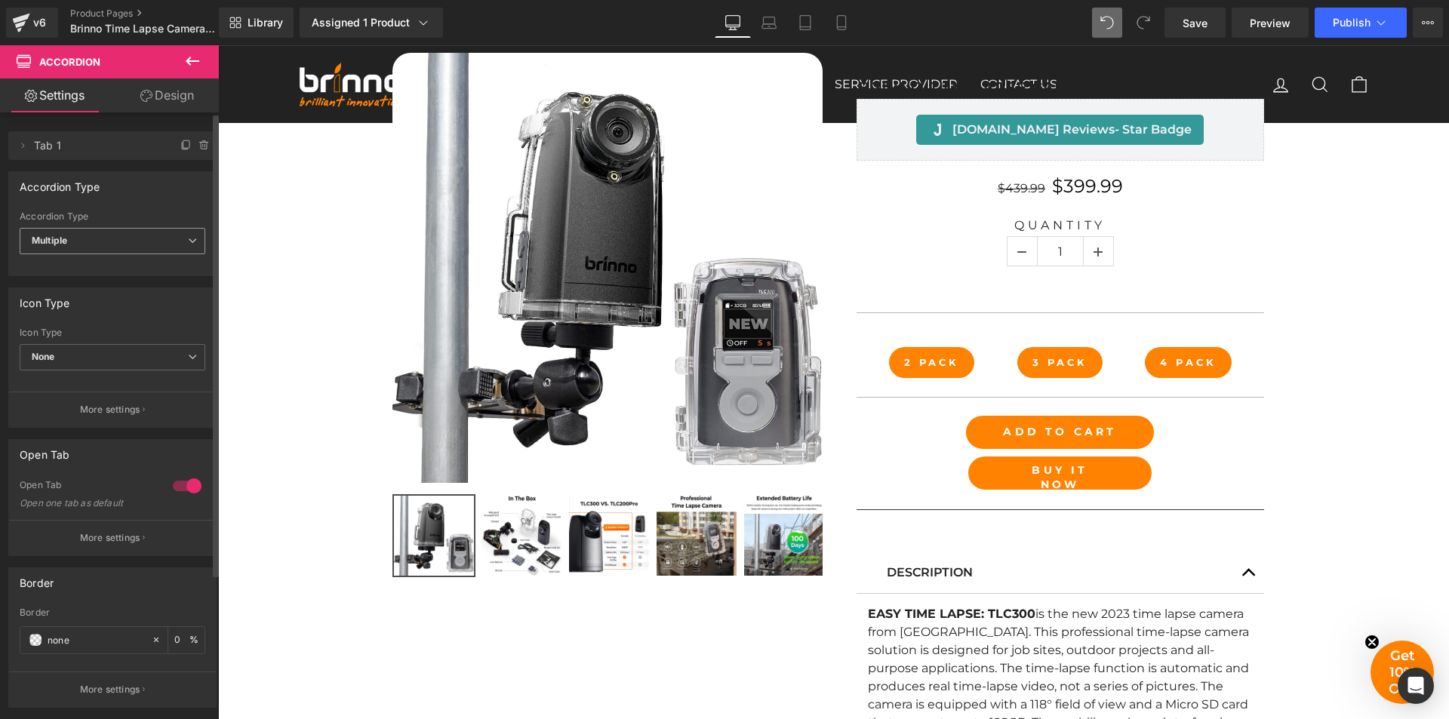
click at [134, 235] on span "Multiple" at bounding box center [113, 241] width 186 height 26
click at [127, 287] on li "Single" at bounding box center [110, 290] width 180 height 23
click at [69, 146] on span "Tab 1" at bounding box center [97, 145] width 127 height 29
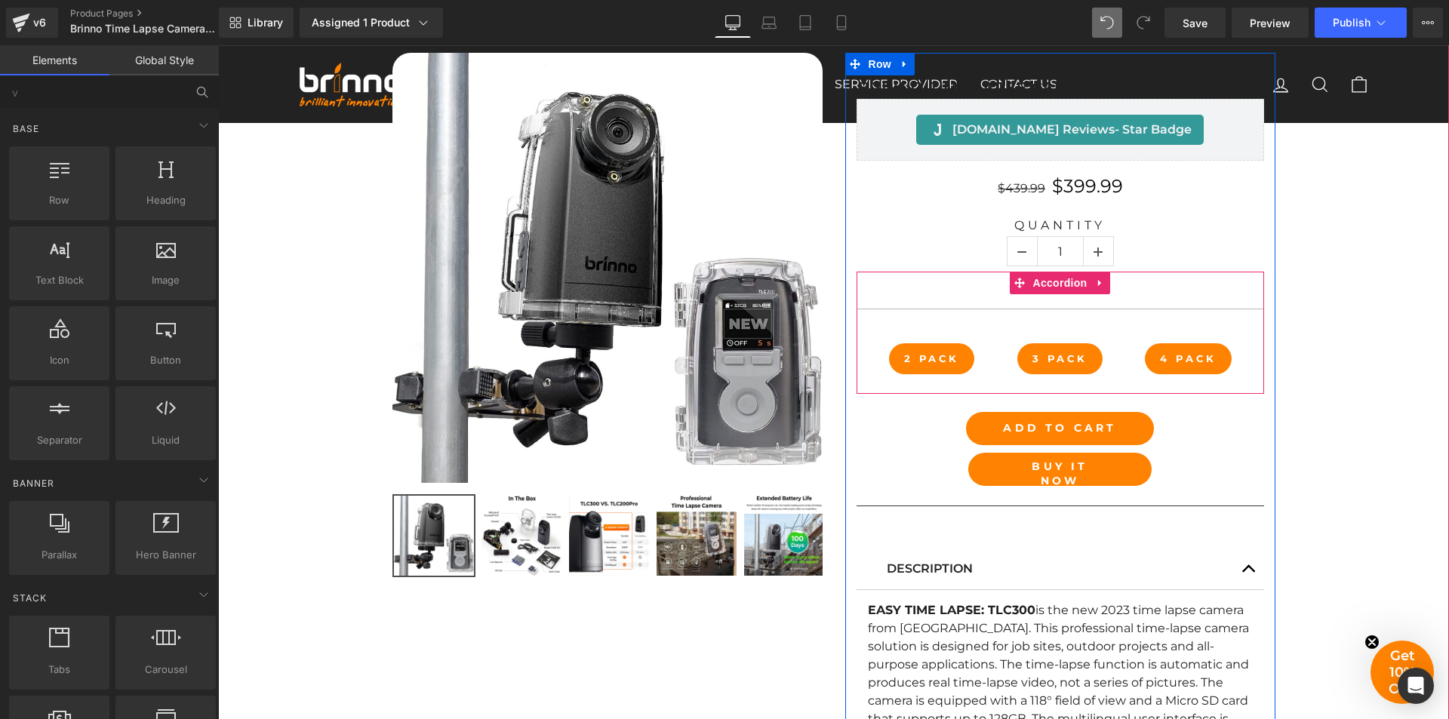
click at [957, 293] on div at bounding box center [1061, 291] width 408 height 38
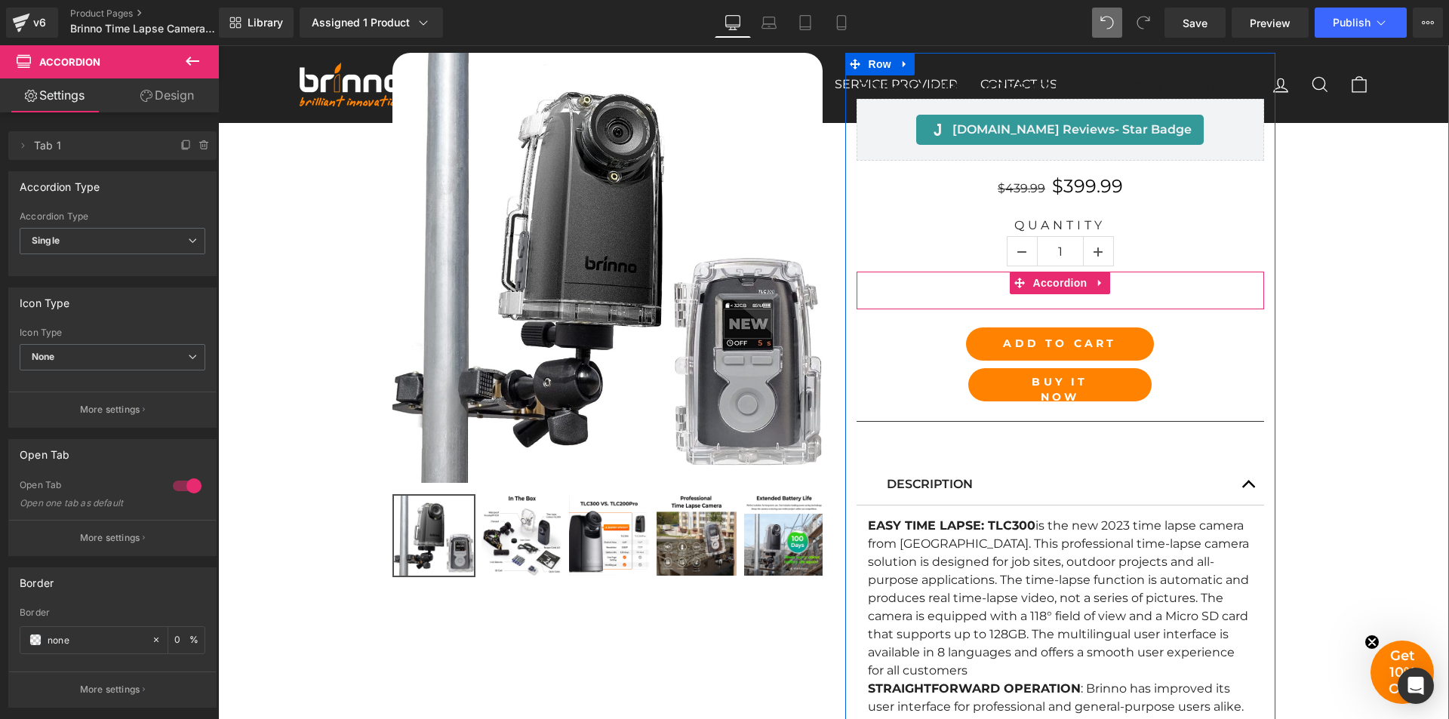
click at [960, 300] on div at bounding box center [1061, 291] width 408 height 38
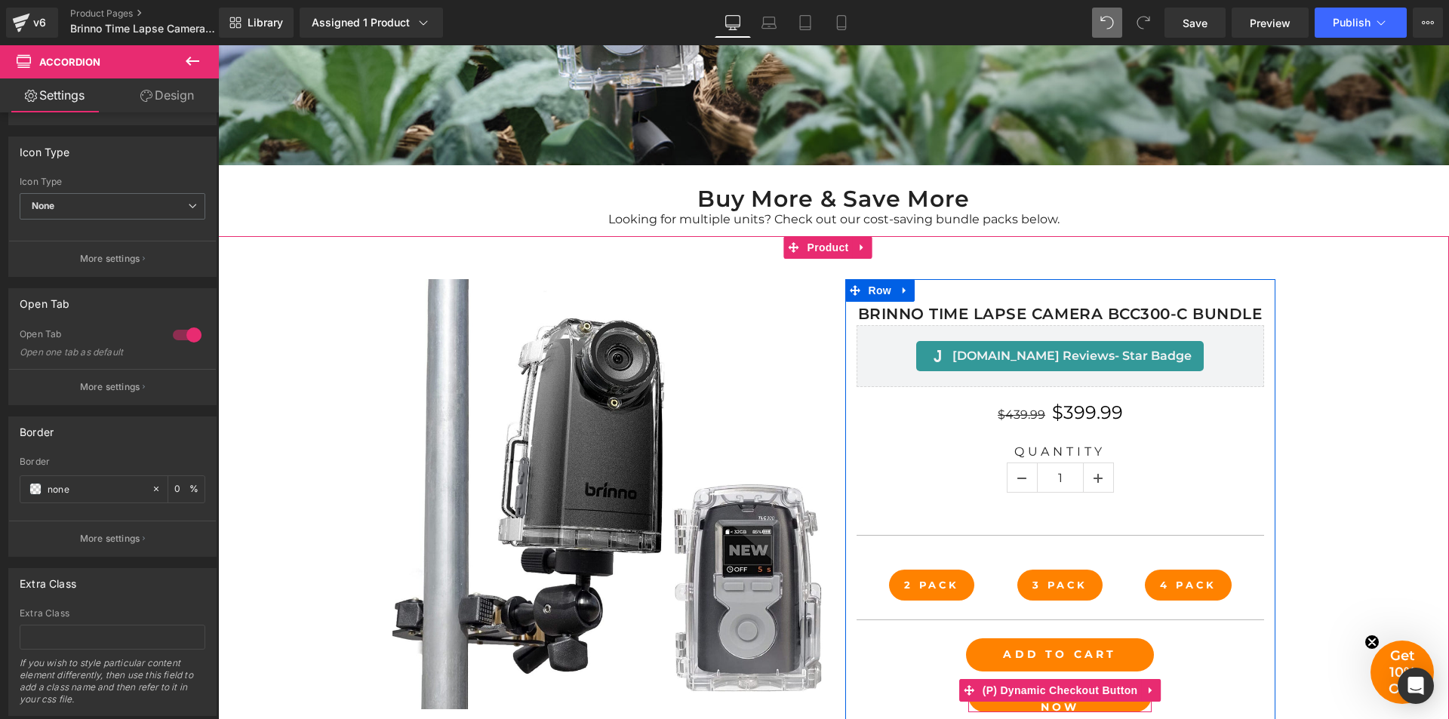
scroll to position [664, 0]
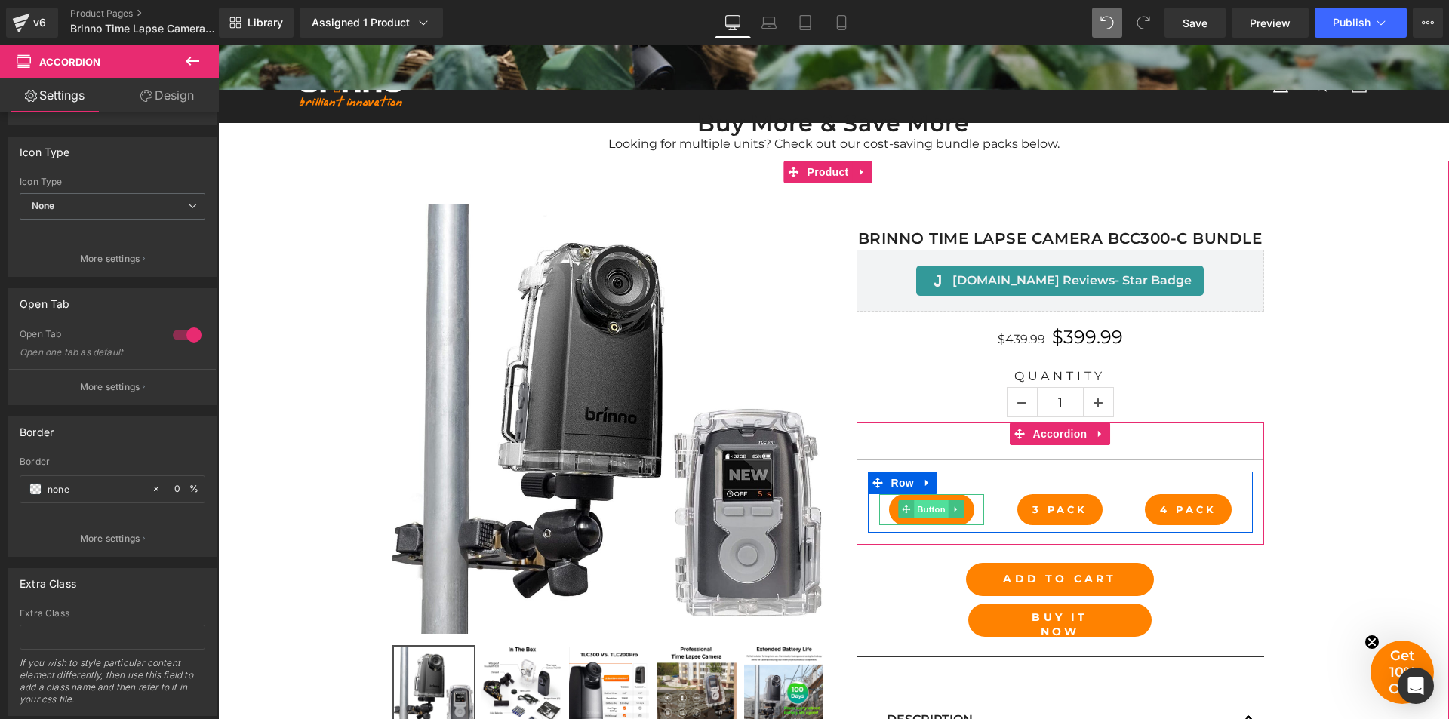
click at [924, 515] on span "Button" at bounding box center [932, 509] width 35 height 18
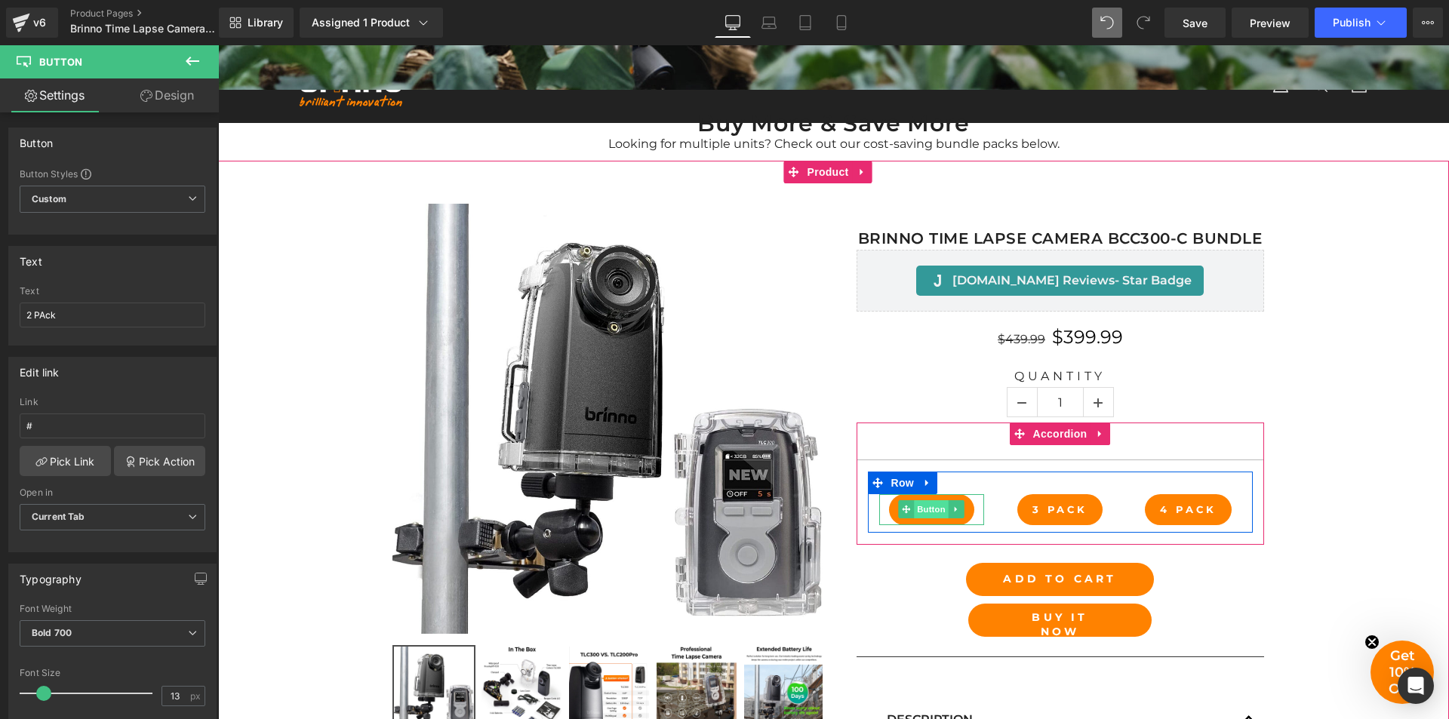
click at [919, 506] on span "Button" at bounding box center [932, 509] width 35 height 18
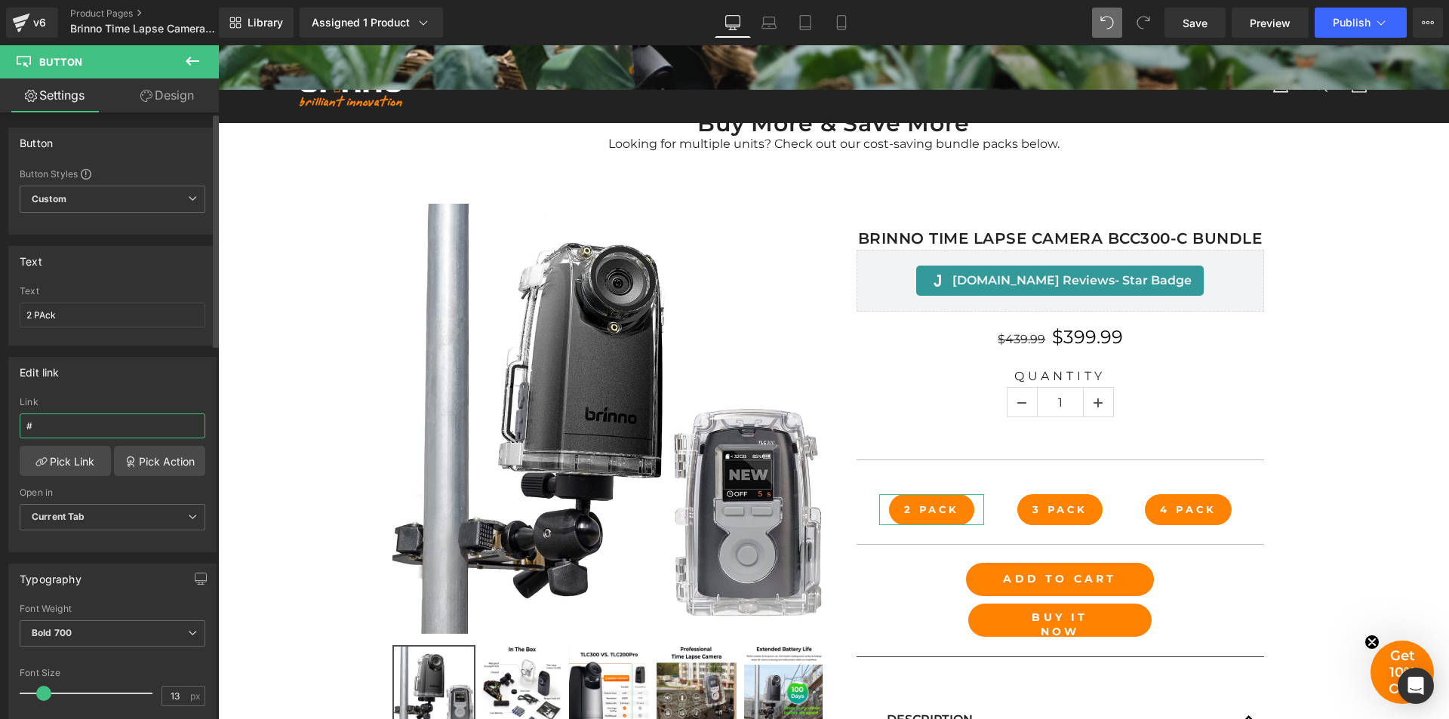
click at [101, 425] on input "#" at bounding box center [113, 426] width 186 height 25
paste input "[URL][DOMAIN_NAME]"
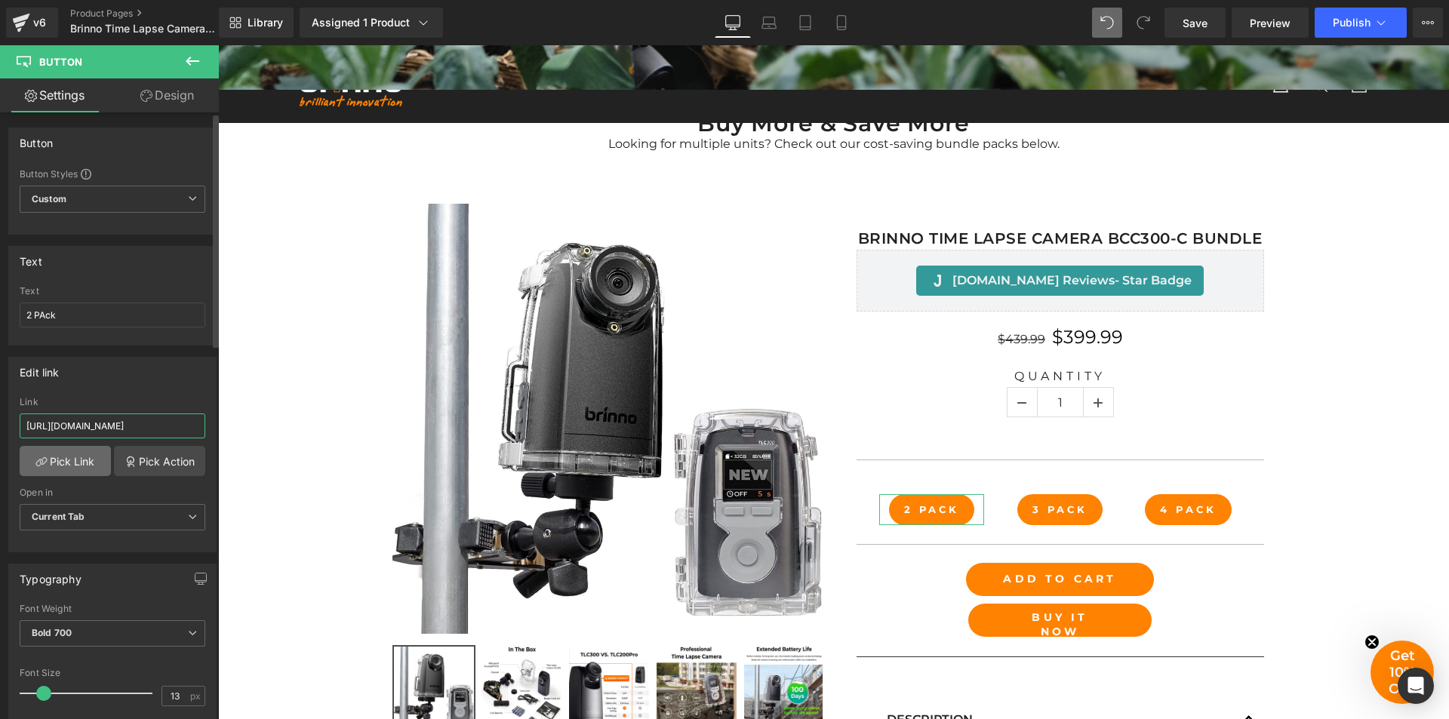
type input "[URL][DOMAIN_NAME]"
click at [86, 461] on link "Pick Link" at bounding box center [65, 461] width 91 height 30
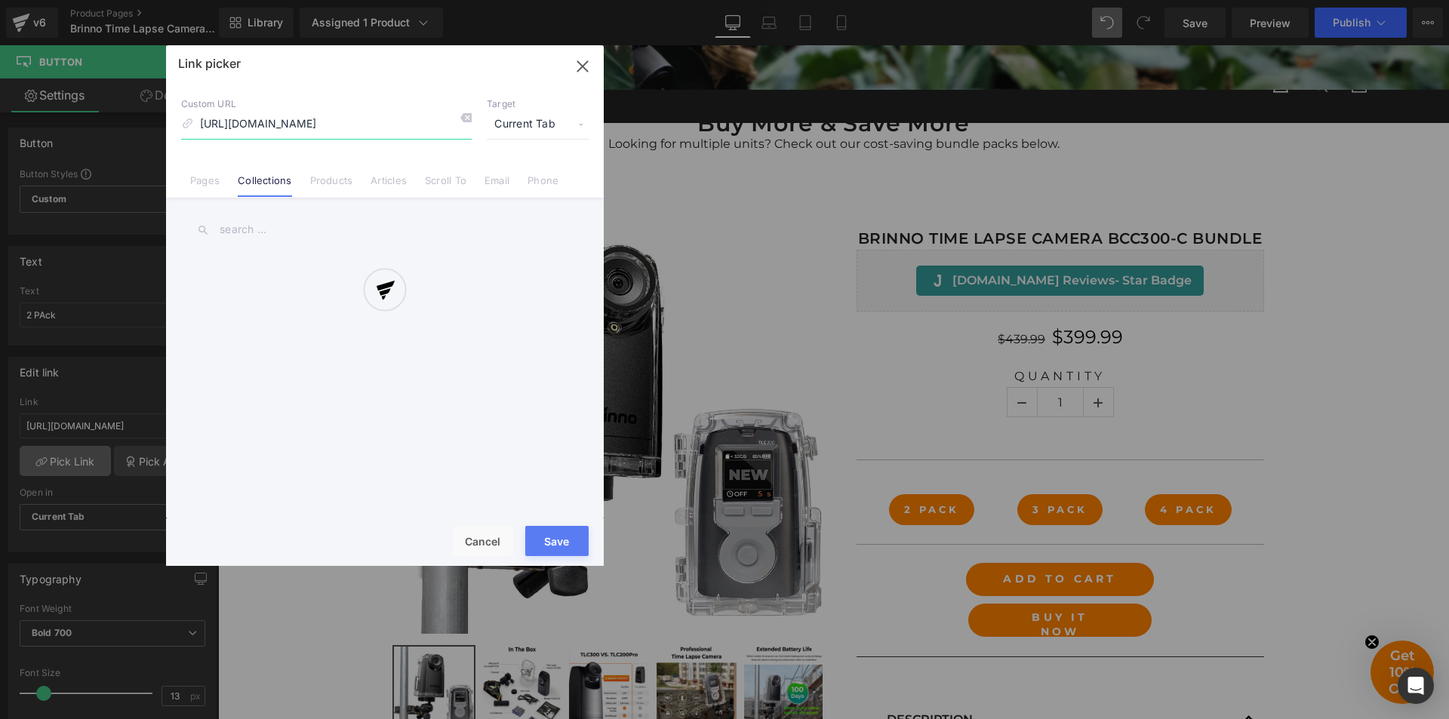
scroll to position [0, 262]
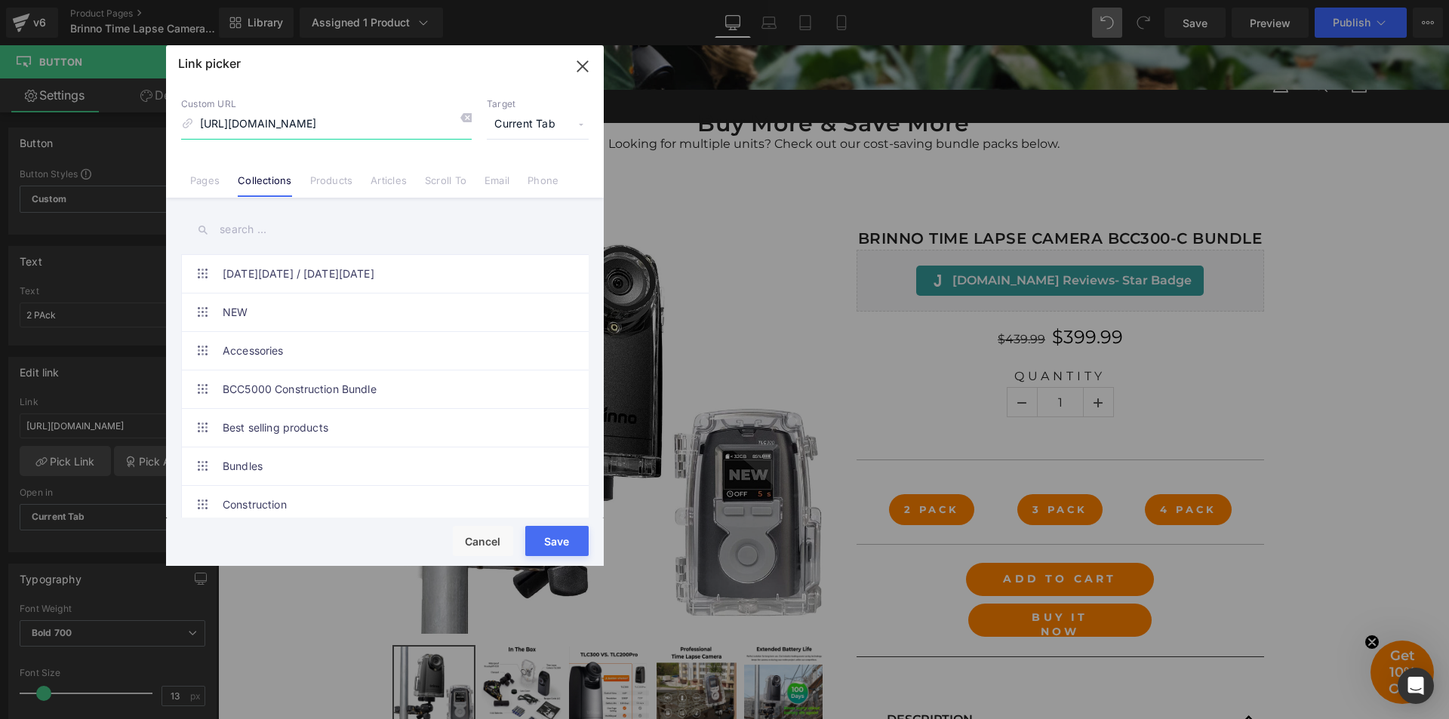
click at [422, 125] on input "[URL][DOMAIN_NAME]" at bounding box center [326, 124] width 291 height 29
click at [554, 128] on span "Current Tab" at bounding box center [538, 124] width 102 height 29
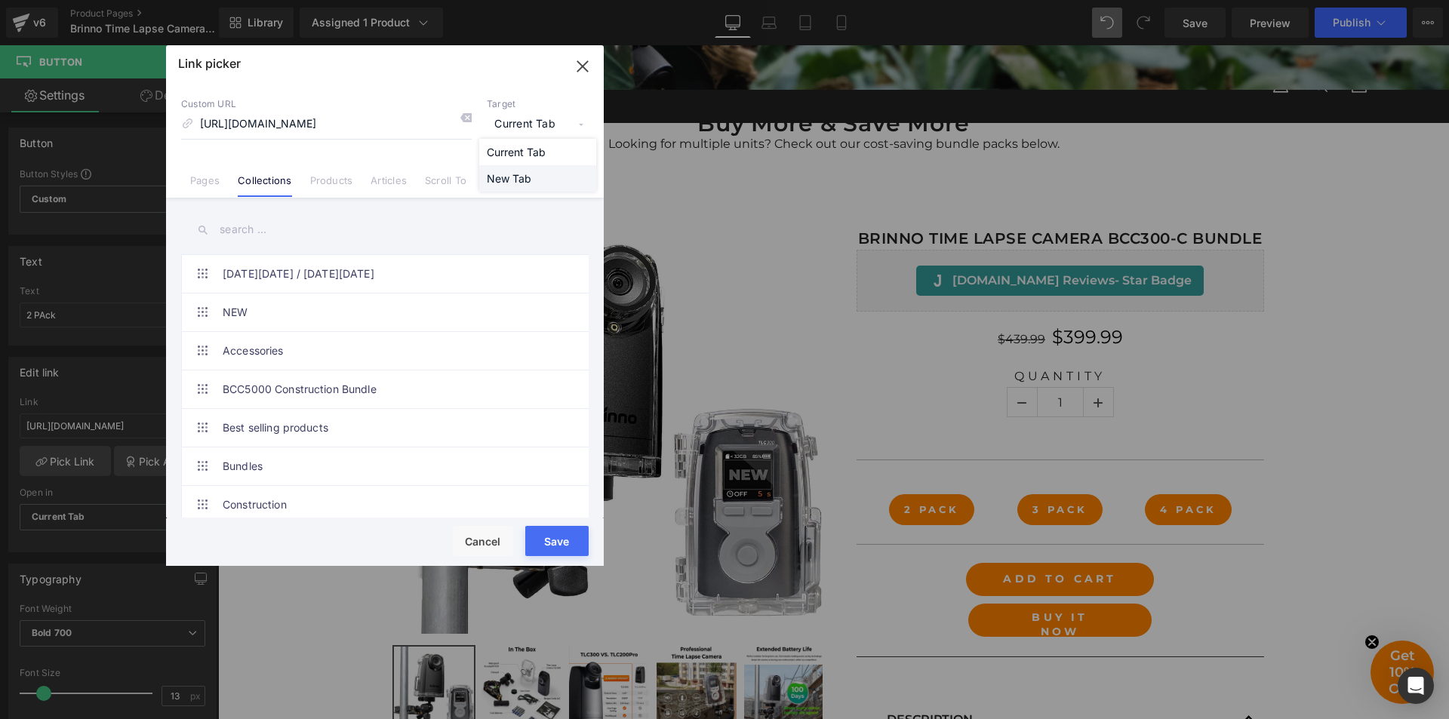
click at [537, 176] on li "New Tab" at bounding box center [537, 178] width 117 height 26
click at [549, 543] on button "Save" at bounding box center [556, 541] width 63 height 30
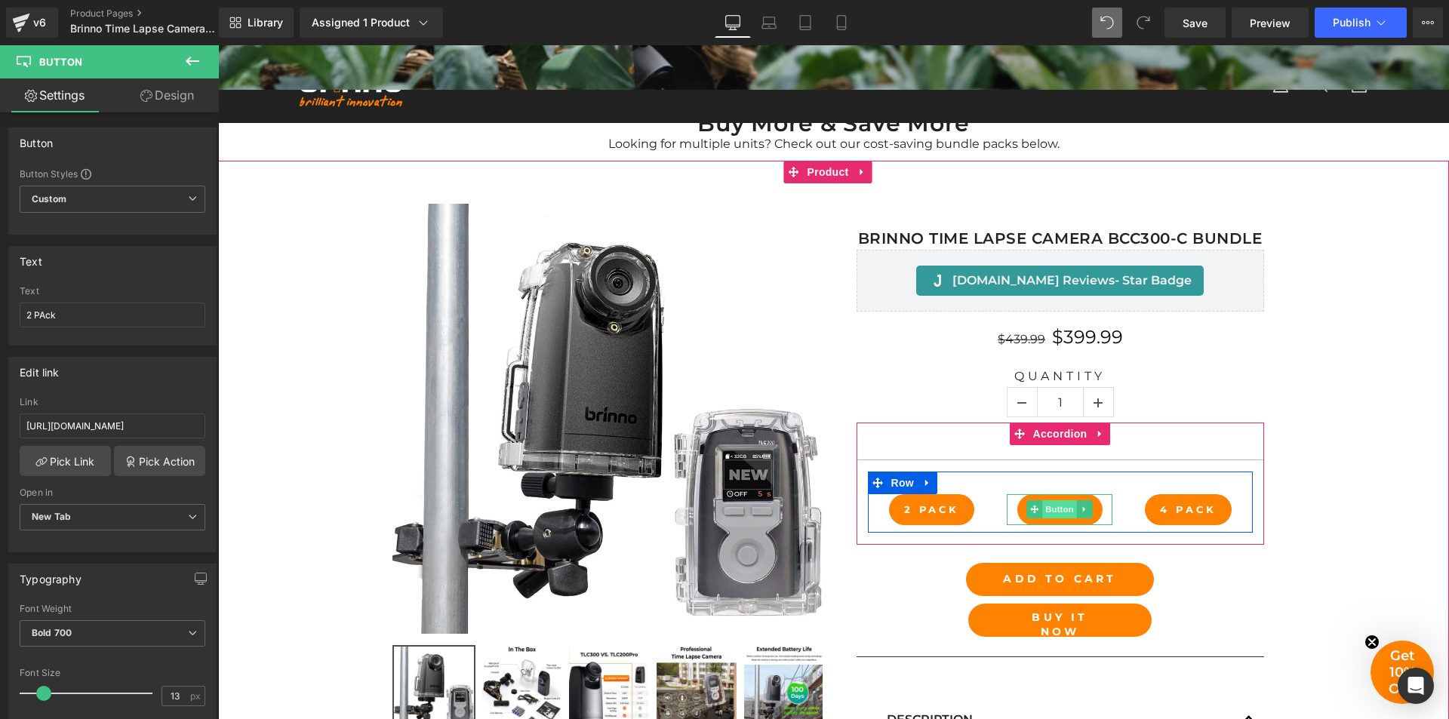
click at [1051, 509] on span "Button" at bounding box center [1060, 509] width 35 height 18
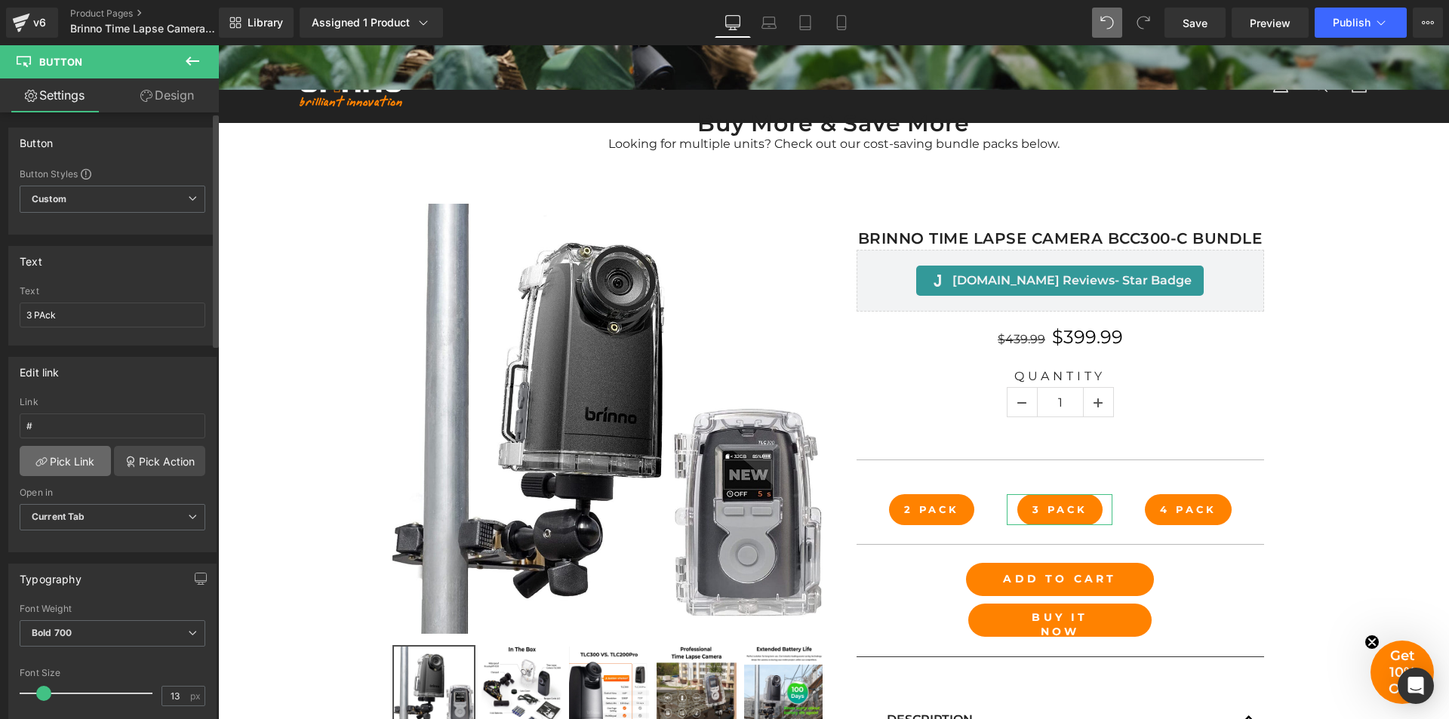
click at [69, 455] on link "Pick Link" at bounding box center [65, 461] width 91 height 30
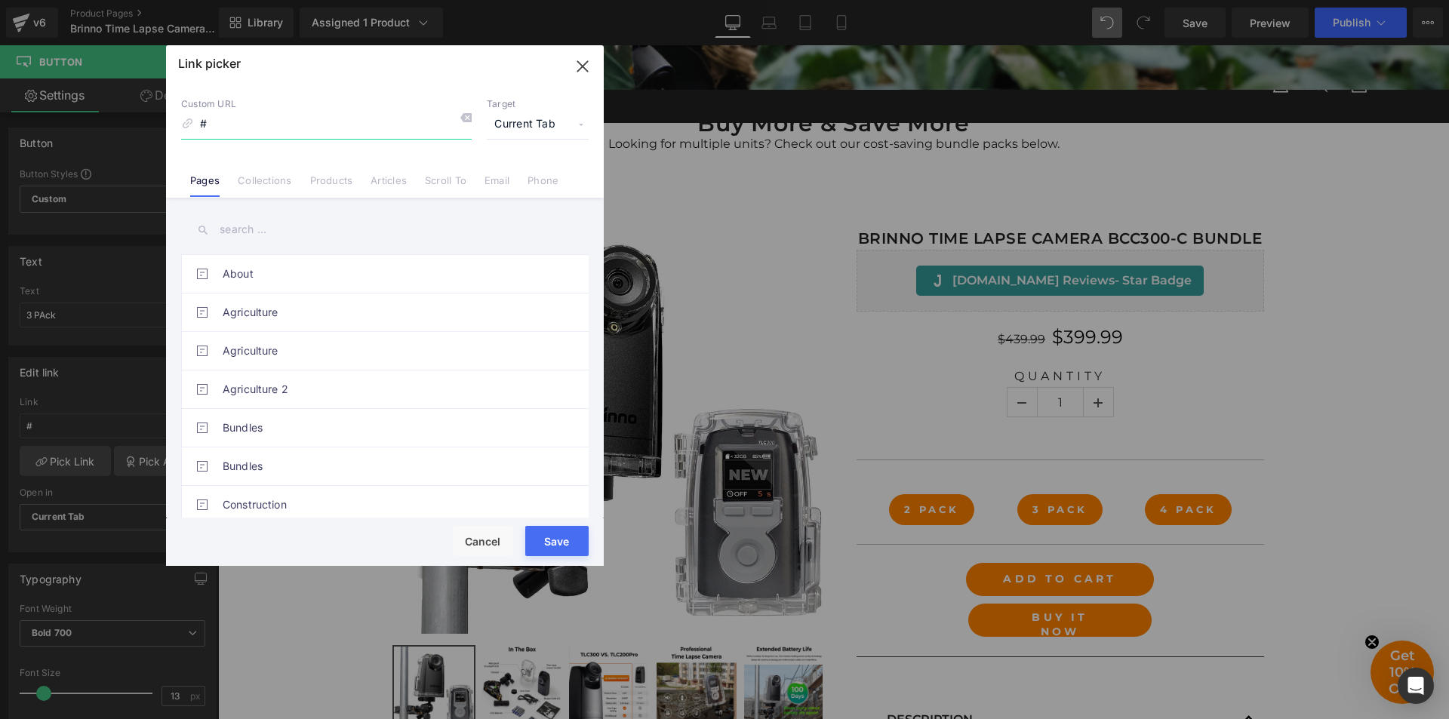
click at [327, 130] on input "#" at bounding box center [326, 124] width 291 height 29
paste input "[URL][DOMAIN_NAME]"
type input "[URL][DOMAIN_NAME]"
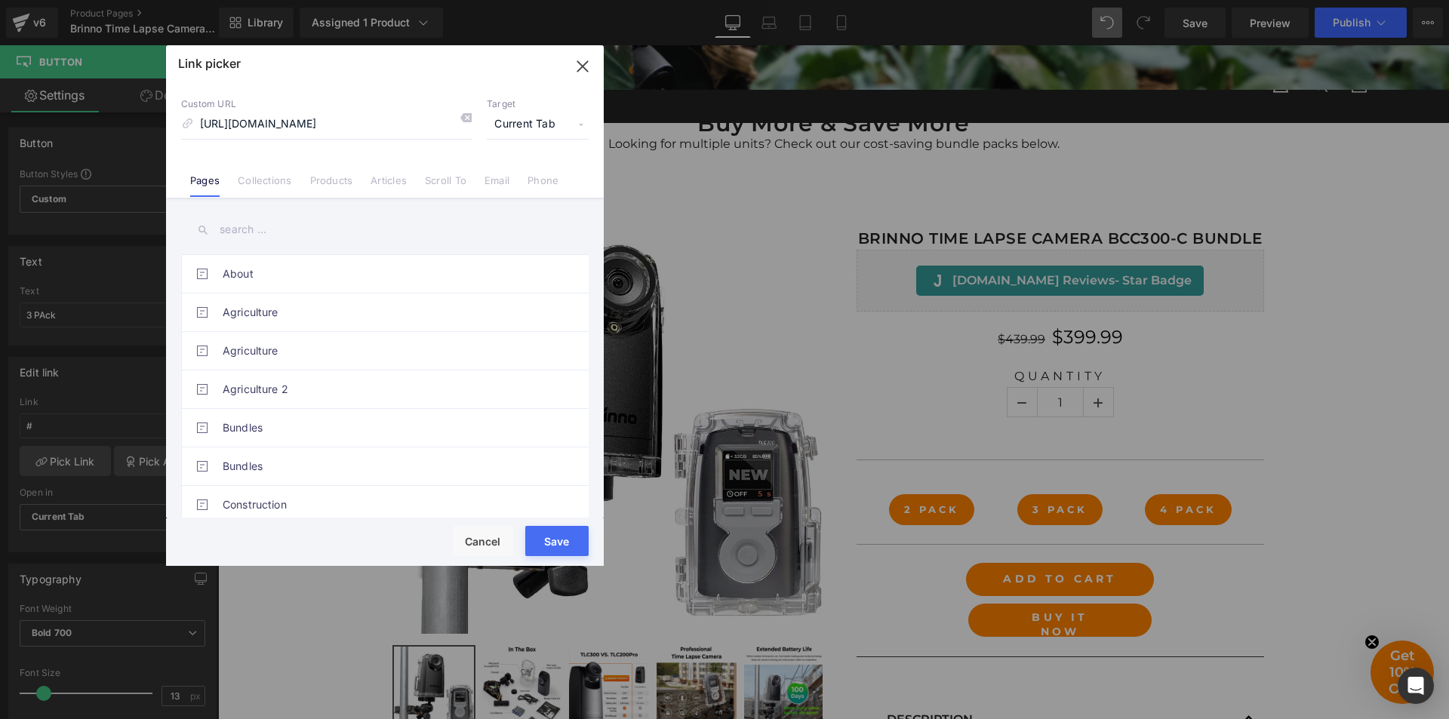
scroll to position [0, 0]
click at [571, 128] on span "Current Tab" at bounding box center [538, 124] width 102 height 29
click at [537, 148] on li "Current Tab" at bounding box center [537, 152] width 117 height 26
click at [545, 544] on button "Save" at bounding box center [556, 541] width 63 height 30
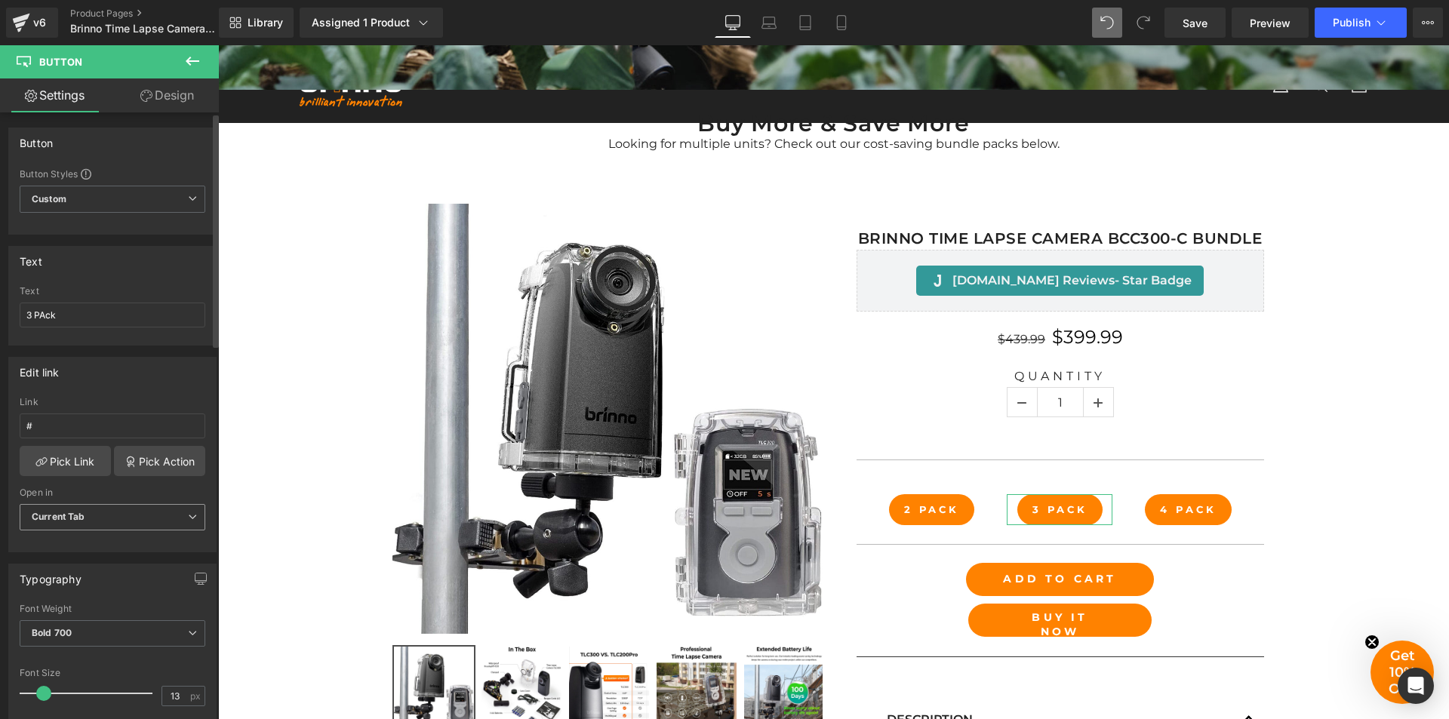
click at [128, 513] on span "Current Tab" at bounding box center [113, 517] width 186 height 26
click at [133, 562] on li "New Tab" at bounding box center [110, 567] width 180 height 23
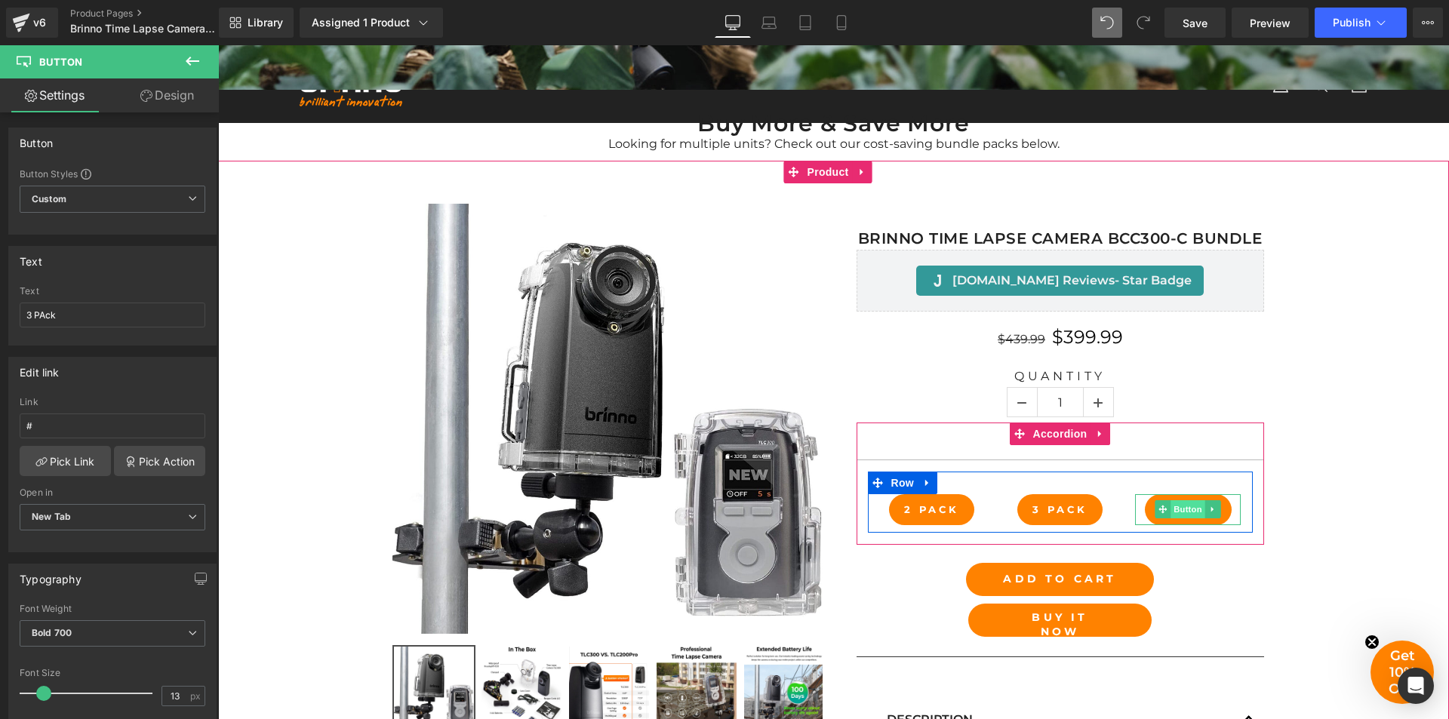
click at [1177, 507] on span "Button" at bounding box center [1188, 509] width 35 height 18
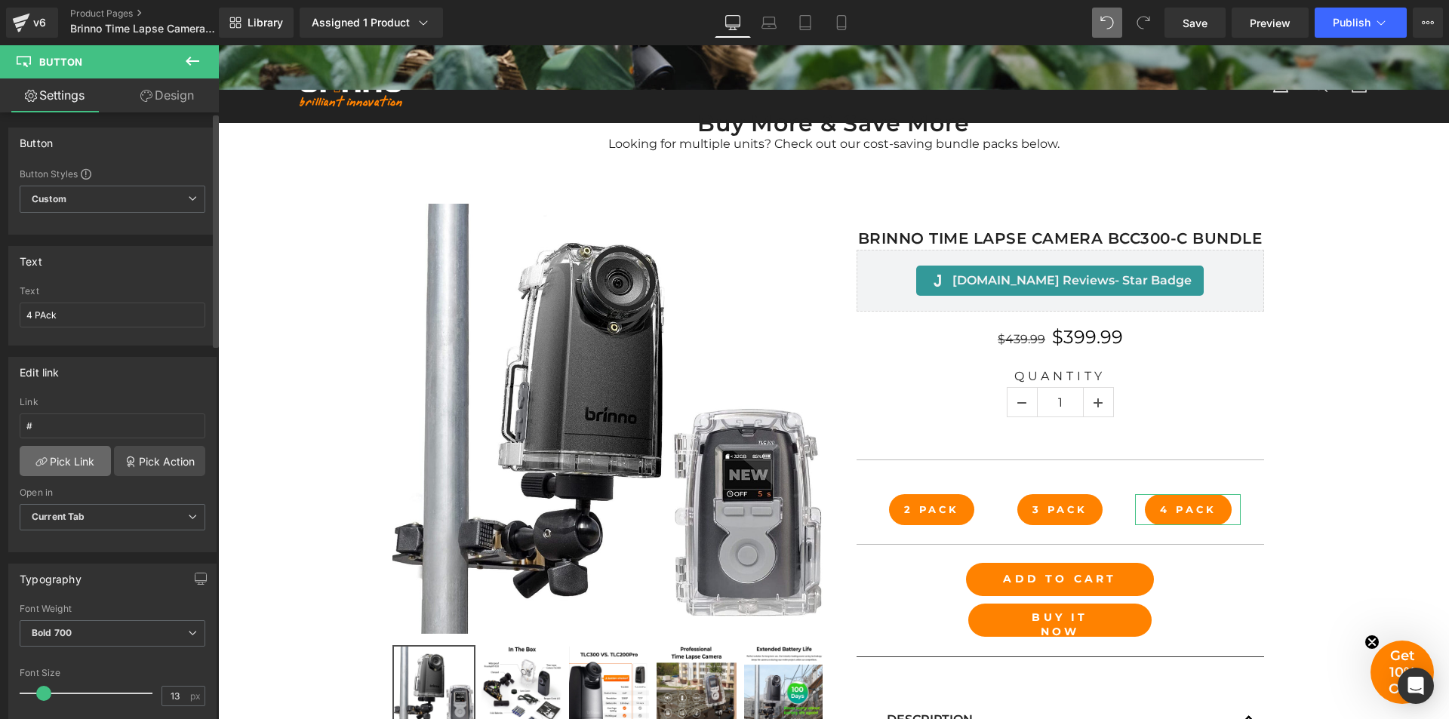
click at [59, 469] on link "Pick Link" at bounding box center [65, 461] width 91 height 30
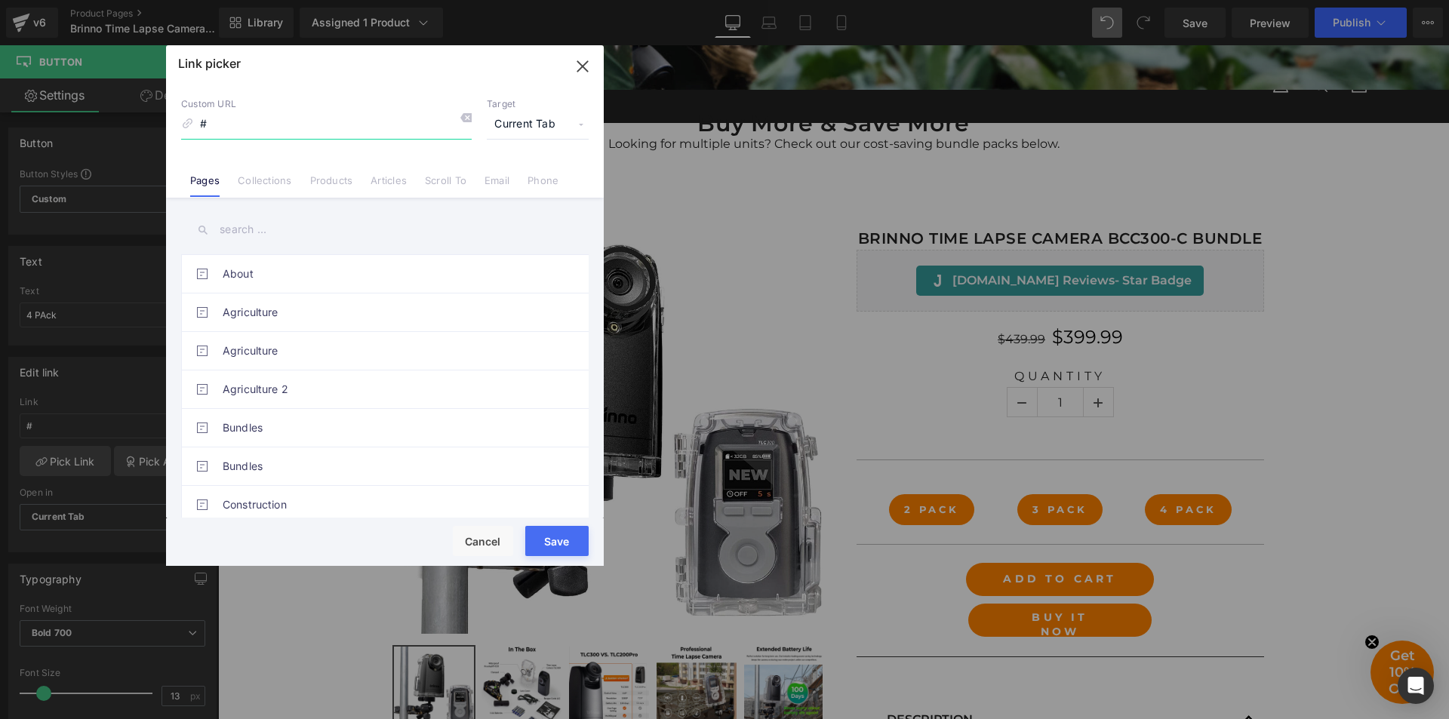
click at [312, 122] on input "#" at bounding box center [326, 124] width 291 height 29
paste input "[URL][DOMAIN_NAME]"
click at [312, 122] on input "[URL][DOMAIN_NAME]" at bounding box center [326, 124] width 291 height 29
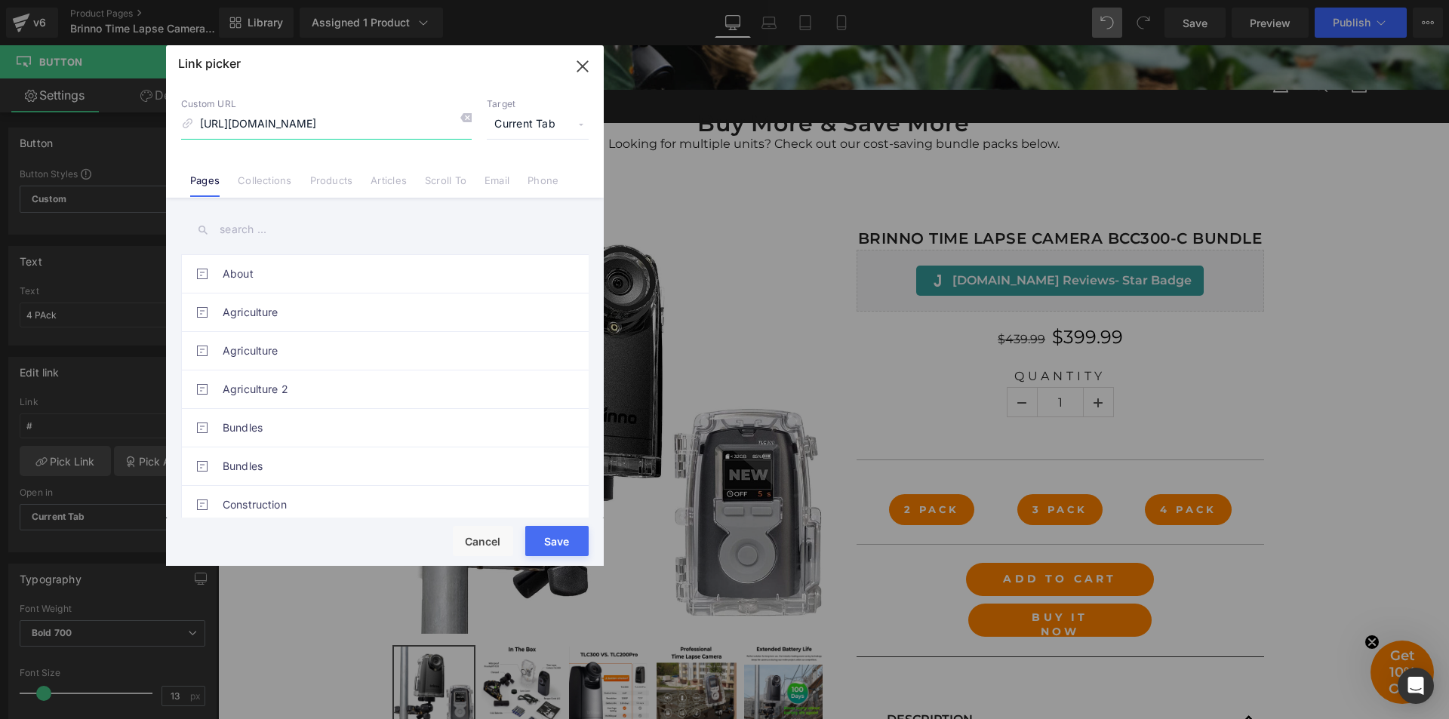
click at [312, 122] on input "[URL][DOMAIN_NAME]" at bounding box center [326, 124] width 291 height 29
paste input "[URL][DOMAIN_NAME]"
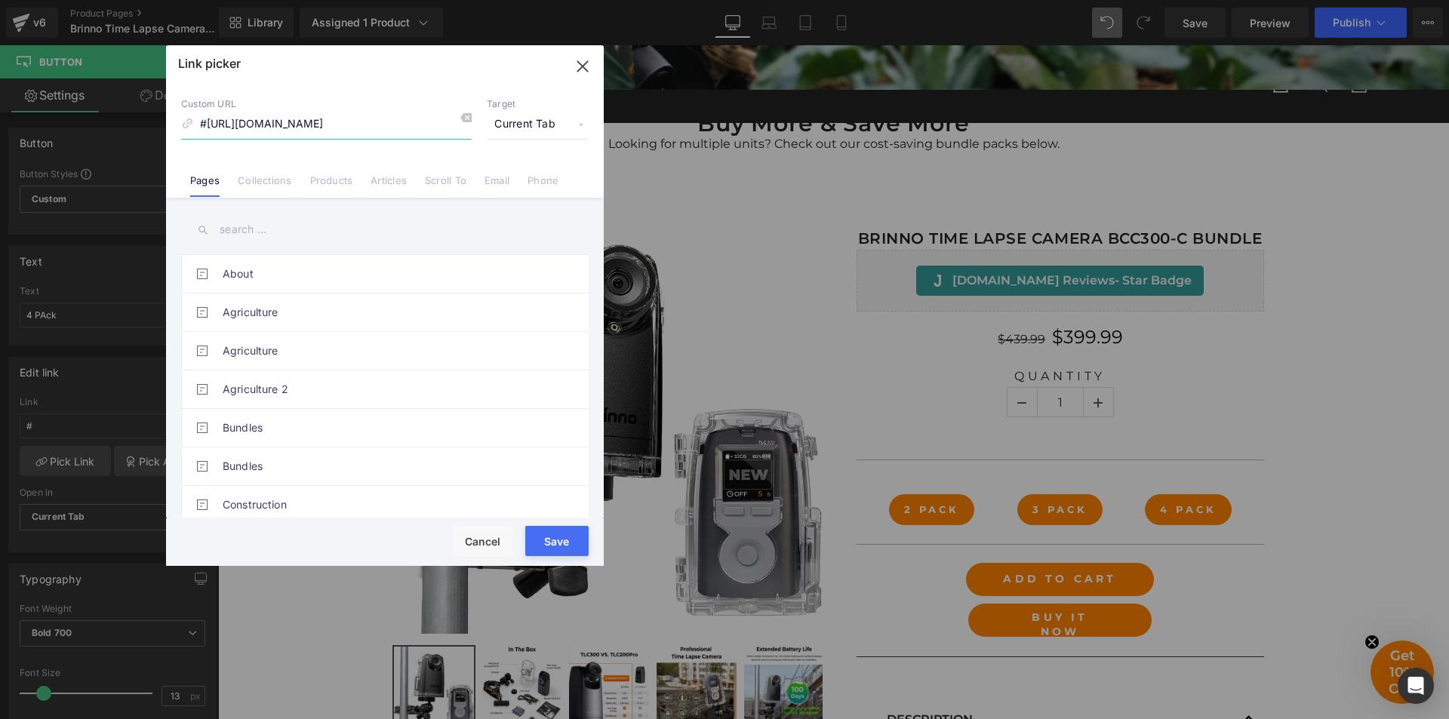
click at [312, 122] on input "#[URL][DOMAIN_NAME]" at bounding box center [326, 124] width 291 height 29
paste input
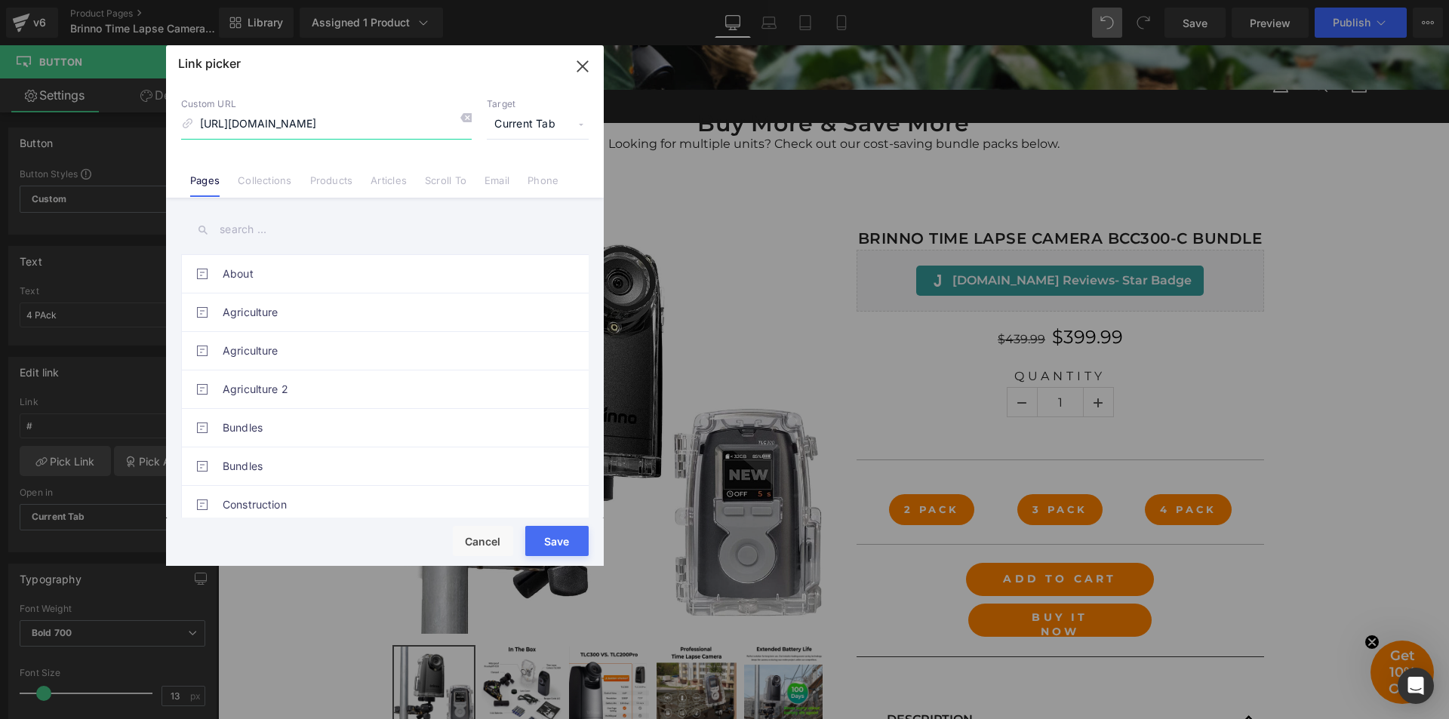
type input "[URL][DOMAIN_NAME]"
click at [546, 122] on span "Current Tab" at bounding box center [538, 124] width 102 height 29
click at [530, 175] on li "New Tab" at bounding box center [537, 178] width 117 height 26
click at [563, 540] on button "Save" at bounding box center [556, 541] width 63 height 30
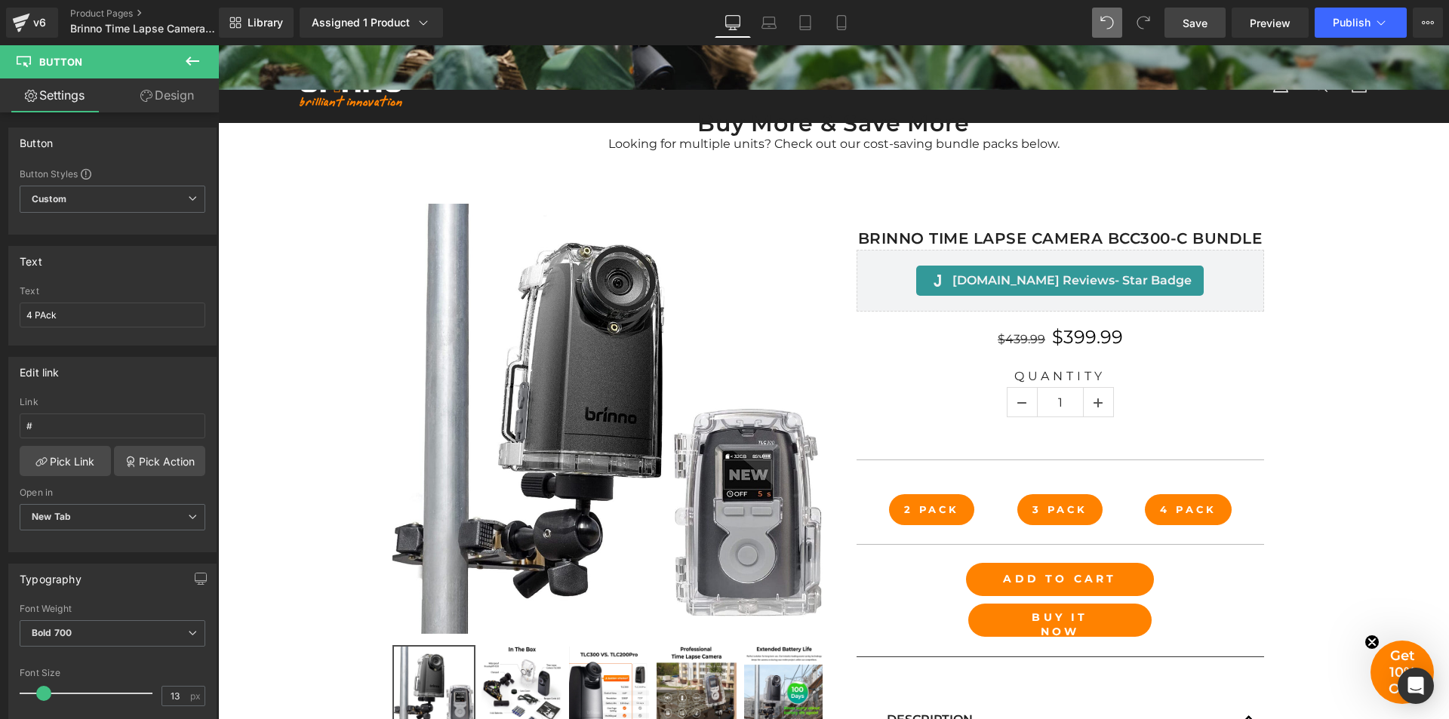
click at [1196, 27] on span "Save" at bounding box center [1195, 23] width 25 height 16
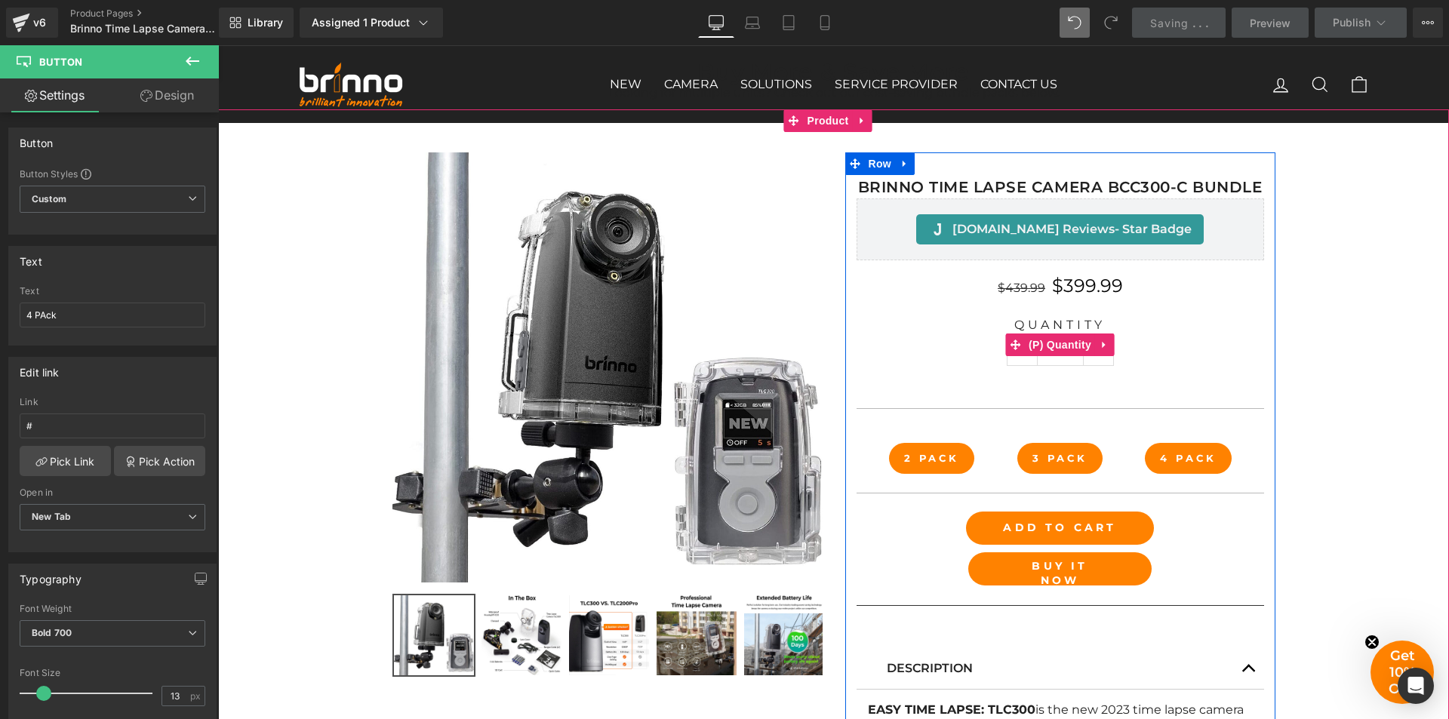
scroll to position [740, 0]
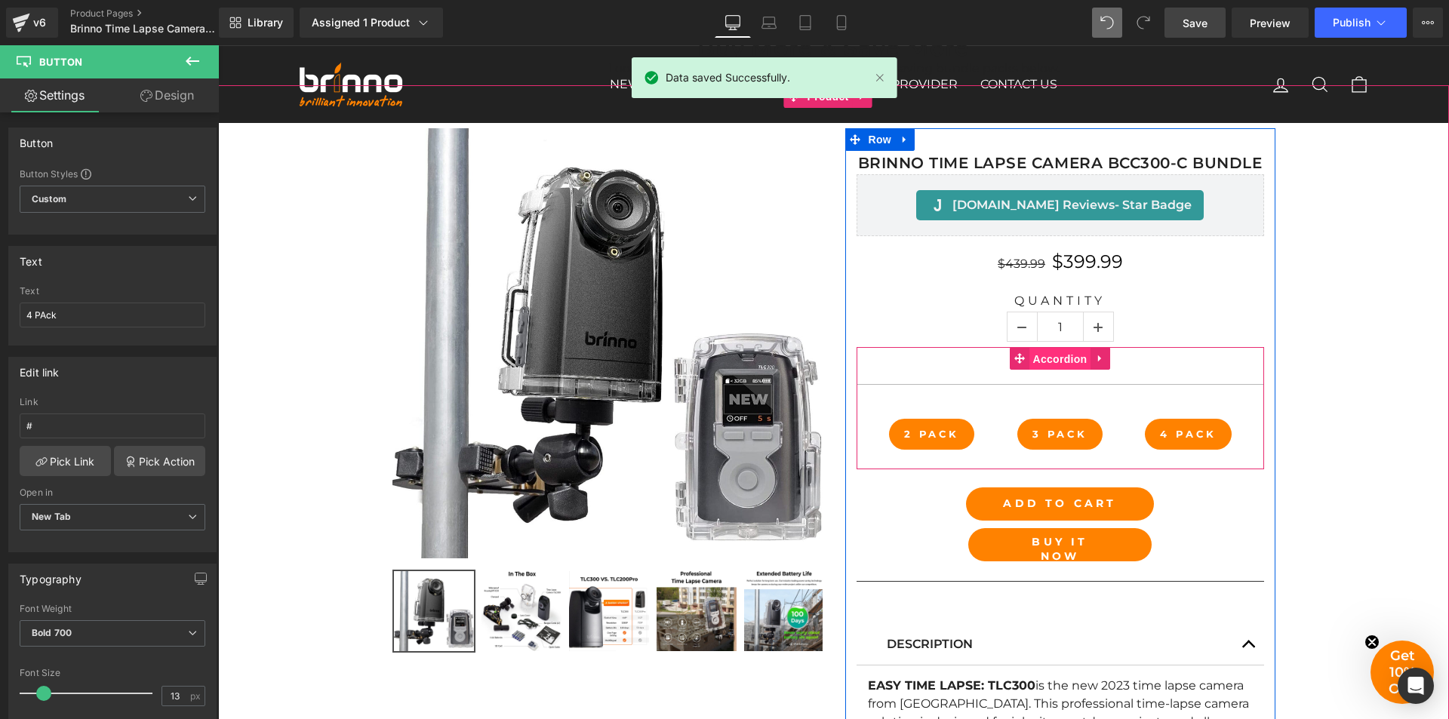
click at [1057, 359] on span "Accordion" at bounding box center [1061, 359] width 62 height 23
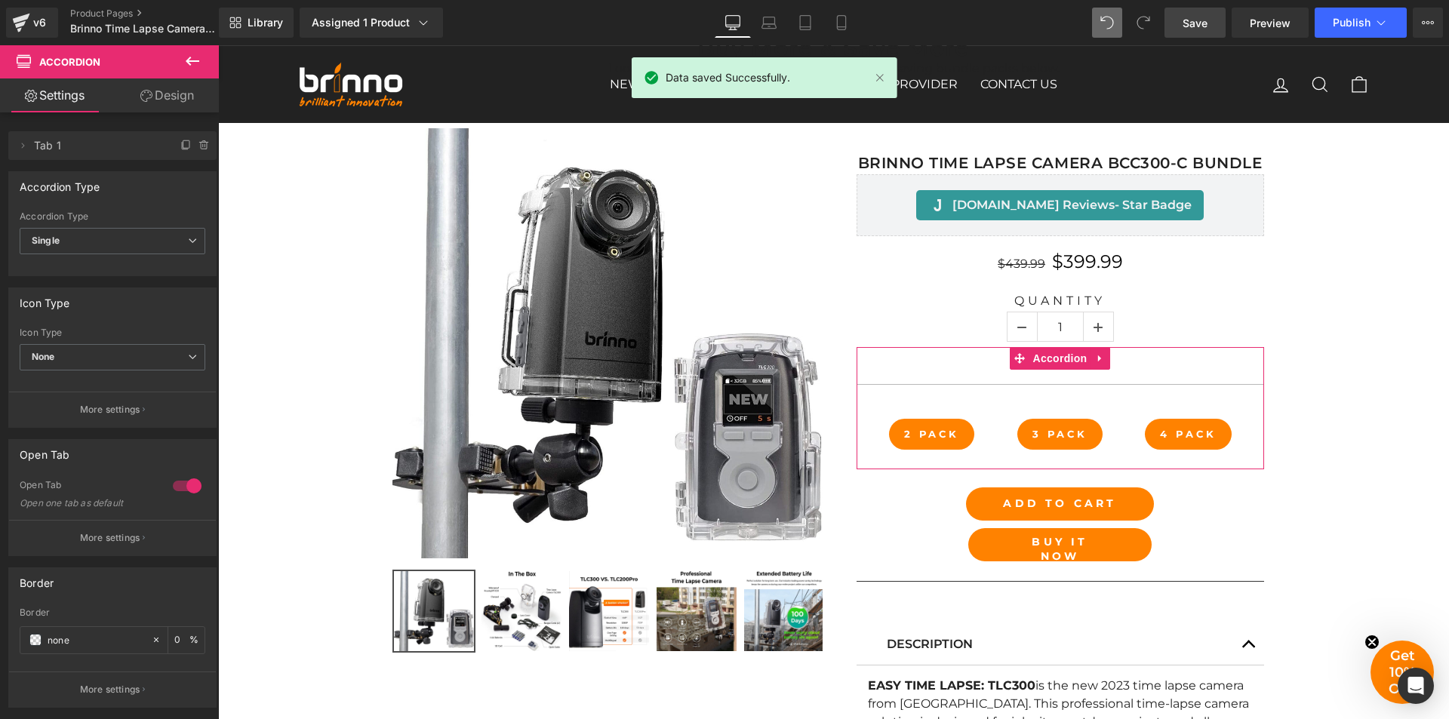
click at [184, 92] on link "Design" at bounding box center [166, 95] width 109 height 34
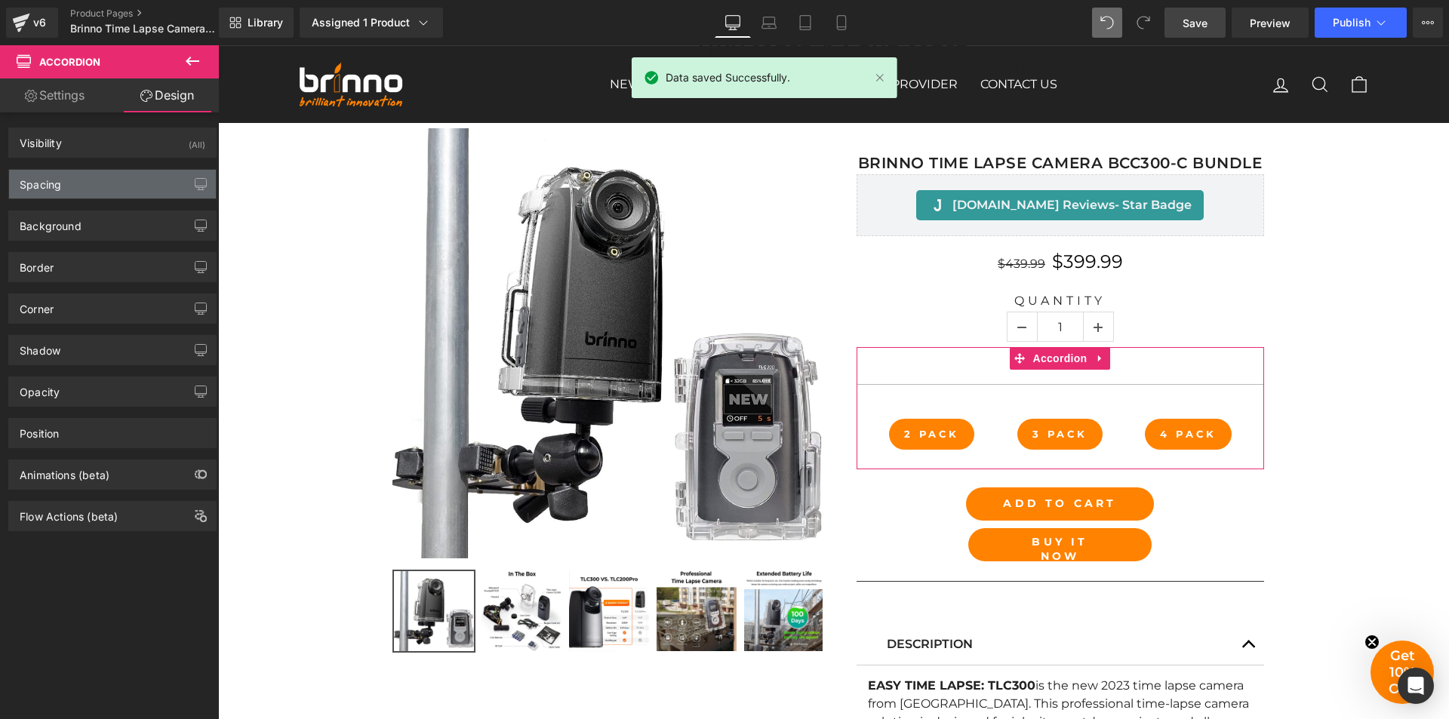
click at [52, 182] on div "Spacing" at bounding box center [41, 180] width 42 height 21
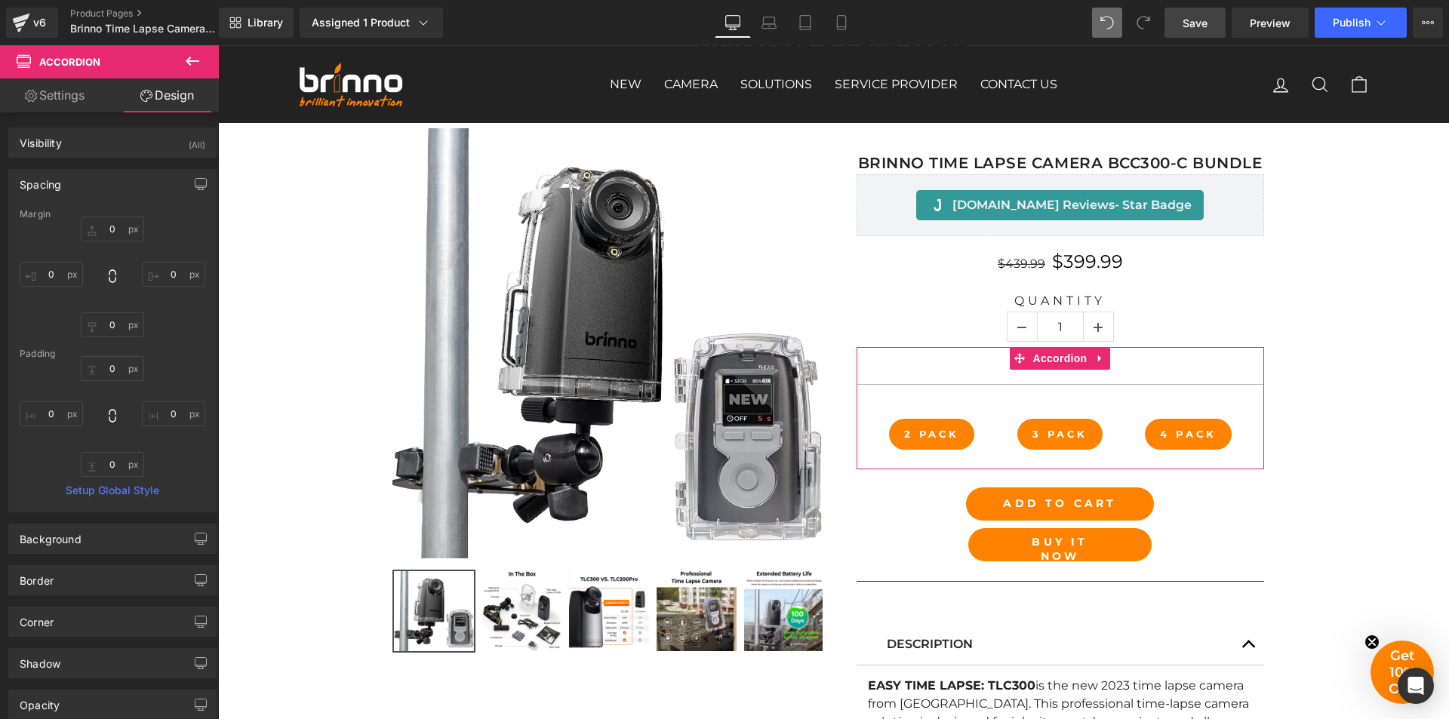
click at [52, 182] on div "Spacing" at bounding box center [41, 180] width 42 height 21
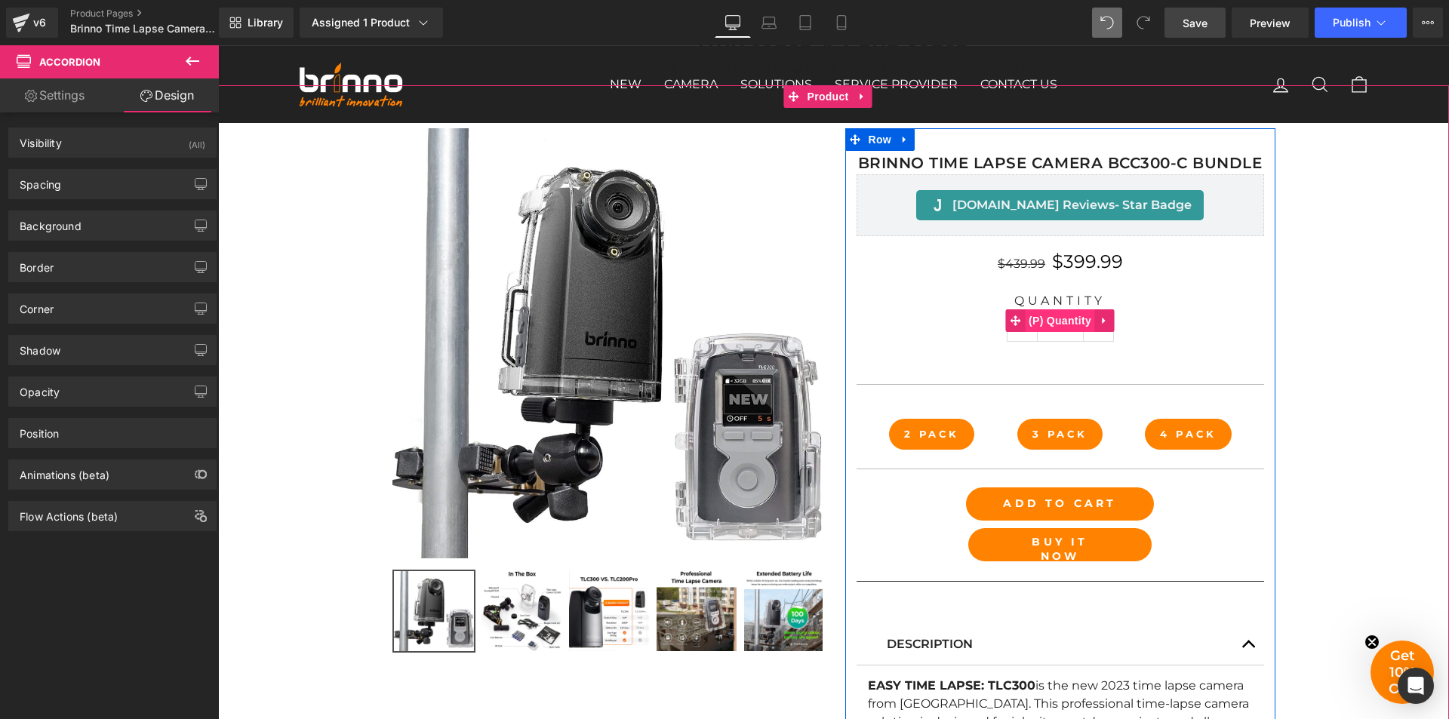
click at [1056, 322] on span "(P) Quantity" at bounding box center [1060, 320] width 70 height 23
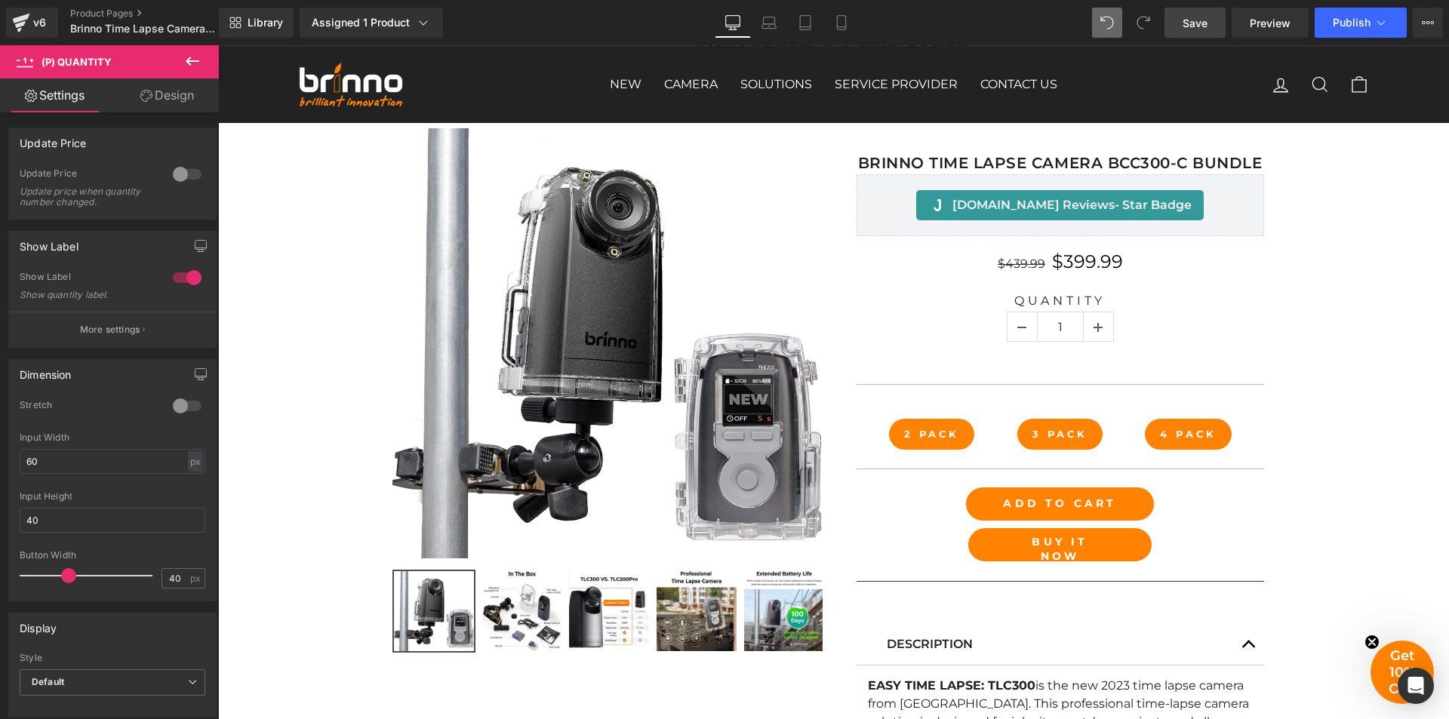
click at [179, 100] on link "Design" at bounding box center [166, 95] width 109 height 34
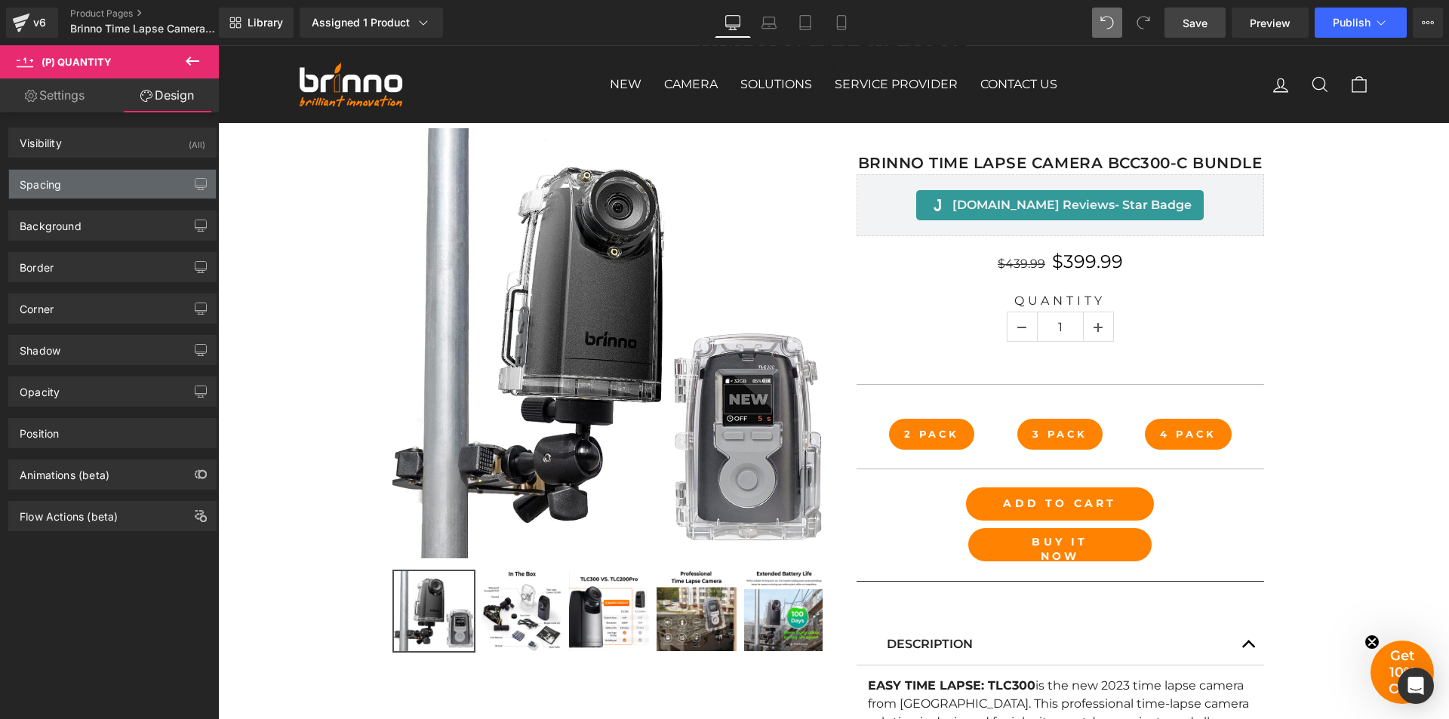
click at [75, 180] on div "Spacing" at bounding box center [112, 184] width 207 height 29
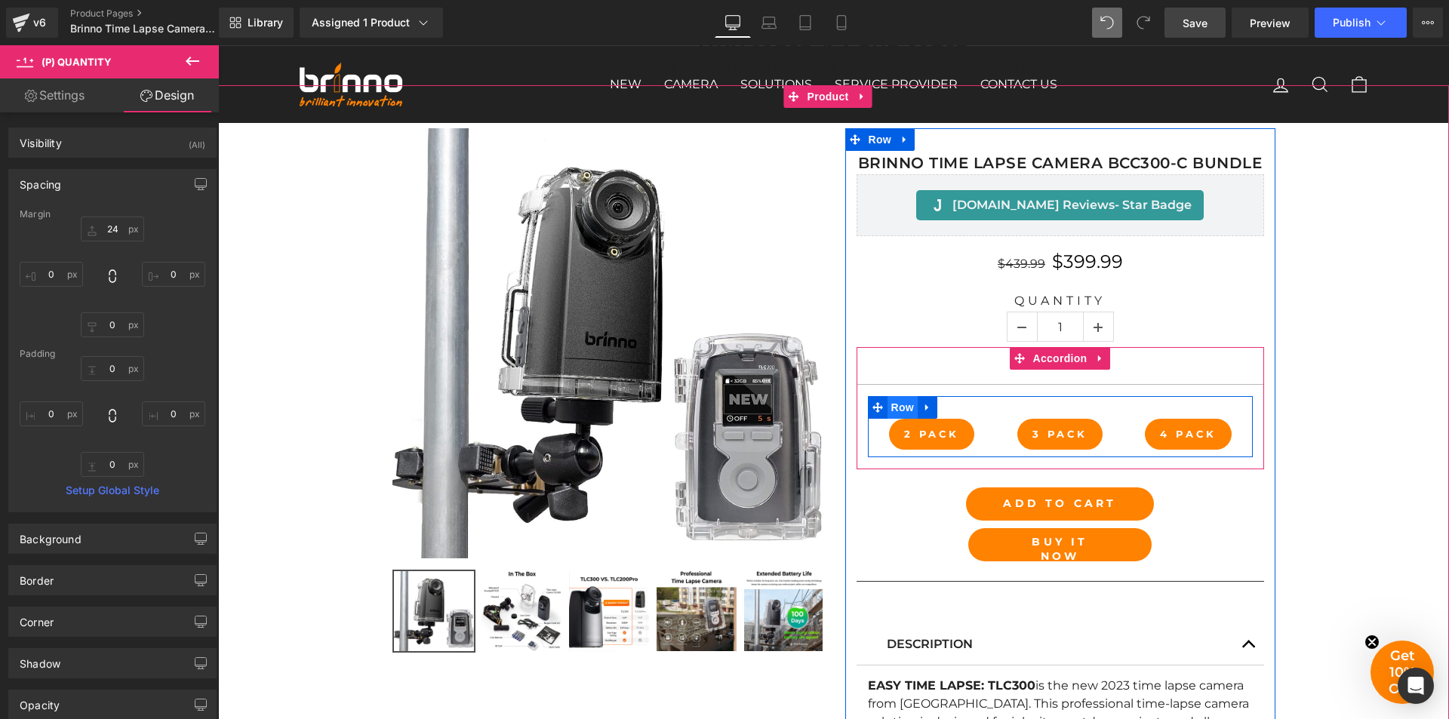
click at [893, 404] on span "Row" at bounding box center [903, 407] width 30 height 23
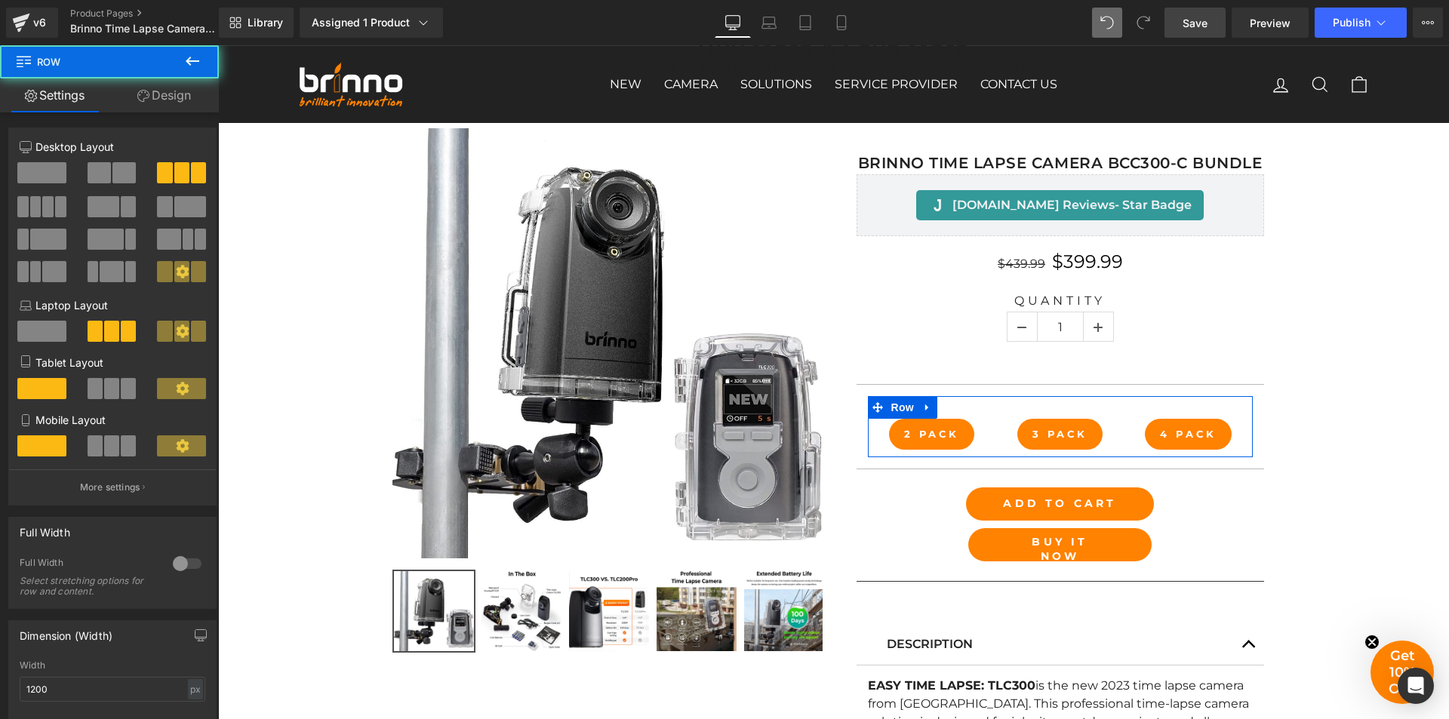
click at [179, 96] on link "Design" at bounding box center [163, 95] width 109 height 34
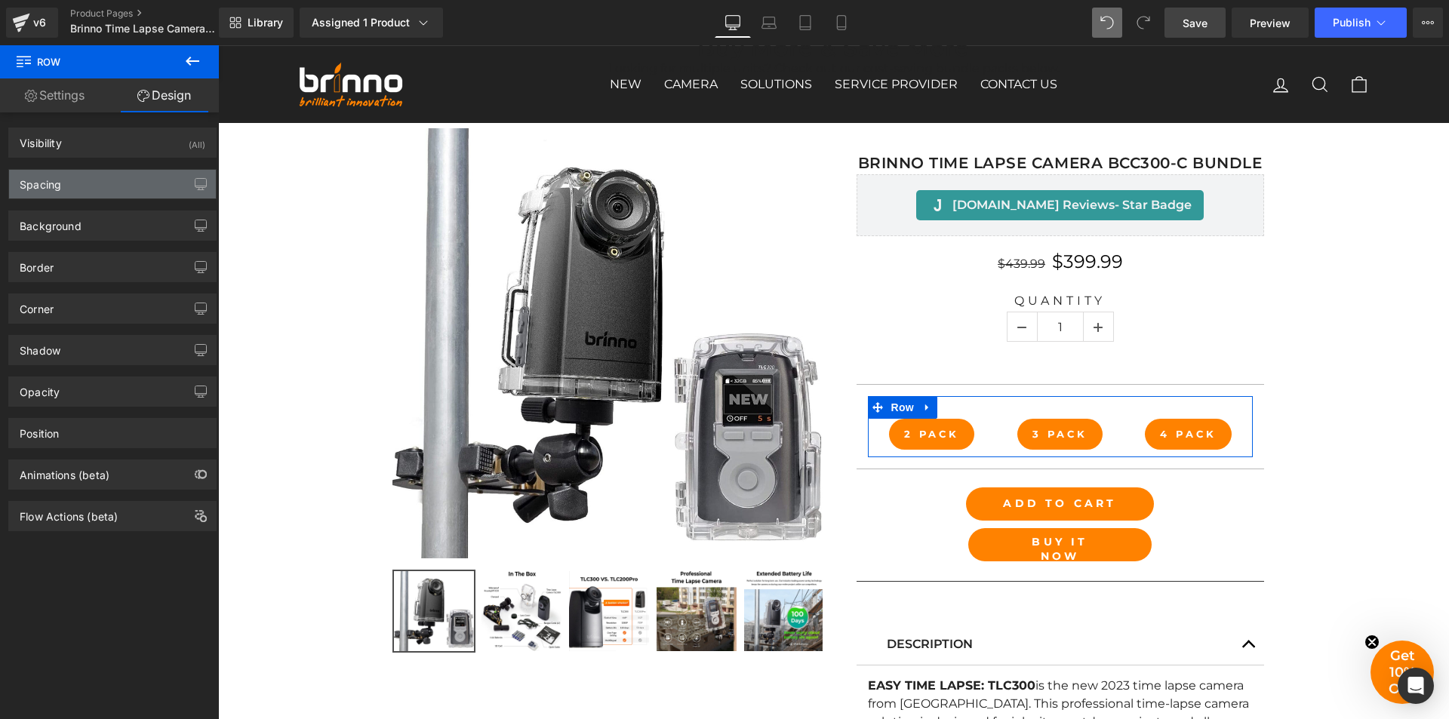
click at [58, 180] on div "Spacing" at bounding box center [41, 180] width 42 height 21
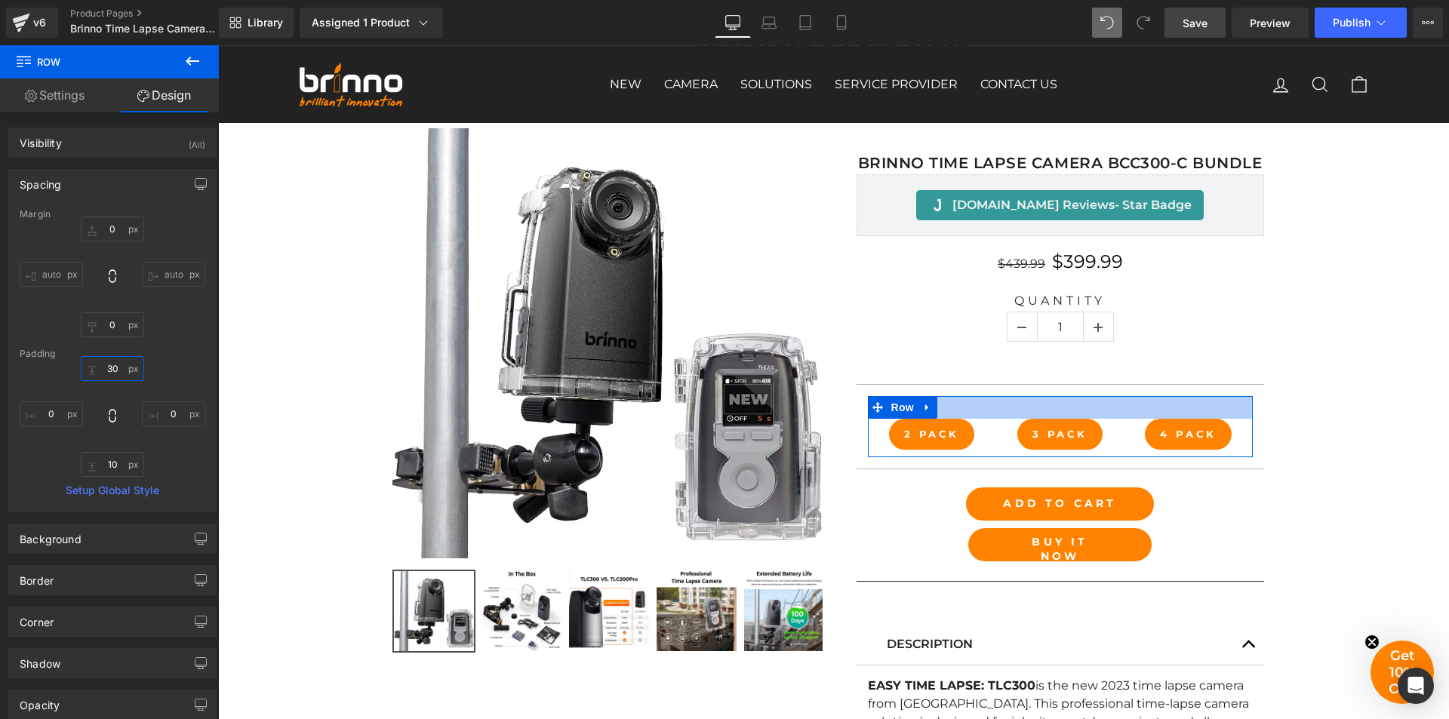
click at [117, 368] on input "30" at bounding box center [112, 368] width 63 height 25
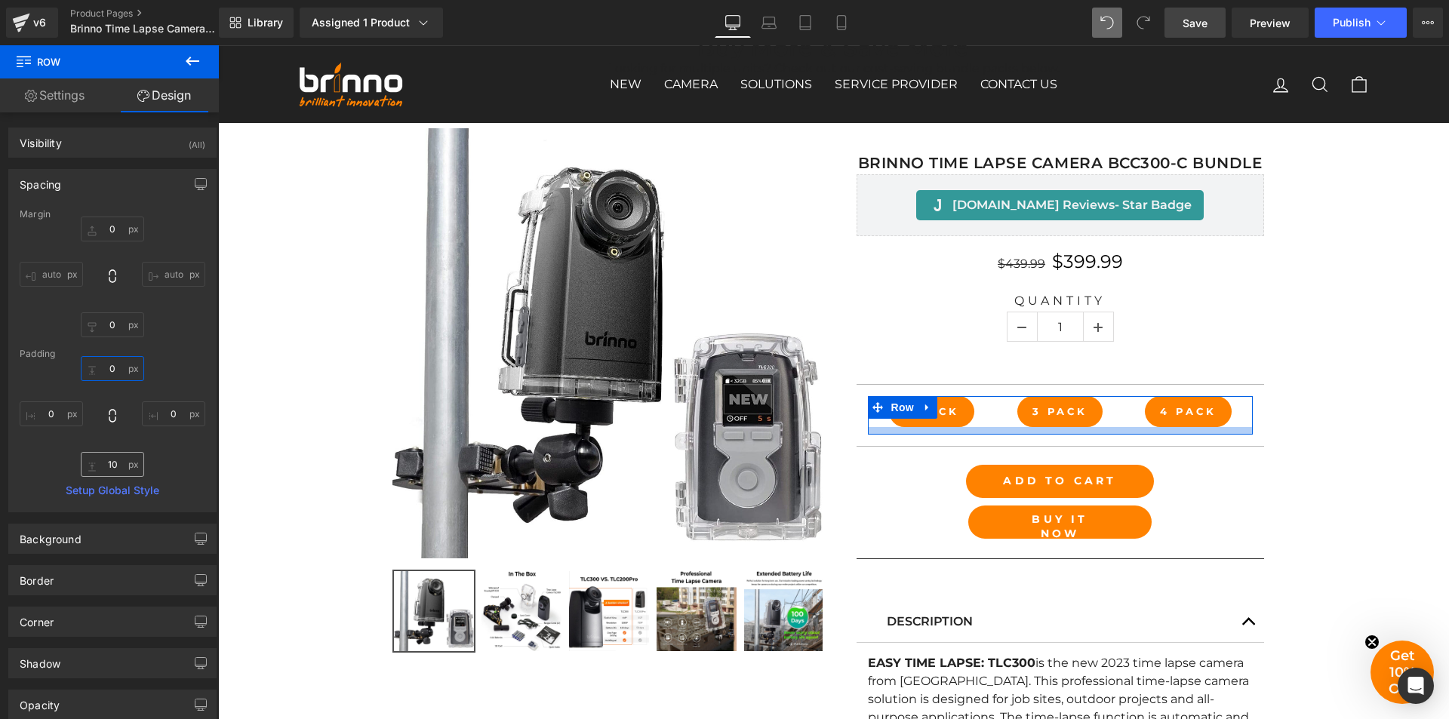
type input "0"
click at [110, 463] on input "10" at bounding box center [112, 464] width 63 height 25
type input "0"
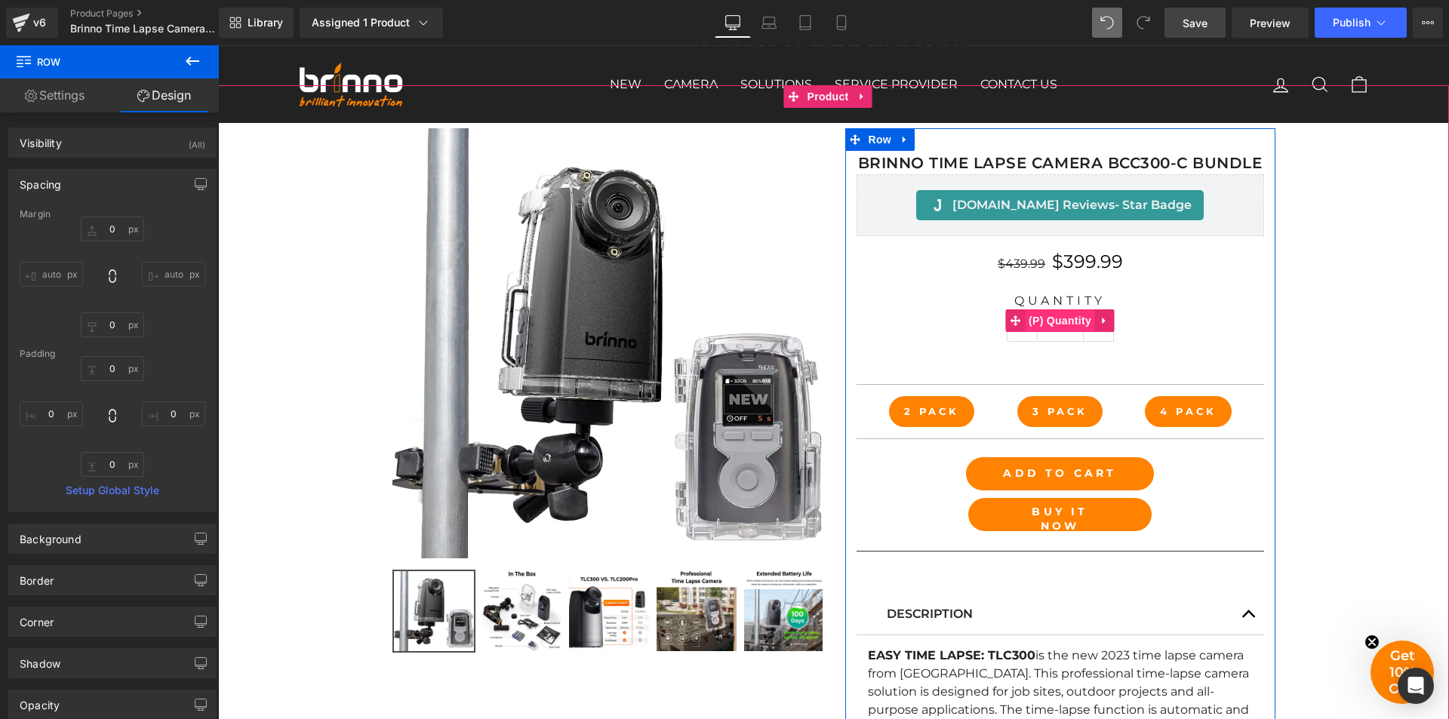
click at [1052, 318] on span "(P) Quantity" at bounding box center [1060, 320] width 70 height 23
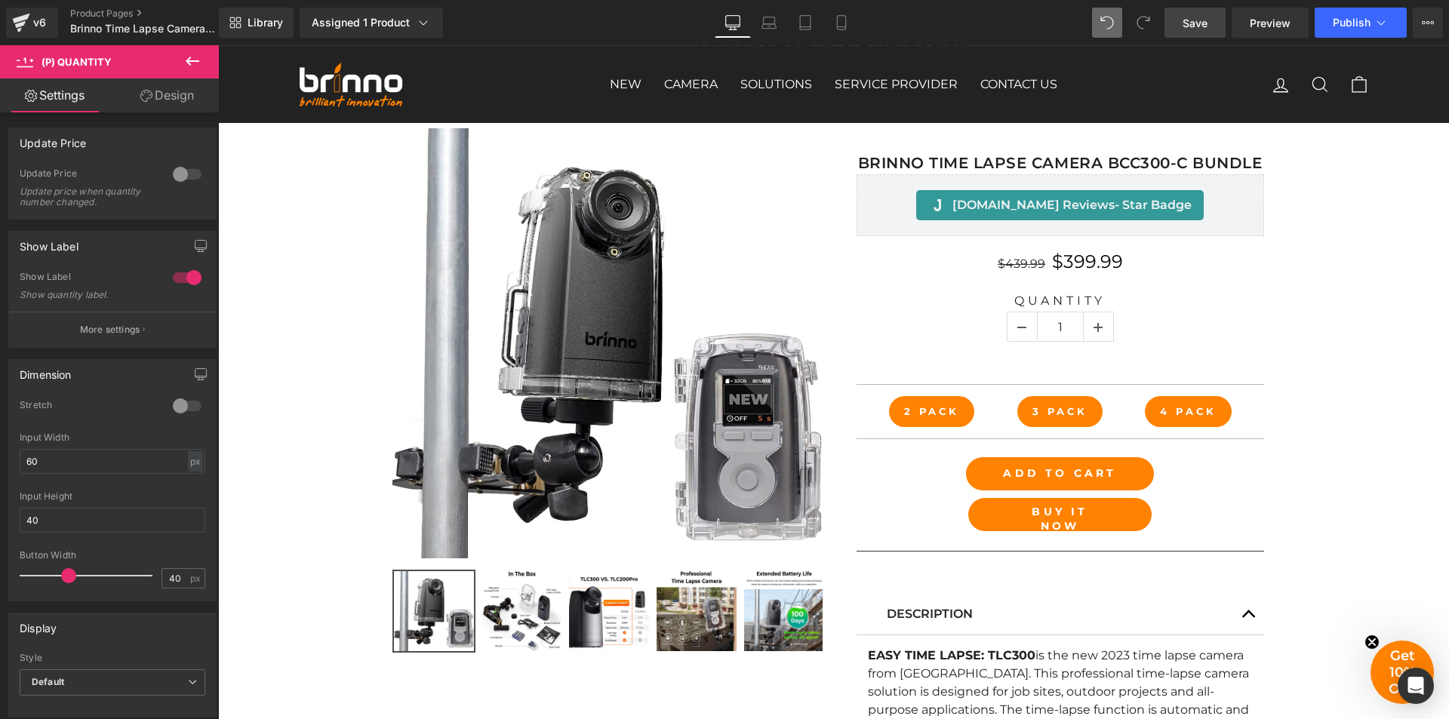
click at [171, 96] on link "Design" at bounding box center [166, 95] width 109 height 34
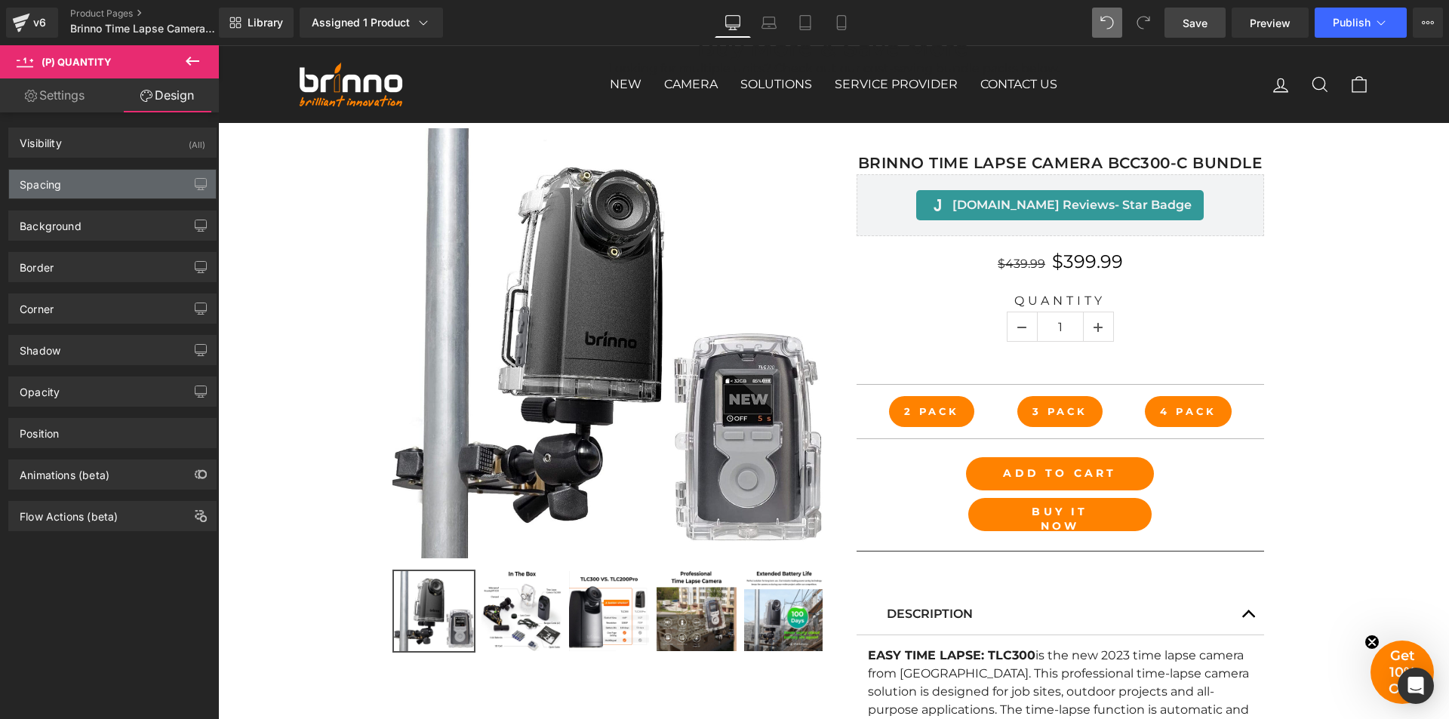
click at [78, 189] on div "Spacing" at bounding box center [112, 184] width 207 height 29
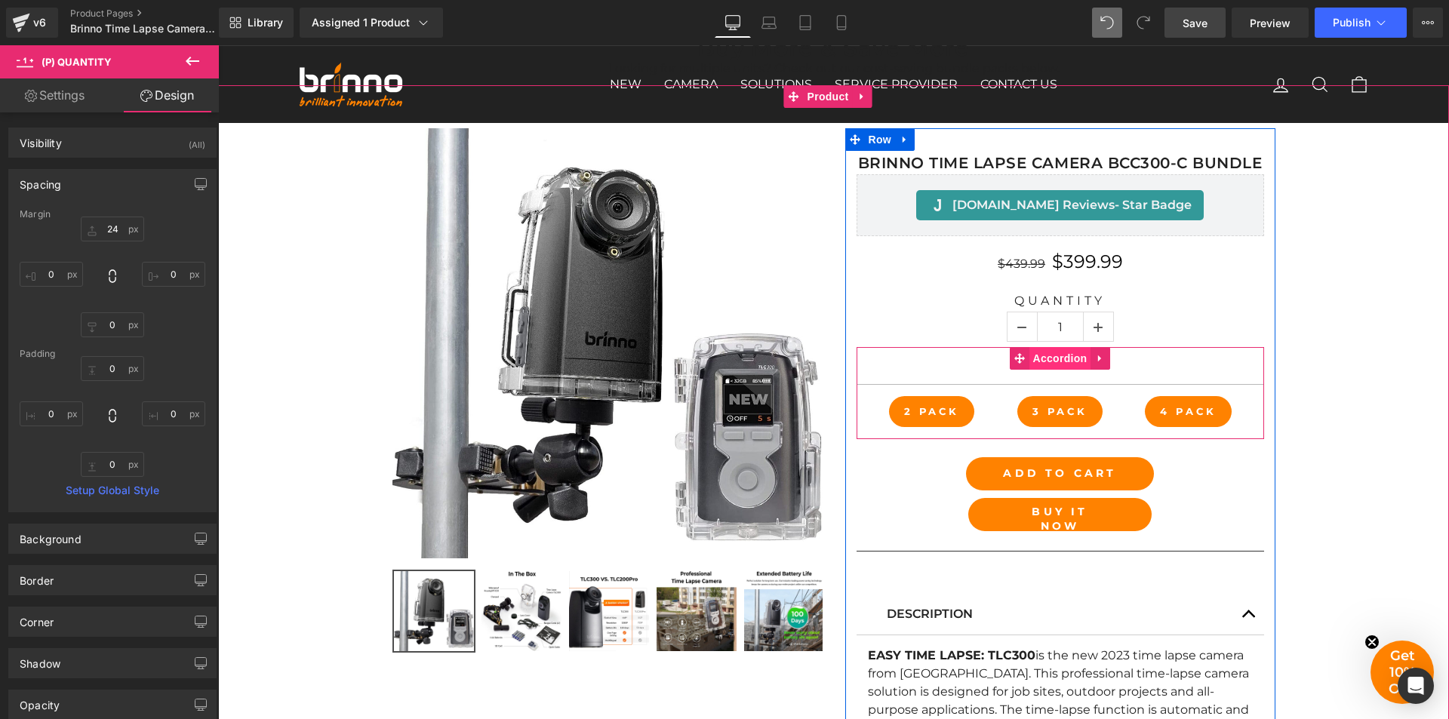
click at [1048, 361] on span "Accordion" at bounding box center [1061, 358] width 62 height 23
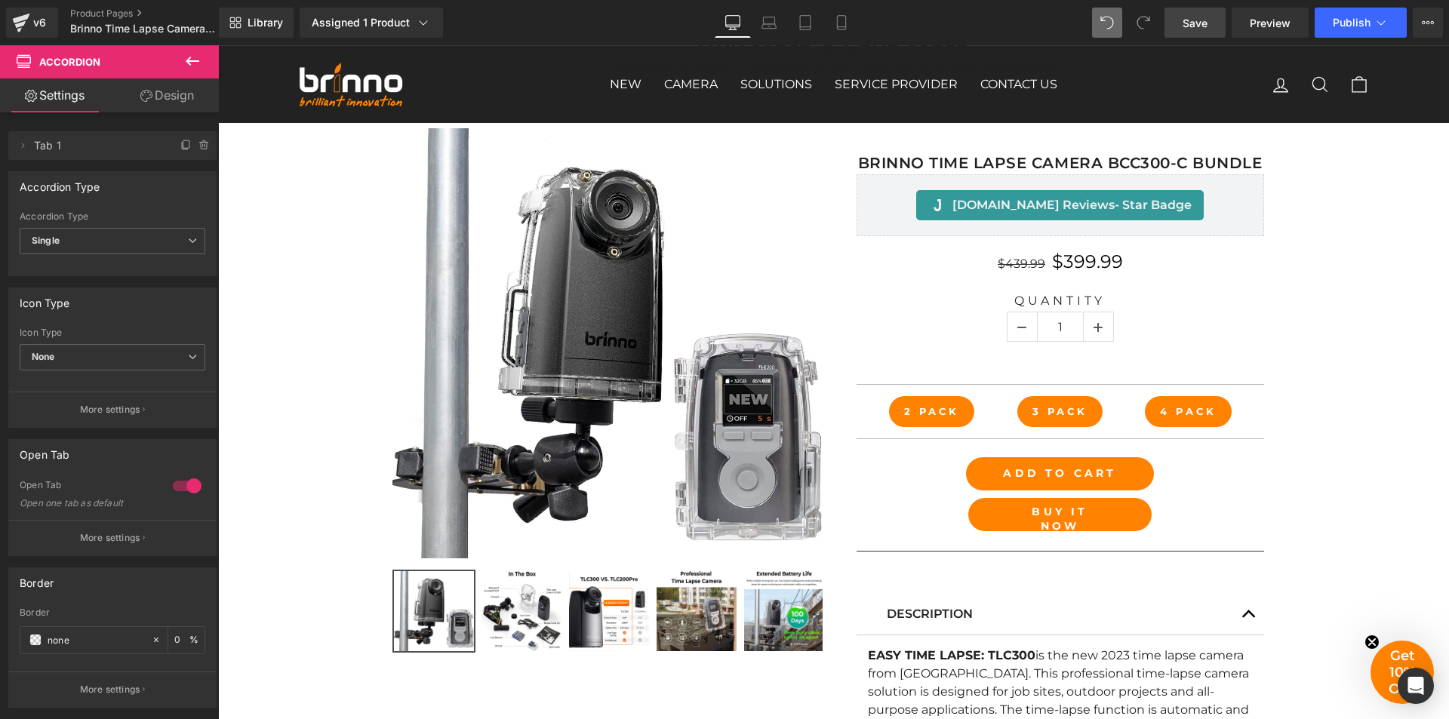
click at [1190, 25] on span "Save" at bounding box center [1195, 23] width 25 height 16
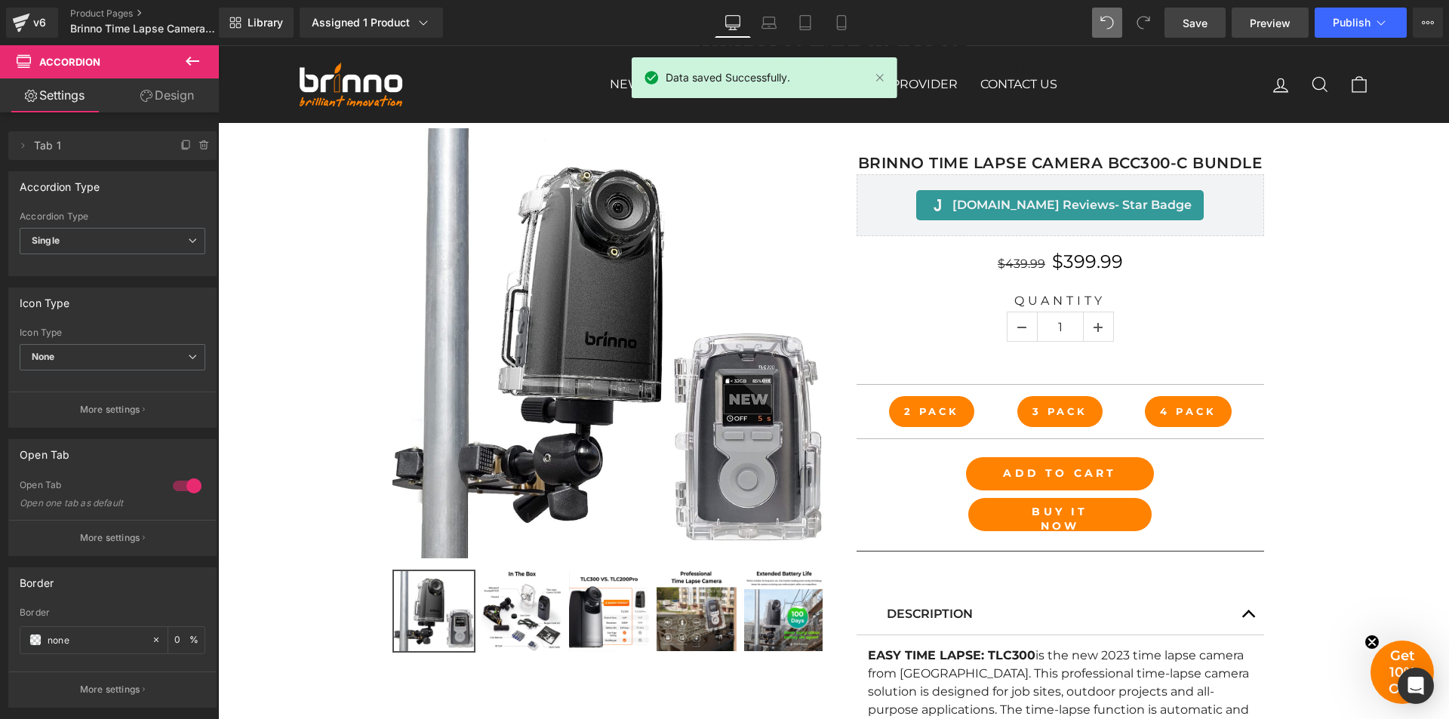
click at [1258, 22] on span "Preview" at bounding box center [1270, 23] width 41 height 16
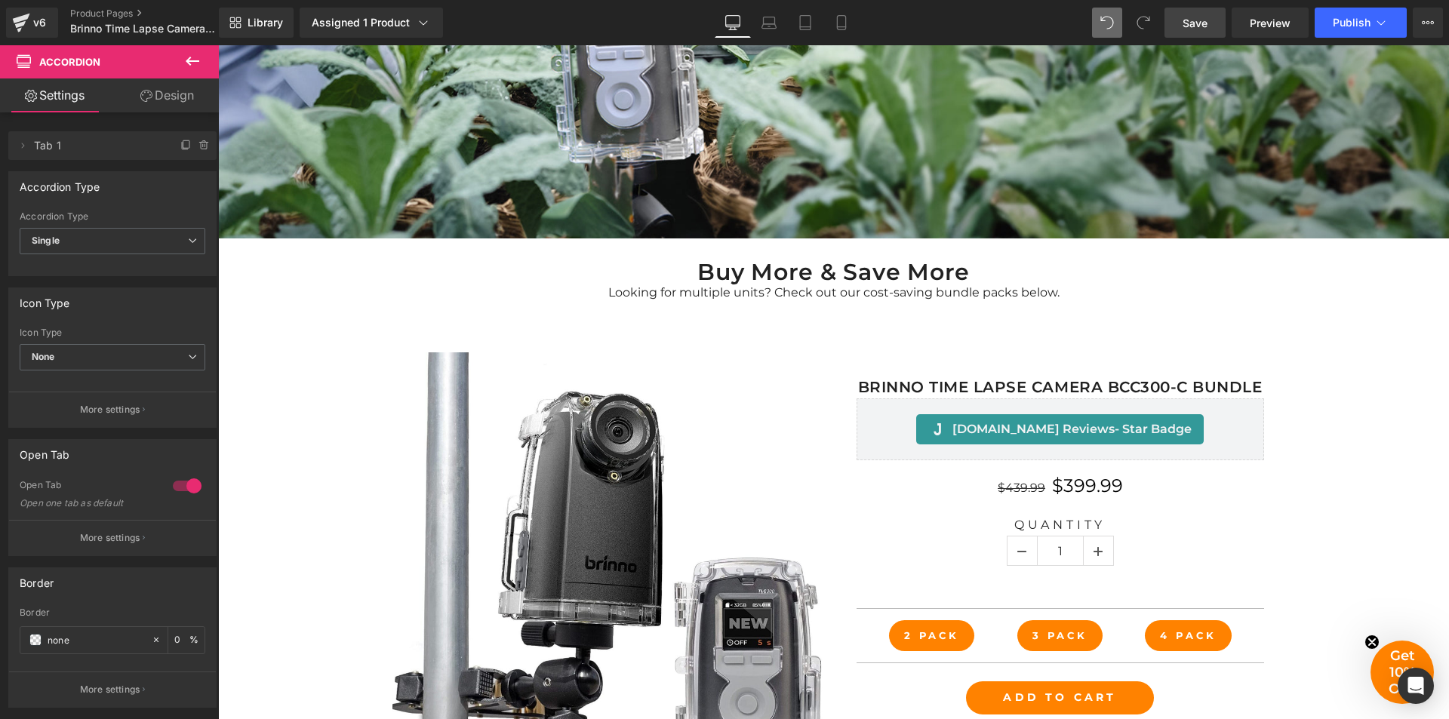
scroll to position [589, 0]
